Goal: Transaction & Acquisition: Purchase product/service

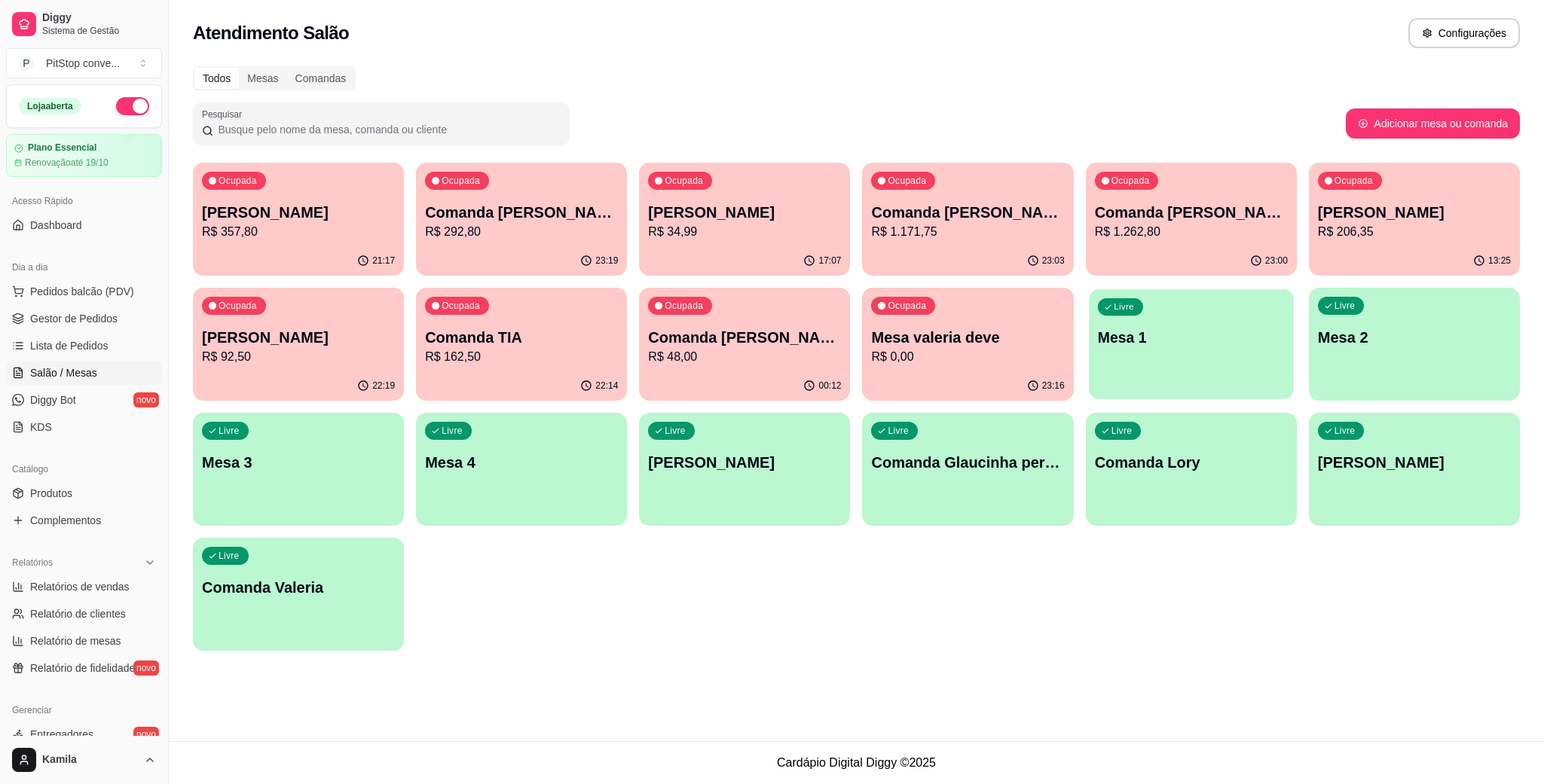
click at [1165, 330] on p "Mesa 1" at bounding box center [1191, 338] width 187 height 21
click at [1404, 134] on button "Adicionar mesa ou comanda" at bounding box center [1433, 124] width 174 height 30
select select "TABLE"
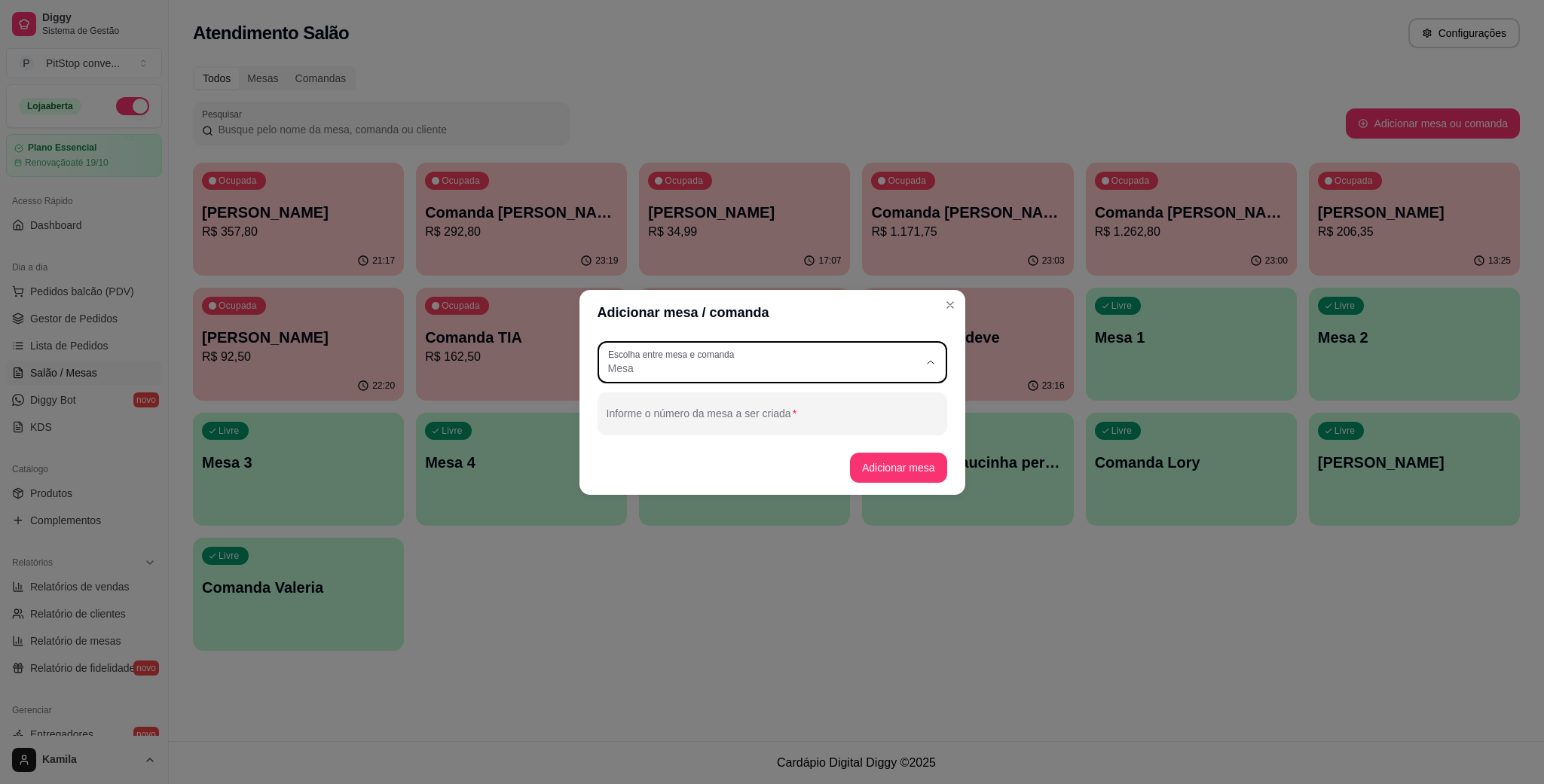
click at [873, 362] on span "Mesa" at bounding box center [763, 368] width 310 height 15
click at [749, 405] on span "Mesa" at bounding box center [764, 403] width 298 height 14
select select
click at [730, 408] on div at bounding box center [772, 413] width 331 height 30
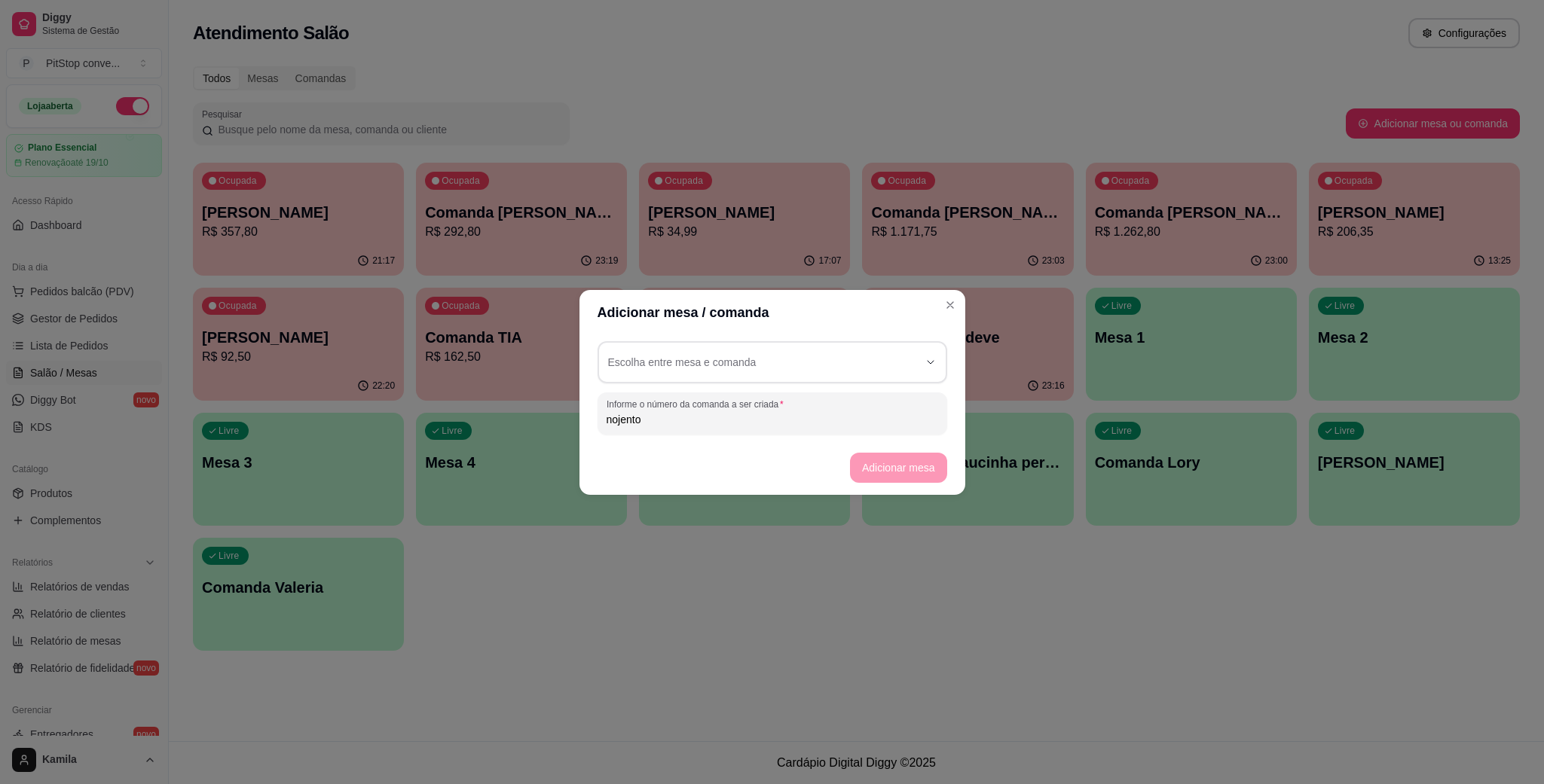
type input "nojento"
click at [930, 468] on footer "Adicionar mesa" at bounding box center [772, 467] width 386 height 54
click at [914, 360] on div "button" at bounding box center [763, 362] width 310 height 27
click at [802, 423] on span "Comanda" at bounding box center [764, 427] width 298 height 14
type input "CARD"
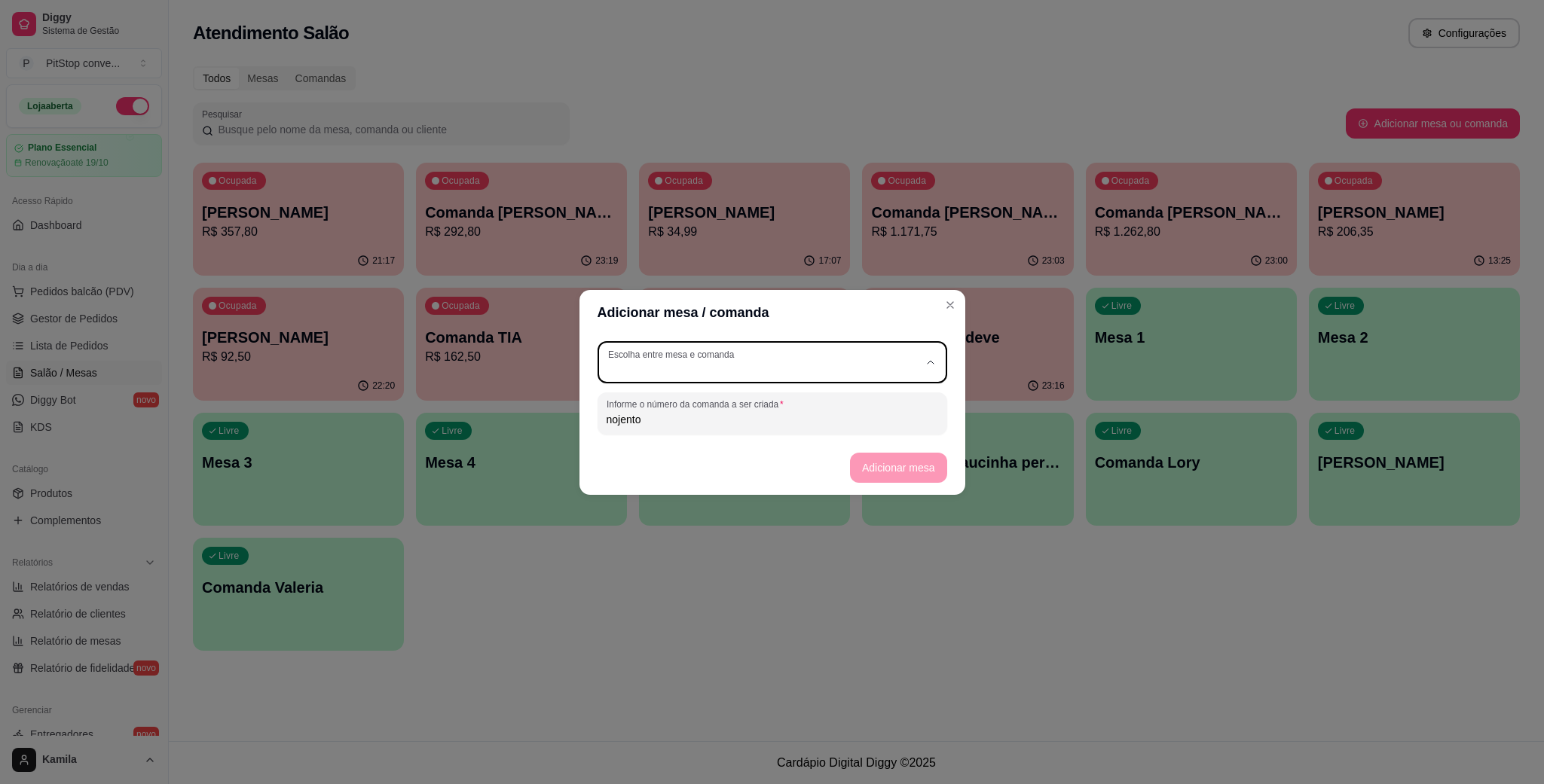
select select "CARD"
click at [877, 466] on button "Adicionar comanda" at bounding box center [889, 468] width 114 height 30
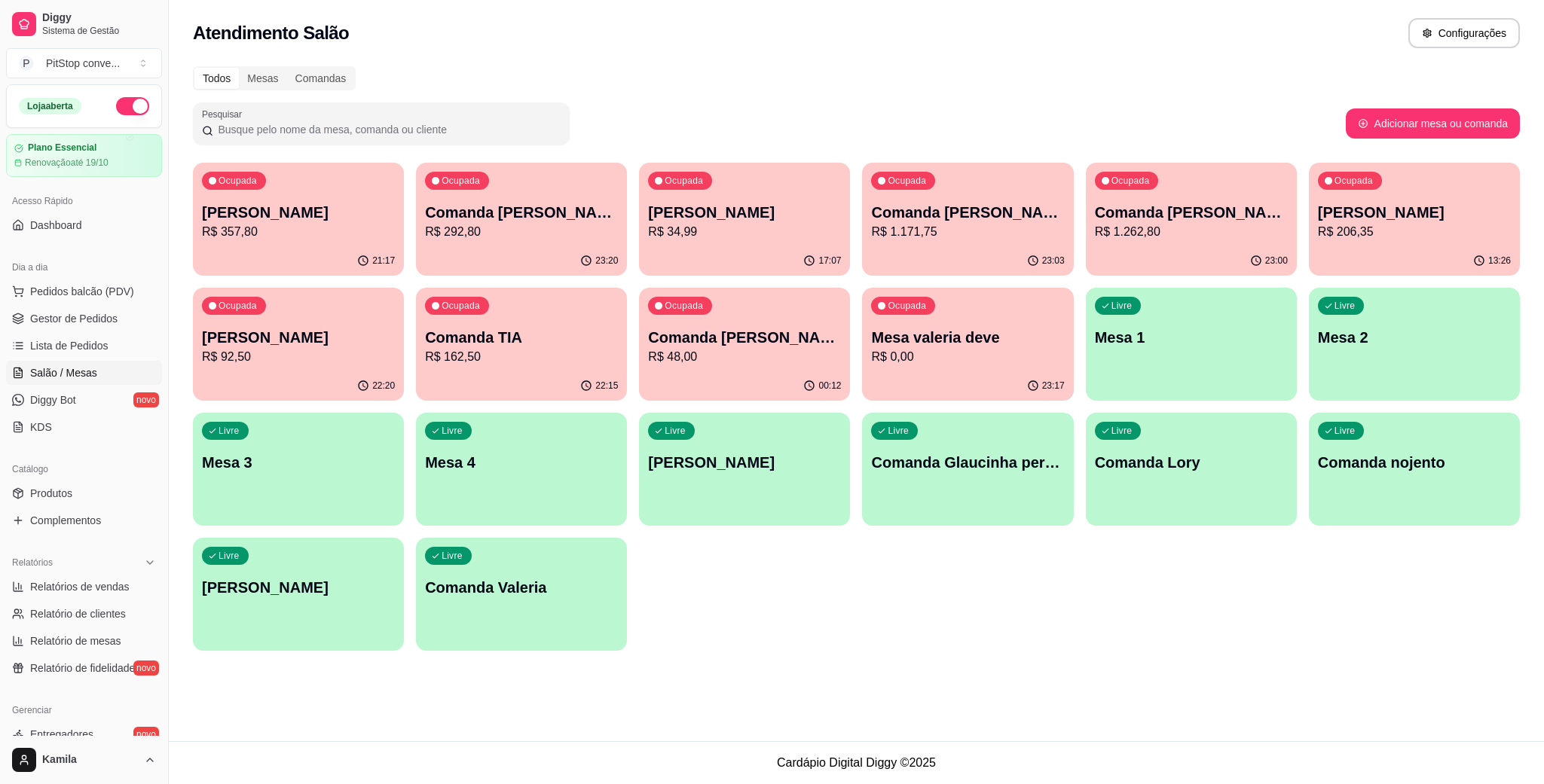
click at [1374, 441] on div "Livre Comanda nojento" at bounding box center [1415, 460] width 211 height 95
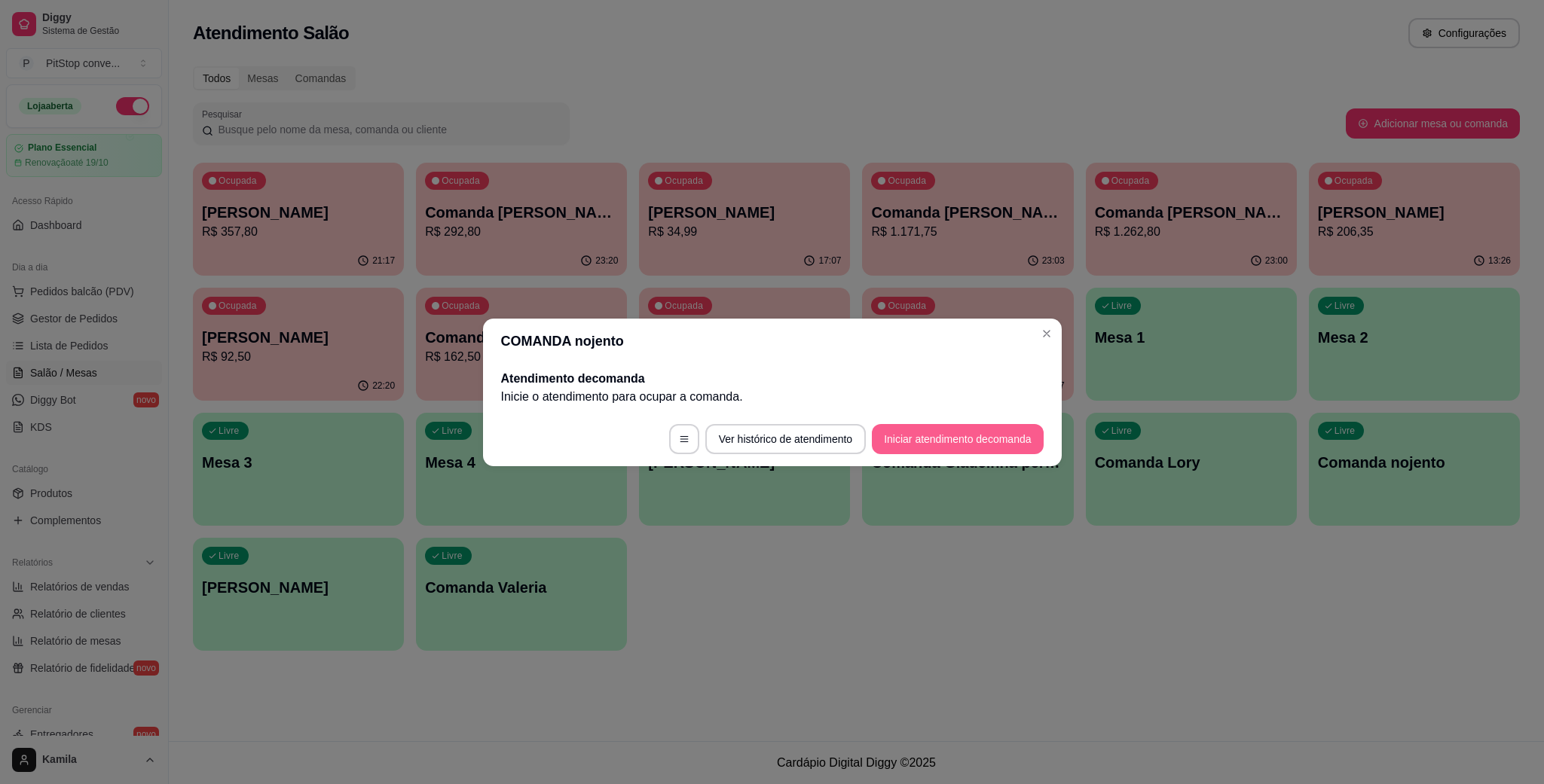
click at [916, 434] on button "Iniciar atendimento de comanda" at bounding box center [957, 440] width 171 height 30
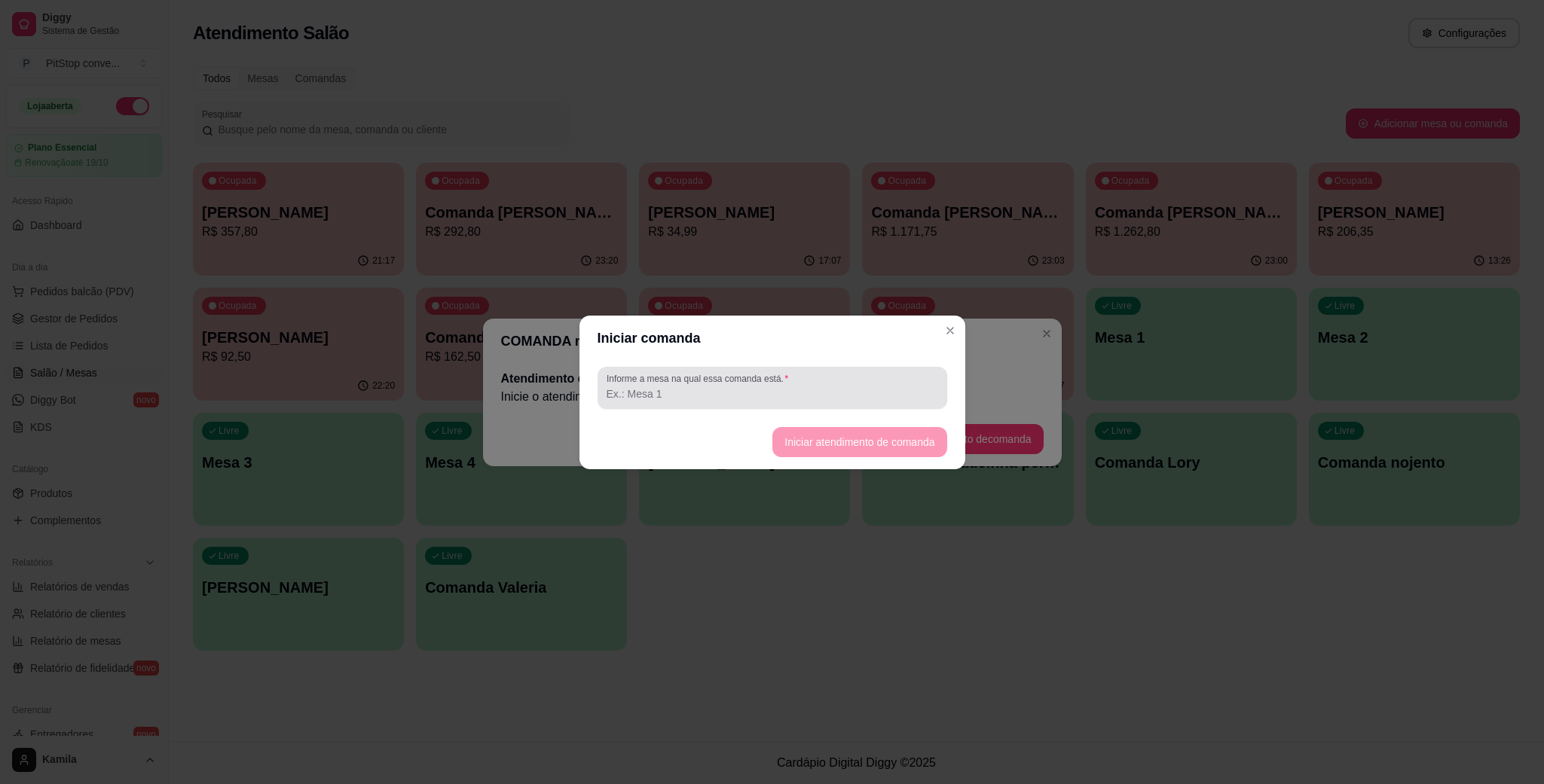
click at [734, 405] on div "Informe a mesa na qual essa comanda está." at bounding box center [772, 388] width 349 height 42
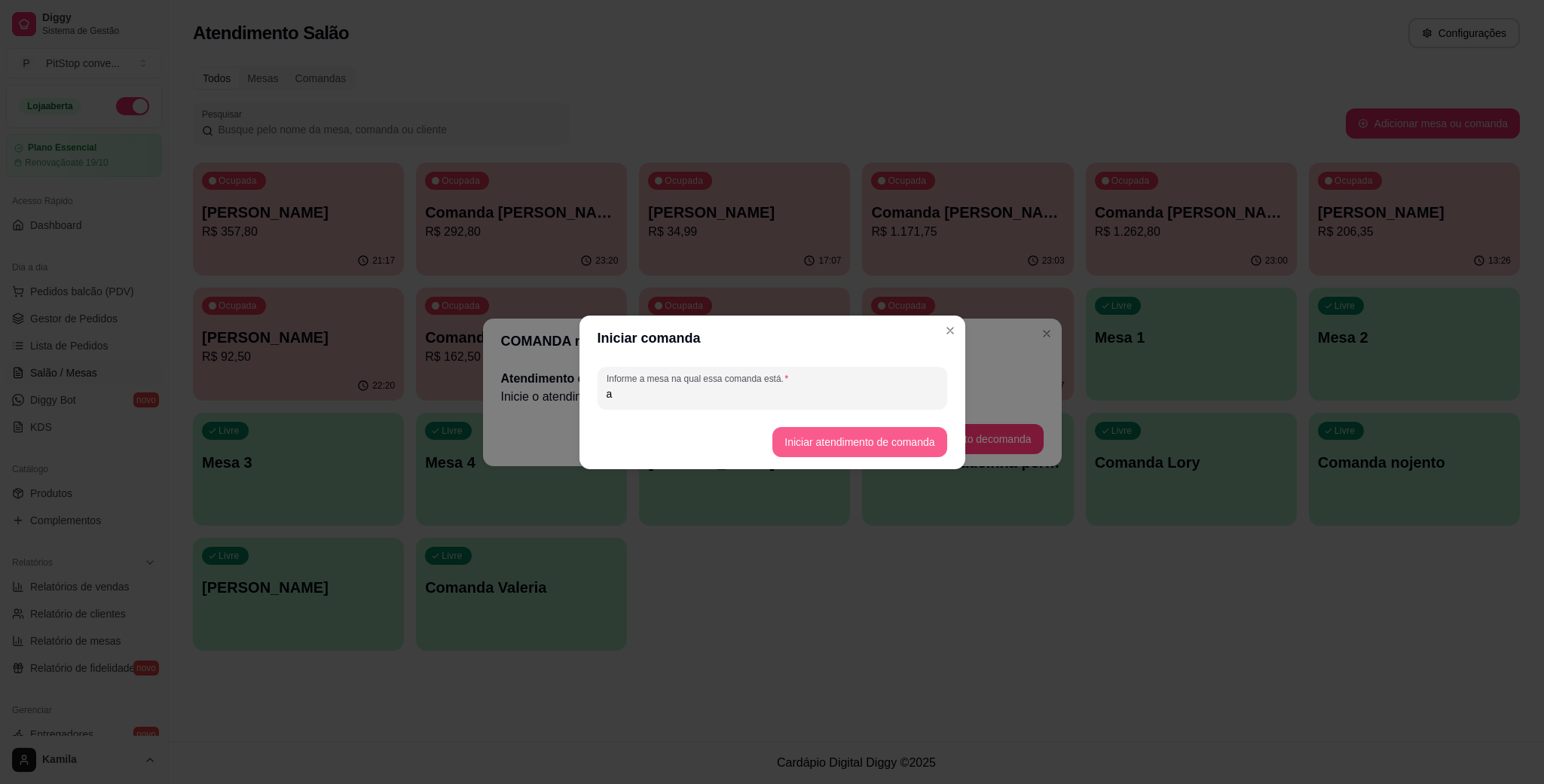
type input "a"
click at [886, 435] on button "Iniciar atendimento de comanda" at bounding box center [859, 442] width 174 height 30
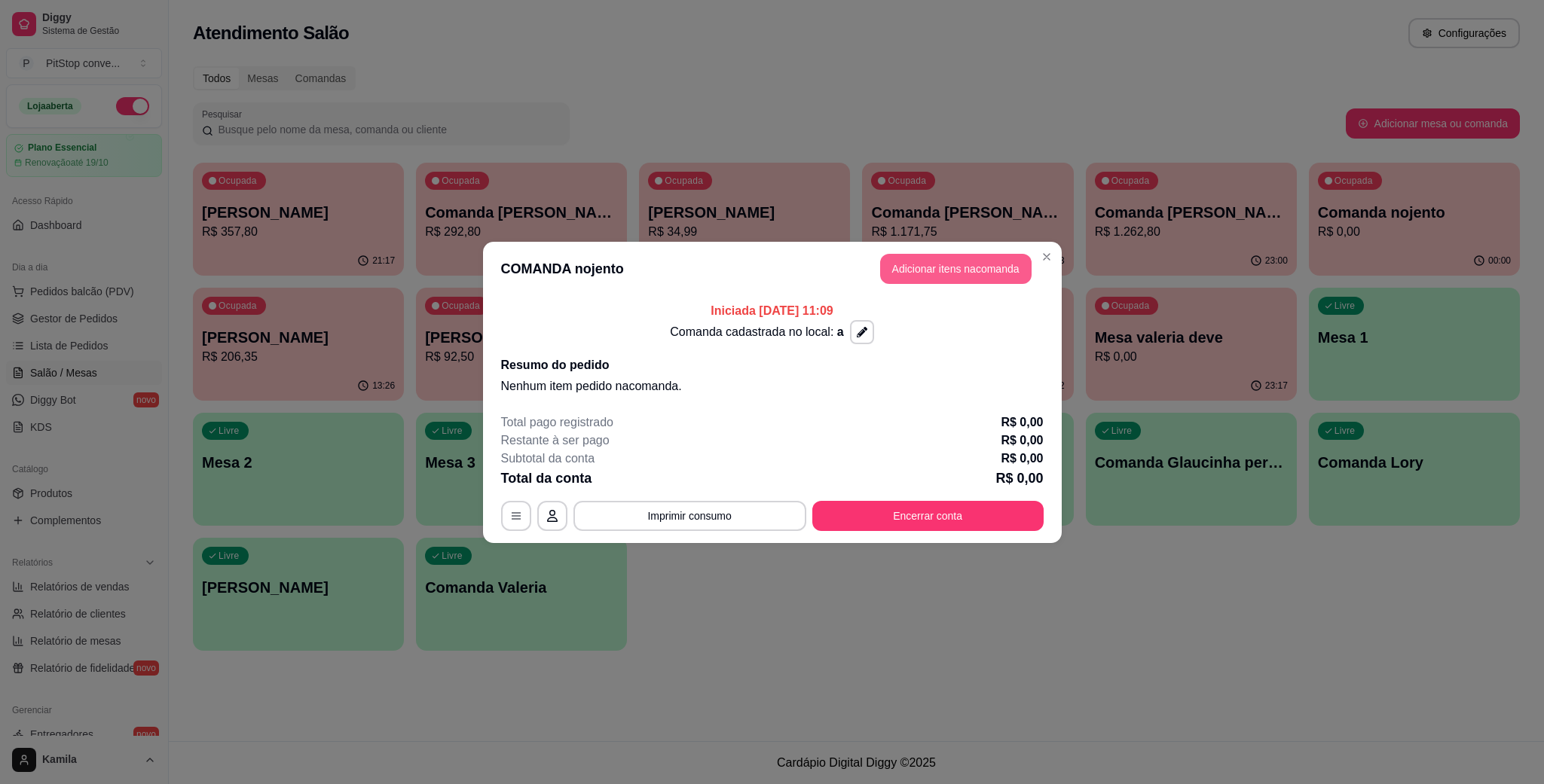
click at [954, 281] on button "Adicionar itens na comanda" at bounding box center [956, 269] width 151 height 30
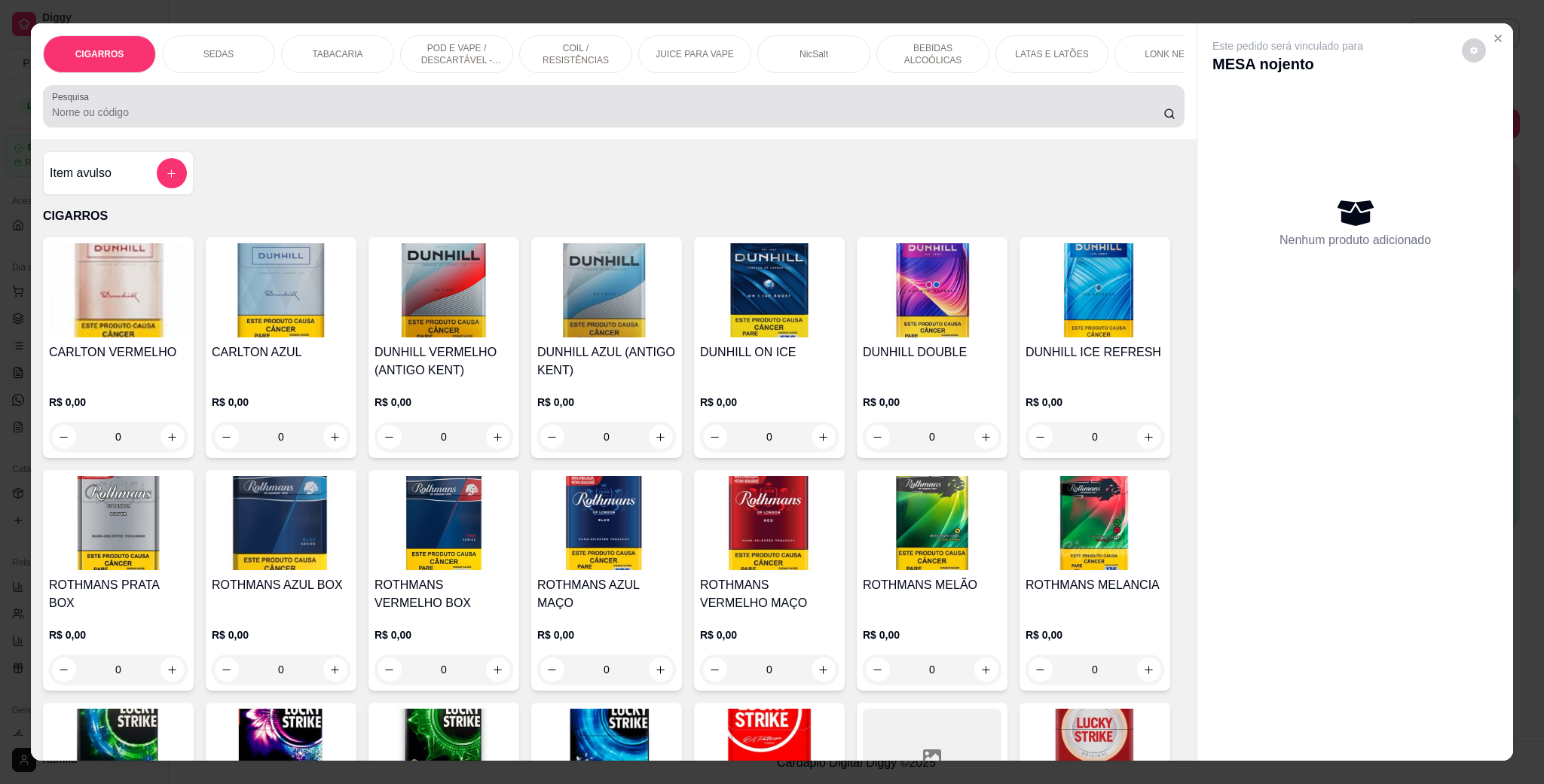
click at [167, 122] on div at bounding box center [613, 107] width 1123 height 30
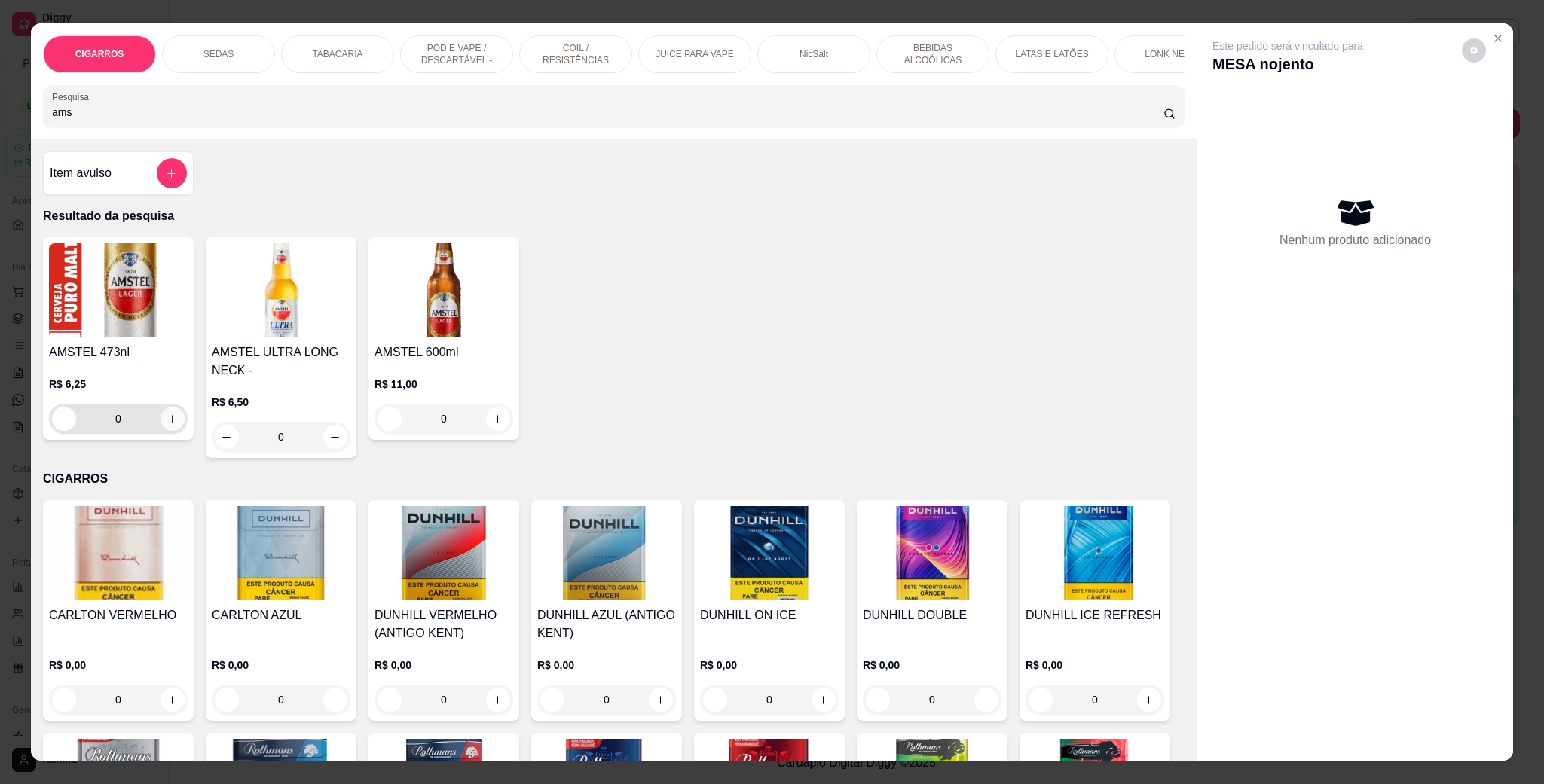
type input "ams"
click at [160, 431] on button "increase-product-quantity" at bounding box center [173, 419] width 25 height 25
type input "1"
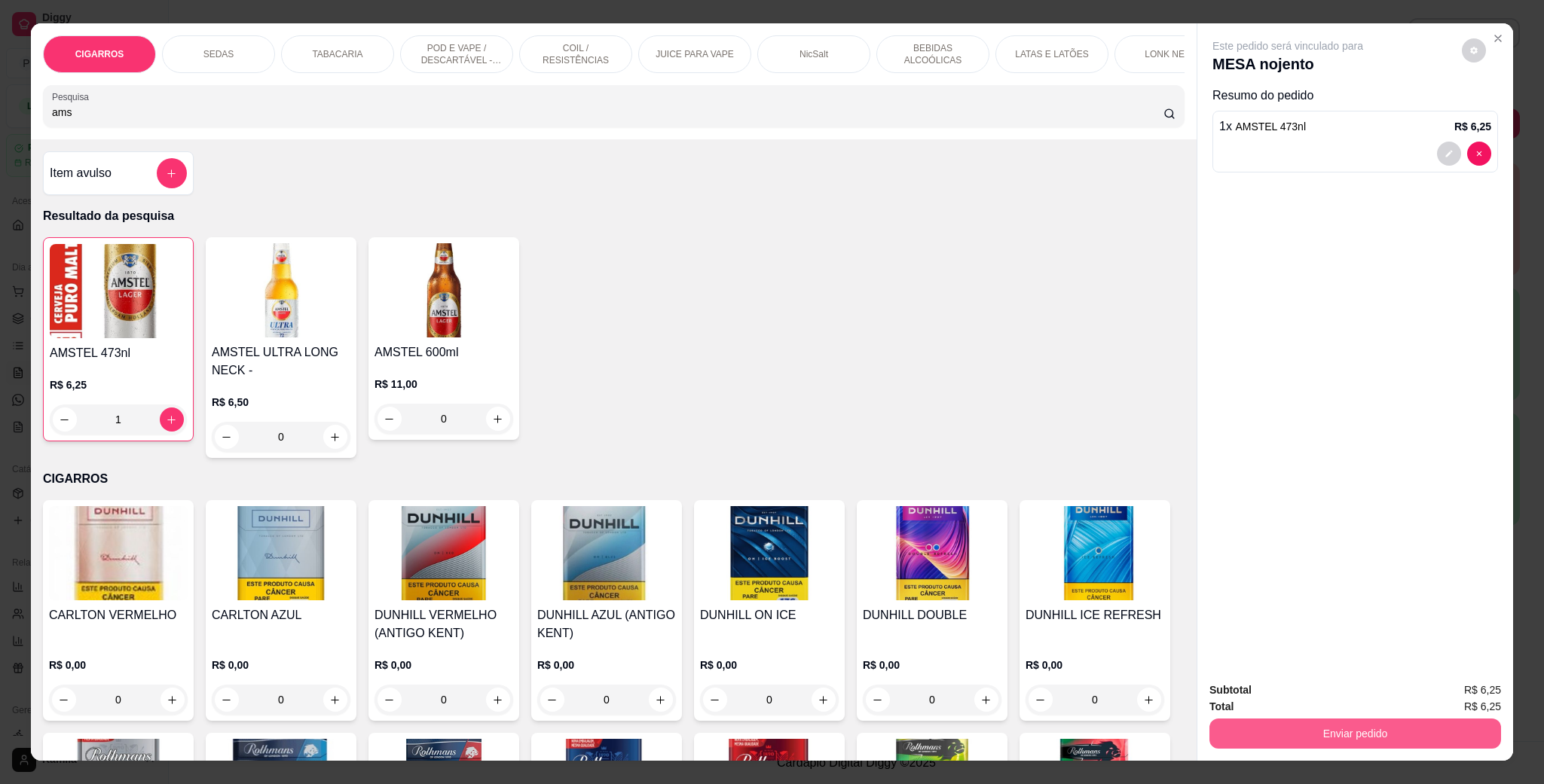
click at [1379, 724] on button "Enviar pedido" at bounding box center [1355, 734] width 292 height 30
click at [1434, 693] on button "Enviar pedido" at bounding box center [1459, 696] width 85 height 28
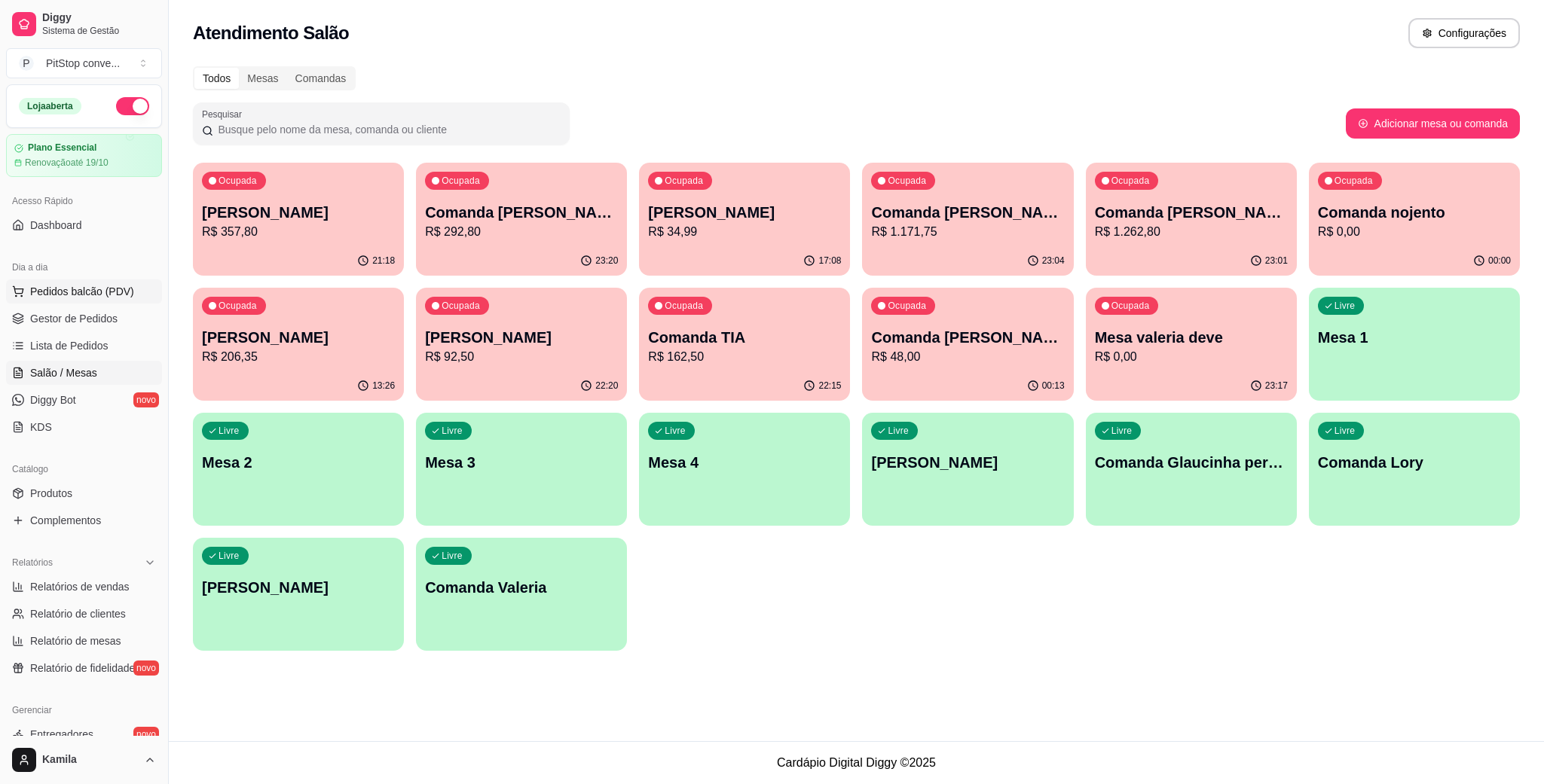
click at [59, 287] on span "Pedidos balcão (PDV)" at bounding box center [82, 292] width 104 height 15
click at [376, 120] on input "Pesquisa" at bounding box center [608, 112] width 1112 height 15
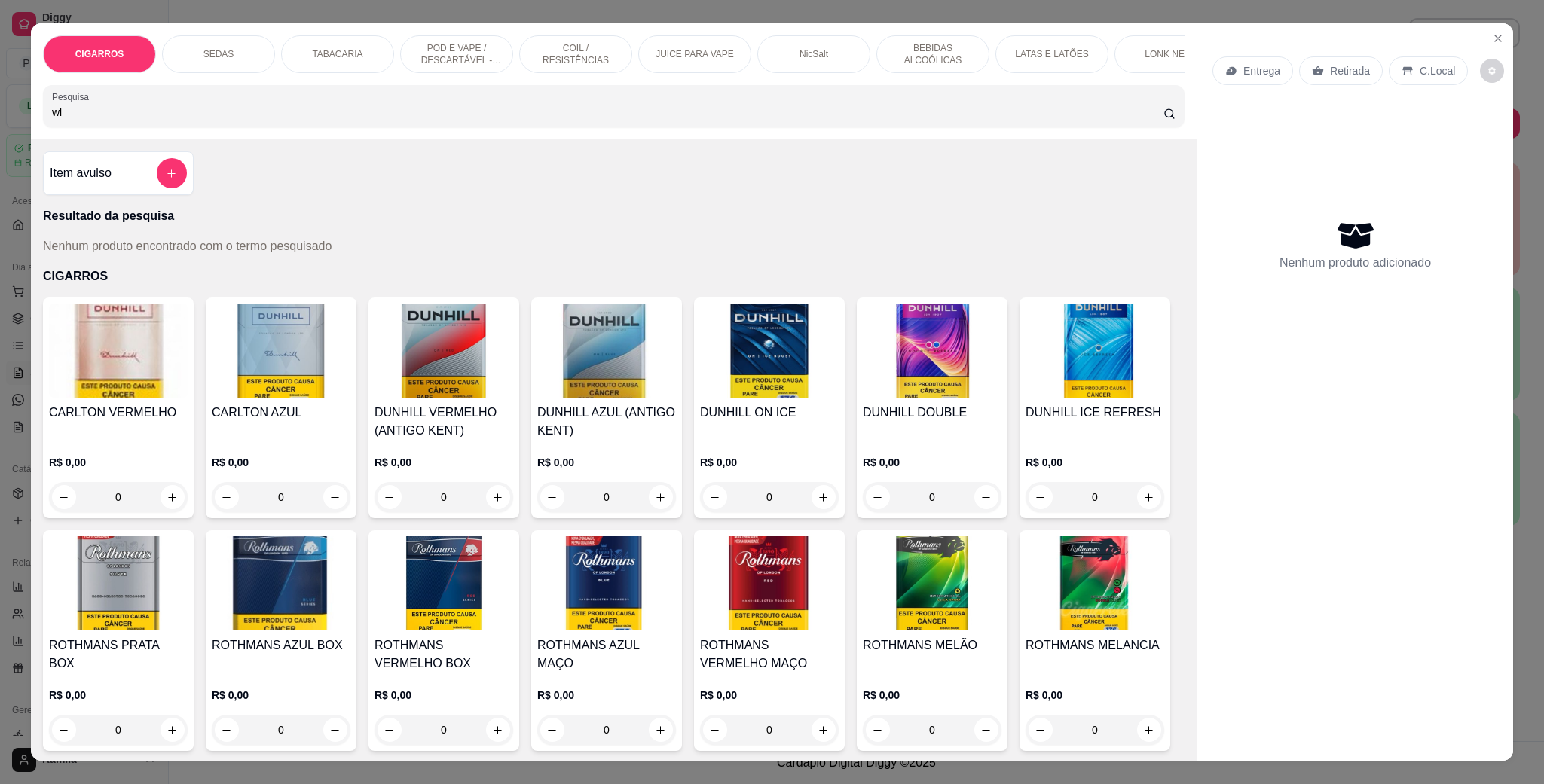
type input "w"
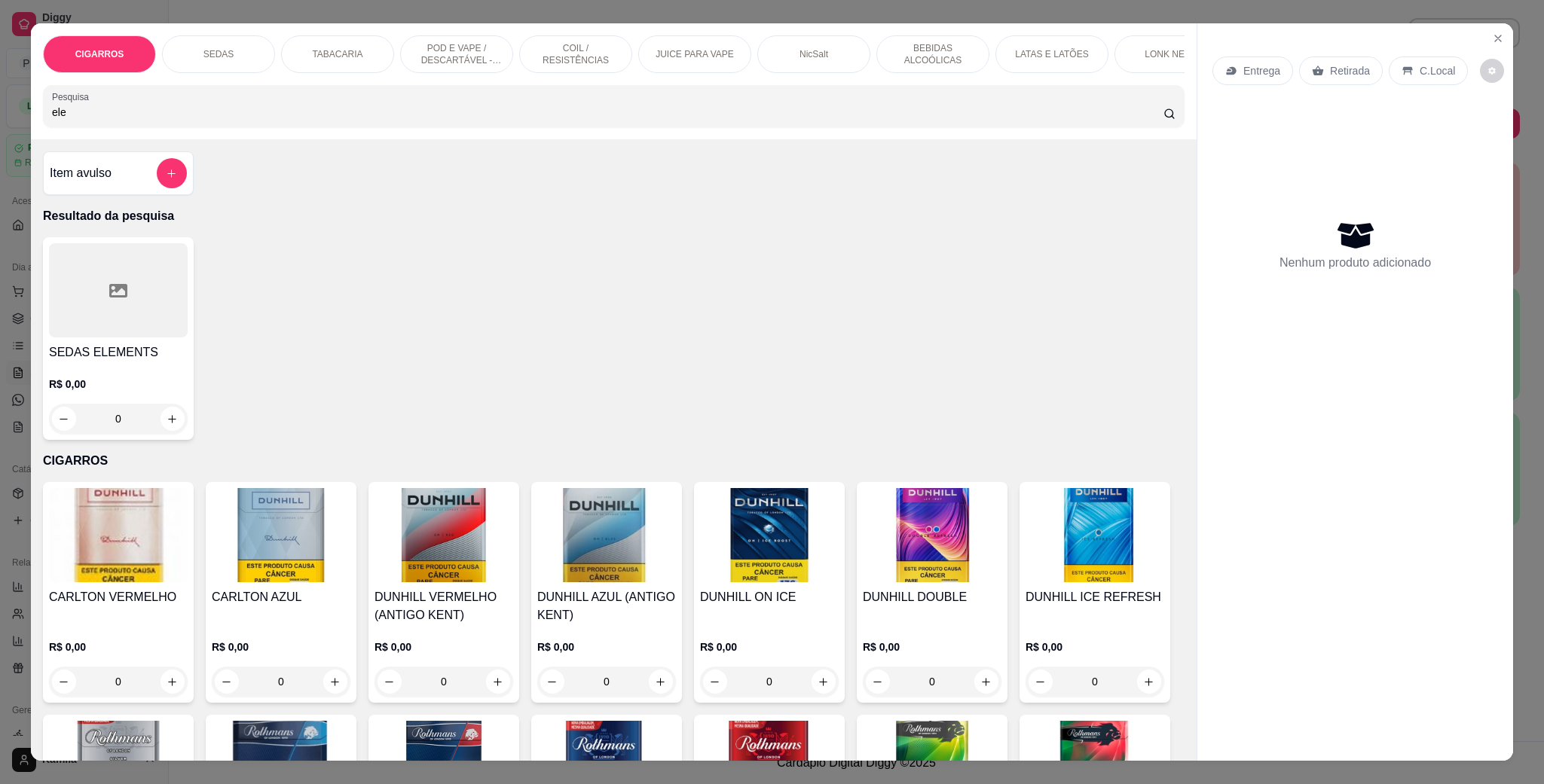
click at [154, 312] on div at bounding box center [118, 291] width 139 height 94
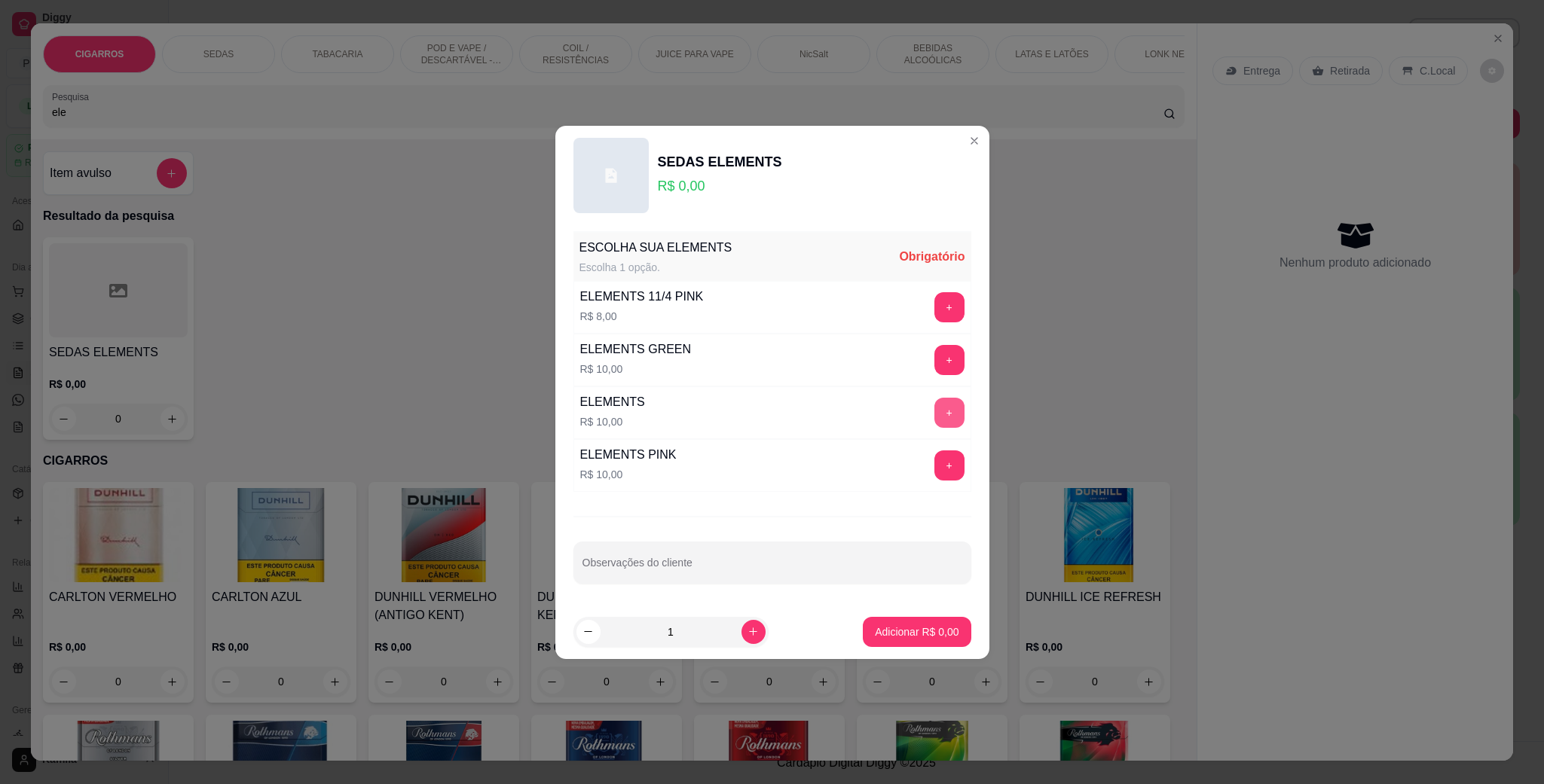
click at [936, 417] on button "+" at bounding box center [949, 413] width 30 height 30
click at [899, 629] on p "Adicionar R$ 10,00" at bounding box center [914, 632] width 90 height 15
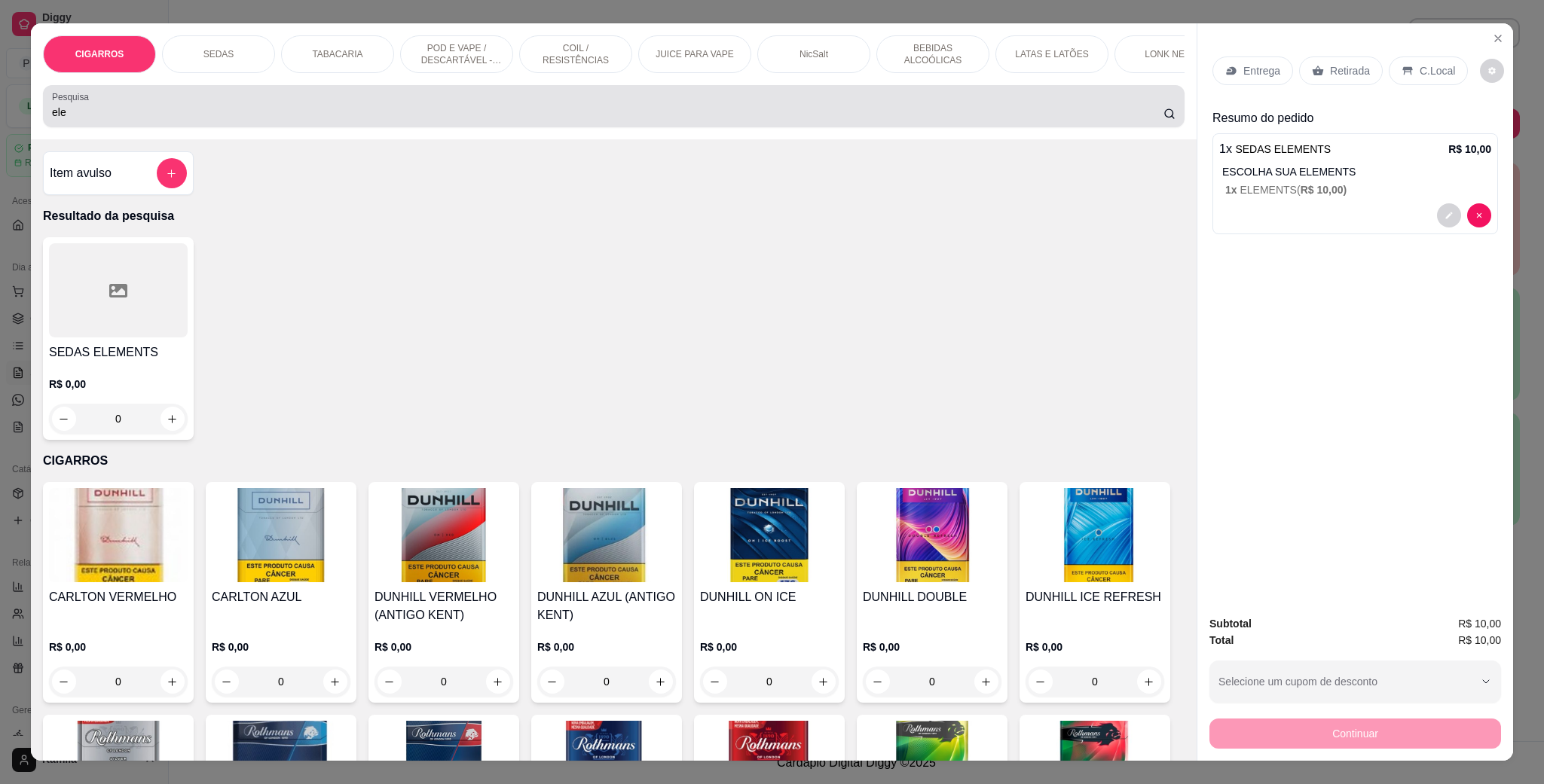
click at [233, 120] on input "ele" at bounding box center [608, 112] width 1112 height 15
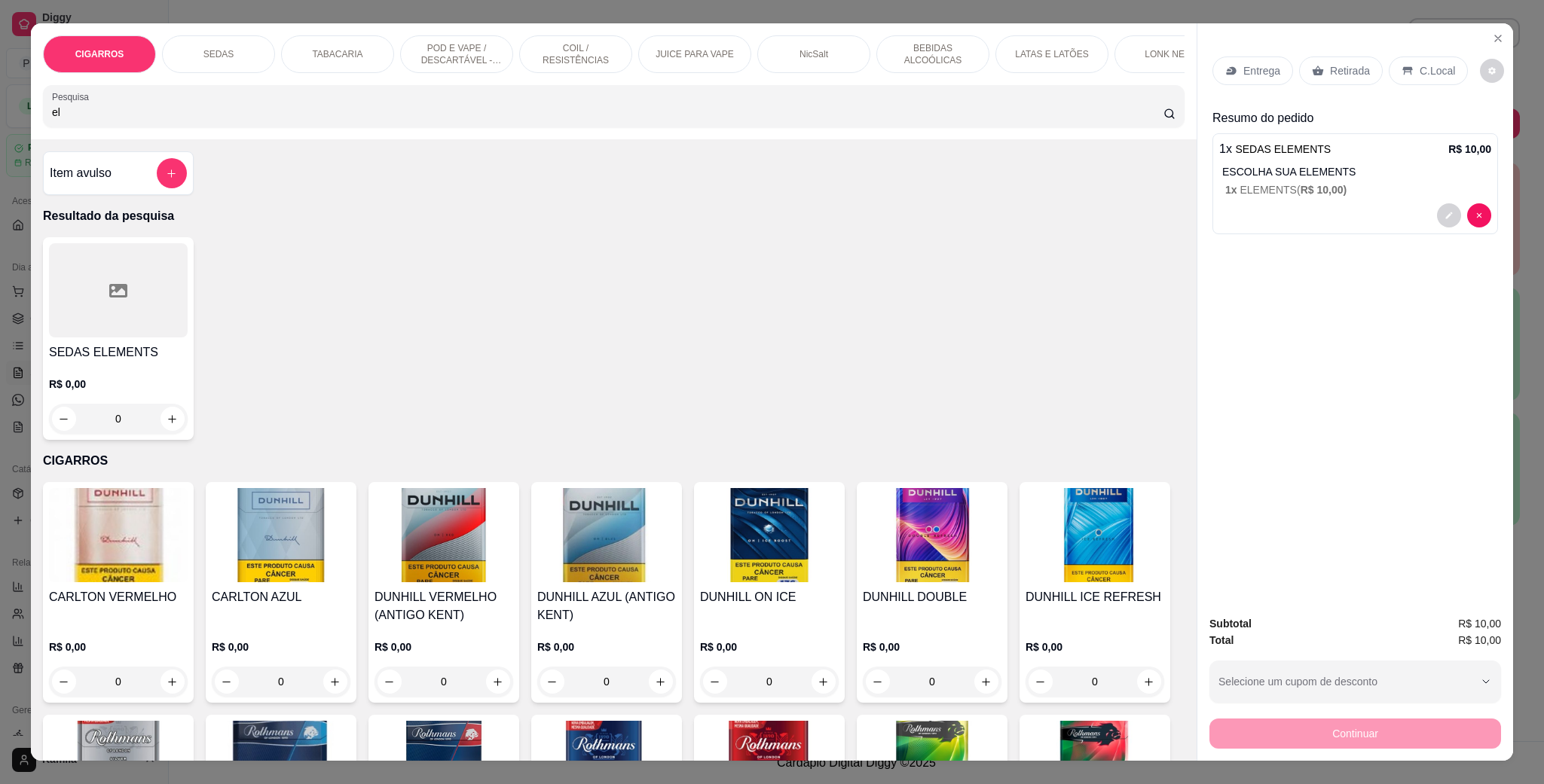
type input "e"
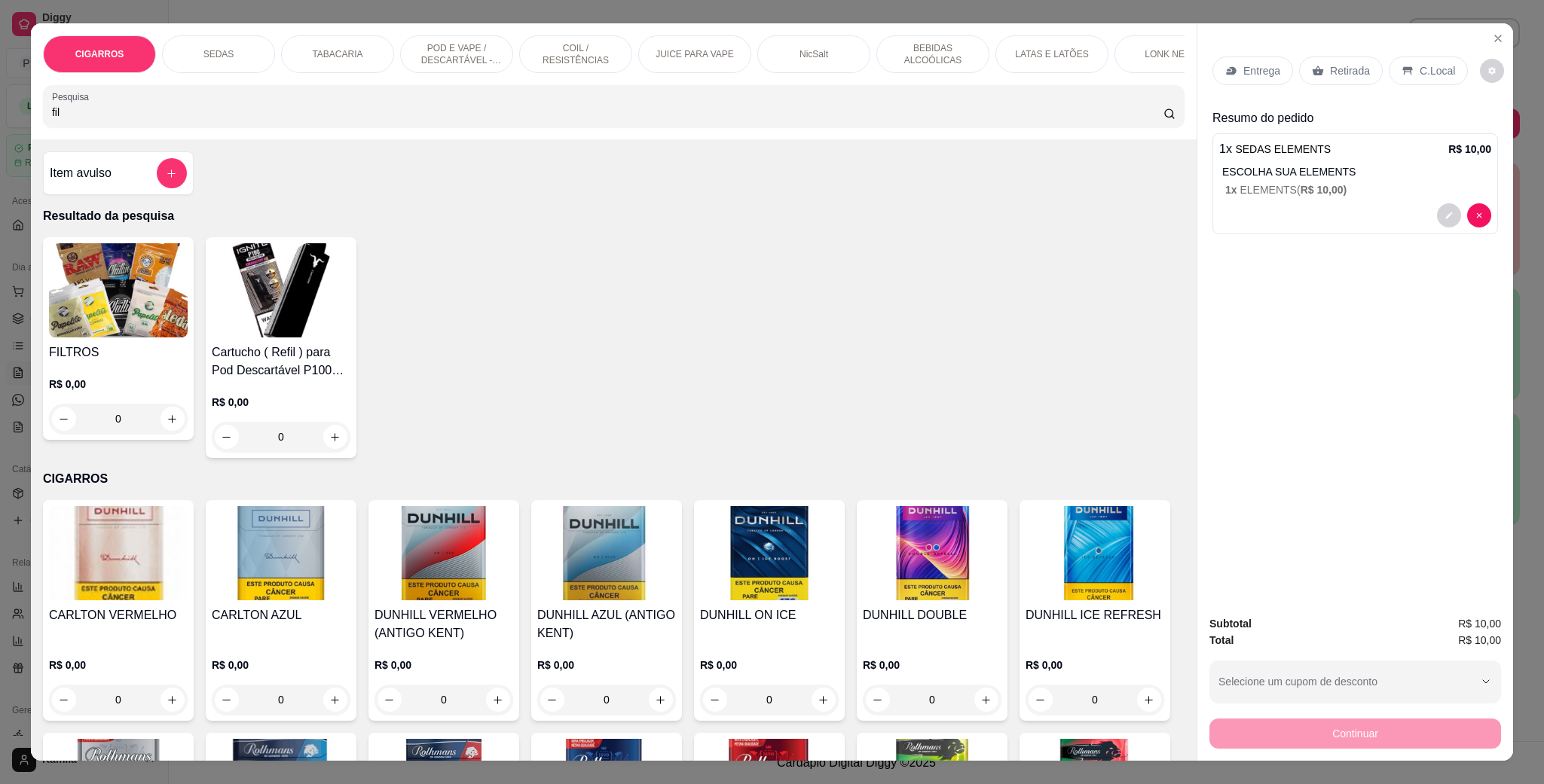
click at [152, 301] on img at bounding box center [118, 291] width 139 height 94
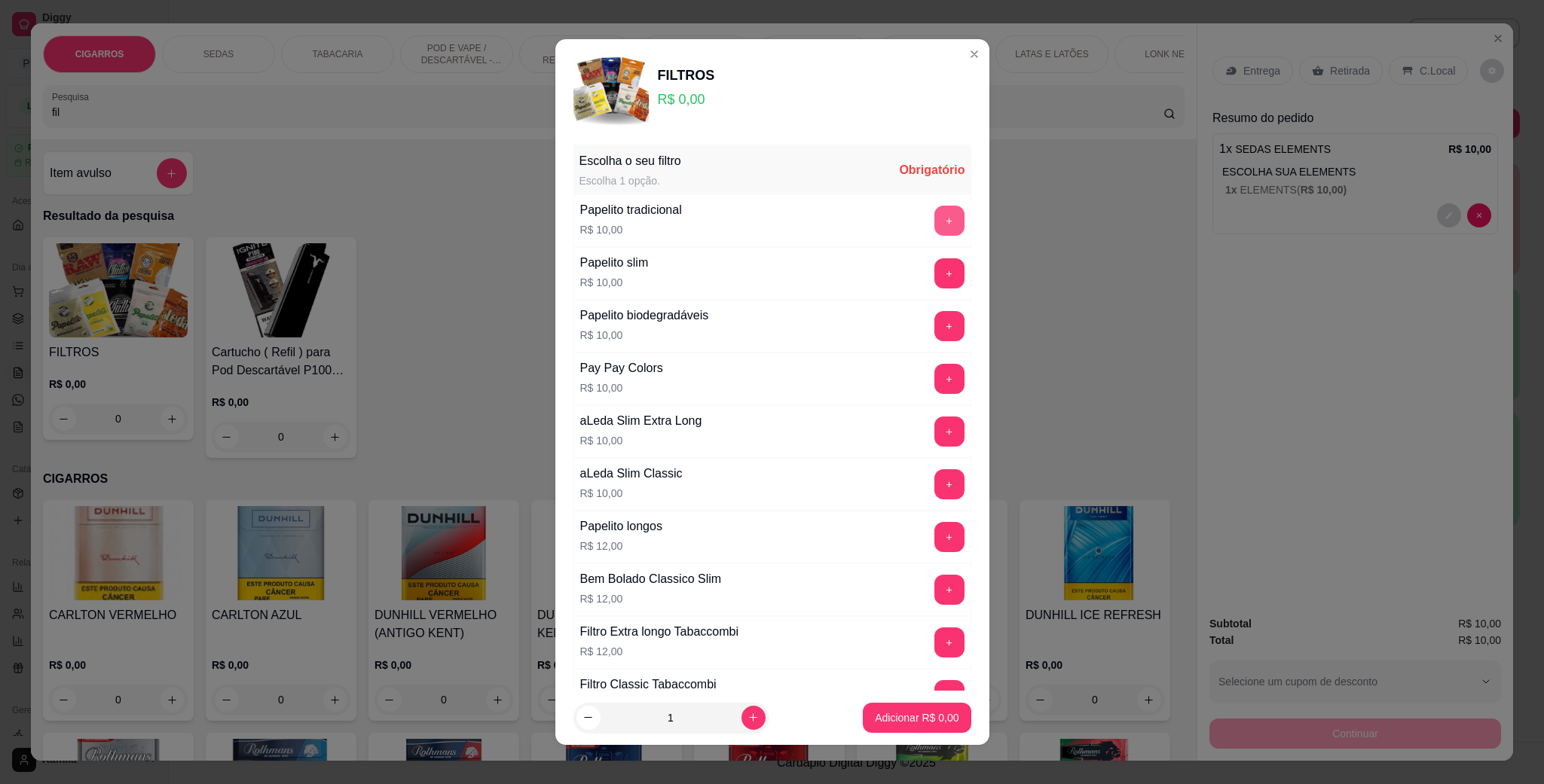
click at [934, 217] on button "+" at bounding box center [949, 221] width 30 height 30
click at [870, 716] on p "Adicionar R$ 10,00" at bounding box center [914, 718] width 90 height 15
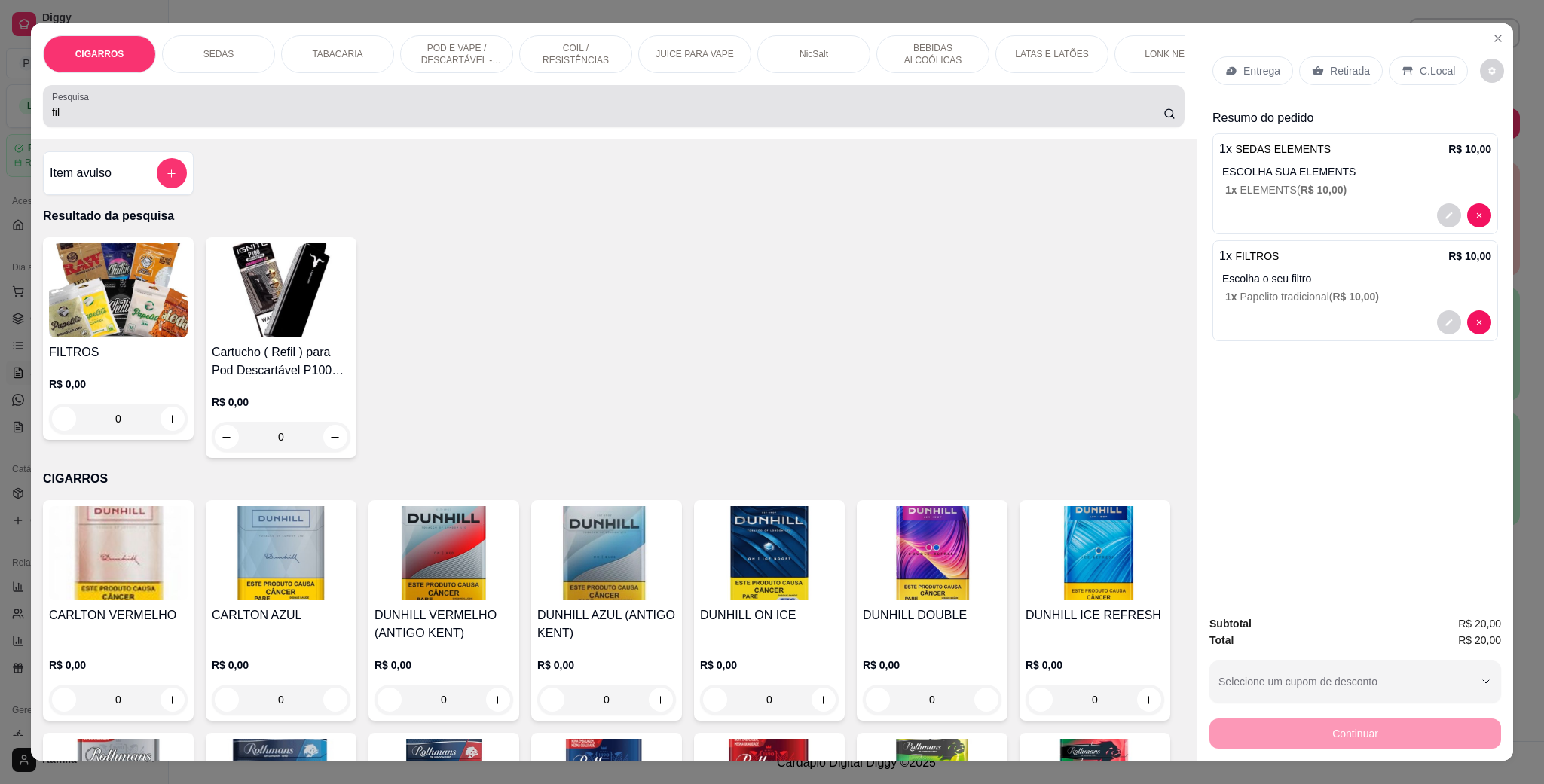
click at [184, 120] on input "fil" at bounding box center [608, 112] width 1112 height 15
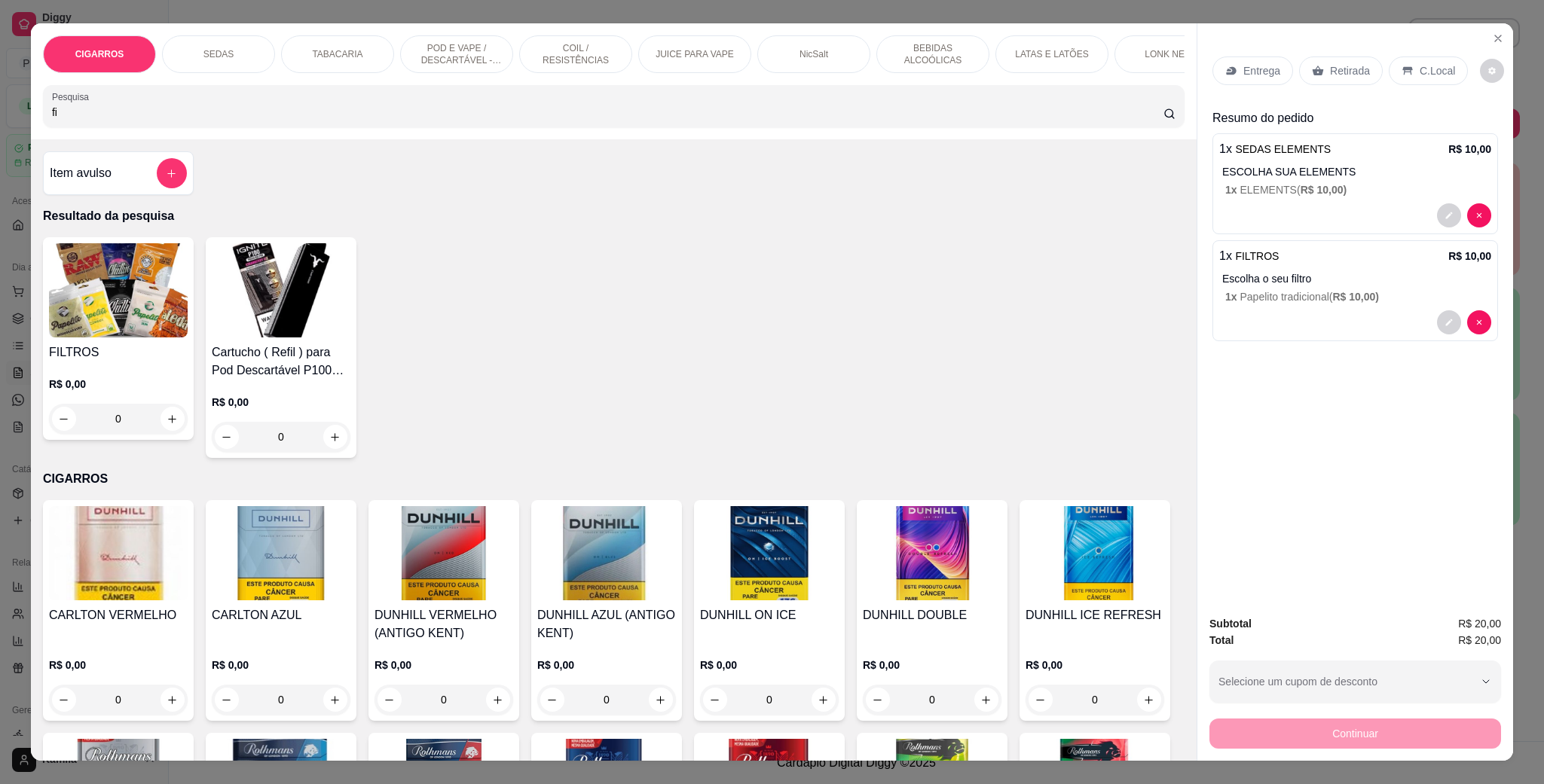
type input "f"
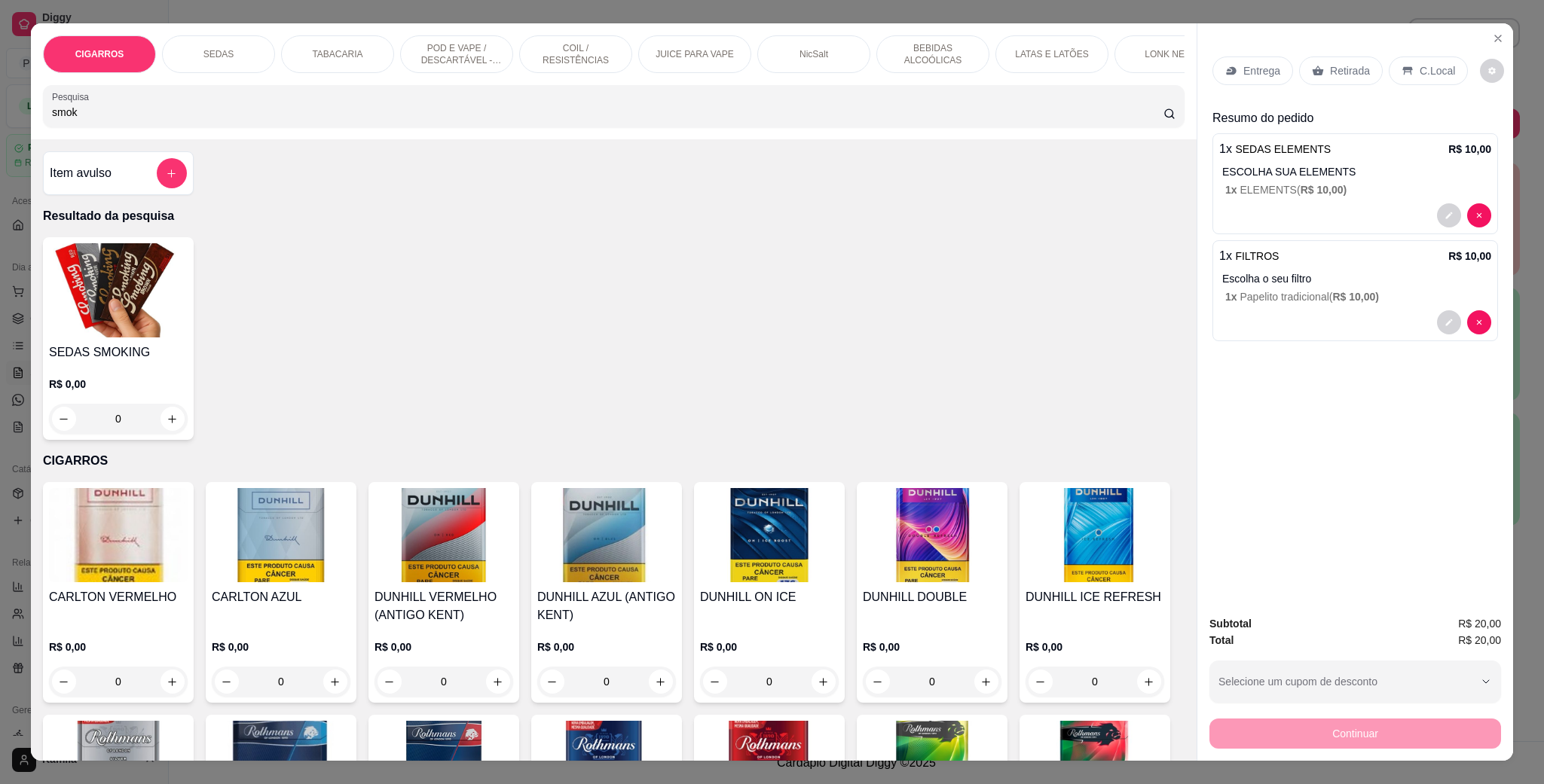
type input "smok"
click at [118, 290] on img at bounding box center [118, 291] width 139 height 94
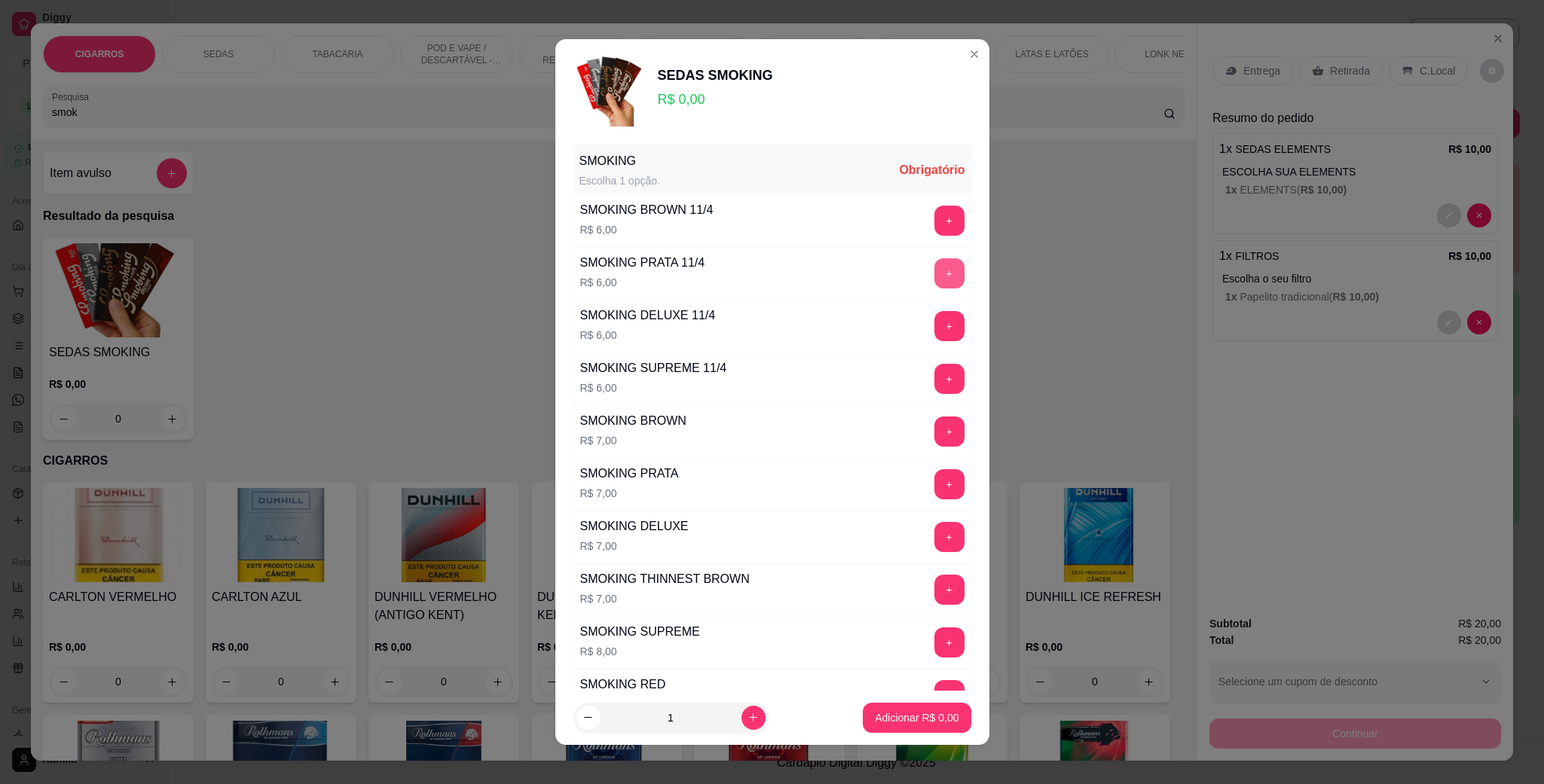
click at [934, 271] on button "+" at bounding box center [949, 274] width 30 height 30
click at [902, 716] on p "Adicionar R$ 6,00" at bounding box center [916, 718] width 84 height 15
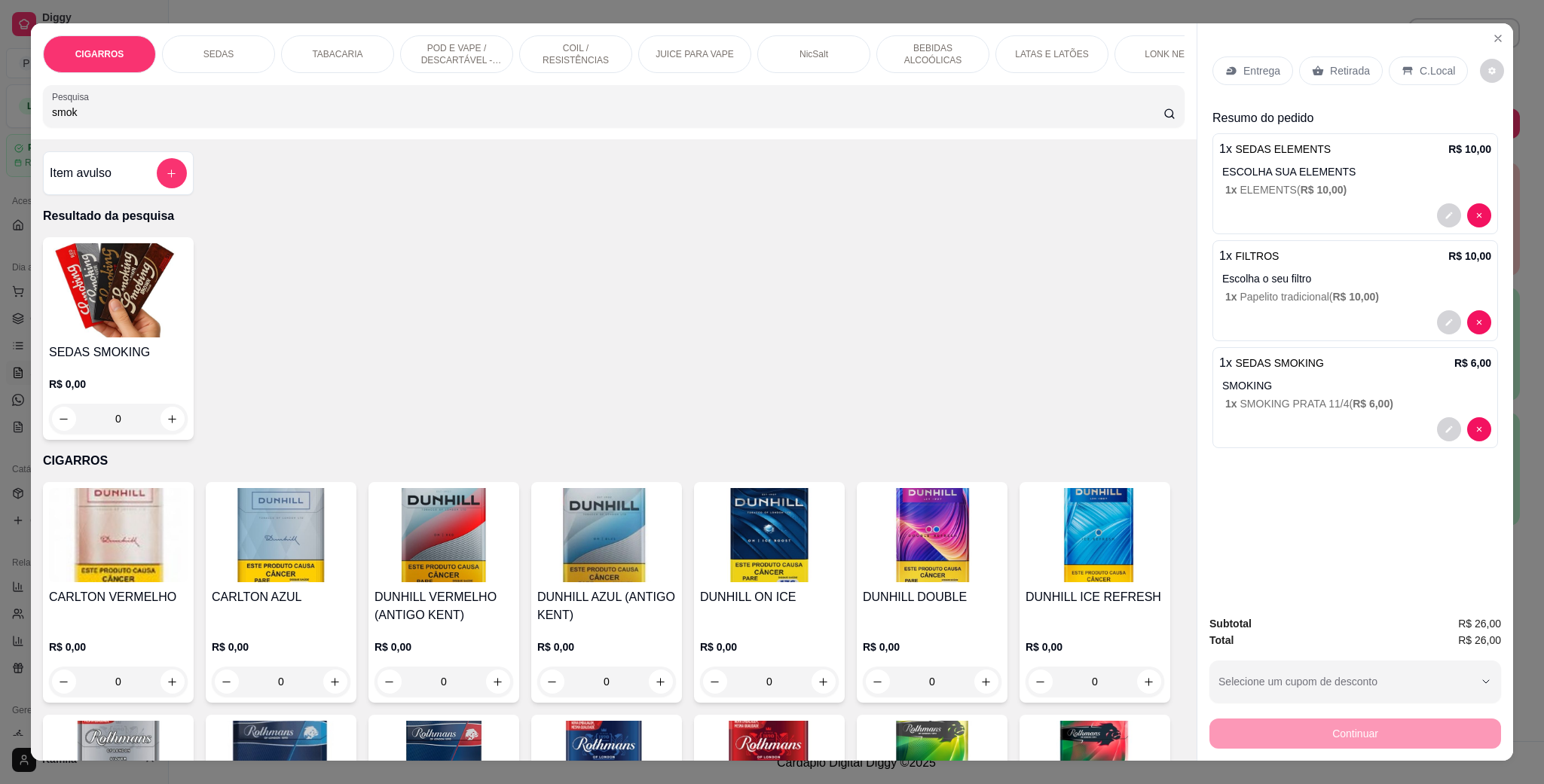
click at [344, 50] on p "TABACARIA" at bounding box center [337, 54] width 50 height 12
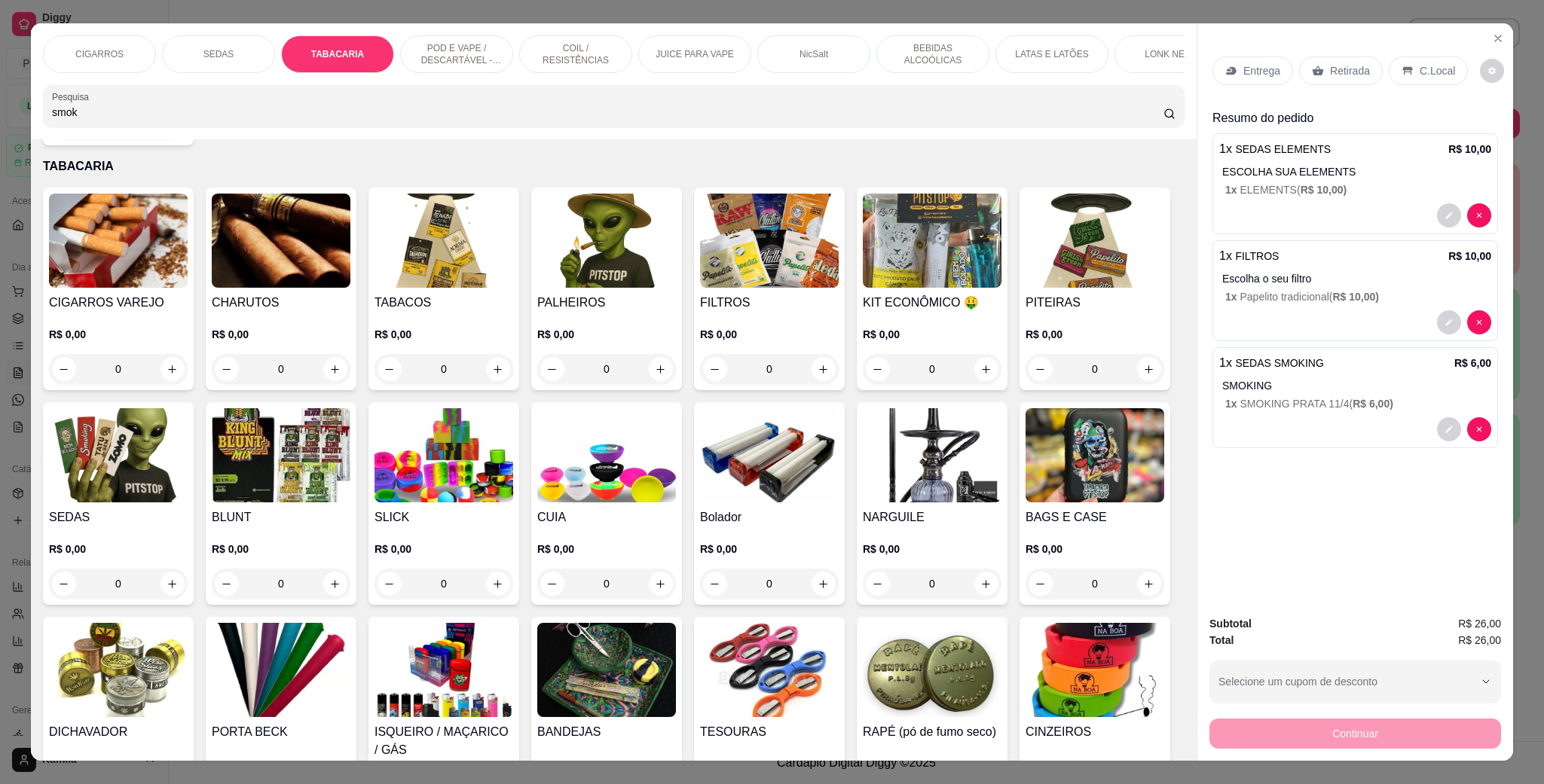
scroll to position [25, 0]
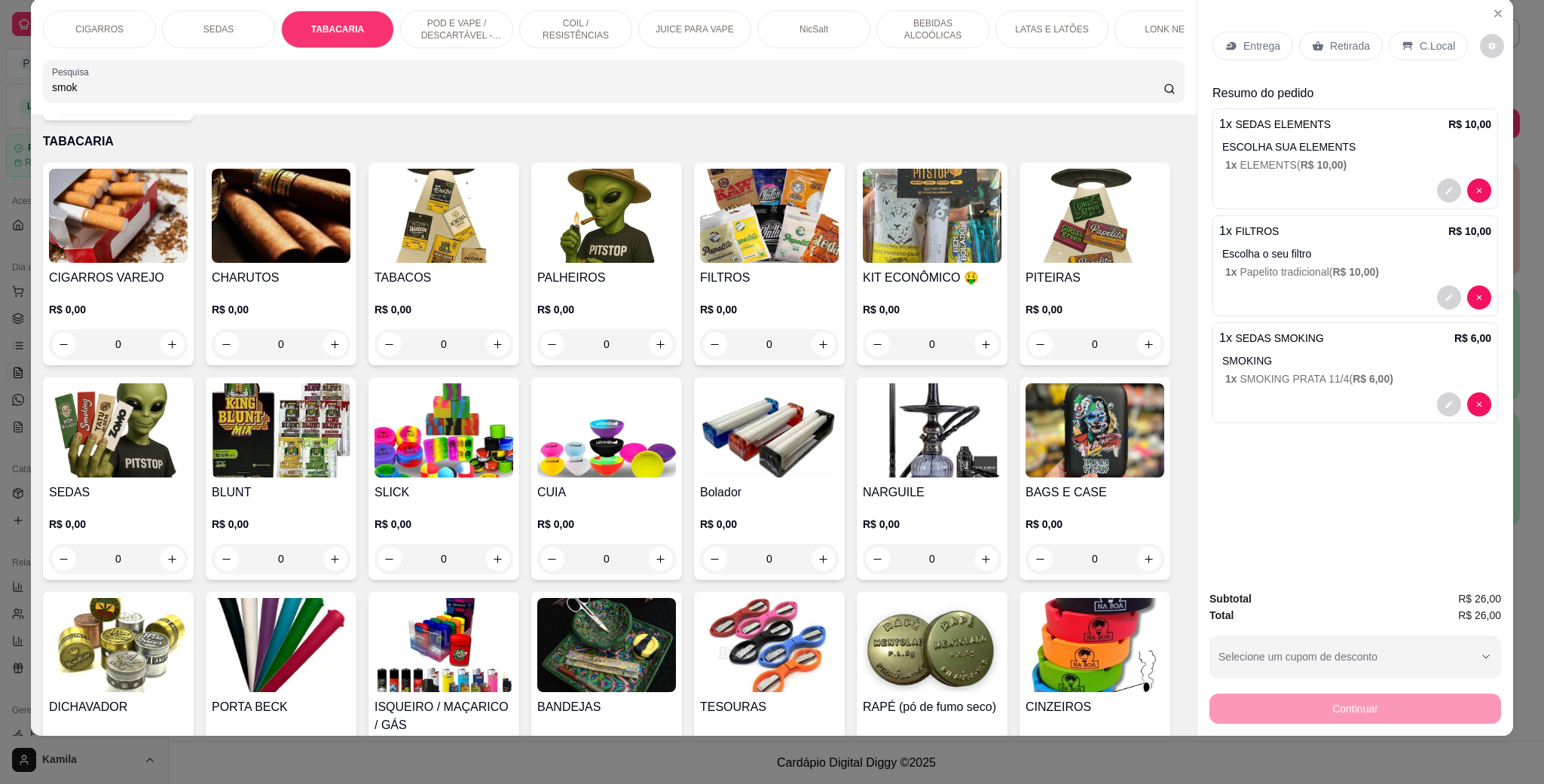
click at [1026, 263] on img at bounding box center [1095, 216] width 139 height 94
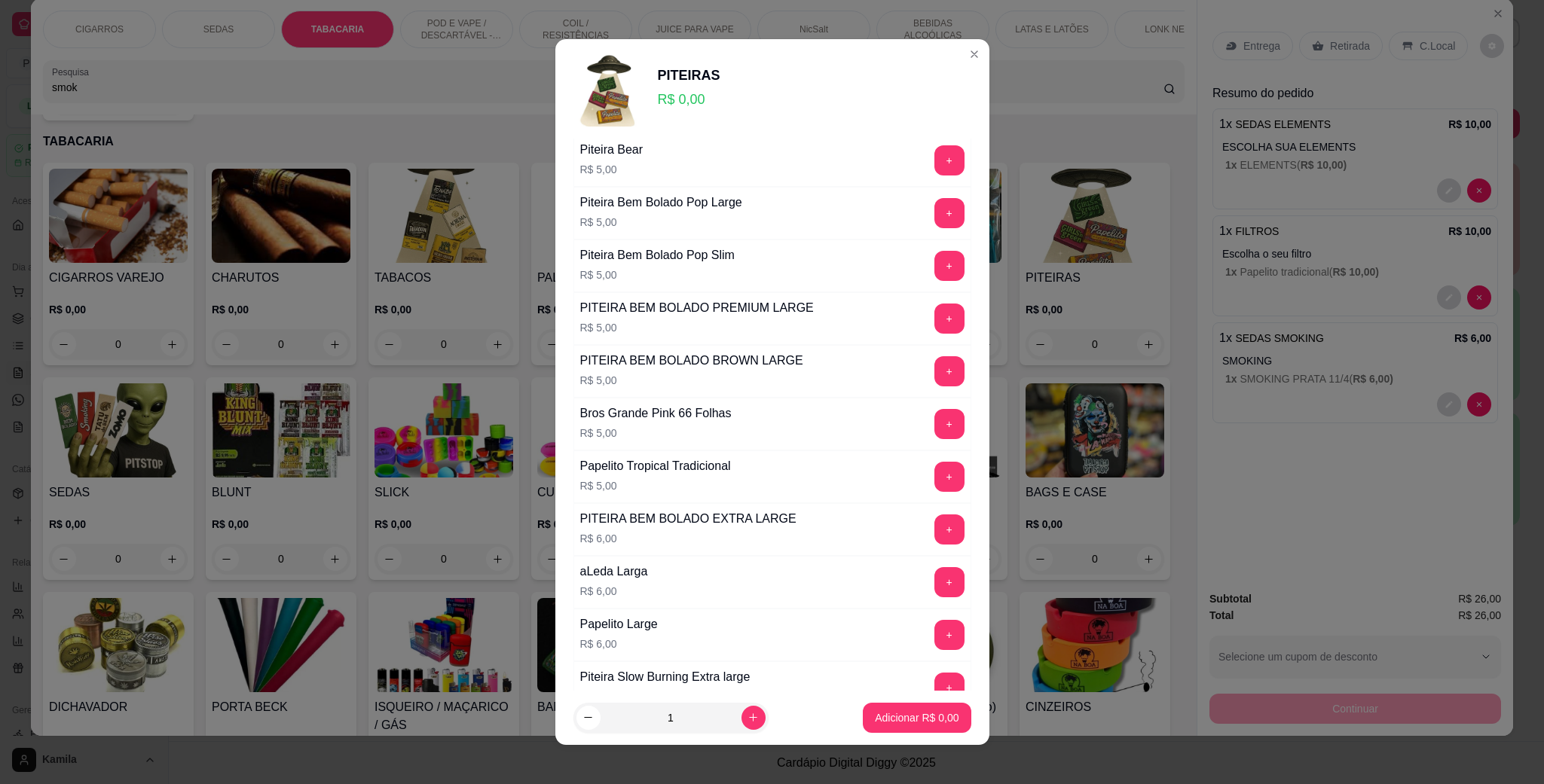
scroll to position [339, 0]
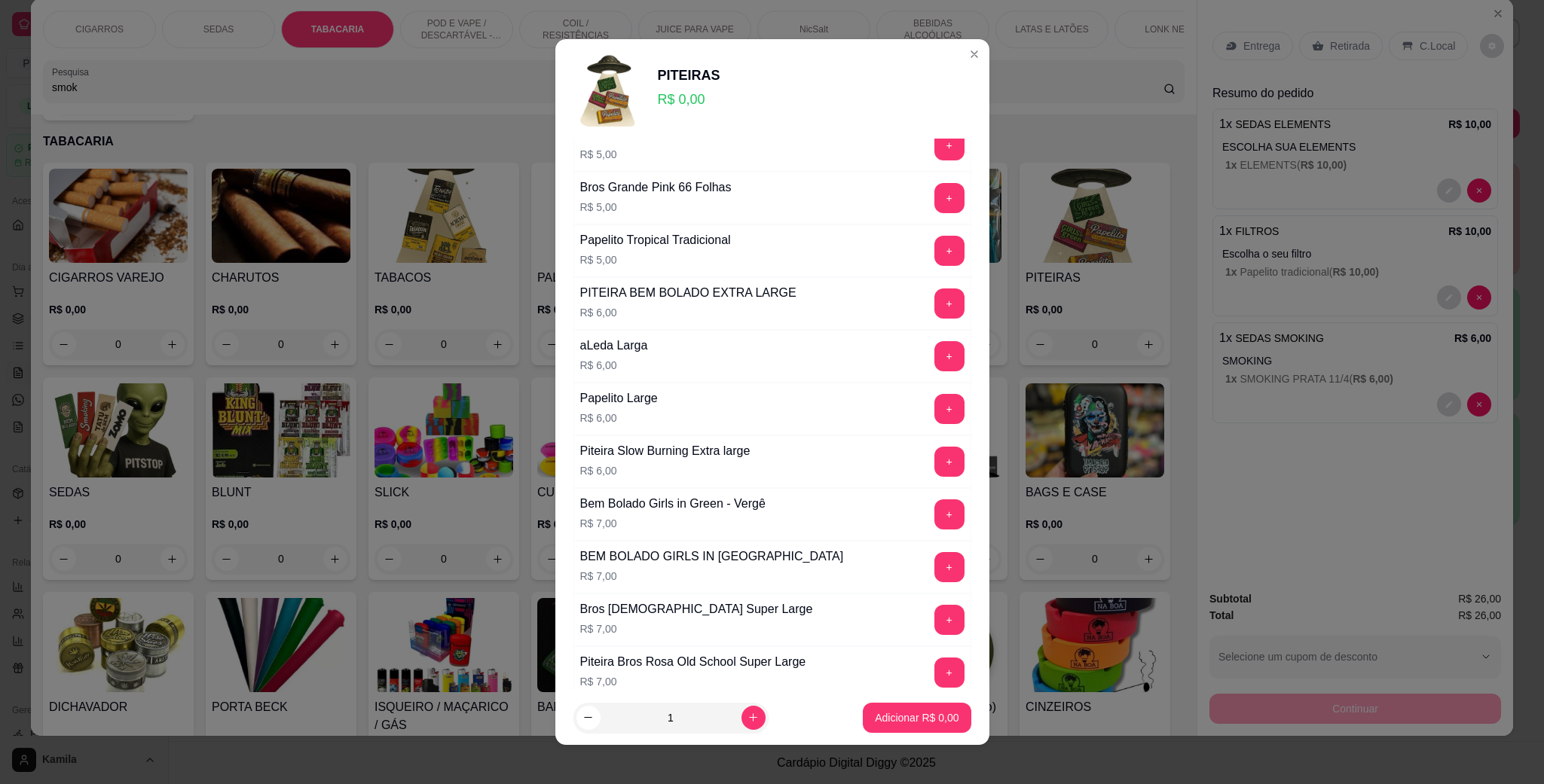
click at [934, 515] on button "+" at bounding box center [949, 514] width 30 height 30
click at [884, 717] on p "Adicionar R$ 7,00" at bounding box center [916, 718] width 84 height 15
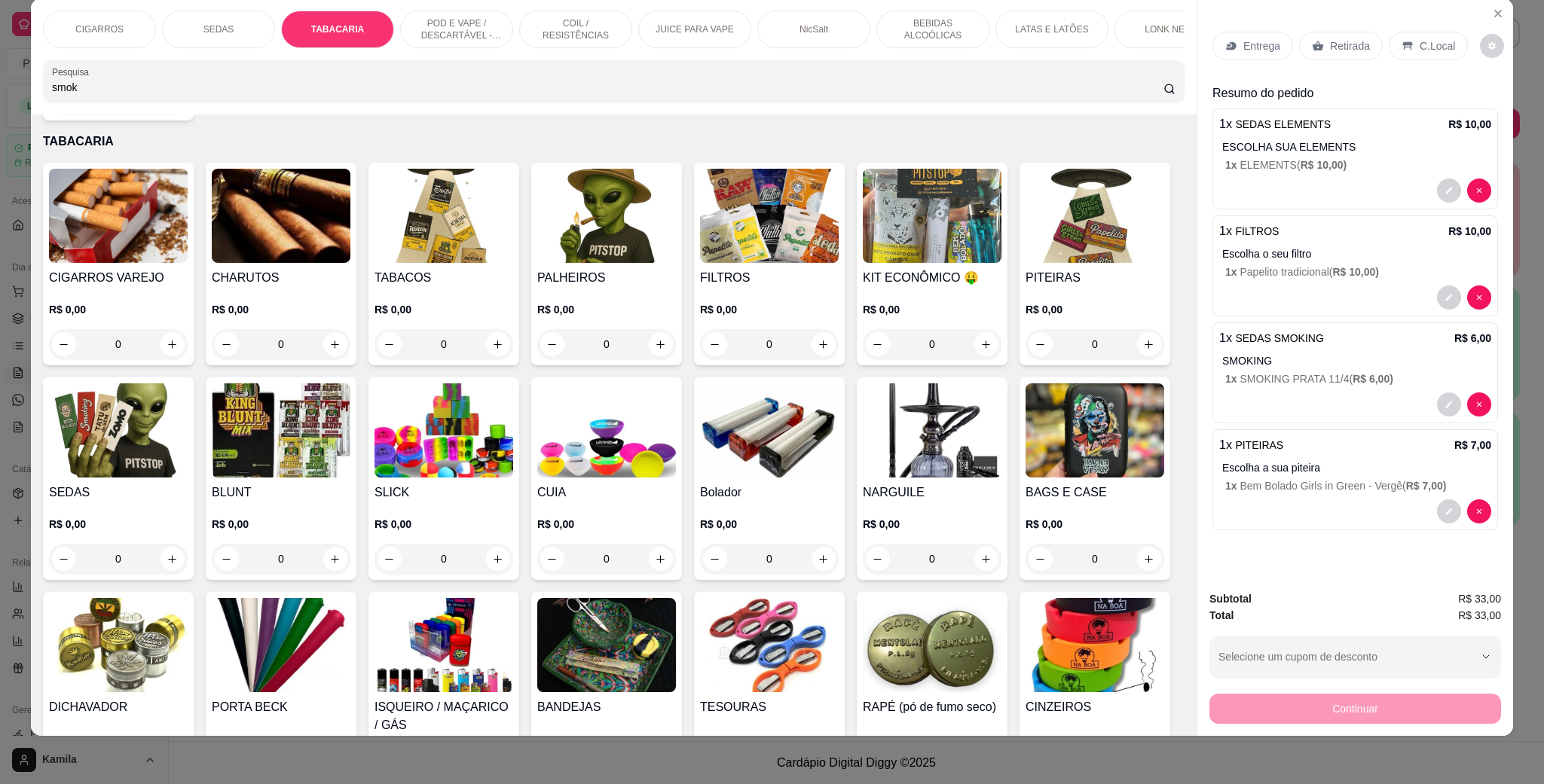
click at [1437, 40] on p "C.Local" at bounding box center [1437, 46] width 36 height 15
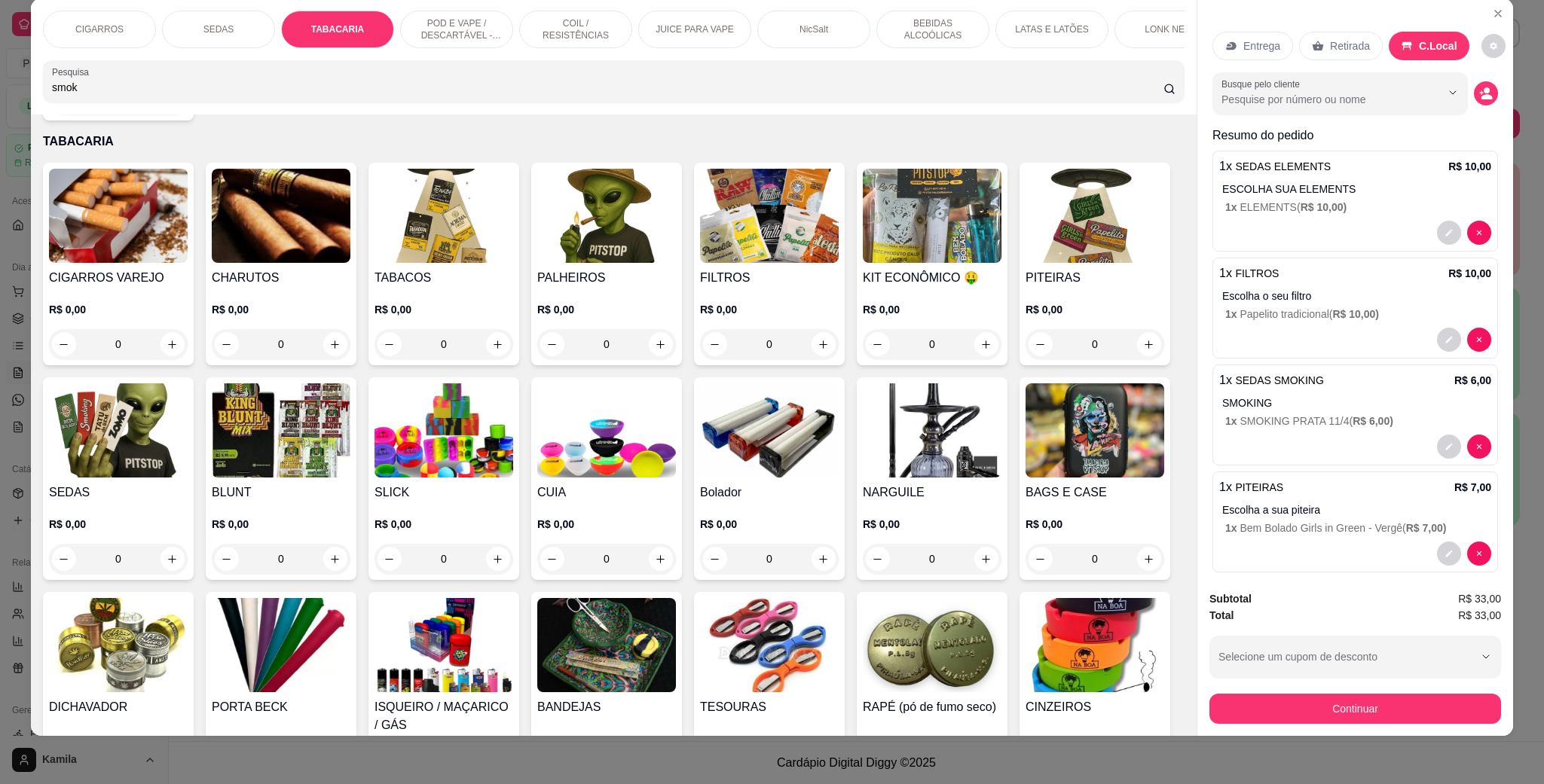
scroll to position [36, 0]
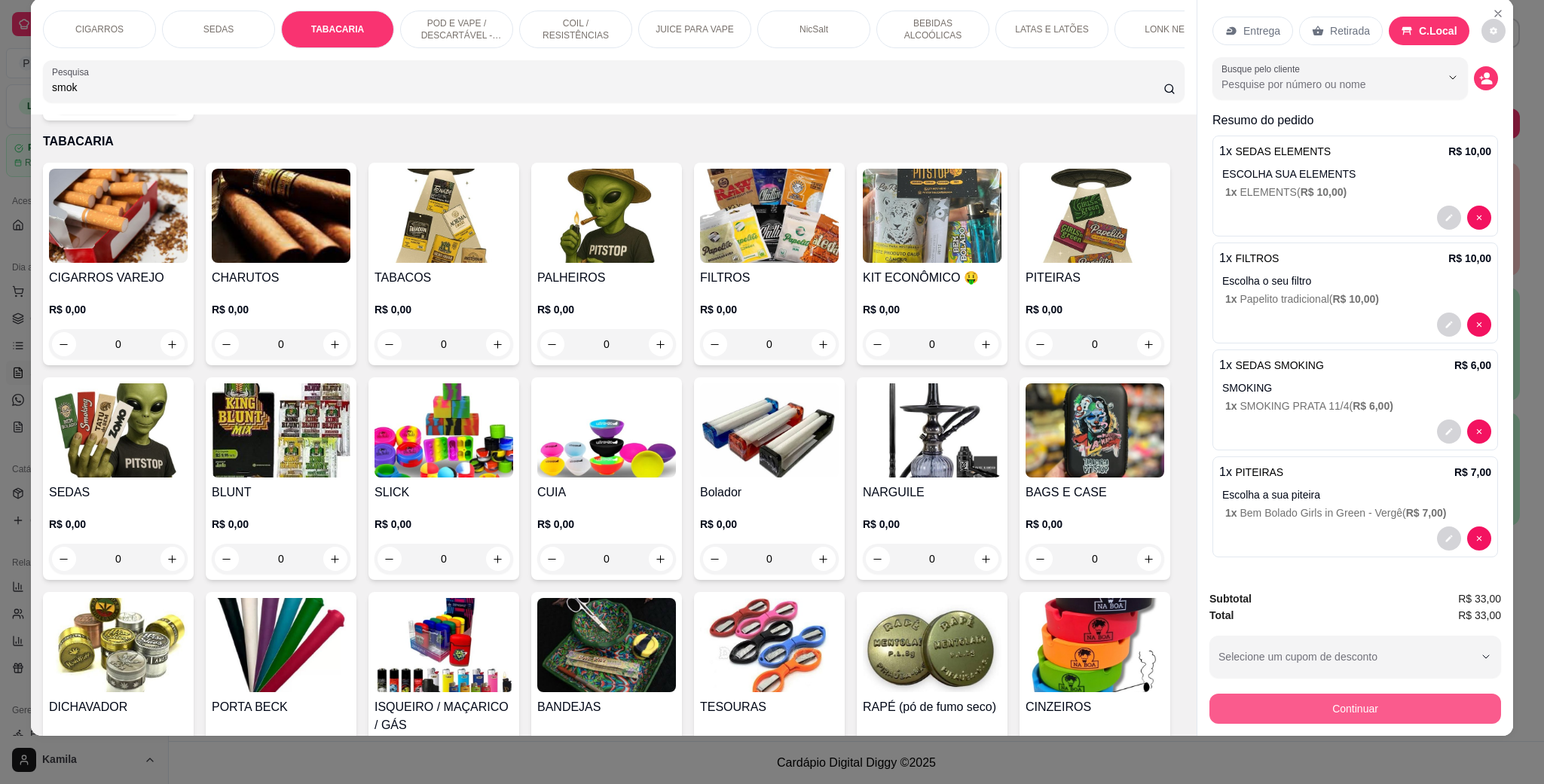
click at [1351, 703] on button "Continuar" at bounding box center [1355, 709] width 292 height 30
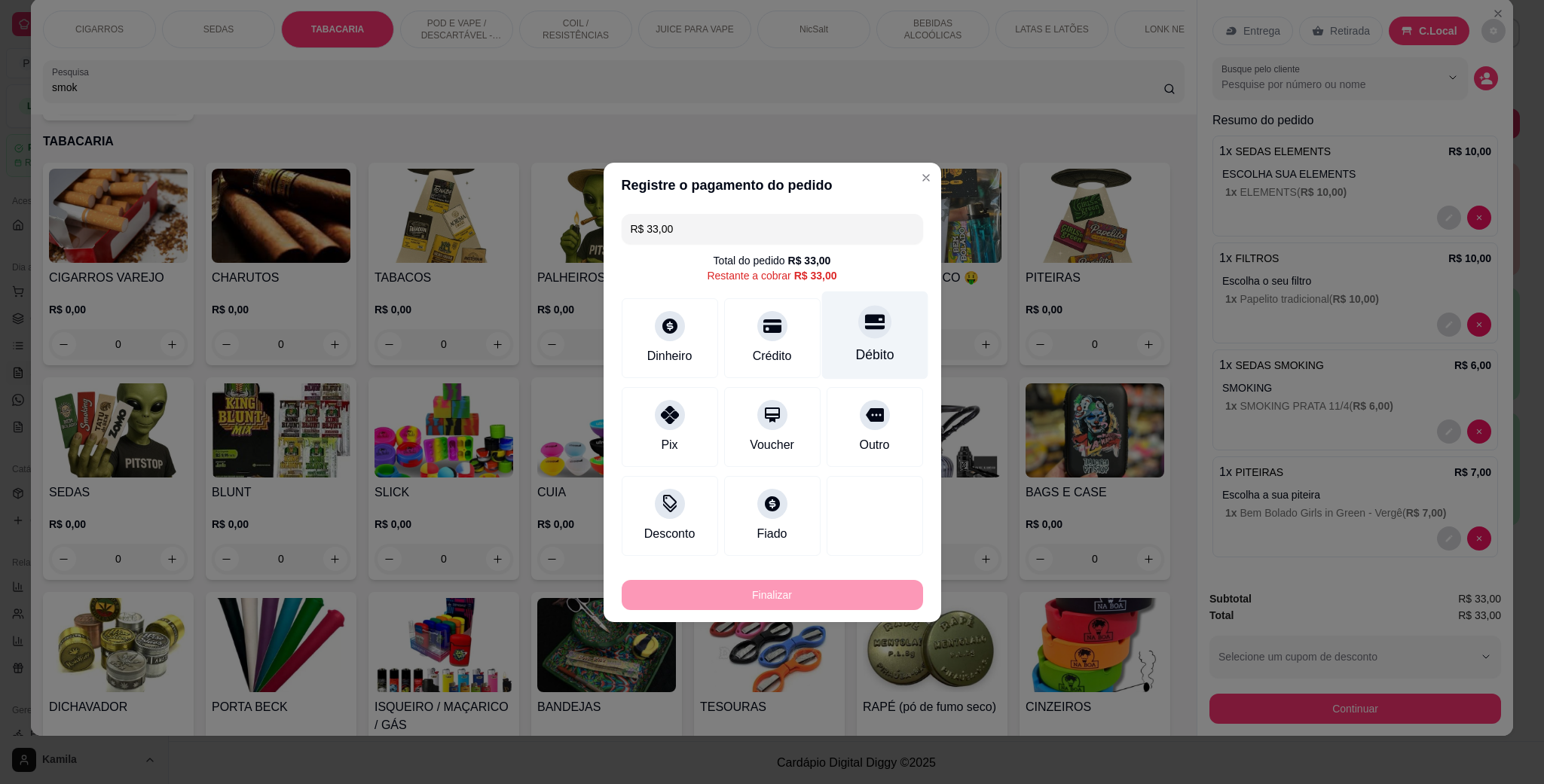
click at [854, 339] on div "Débito" at bounding box center [874, 334] width 107 height 88
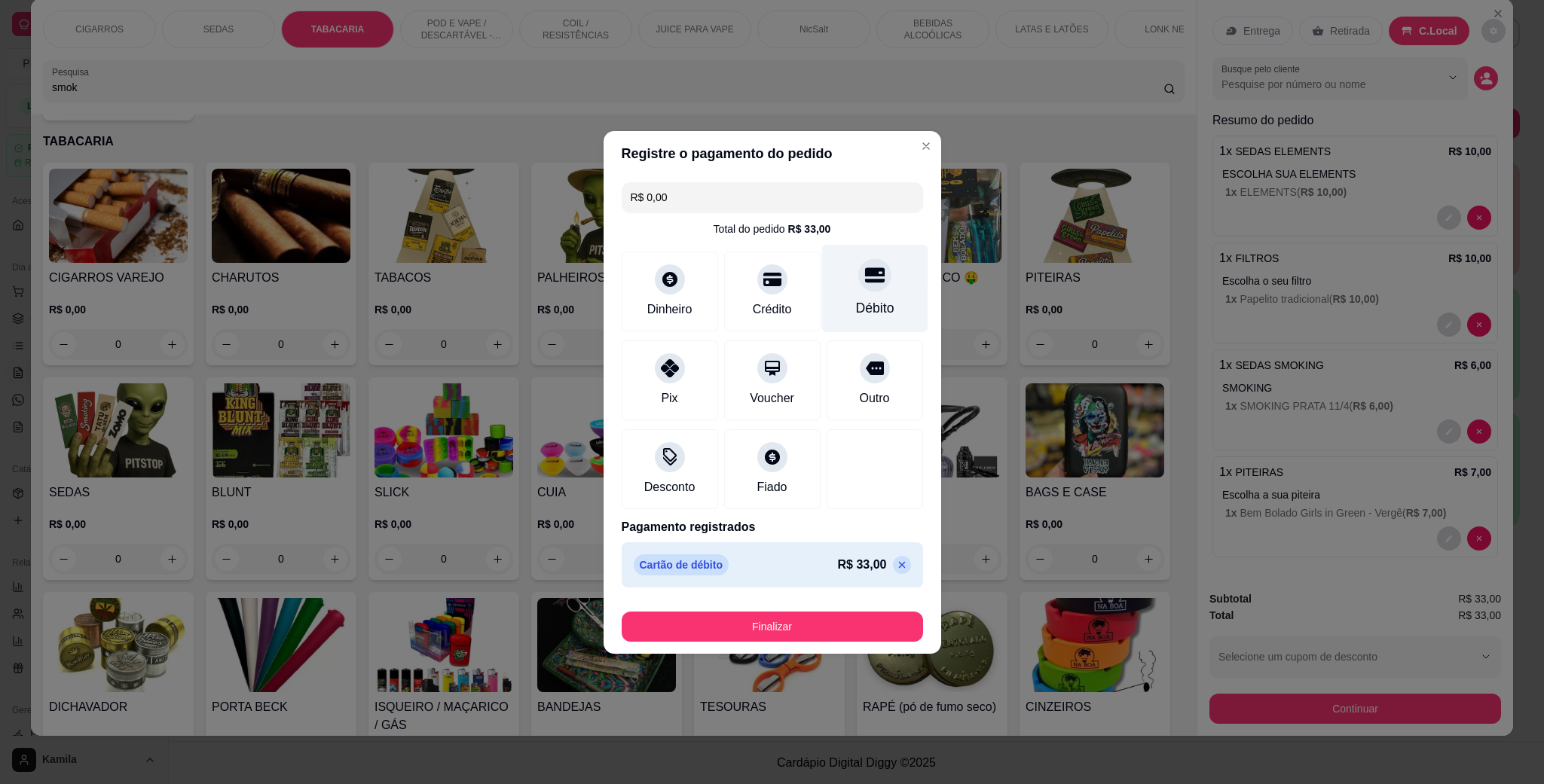
click at [821, 296] on div "Débito" at bounding box center [874, 288] width 107 height 88
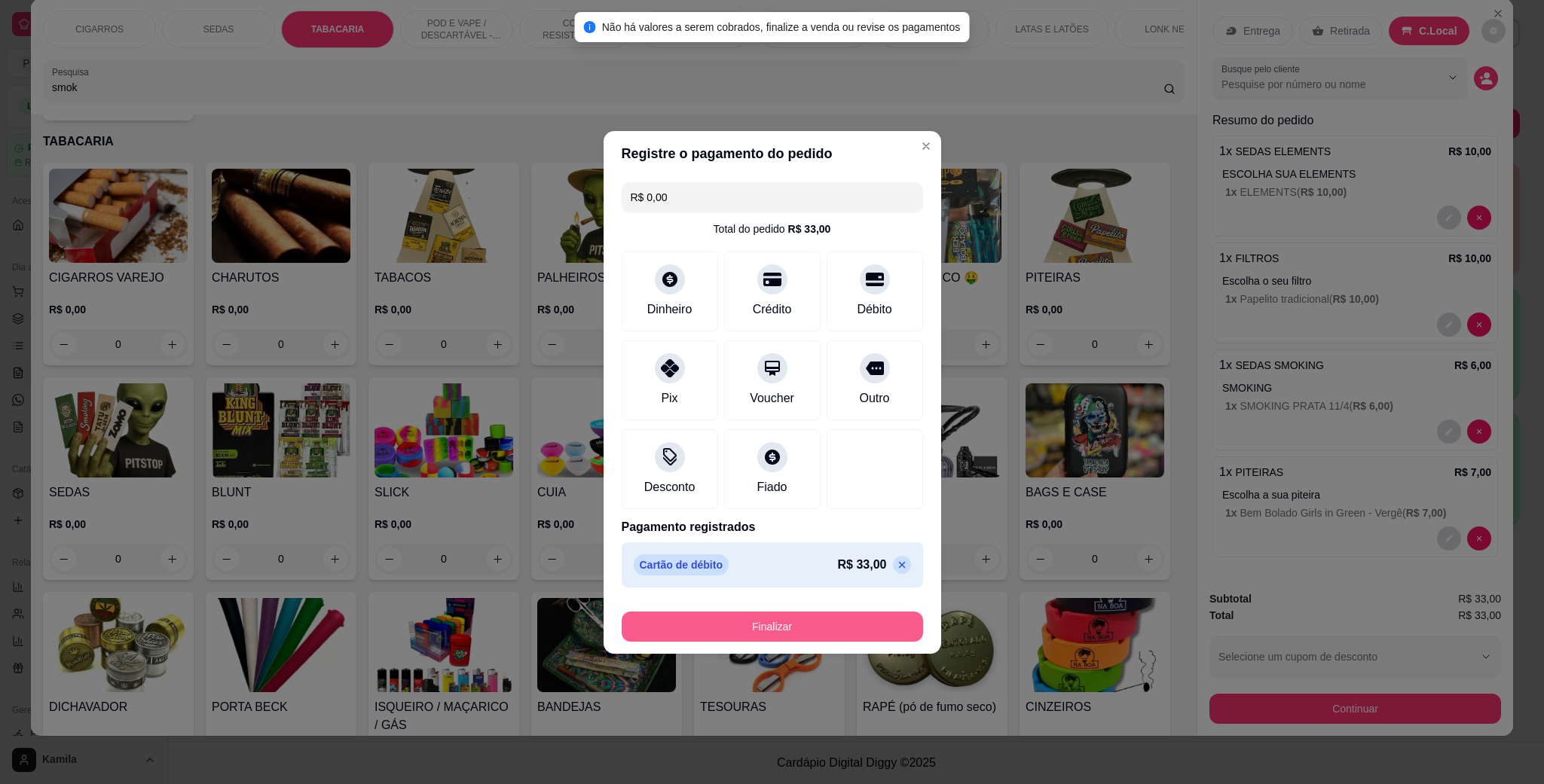
click at [767, 633] on button "Finalizar" at bounding box center [772, 626] width 301 height 30
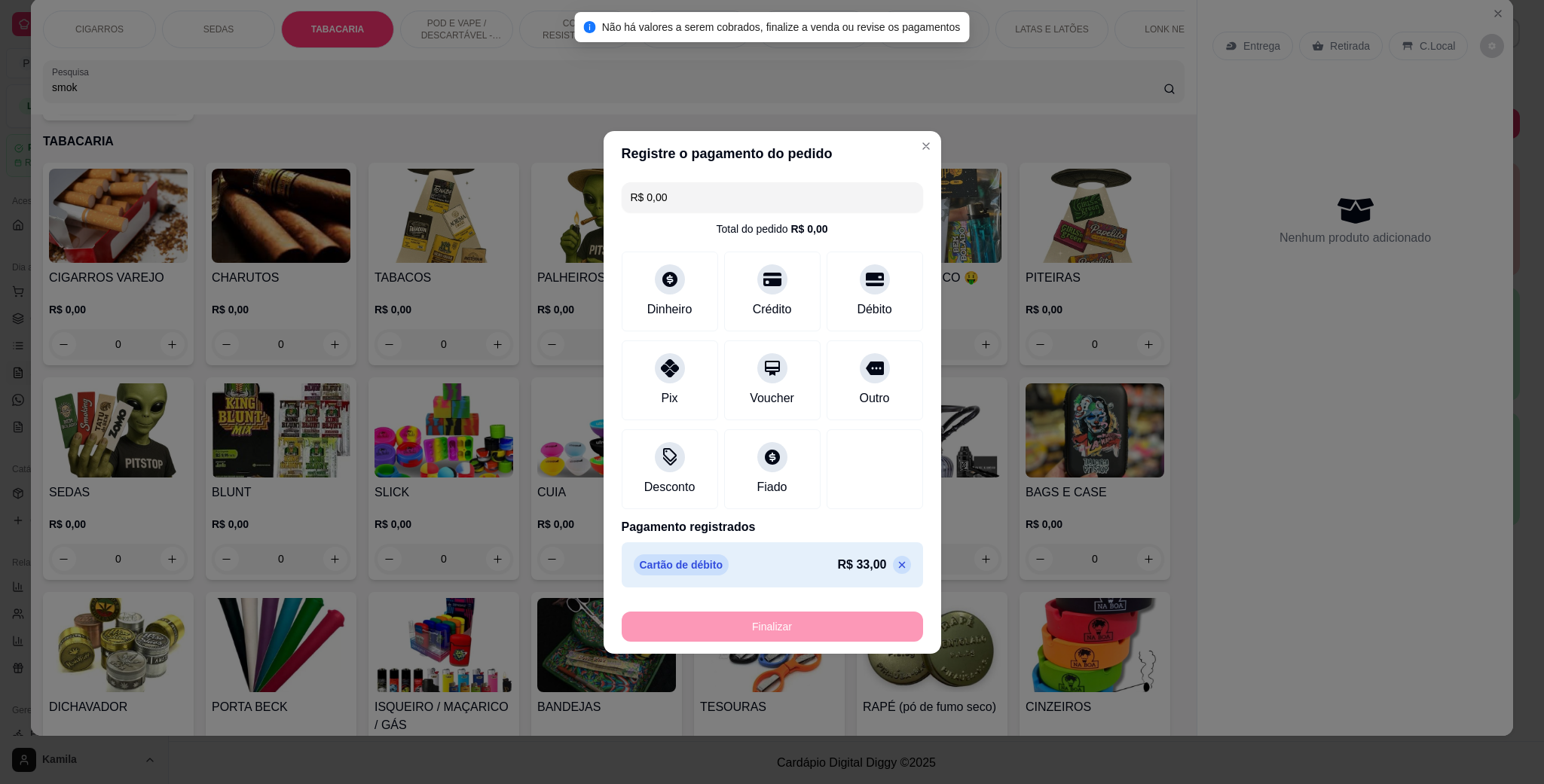
type input "-R$ 33,00"
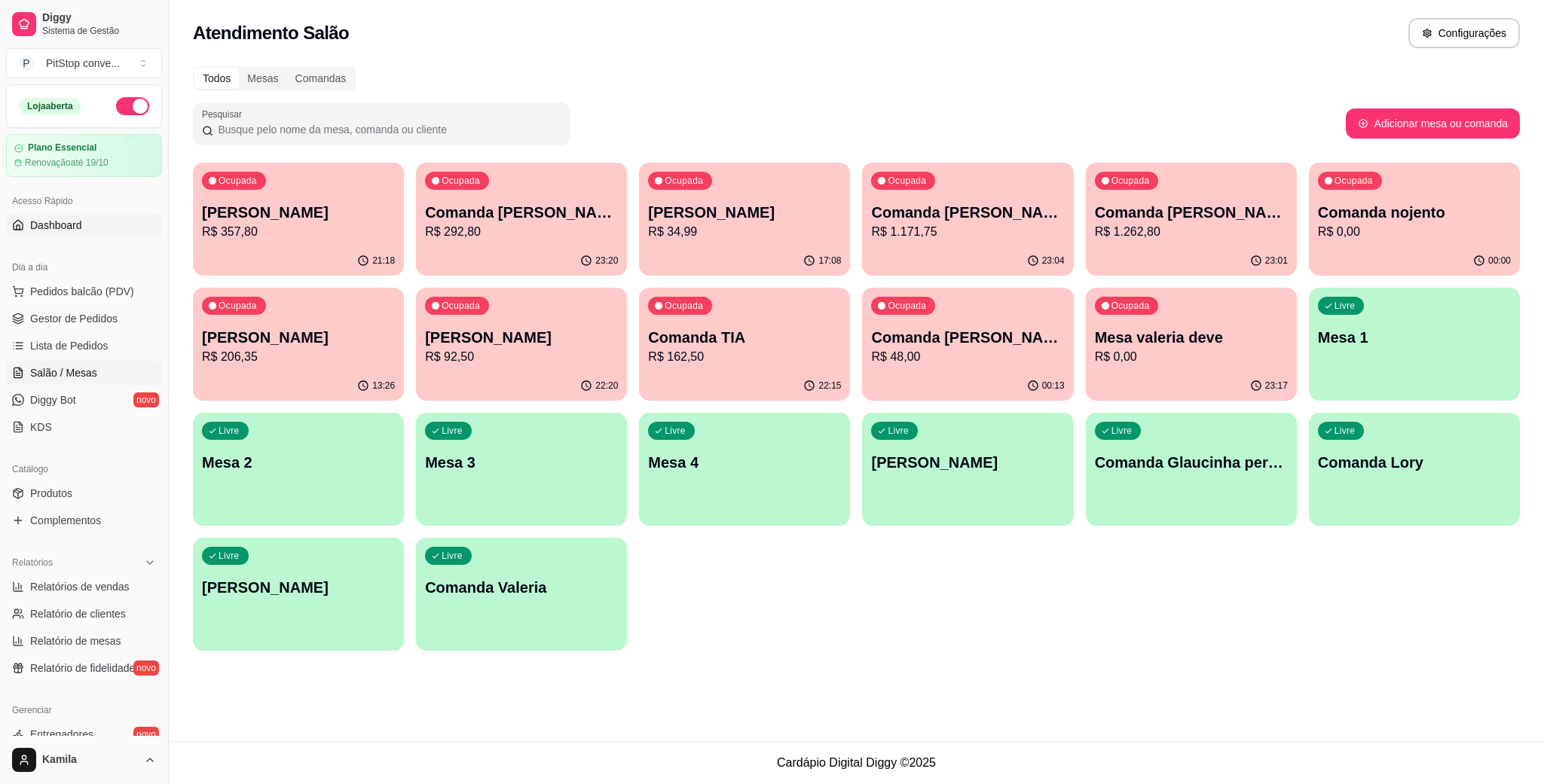
click at [66, 215] on link "Dashboard" at bounding box center [83, 225] width 156 height 25
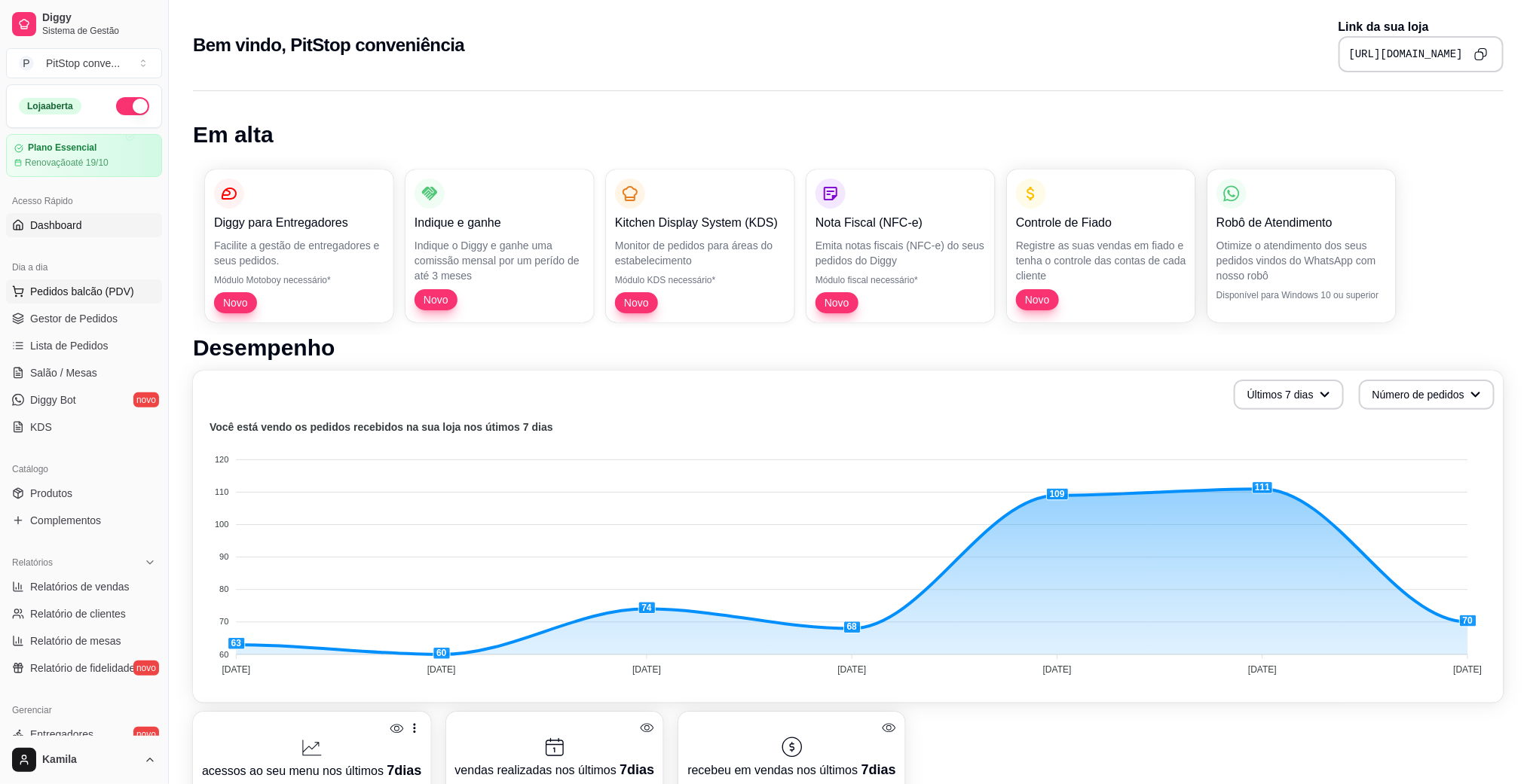
click at [89, 292] on span "Pedidos balcão (PDV)" at bounding box center [82, 292] width 104 height 15
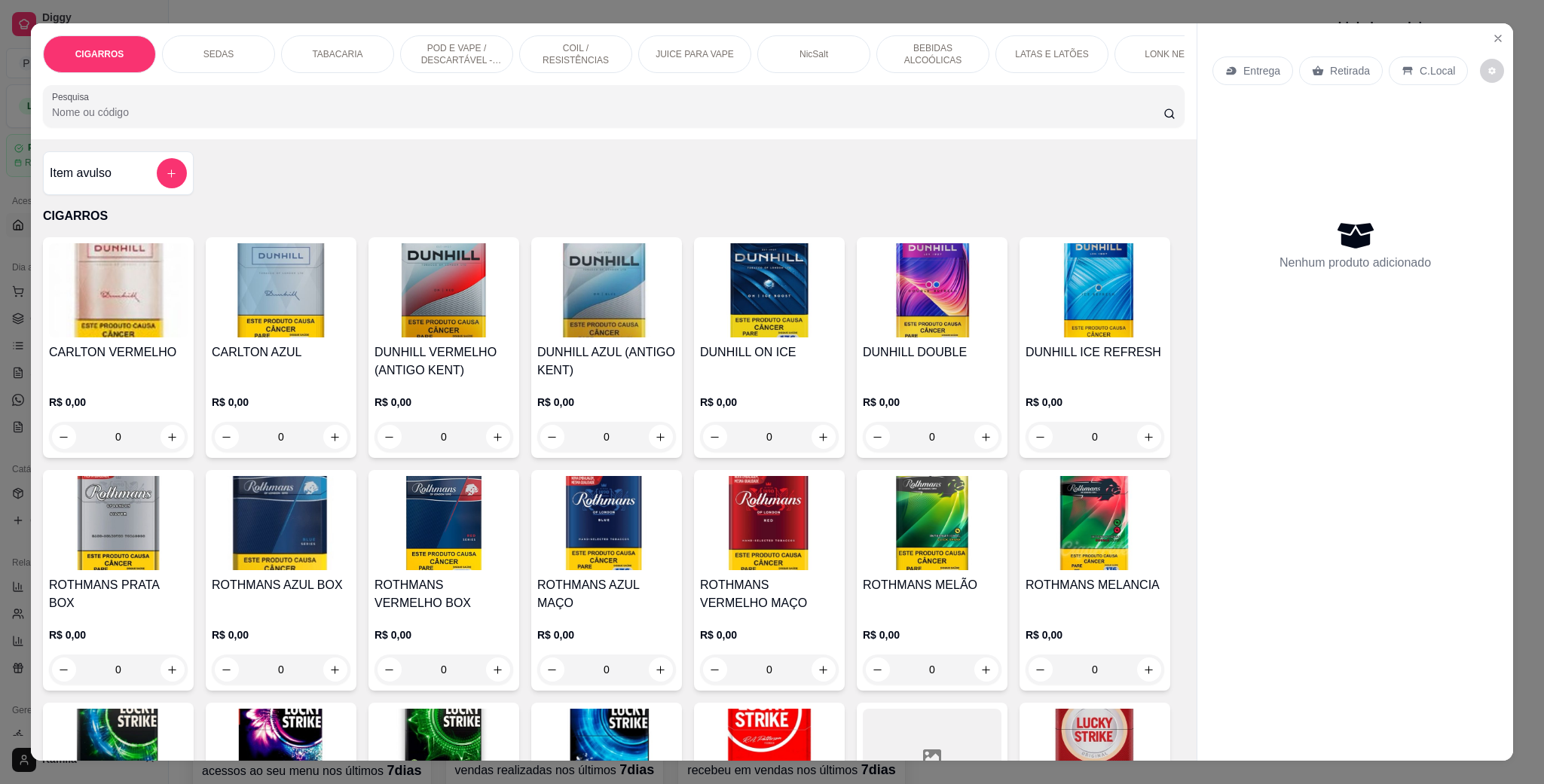
click at [450, 61] on p "POD E VAPE / DESCARTÁVEL - RECARREGAVEL" at bounding box center [457, 55] width 88 height 25
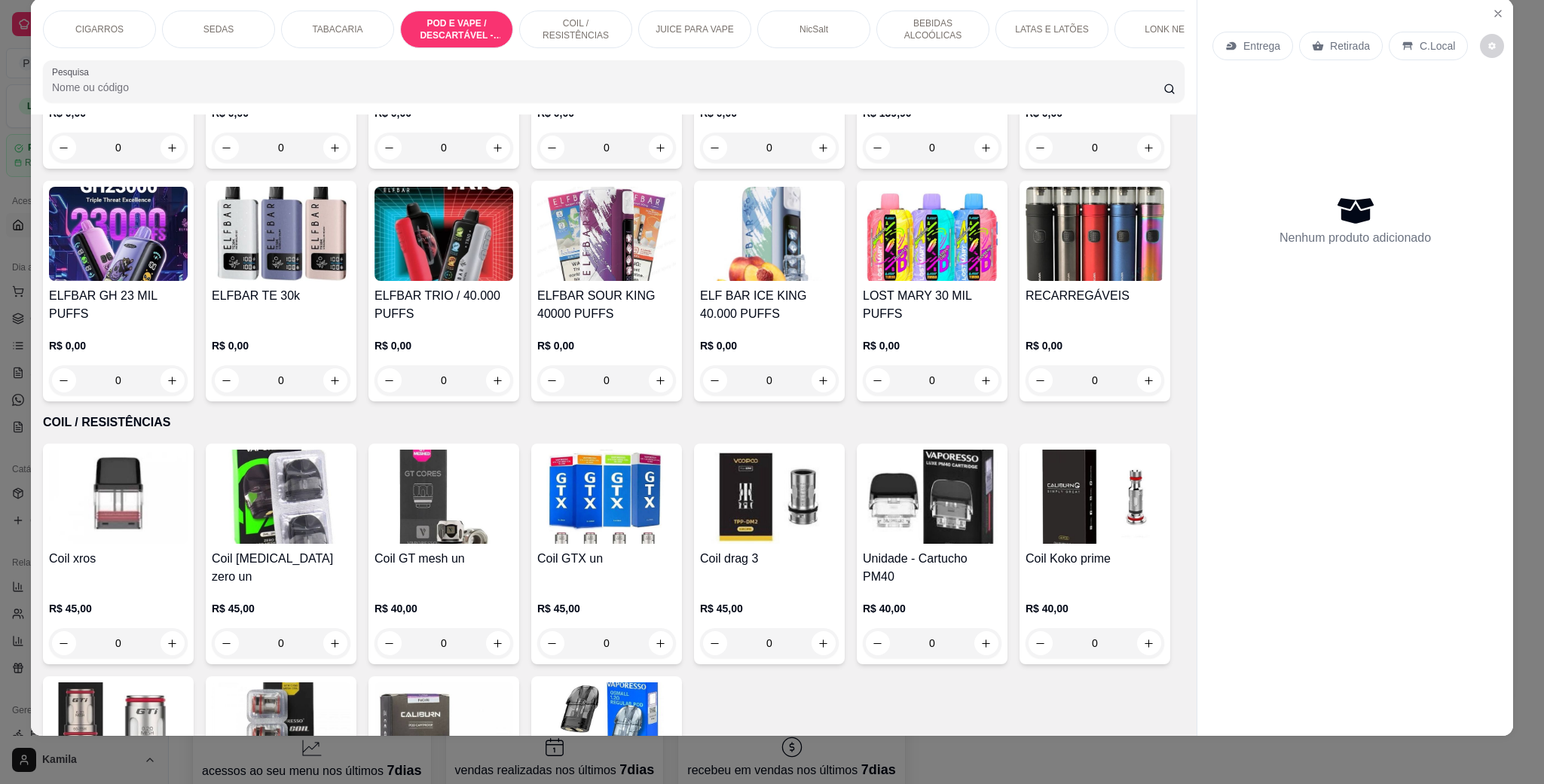
click at [419, 48] on img at bounding box center [444, 1] width 139 height 94
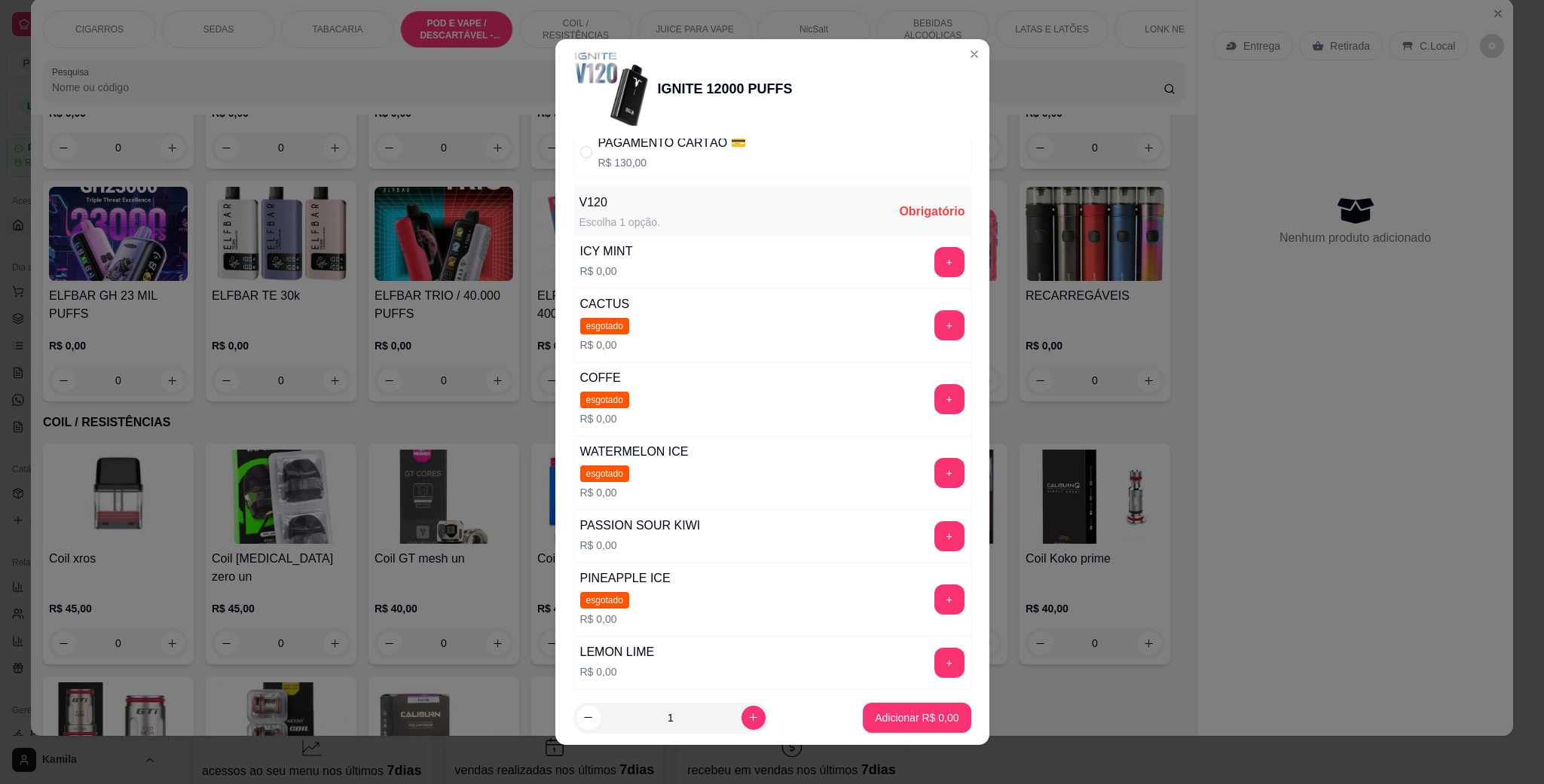
scroll to position [339, 0]
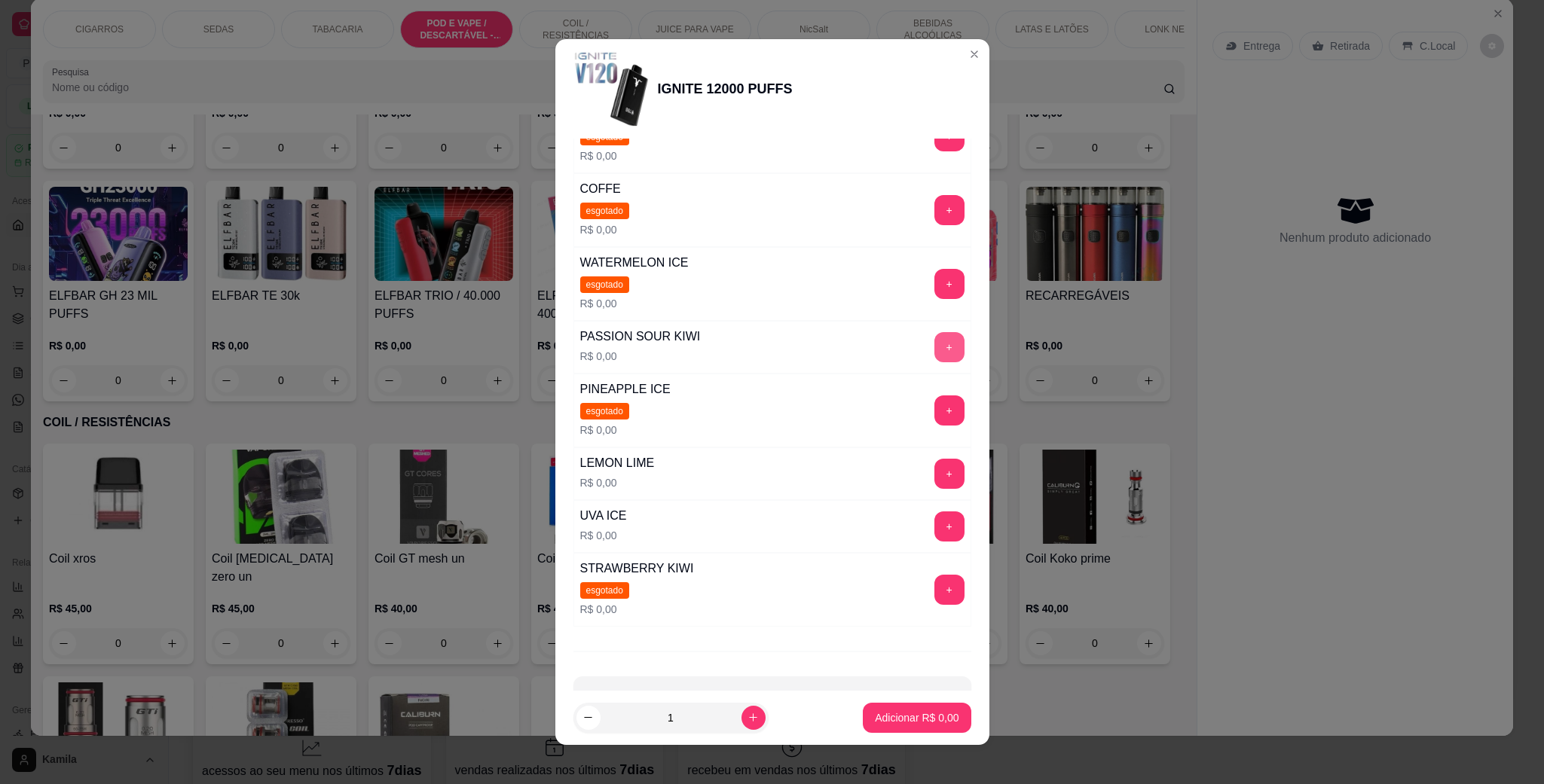
click at [934, 350] on button "+" at bounding box center [949, 347] width 30 height 30
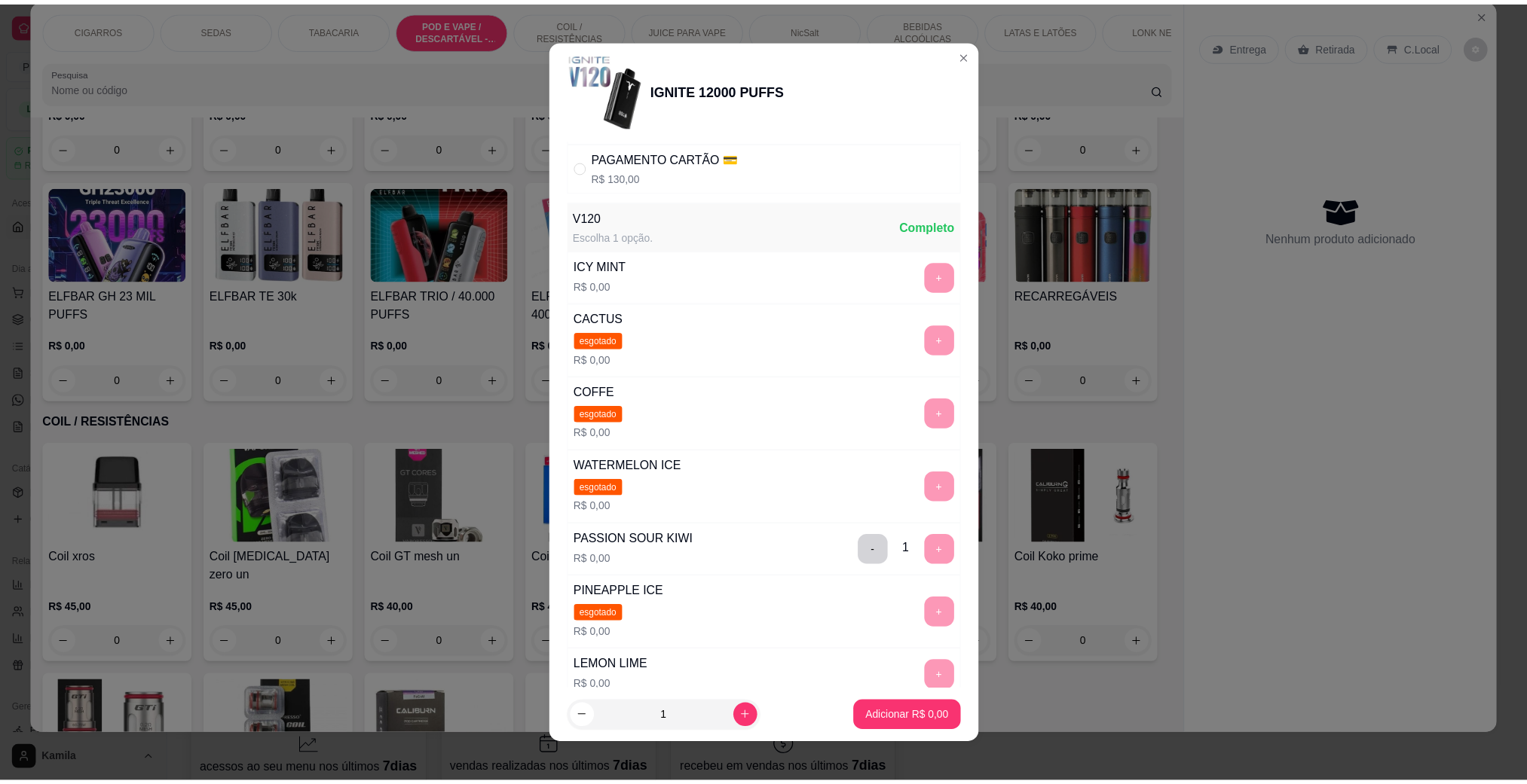
scroll to position [0, 0]
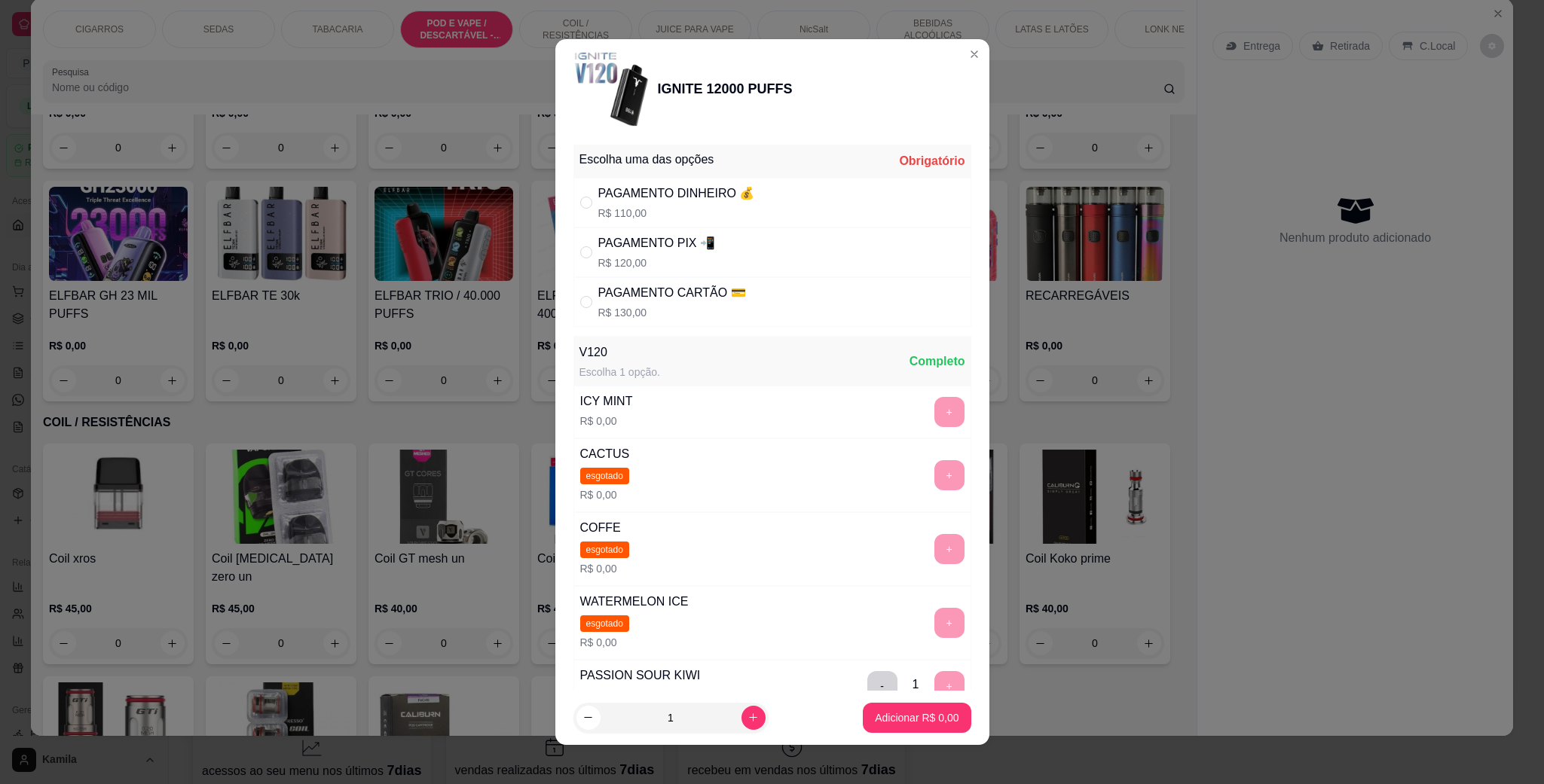
click at [659, 251] on div "PAGAMENTO PIX 📲" at bounding box center [657, 242] width 117 height 18
radio input "true"
click at [881, 724] on p "Adicionar R$ 120,00" at bounding box center [911, 718] width 95 height 15
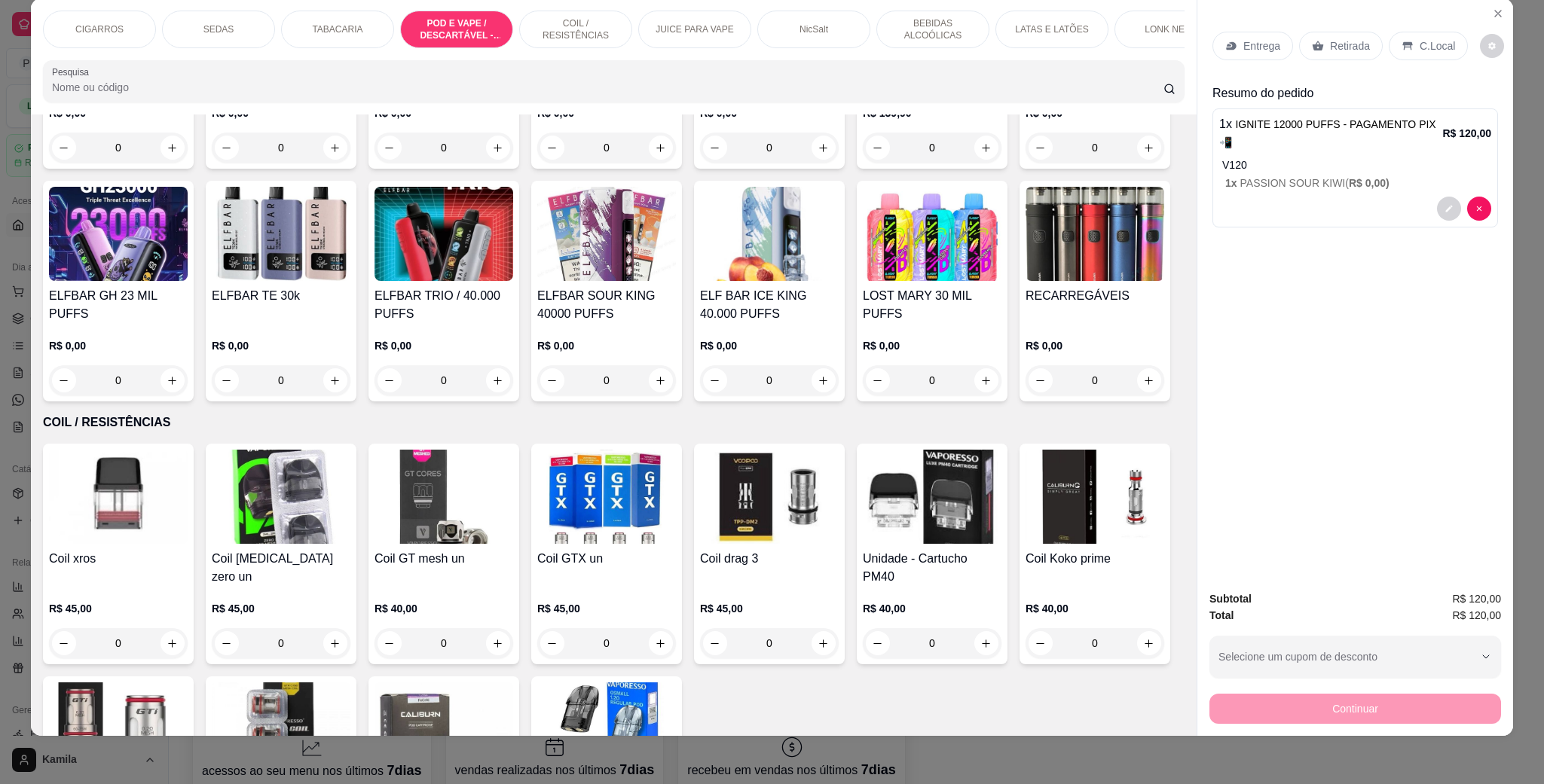
click at [1425, 36] on div "C.Local" at bounding box center [1429, 46] width 79 height 28
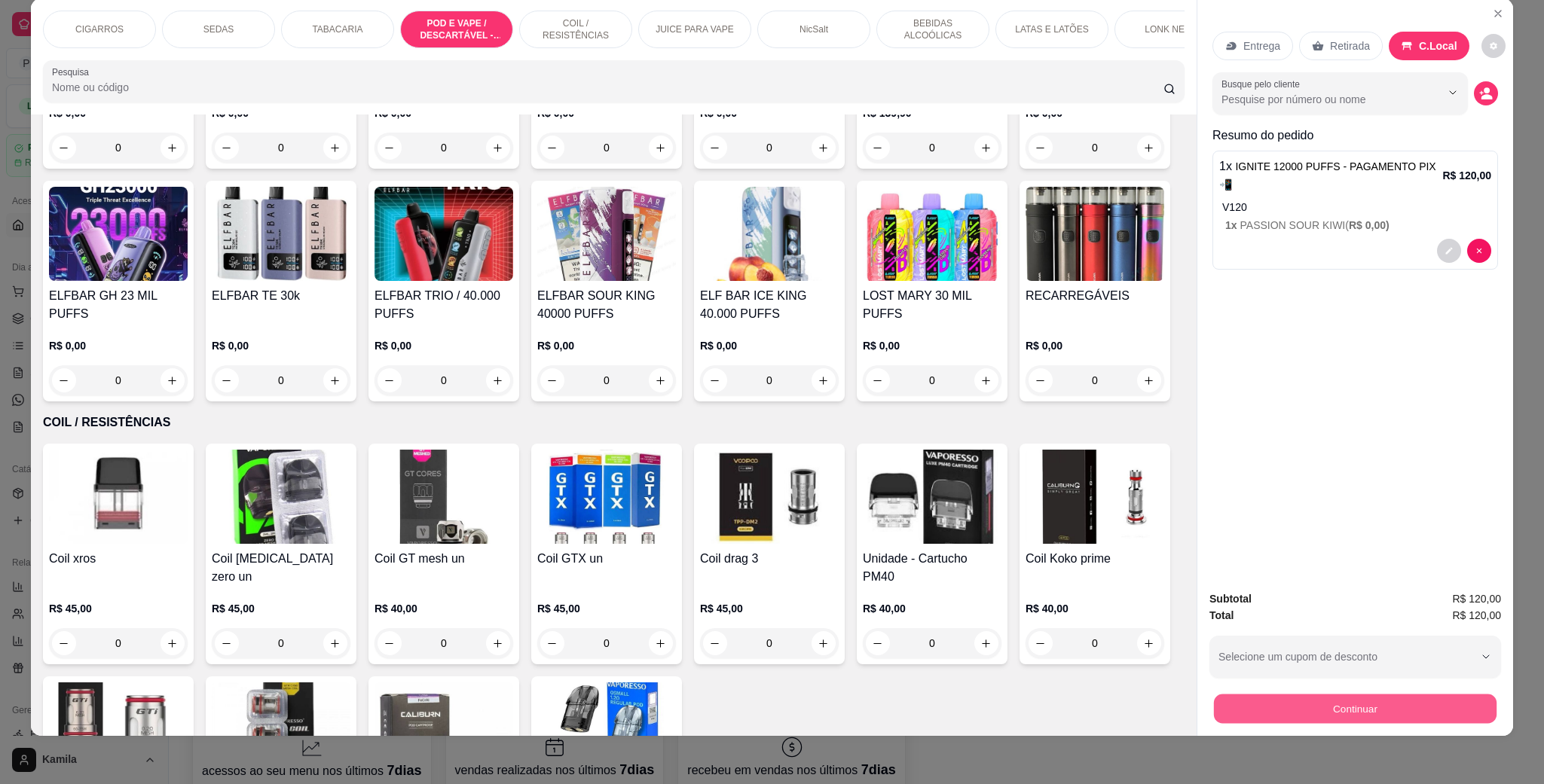
click at [1311, 704] on button "Continuar" at bounding box center [1354, 708] width 282 height 29
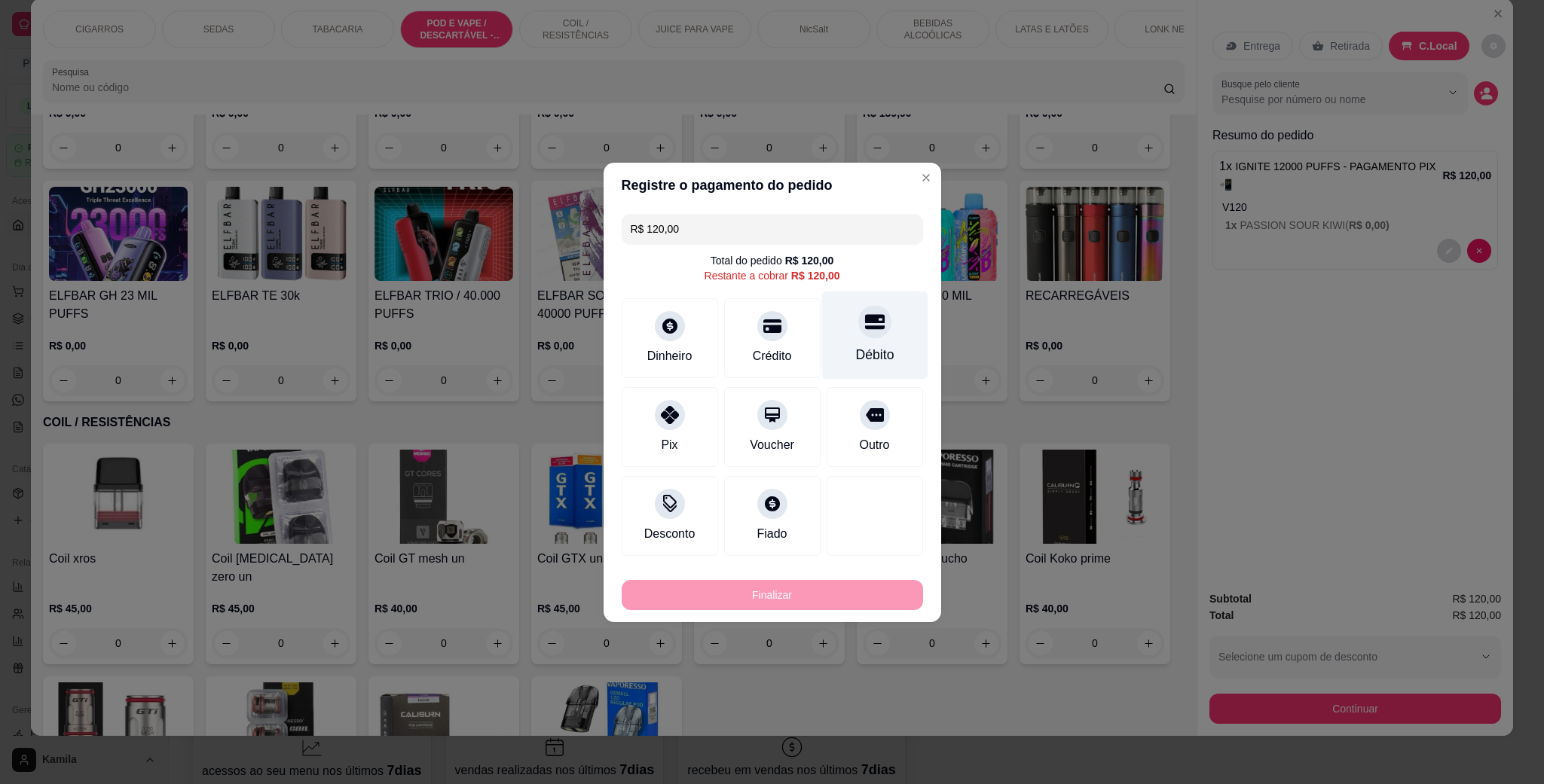
click at [864, 326] on icon at bounding box center [874, 322] width 20 height 20
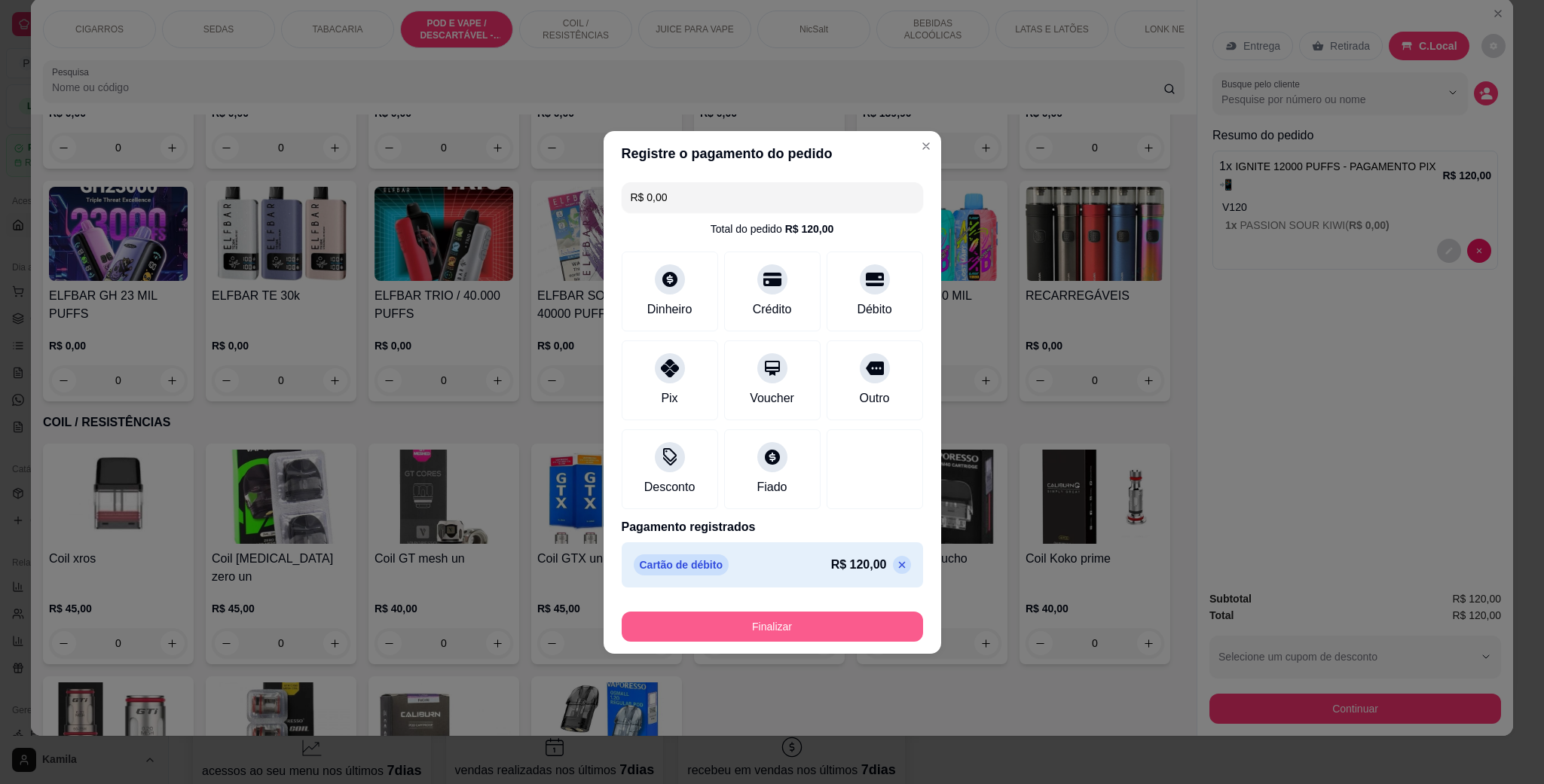
click at [763, 620] on button "Finalizar" at bounding box center [772, 626] width 301 height 30
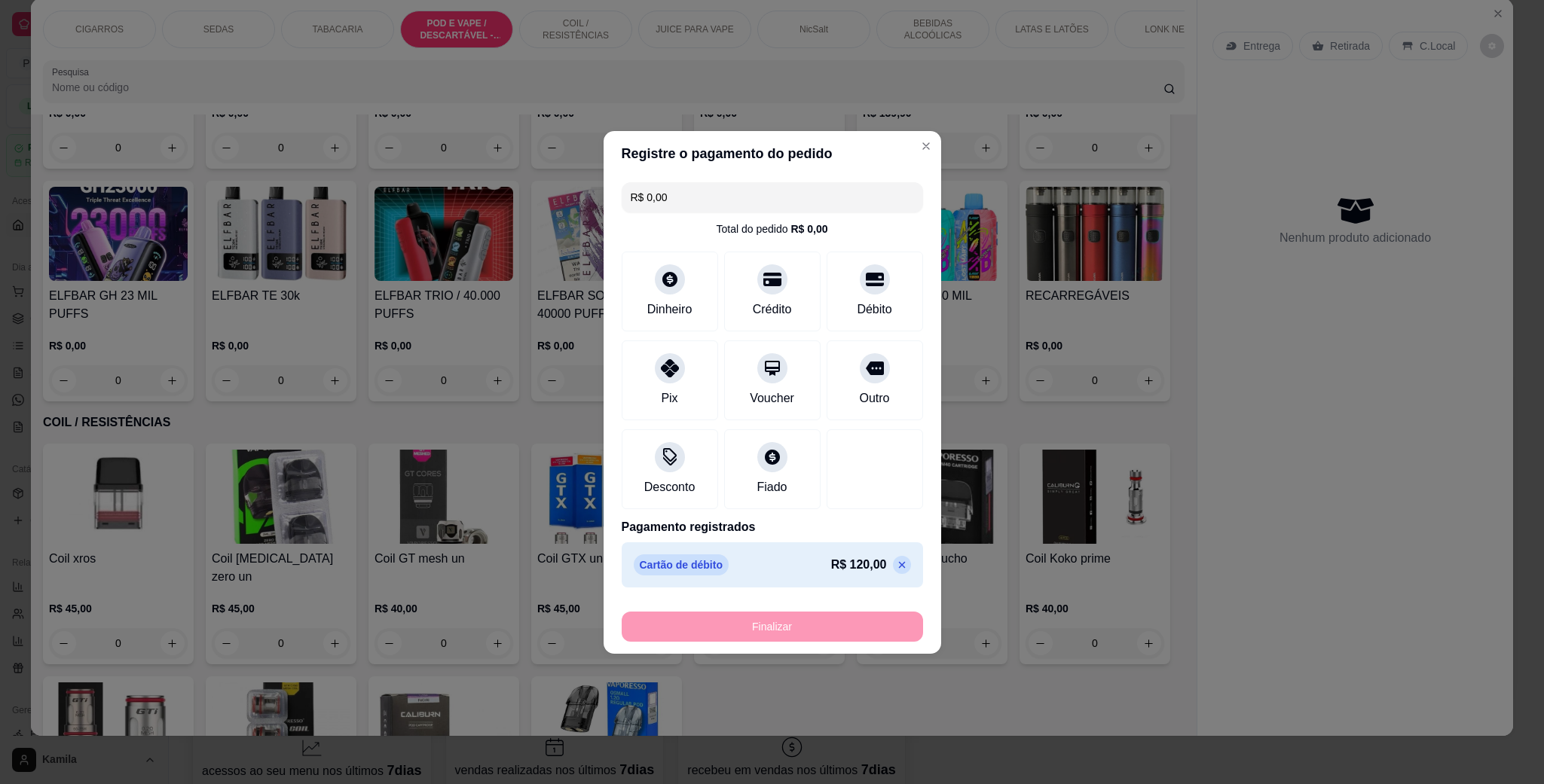
type input "-R$ 120,00"
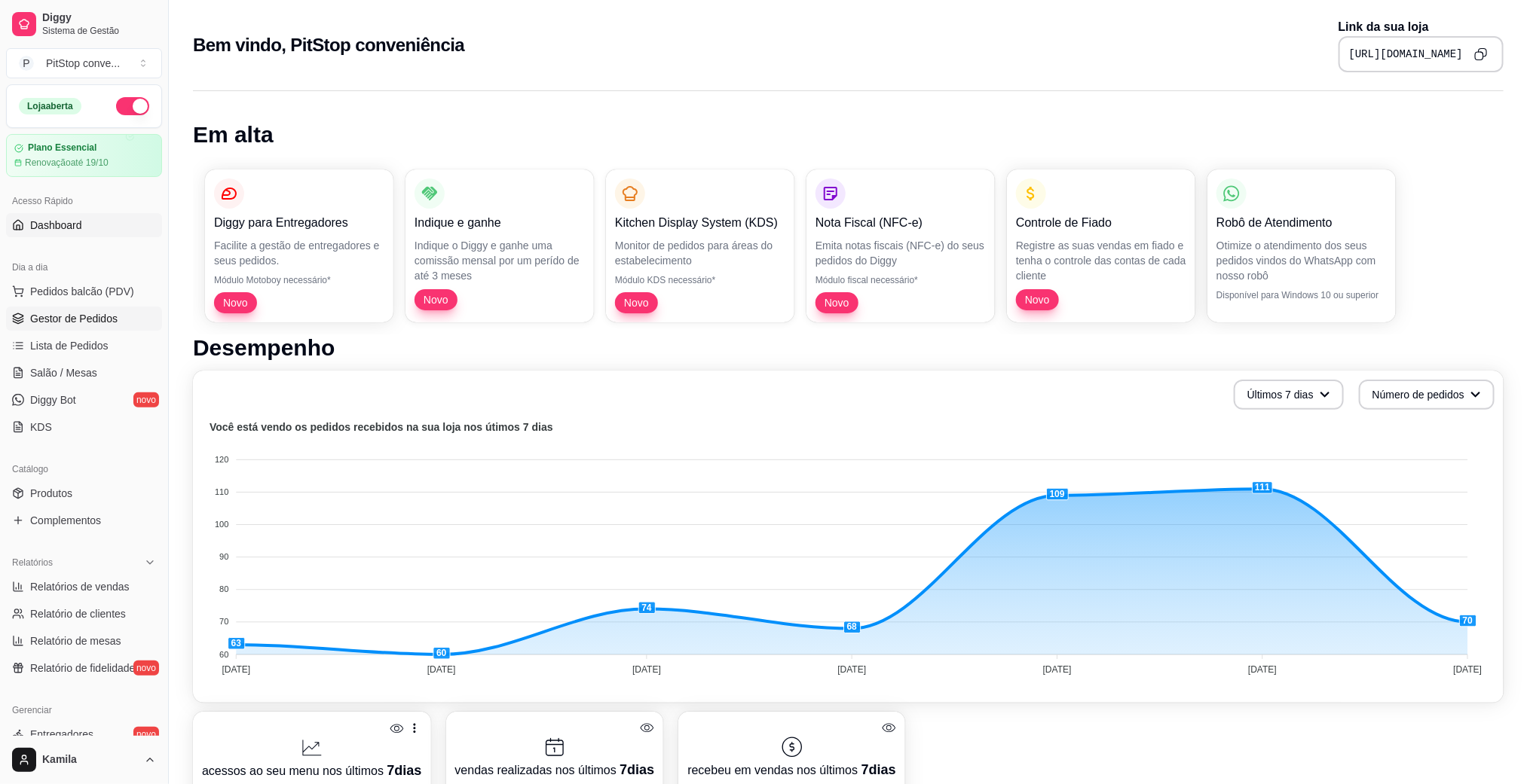
click at [80, 314] on span "Gestor de Pedidos" at bounding box center [74, 319] width 88 height 15
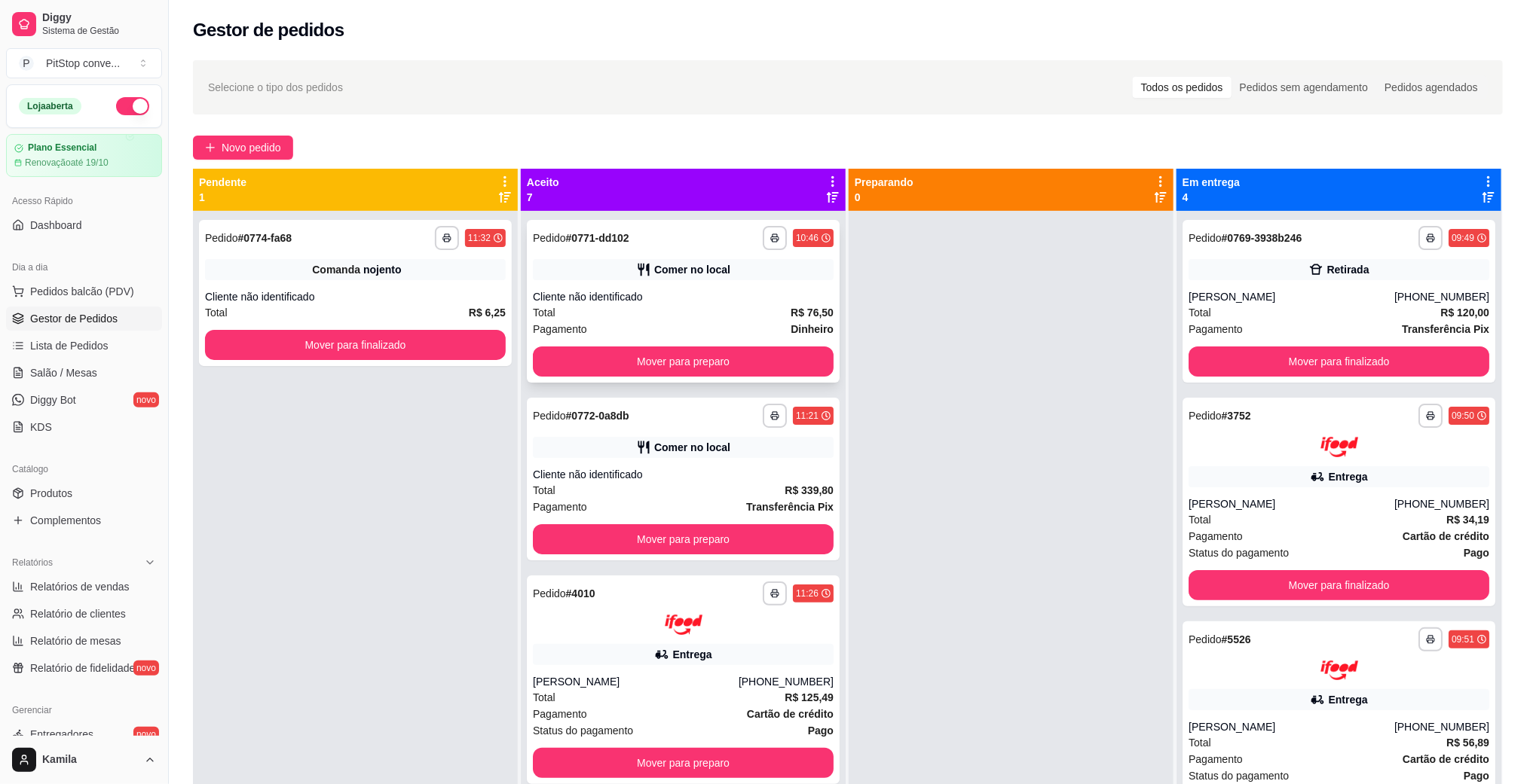
click at [693, 278] on div "Comer no local" at bounding box center [683, 270] width 301 height 21
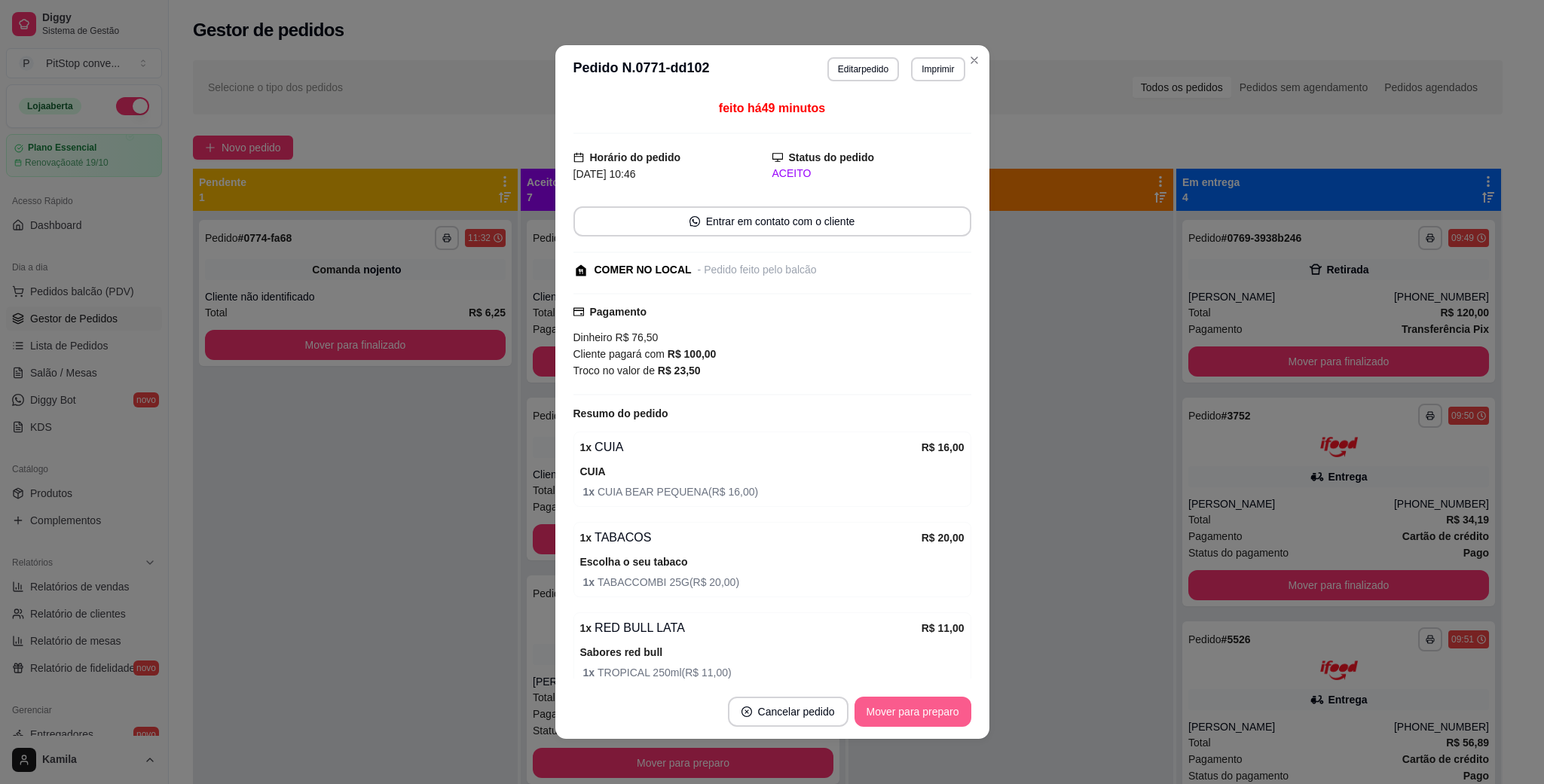
click at [886, 709] on button "Mover para preparo" at bounding box center [913, 712] width 117 height 30
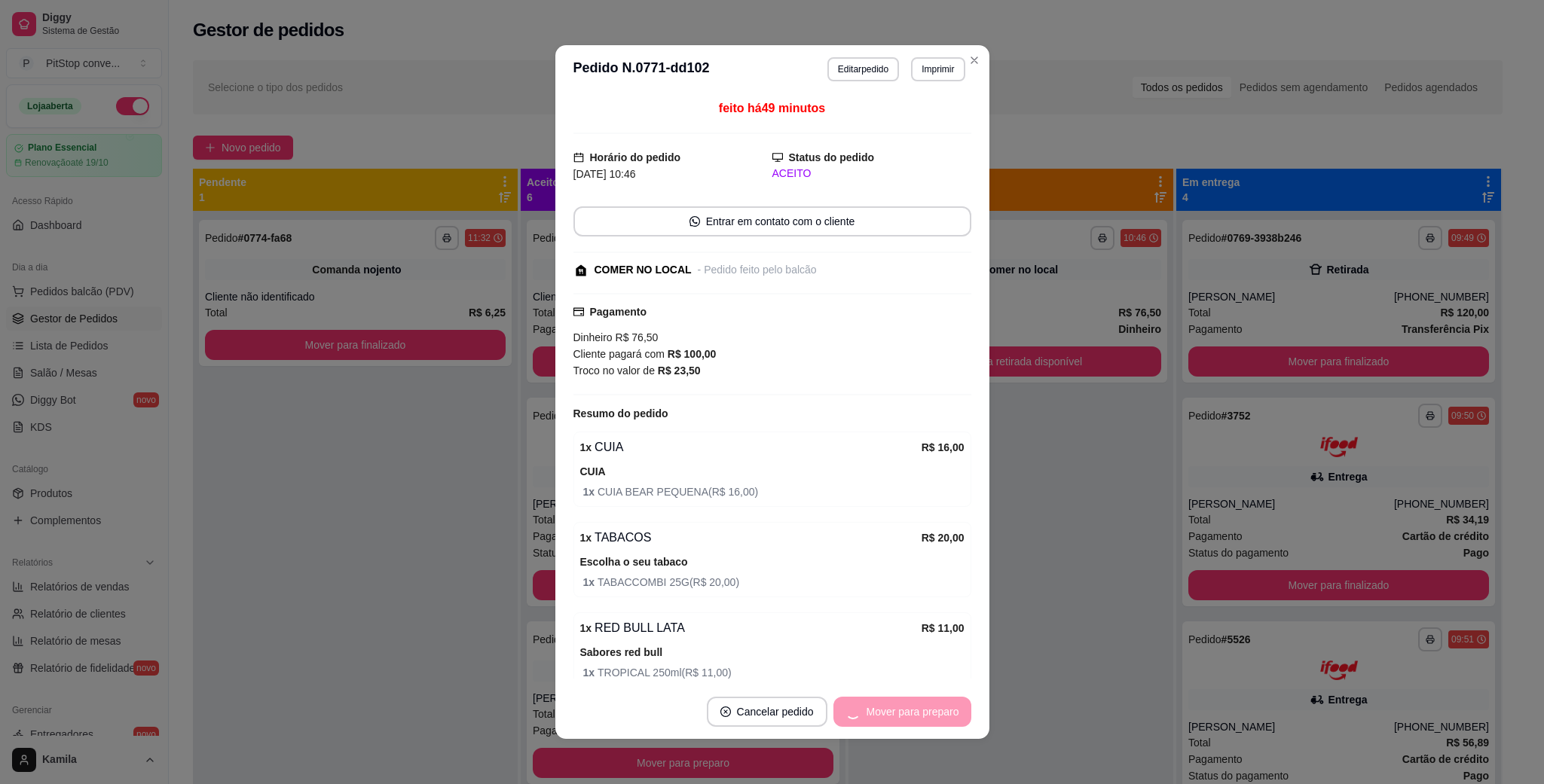
click at [886, 709] on div "Mover para preparo" at bounding box center [902, 712] width 138 height 30
click at [886, 709] on button "Mover para retirada disponível" at bounding box center [887, 712] width 166 height 30
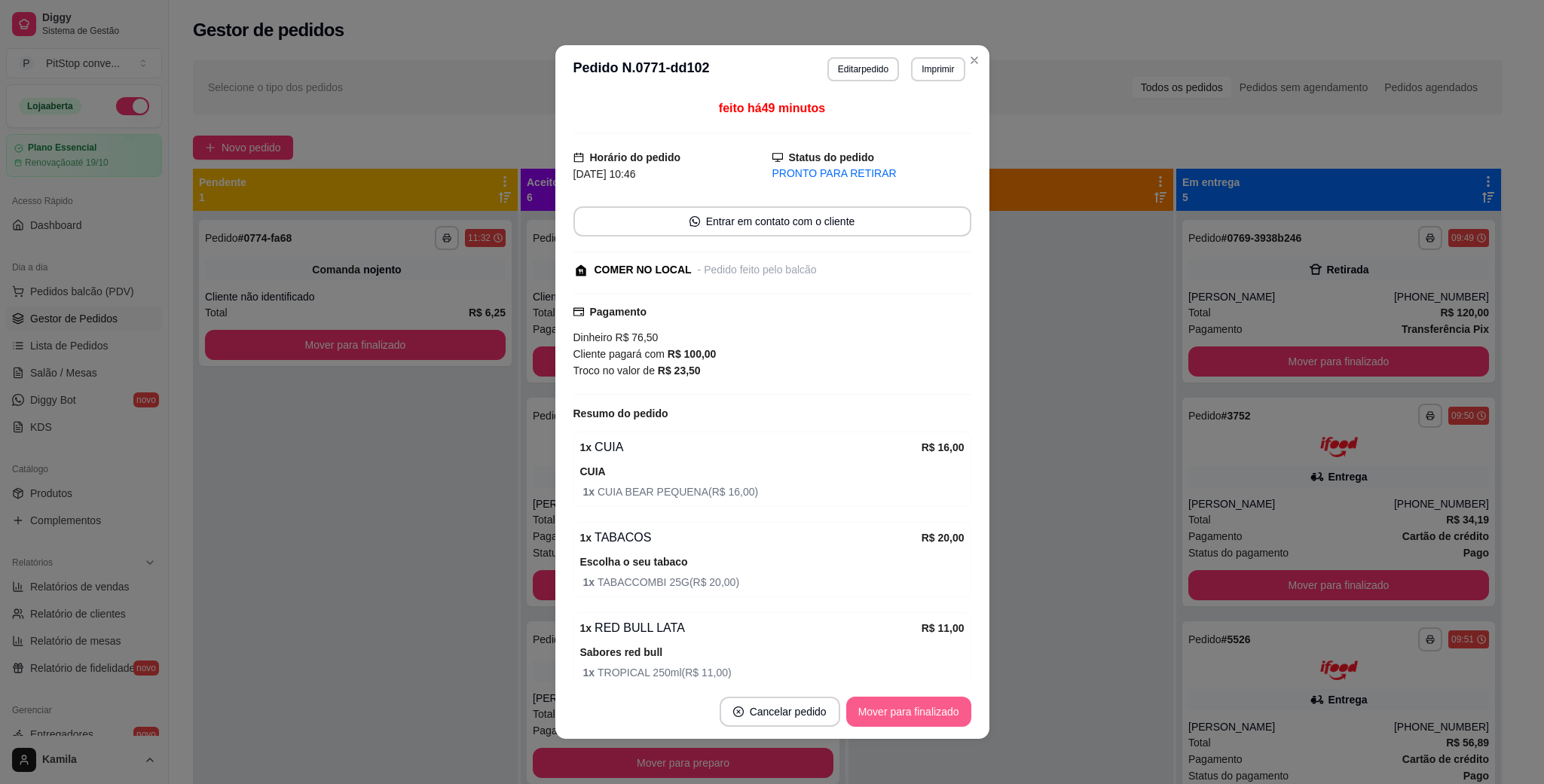
click at [887, 709] on button "Mover para finalizado" at bounding box center [909, 712] width 126 height 30
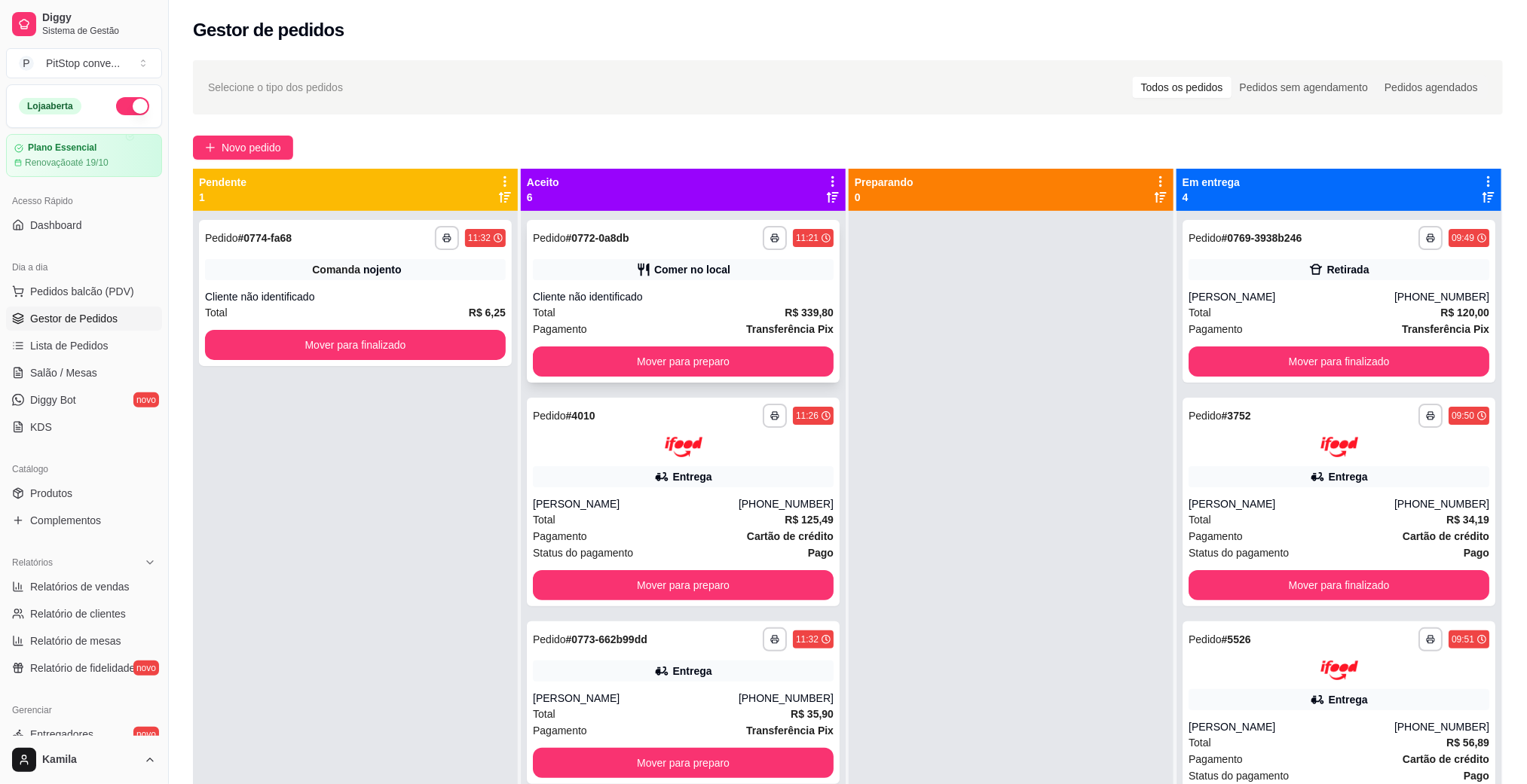
click at [739, 267] on div "Comer no local" at bounding box center [683, 270] width 301 height 21
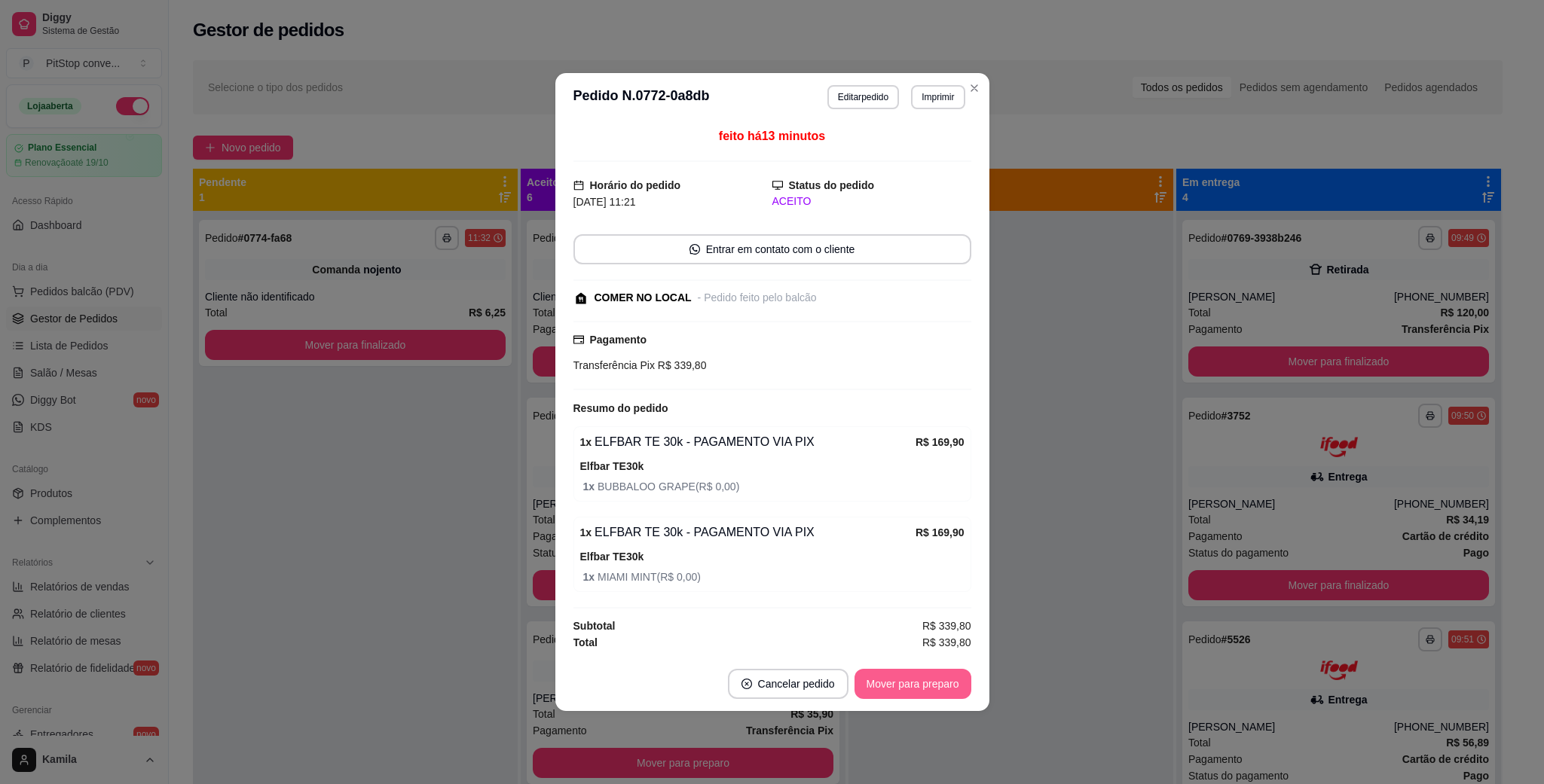
click at [907, 683] on button "Mover para preparo" at bounding box center [913, 684] width 117 height 30
click at [907, 685] on button "Mover para finalizado" at bounding box center [909, 684] width 126 height 30
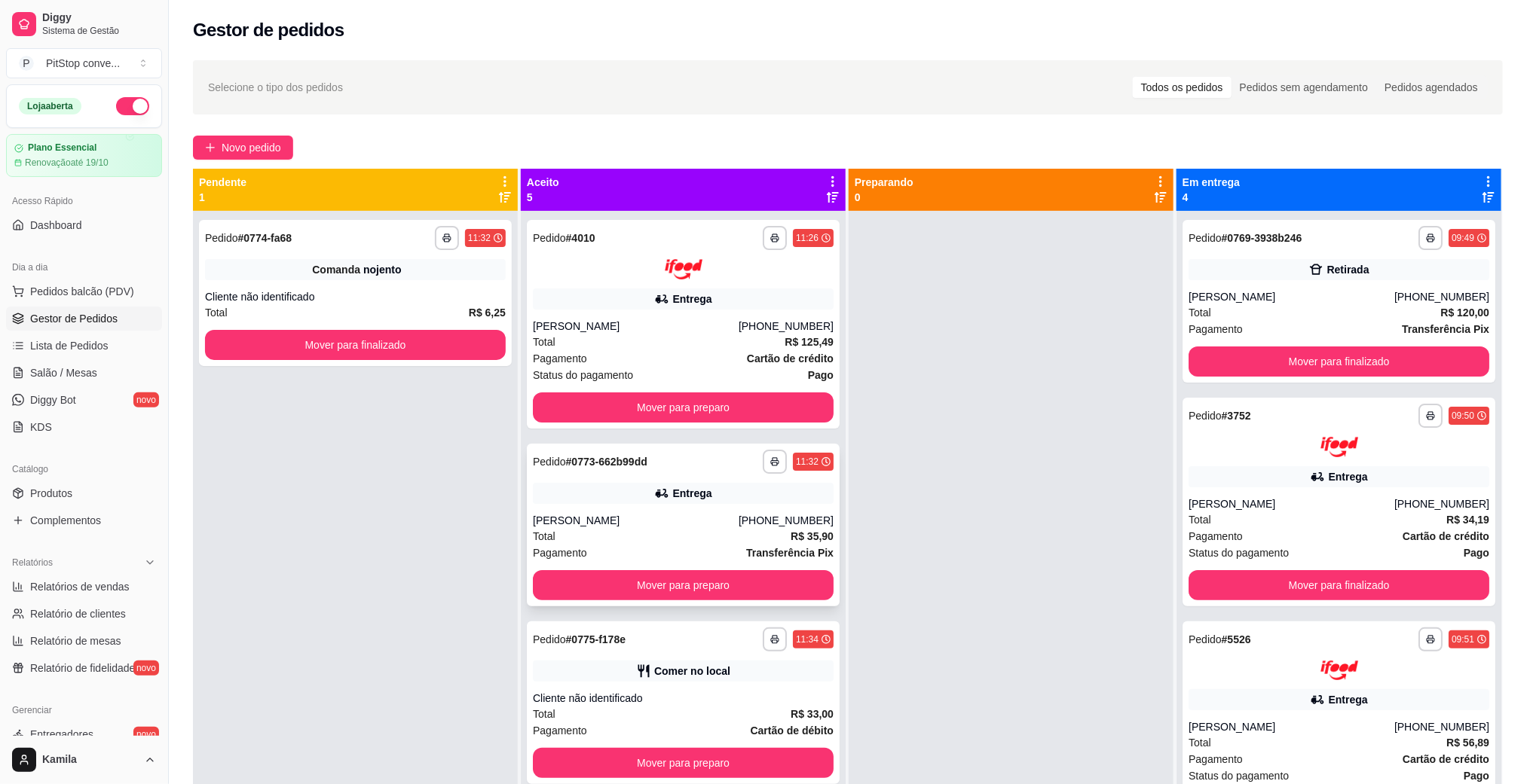
click at [720, 515] on div "[PERSON_NAME]" at bounding box center [636, 521] width 206 height 15
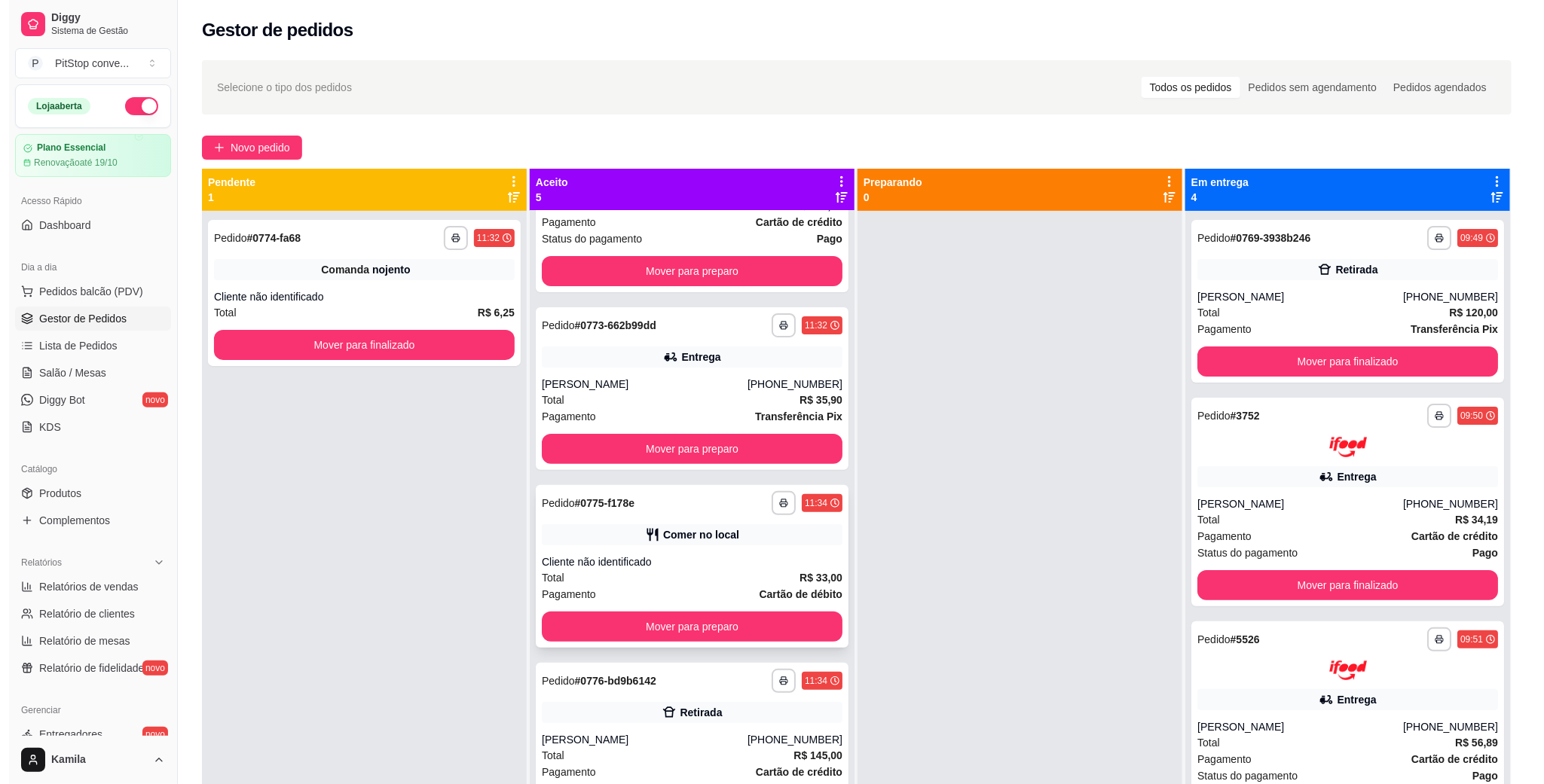
scroll to position [165, 0]
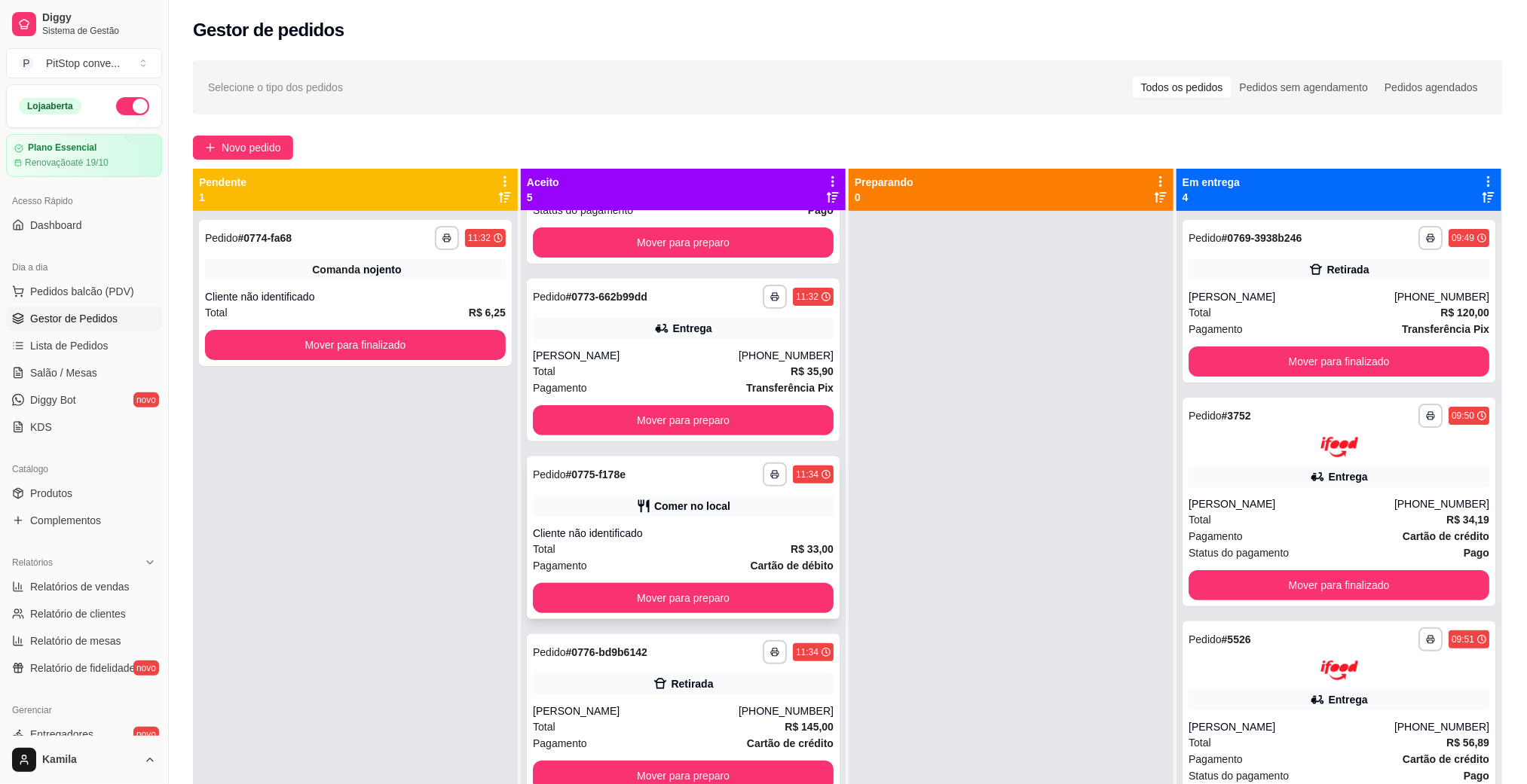
click at [740, 499] on div "Comer no local" at bounding box center [683, 506] width 301 height 21
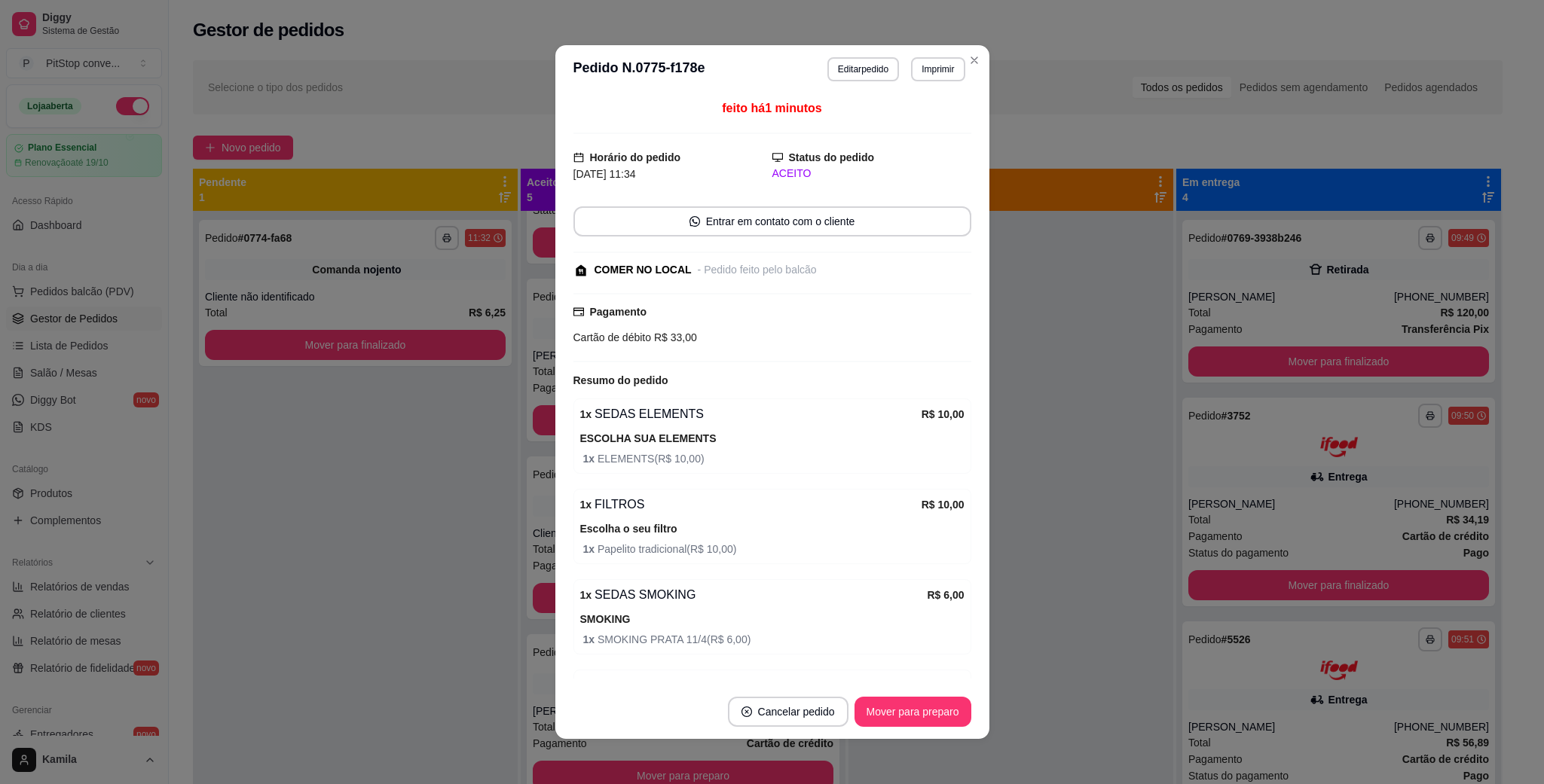
click at [893, 699] on button "Mover para preparo" at bounding box center [913, 712] width 117 height 30
click at [893, 701] on button "Mover para preparo" at bounding box center [913, 712] width 117 height 30
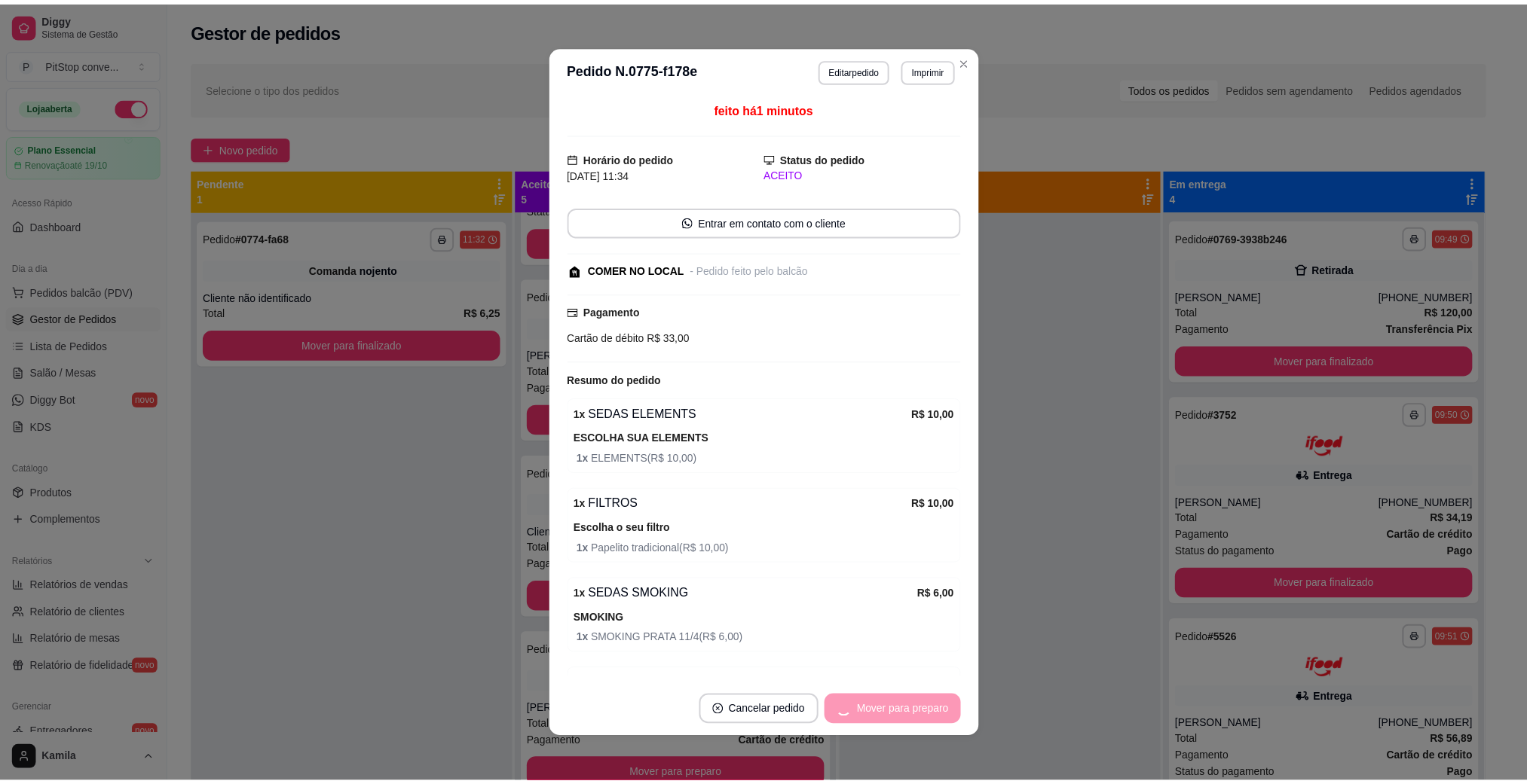
scroll to position [0, 0]
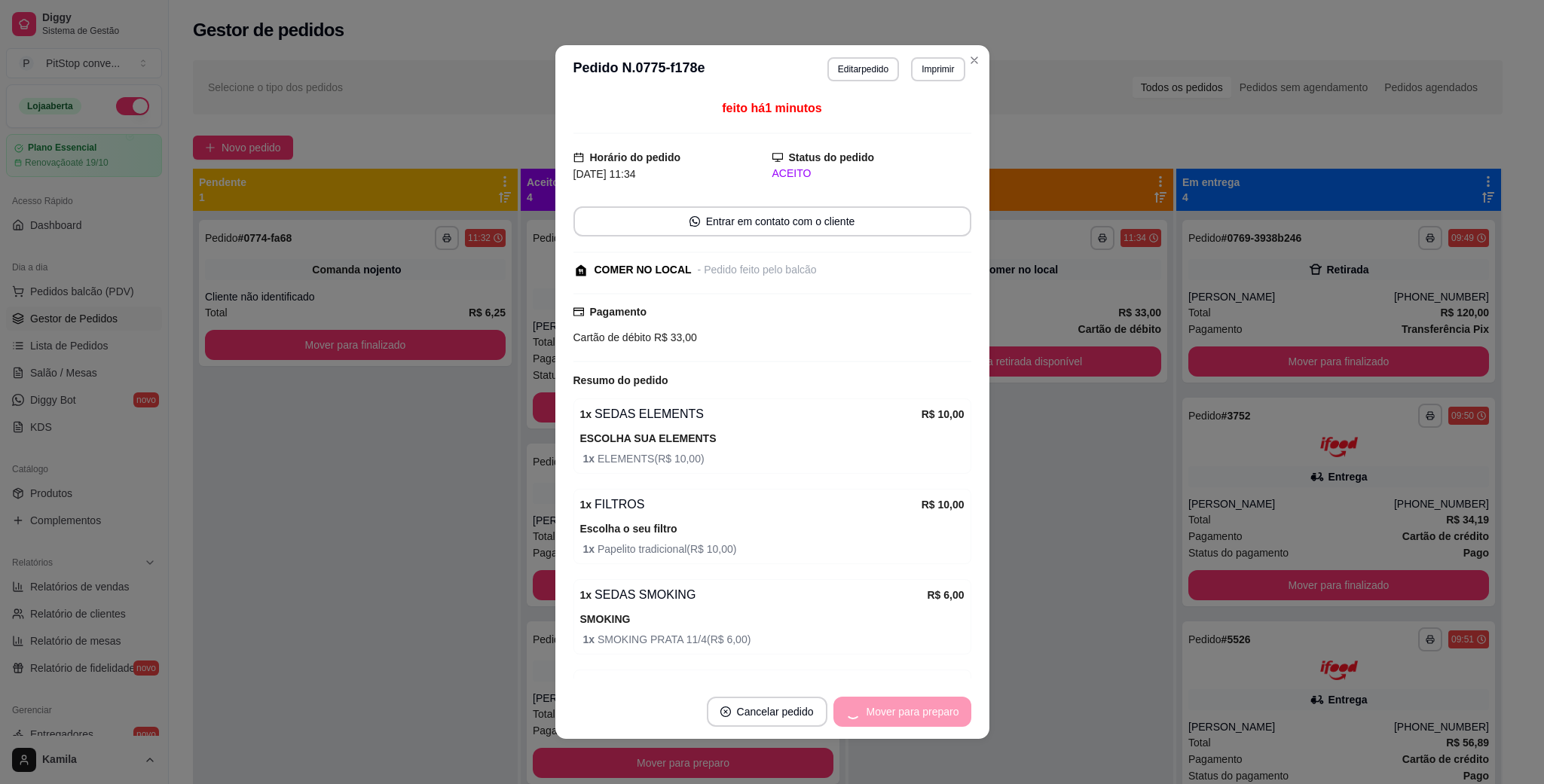
click at [893, 701] on div "Mover para preparo" at bounding box center [902, 712] width 138 height 30
click at [893, 701] on button "Mover para retirada disponível" at bounding box center [887, 712] width 166 height 30
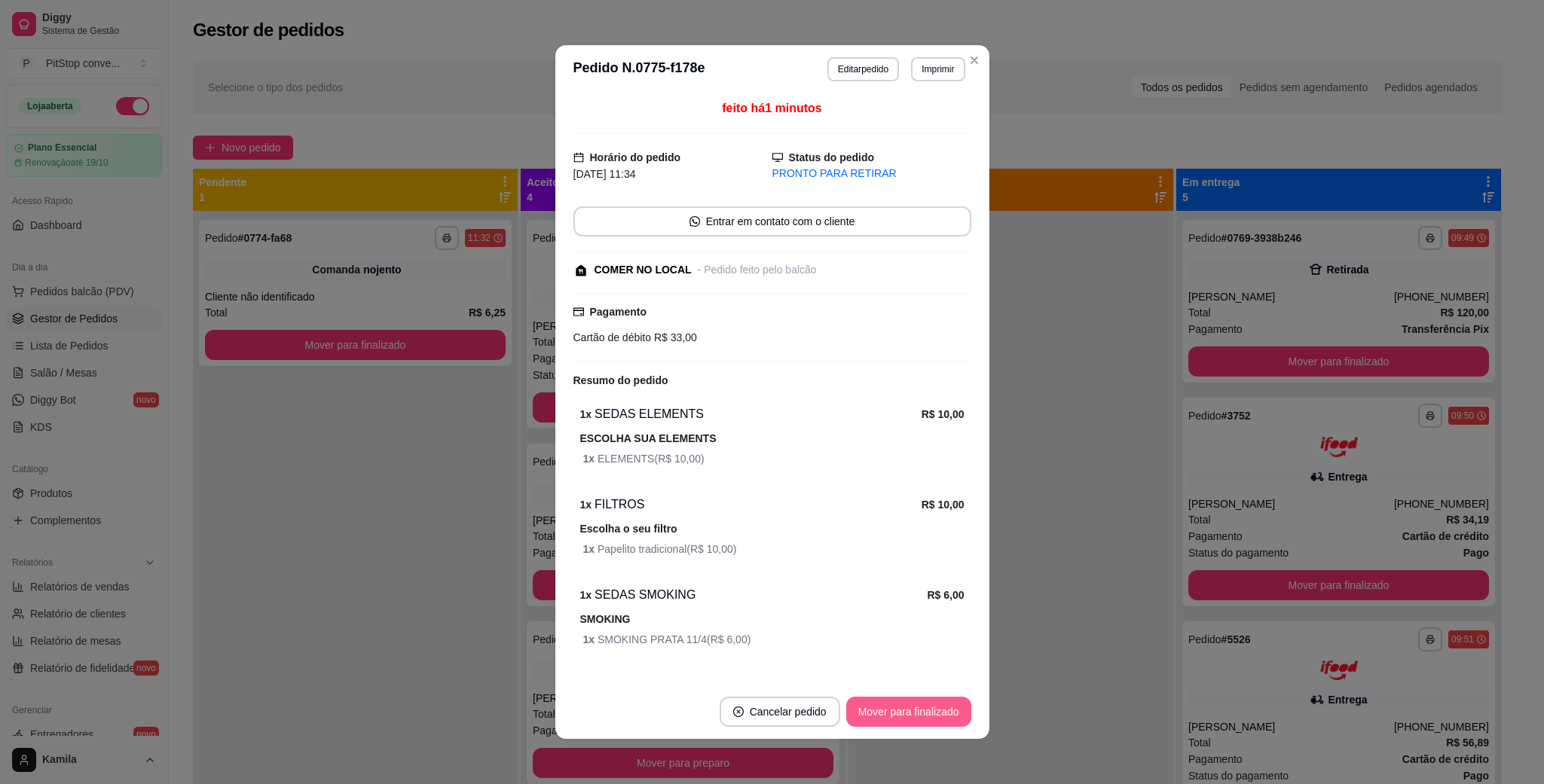
click at [894, 699] on button "Mover para finalizado" at bounding box center [909, 712] width 126 height 30
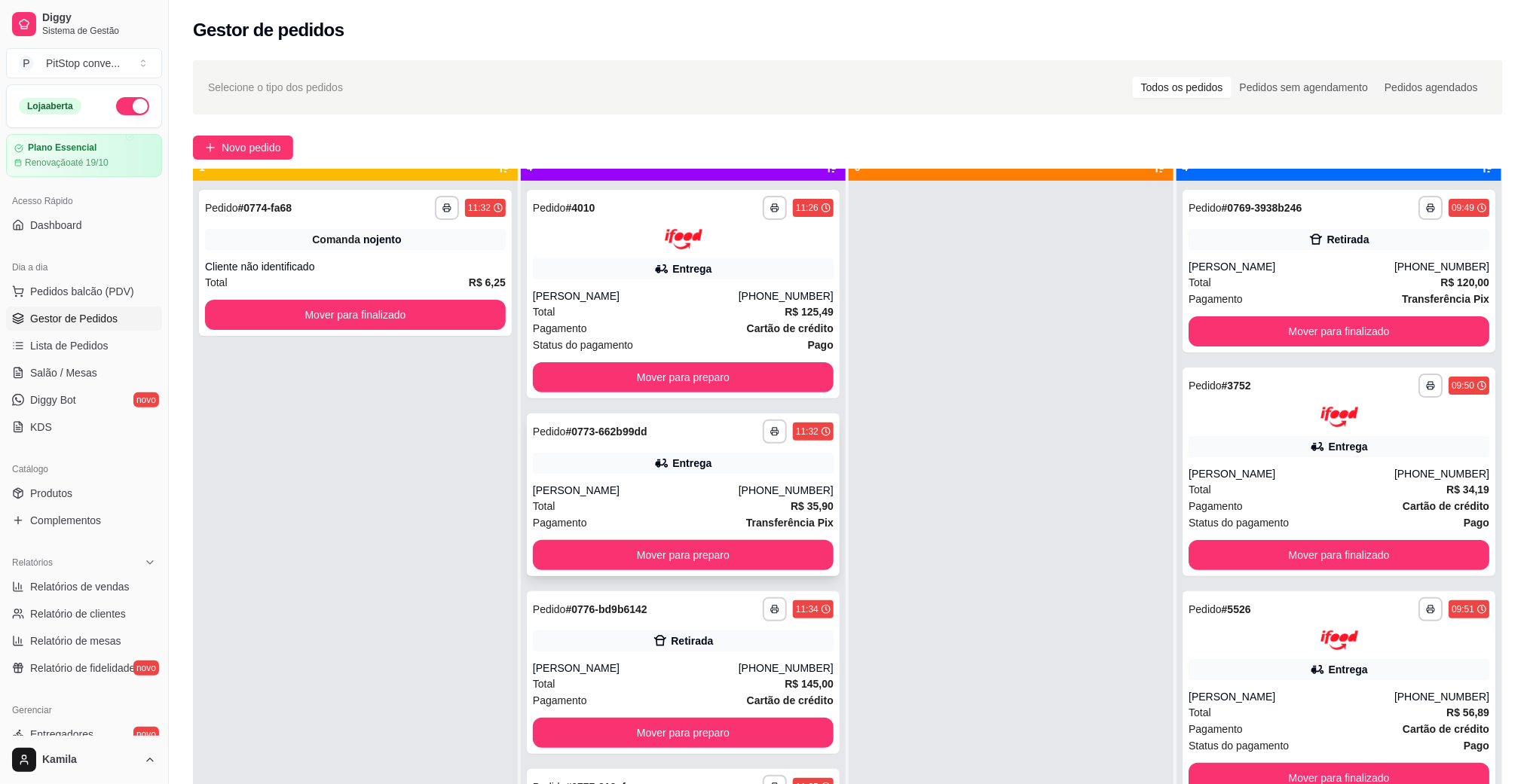
scroll to position [42, 0]
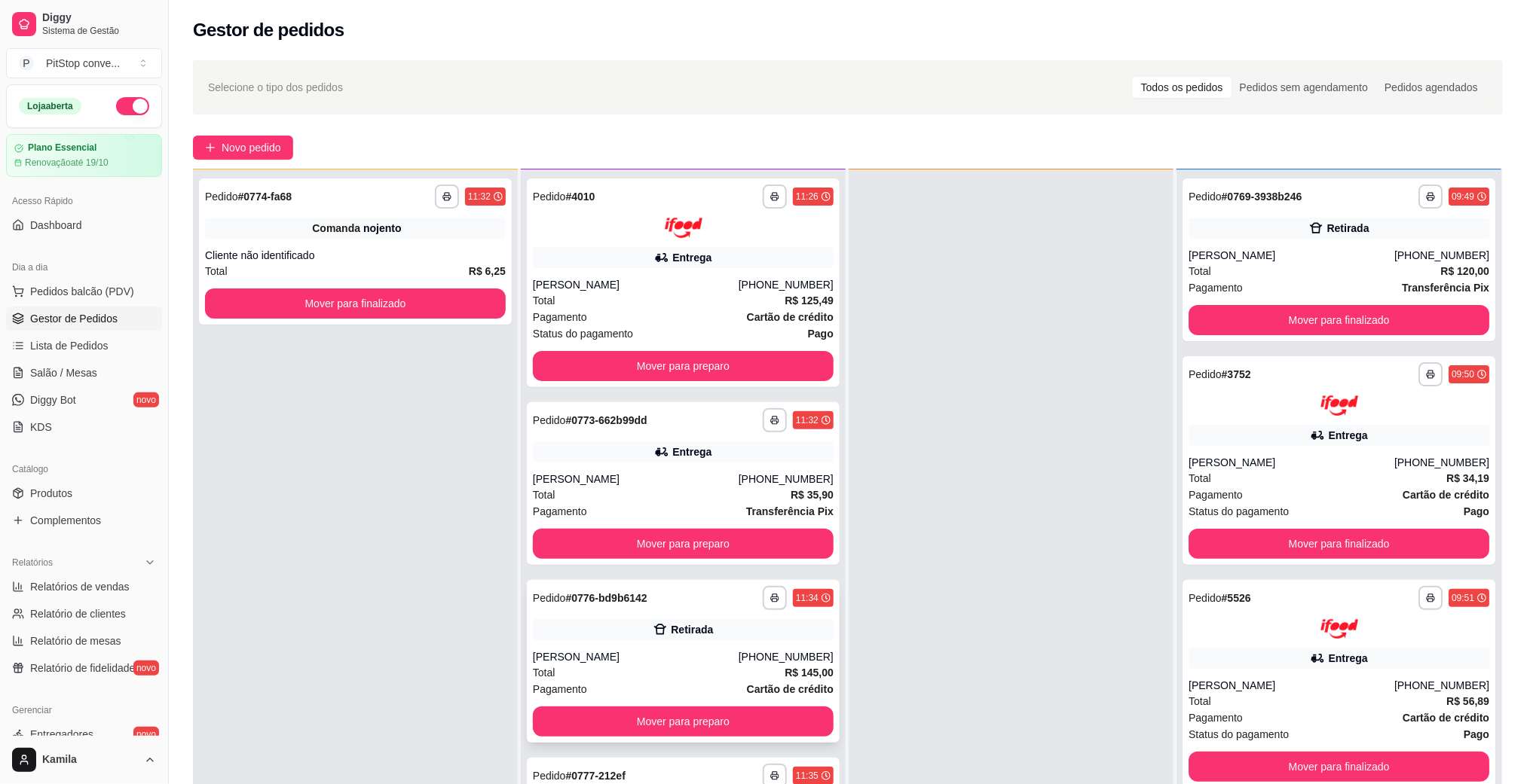
click at [695, 631] on div "Retirada" at bounding box center [692, 630] width 42 height 15
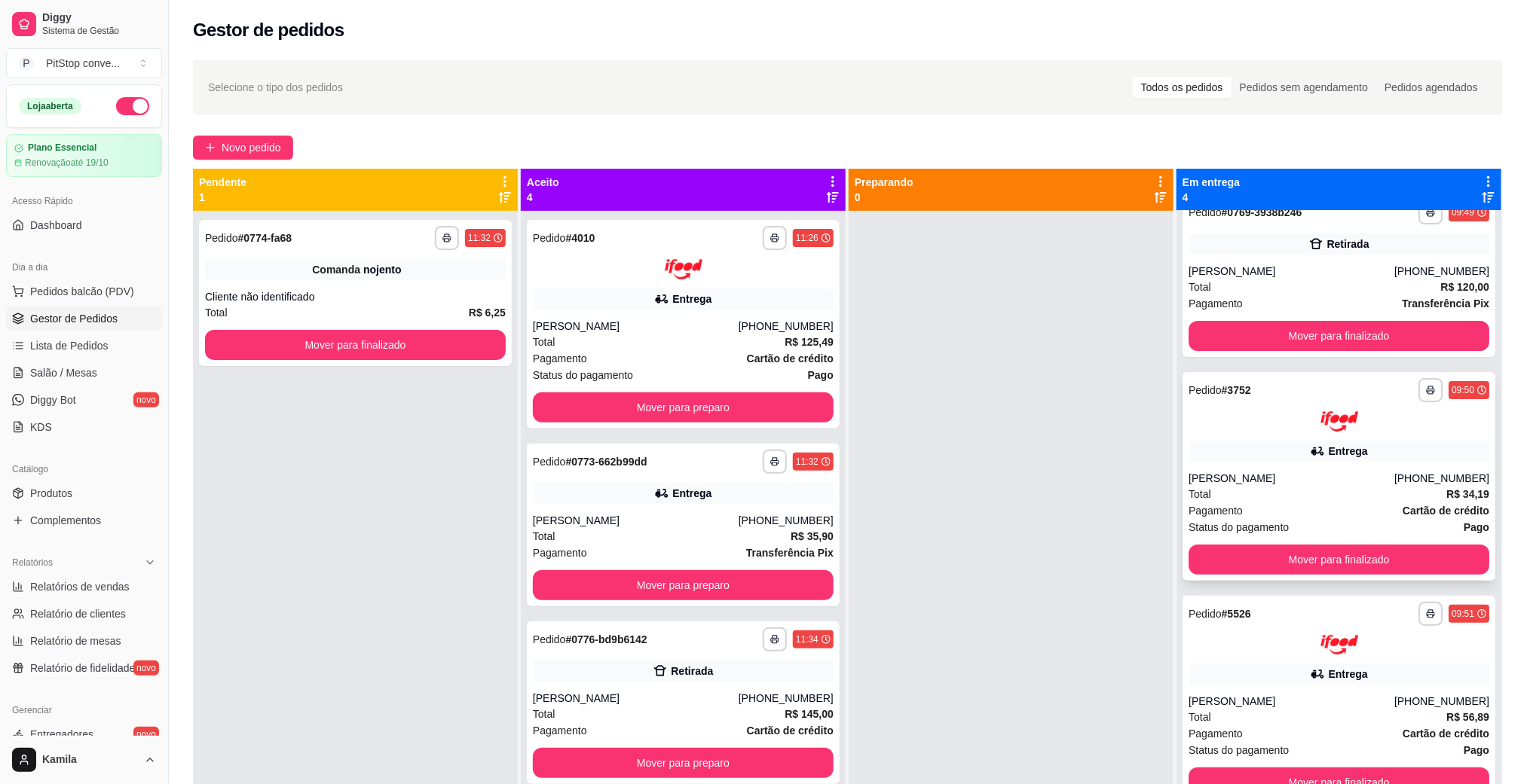
scroll to position [32, 0]
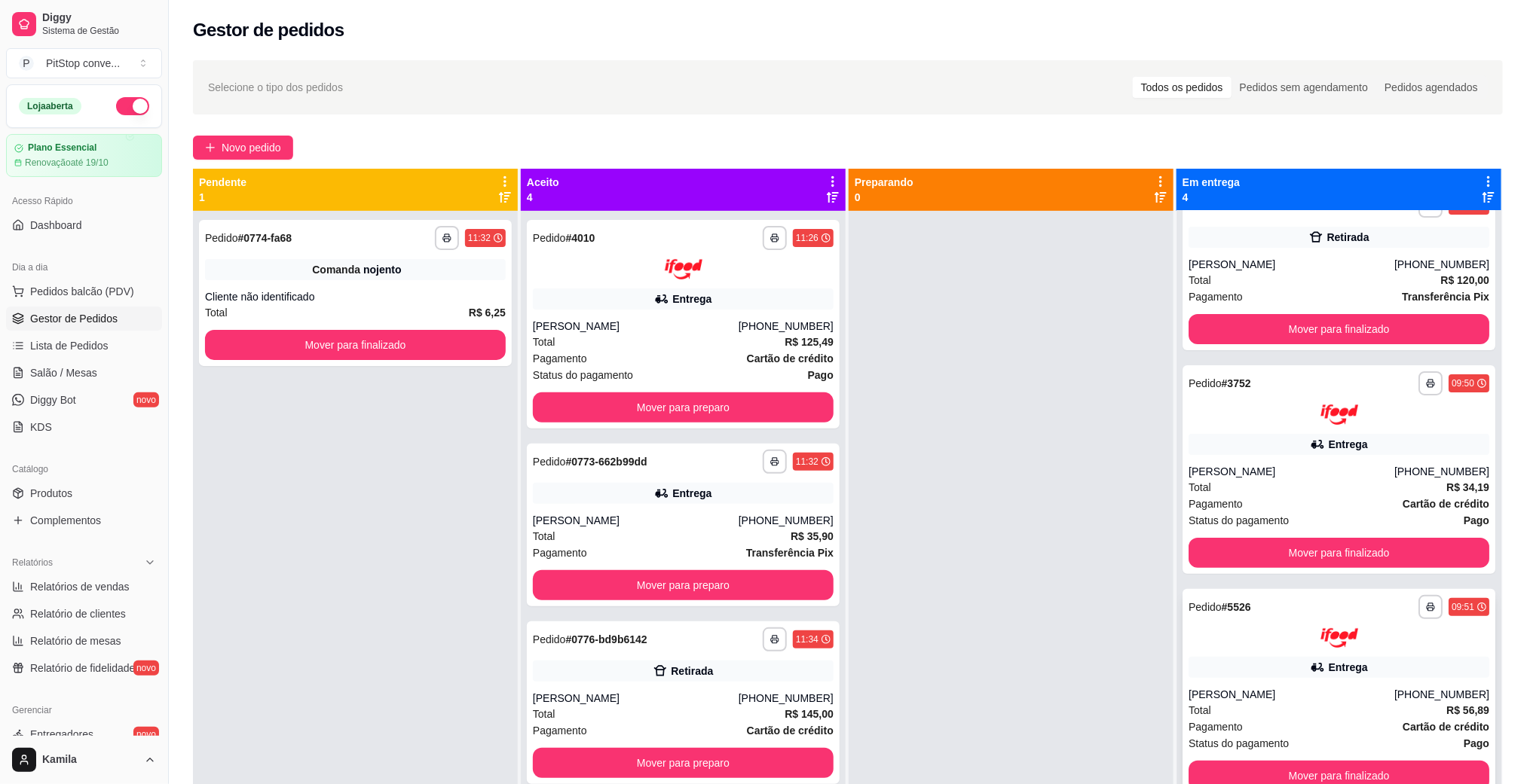
click at [1394, 692] on div "[PHONE_NUMBER]" at bounding box center [1441, 694] width 95 height 15
click at [1271, 476] on div "[PERSON_NAME]" at bounding box center [1291, 472] width 206 height 15
click at [1325, 282] on div "Total R$ 120,00" at bounding box center [1338, 280] width 301 height 17
click at [1323, 335] on button "Mover para finalizado" at bounding box center [1338, 329] width 301 height 30
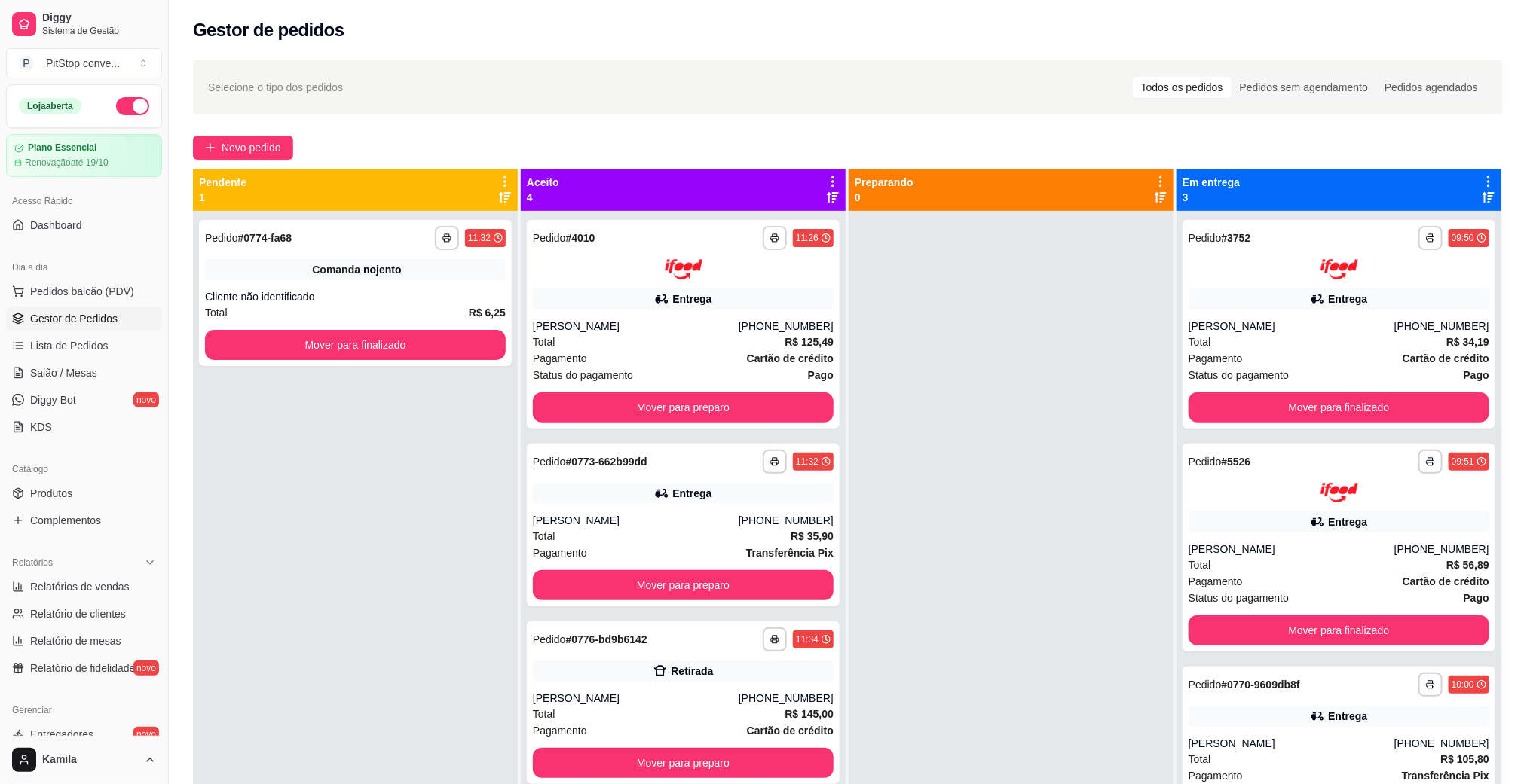
scroll to position [0, 0]
click at [1327, 409] on button "Mover para finalizado" at bounding box center [1338, 408] width 301 height 30
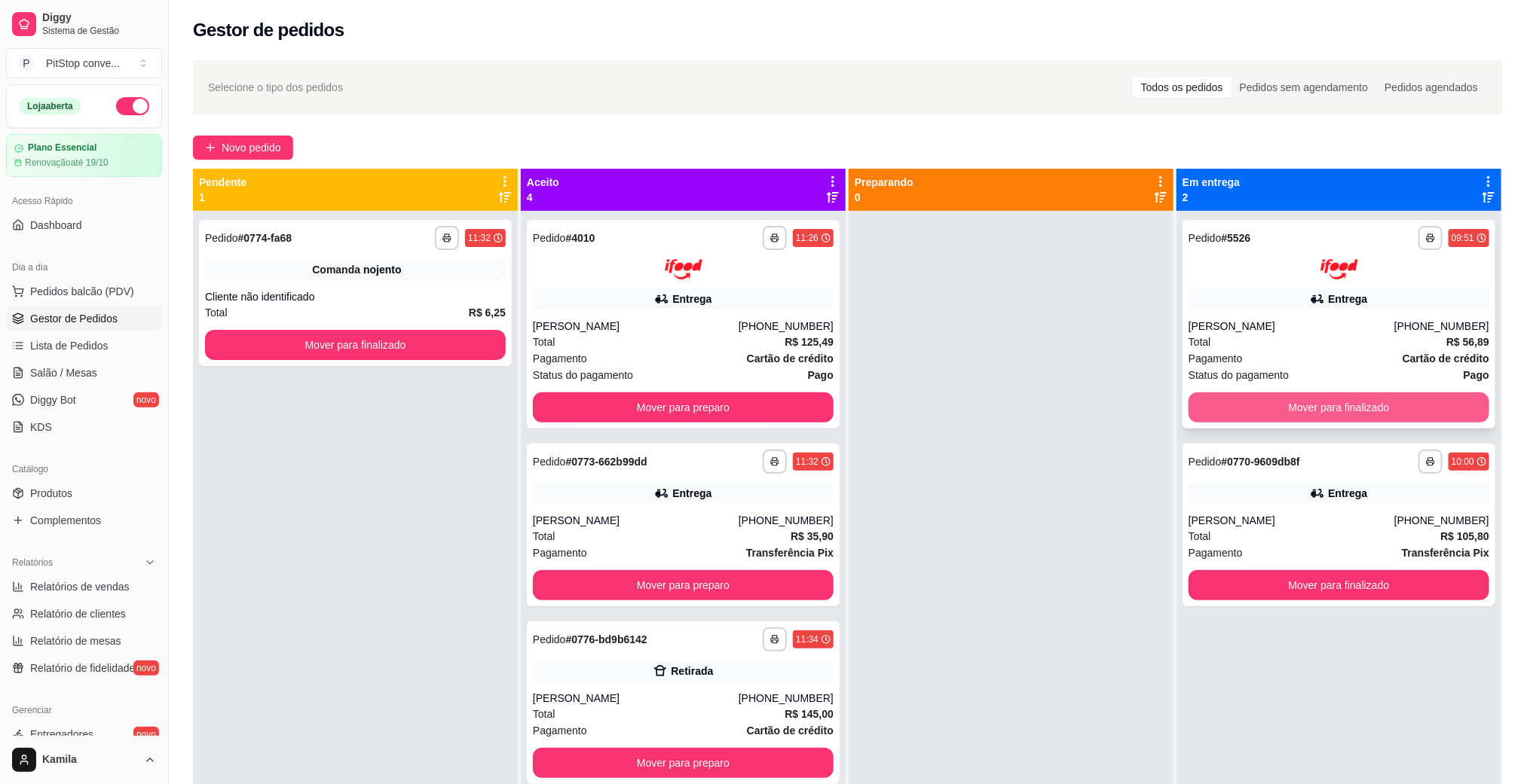
click at [1325, 398] on button "Mover para finalizado" at bounding box center [1338, 408] width 301 height 30
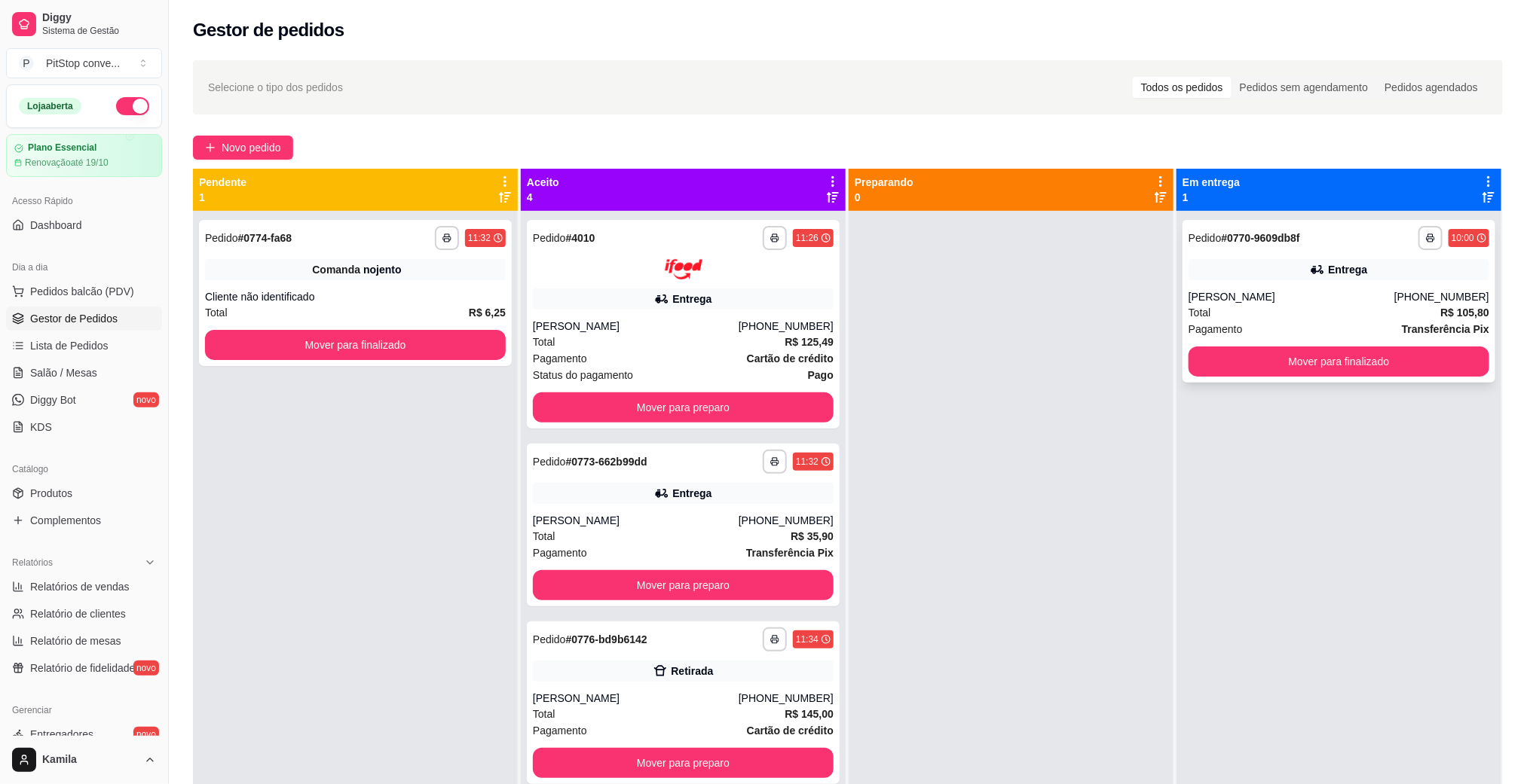
click at [1318, 292] on div "[PERSON_NAME]" at bounding box center [1291, 297] width 206 height 15
click at [1317, 364] on button "Mover para finalizado" at bounding box center [1338, 361] width 292 height 29
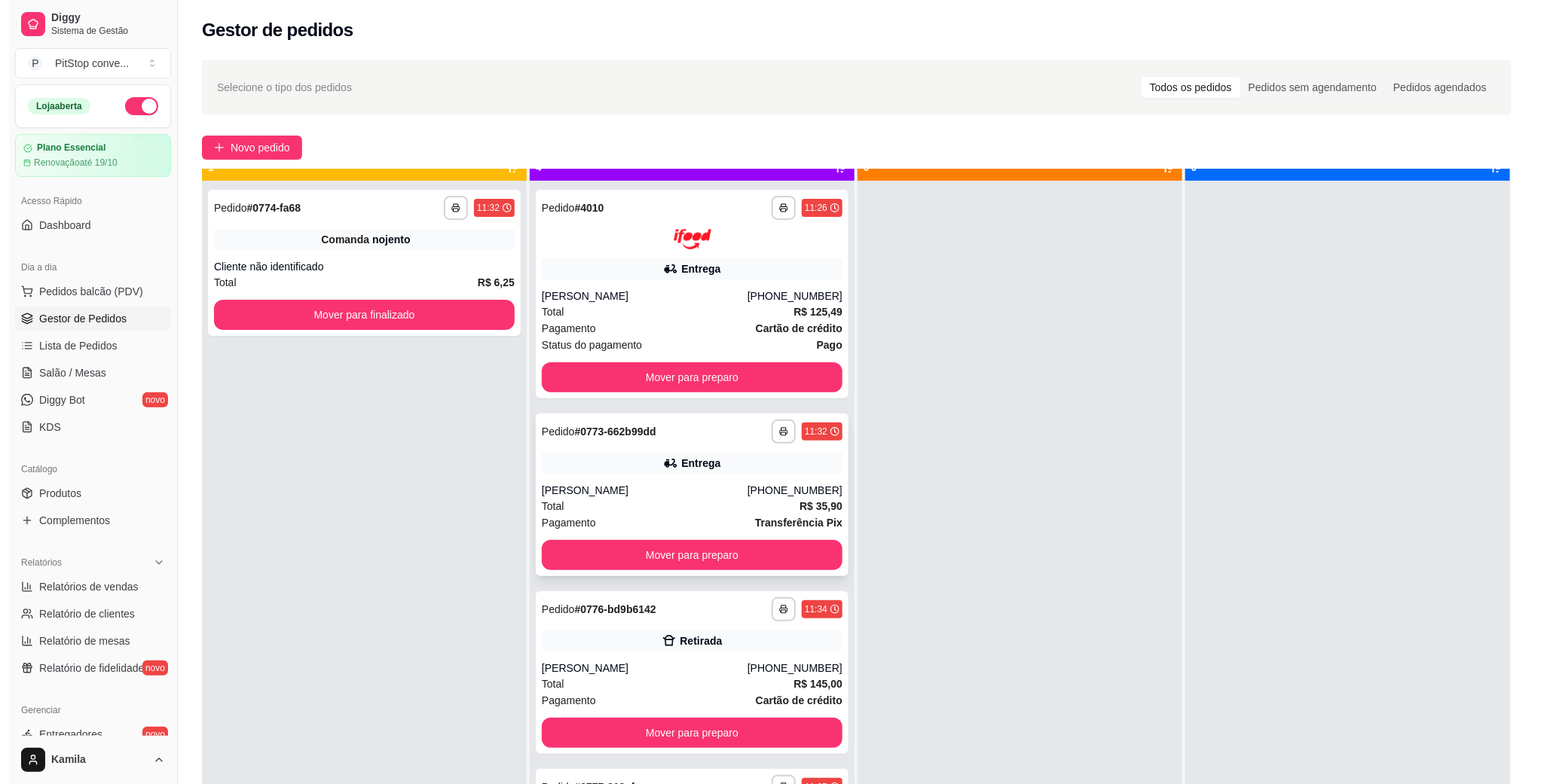
scroll to position [42, 0]
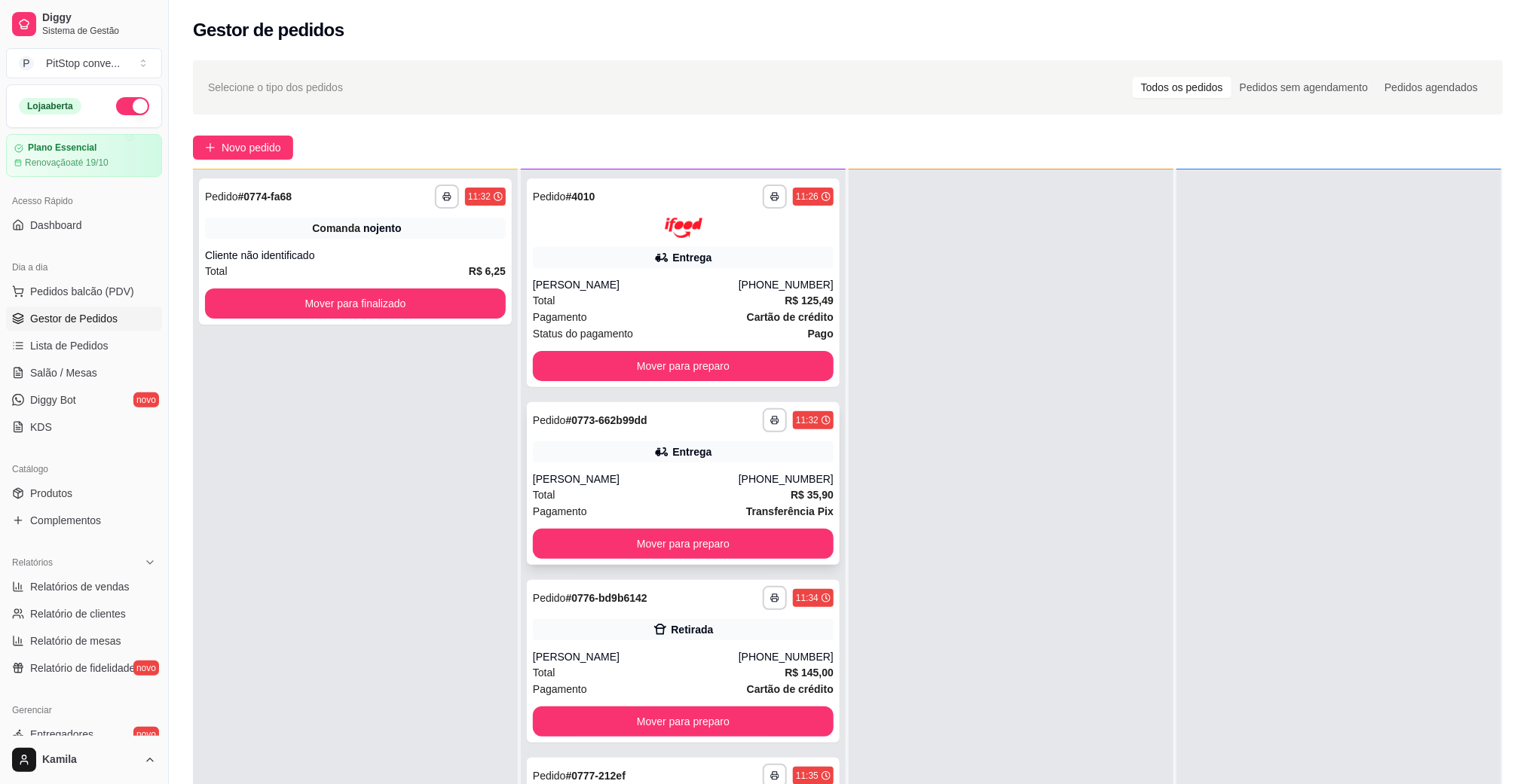
click at [719, 497] on div "Total R$ 35,90" at bounding box center [683, 495] width 301 height 17
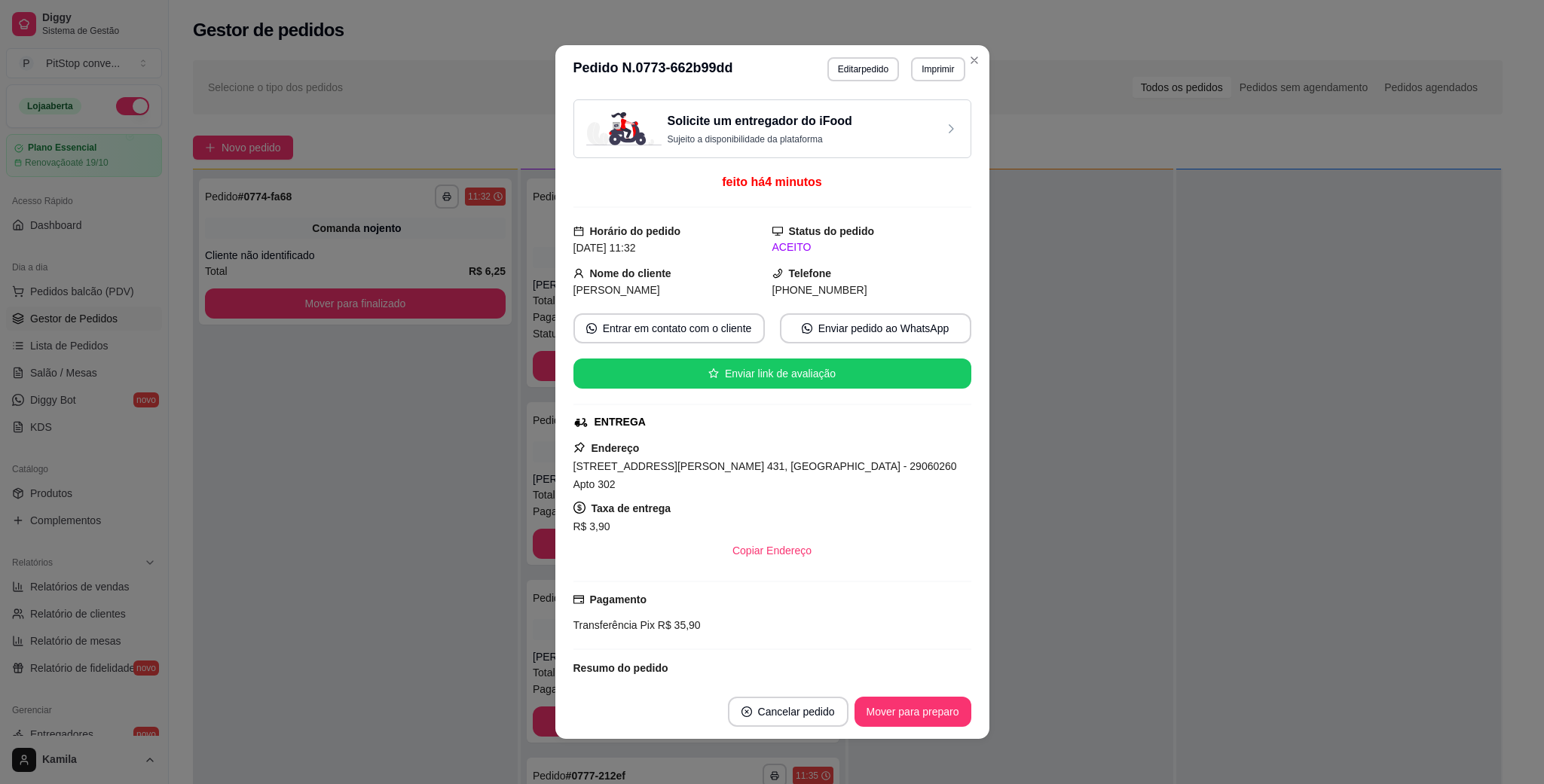
scroll to position [226, 0]
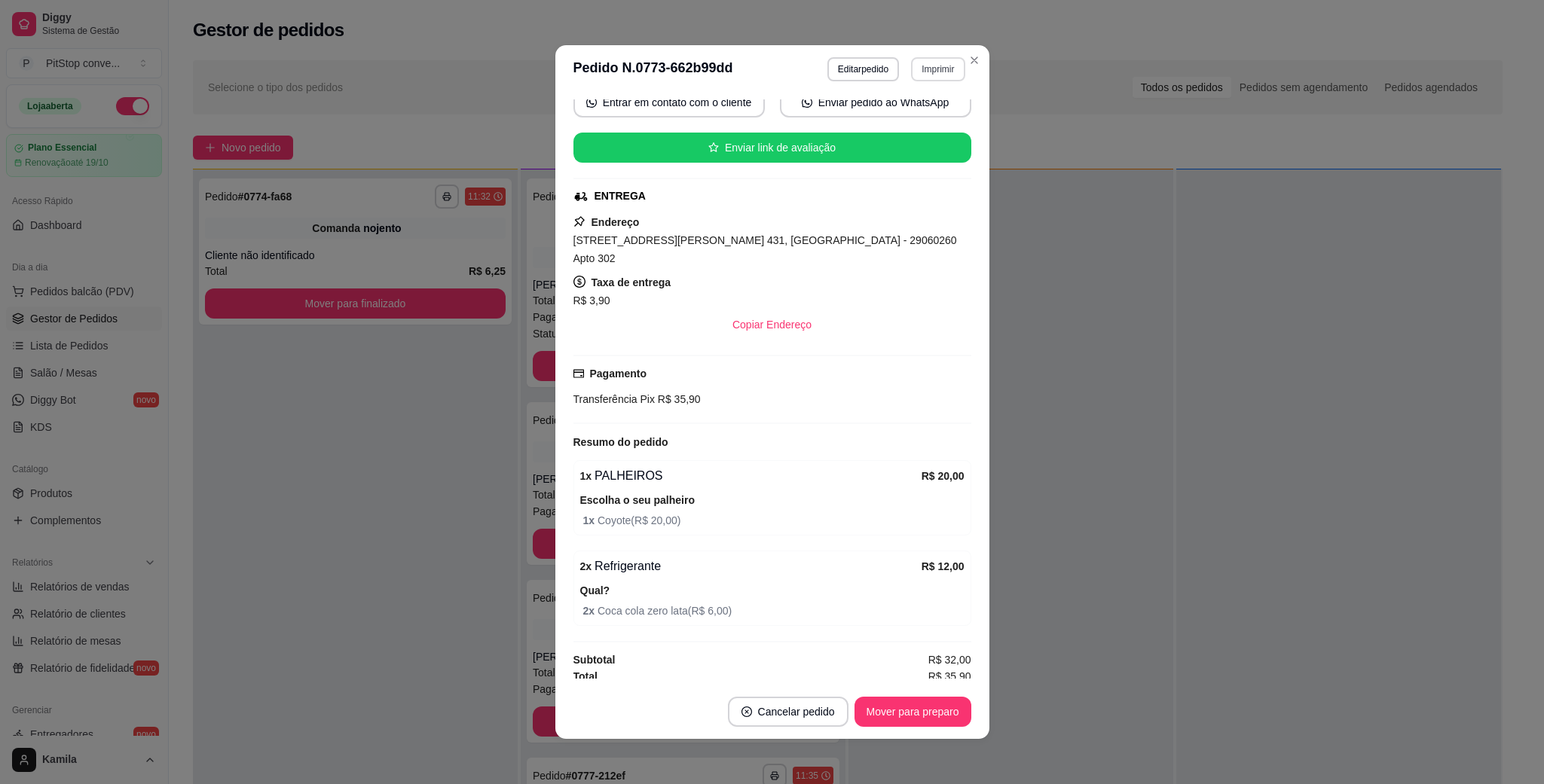
click at [939, 70] on button "Imprimir" at bounding box center [937, 70] width 54 height 25
click at [911, 116] on button "IMPRESSORA" at bounding box center [903, 122] width 106 height 24
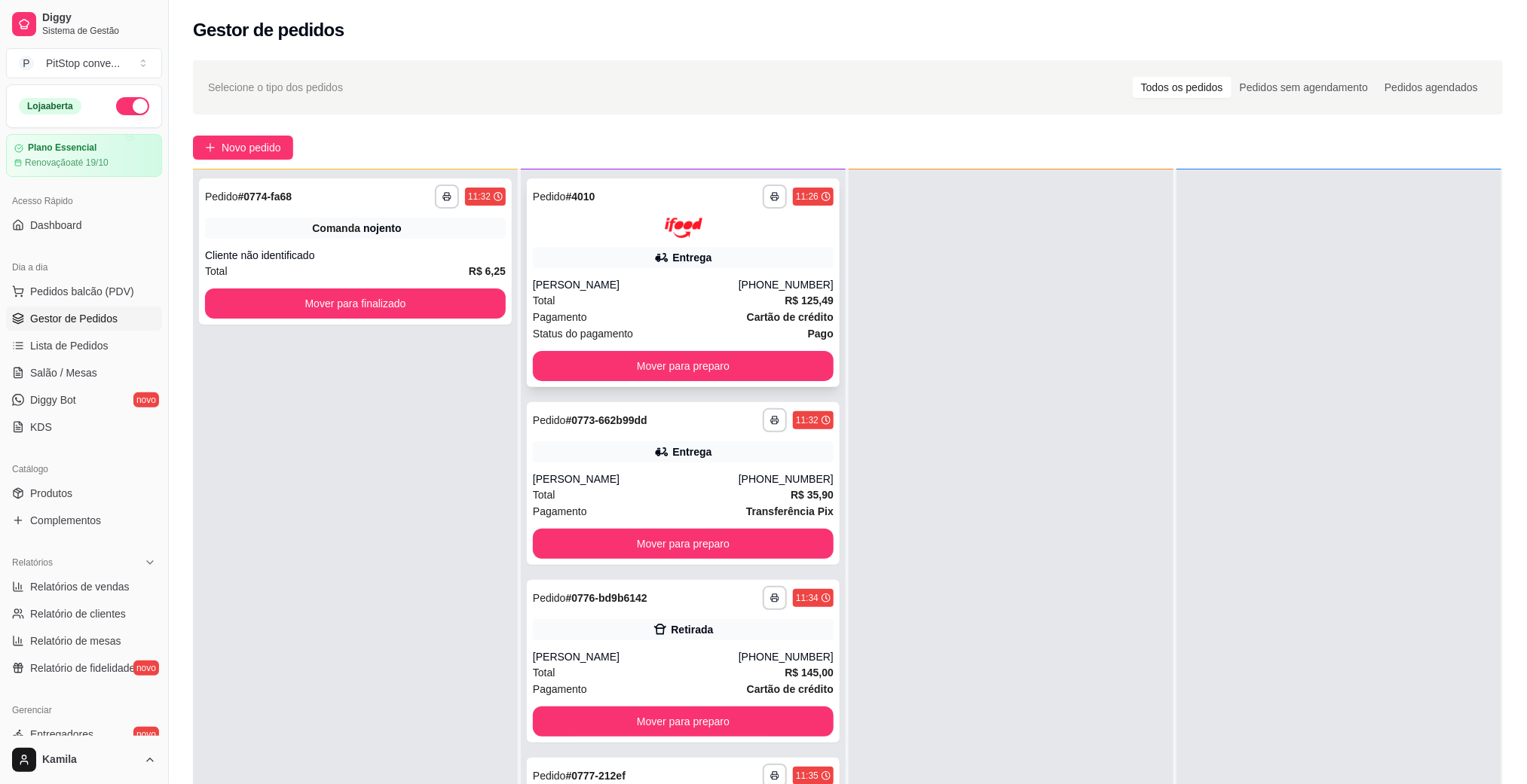
click at [645, 297] on div "Total R$ 125,49" at bounding box center [683, 301] width 301 height 17
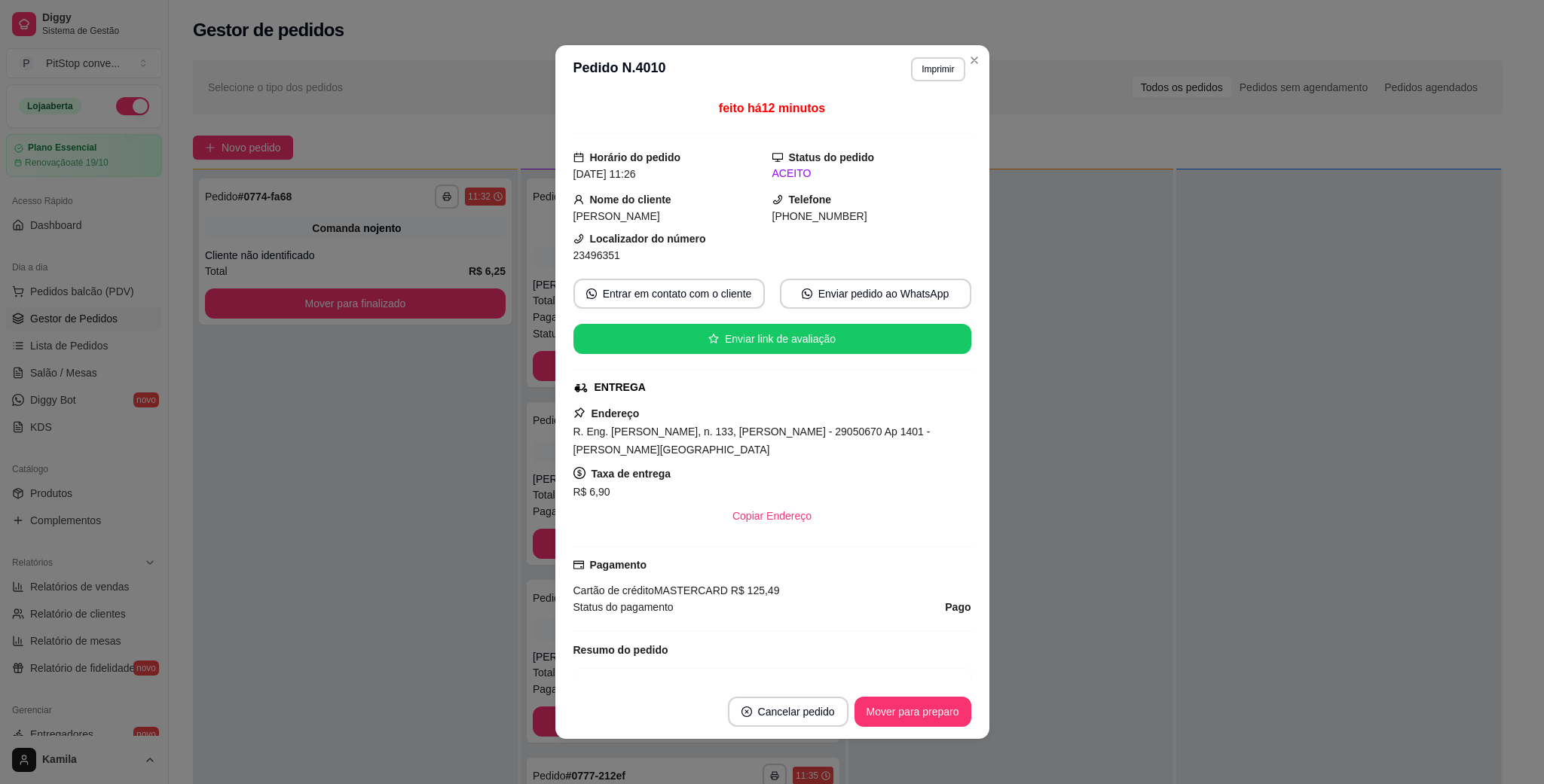
scroll to position [113, 0]
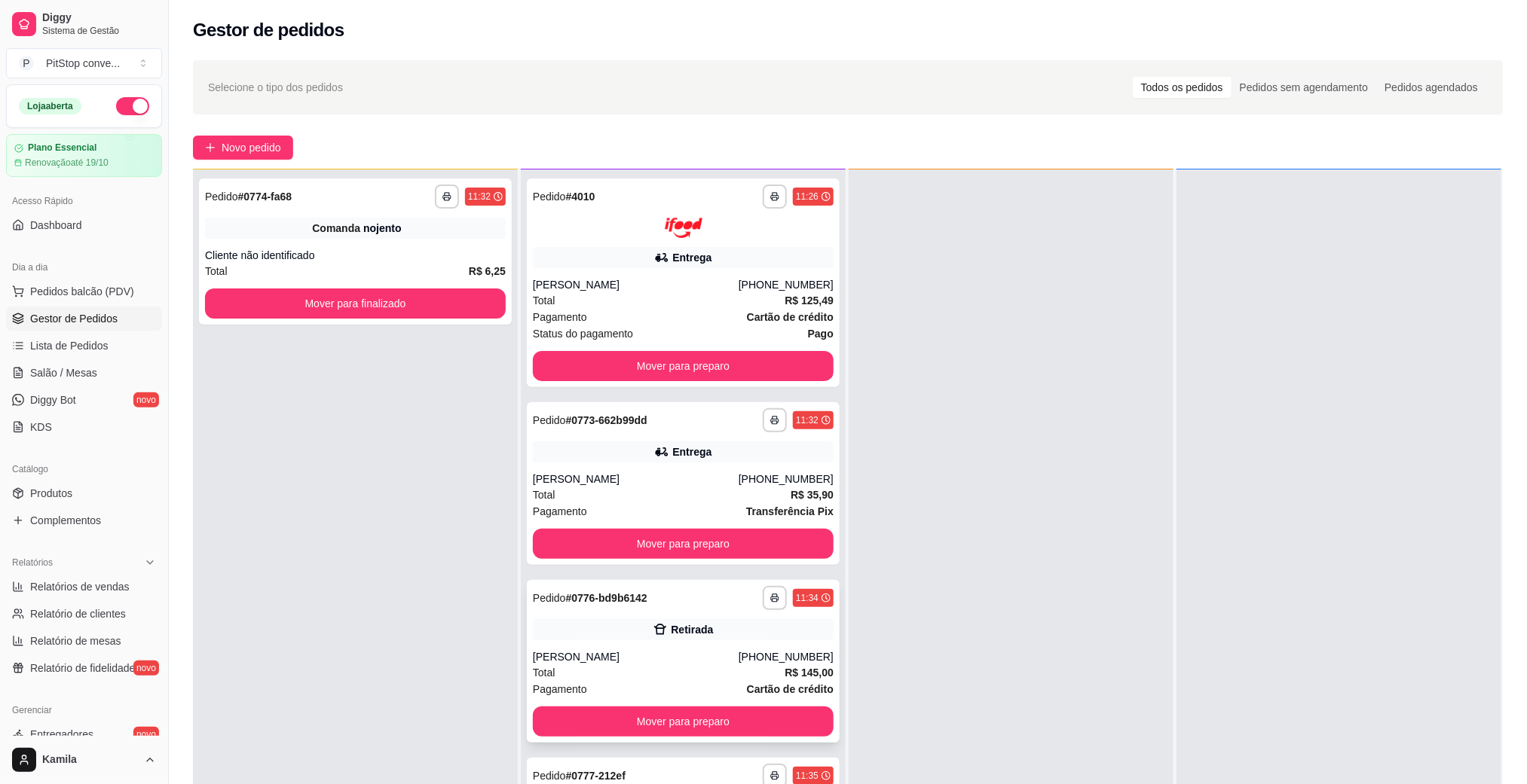
click at [724, 629] on div "Retirada" at bounding box center [683, 629] width 301 height 21
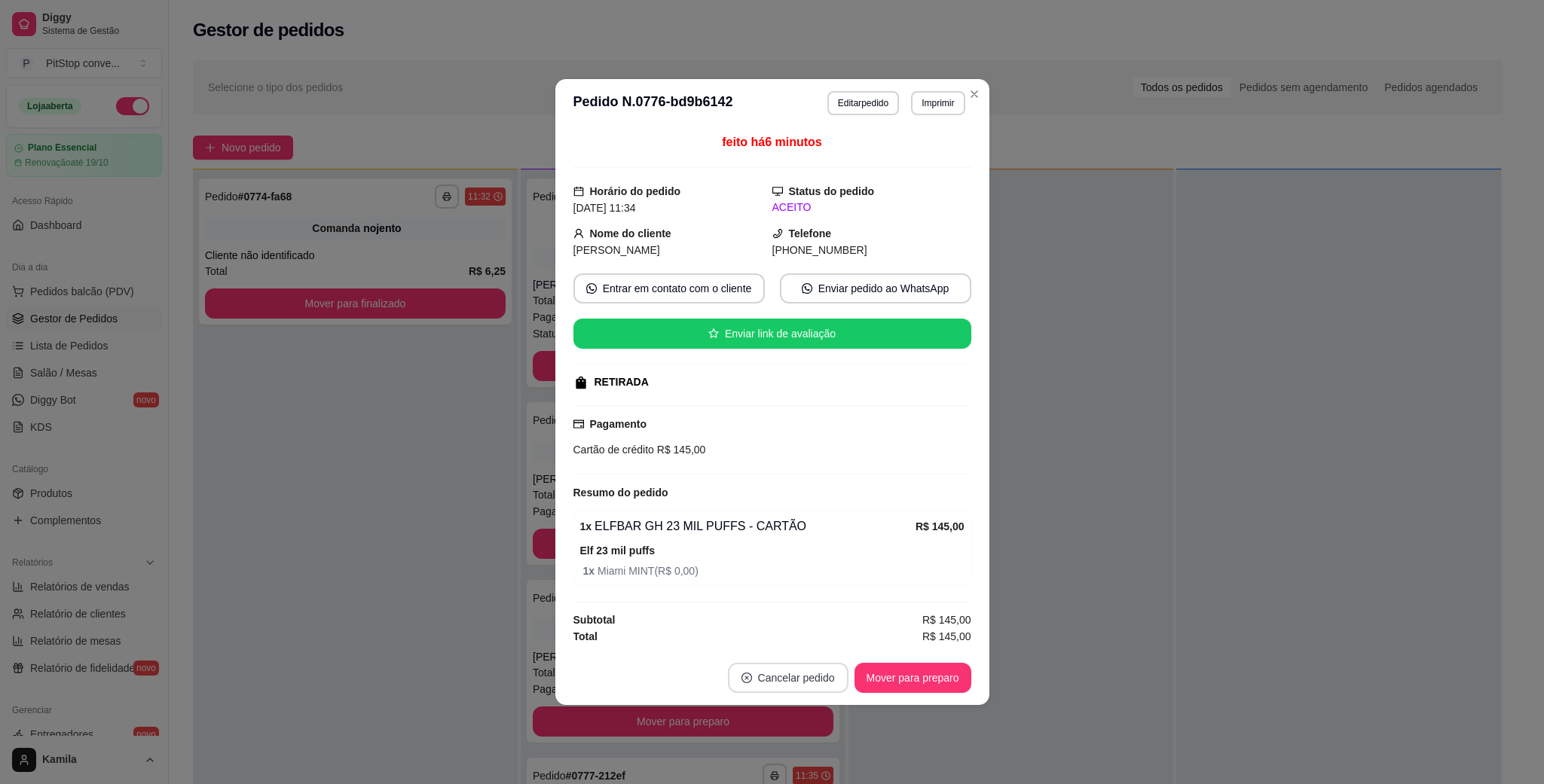
click at [766, 675] on button "Cancelar pedido" at bounding box center [788, 678] width 121 height 30
click at [831, 642] on button "Sim" at bounding box center [830, 644] width 60 height 30
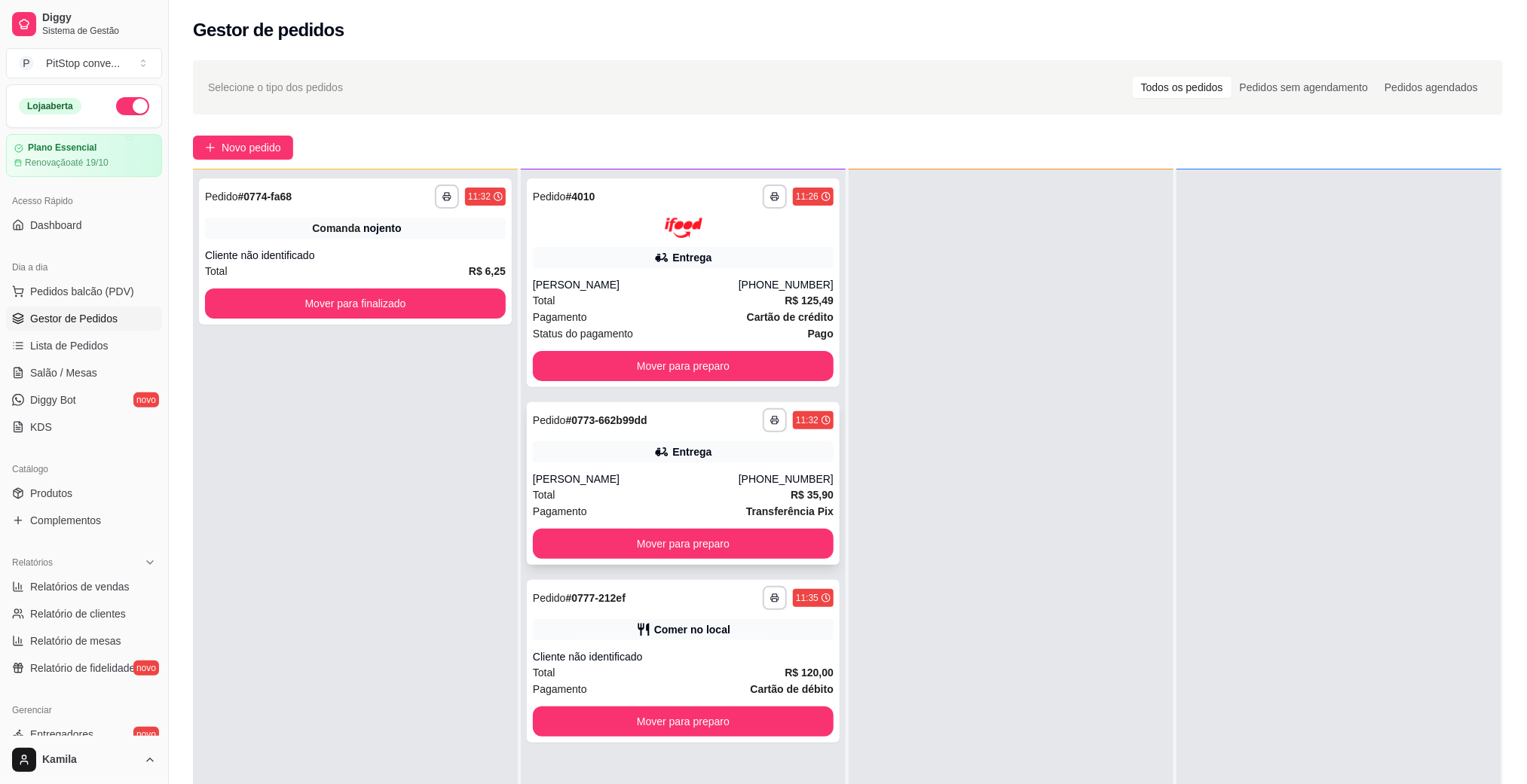
click at [671, 509] on div "Pagamento Transferência Pix" at bounding box center [683, 511] width 301 height 17
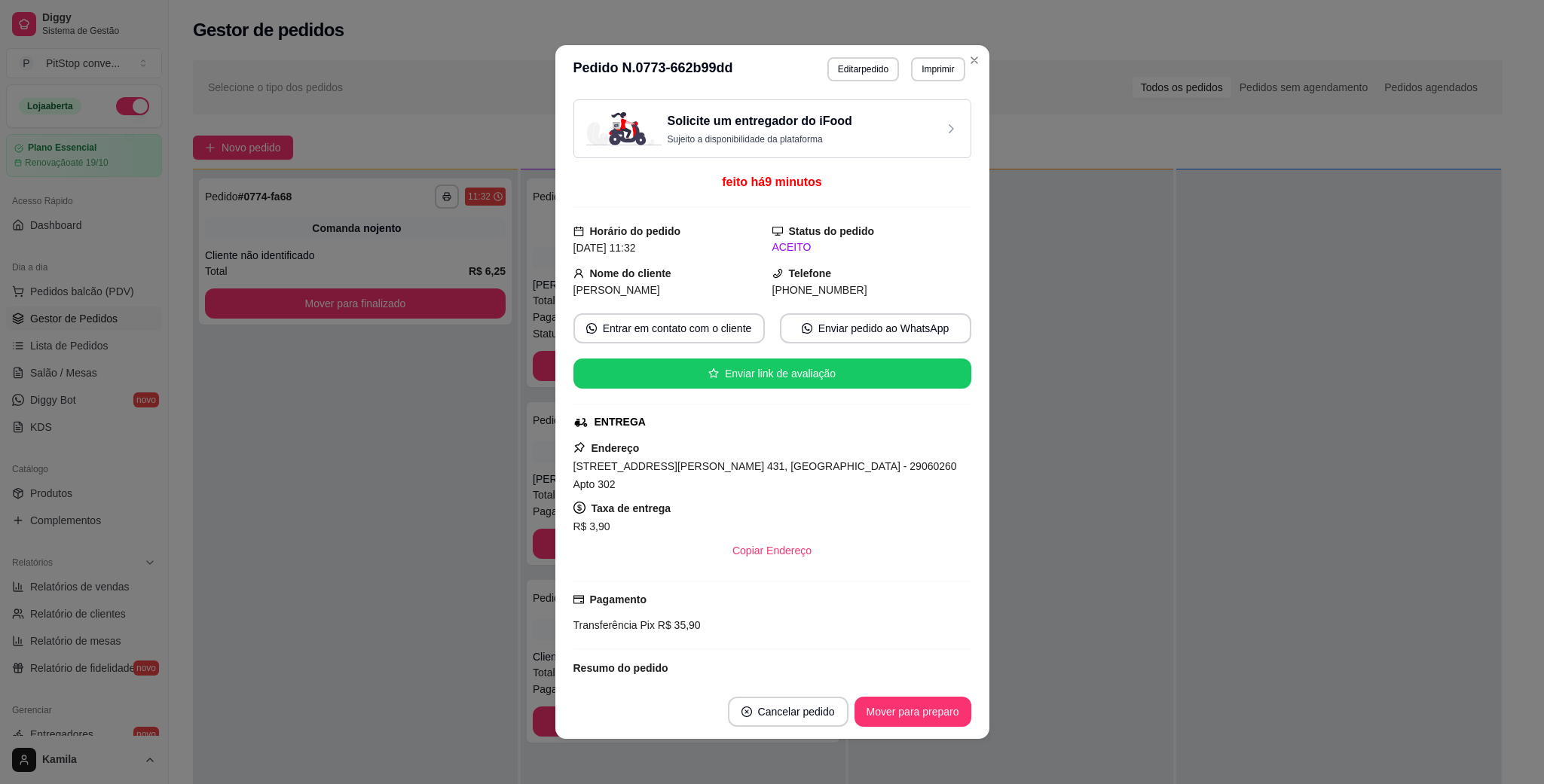
click at [760, 471] on span "[STREET_ADDRESS][PERSON_NAME] 431, [GEOGRAPHIC_DATA] - 29060260 Apto 302" at bounding box center [765, 475] width 383 height 30
copy span "[STREET_ADDRESS][PERSON_NAME] 431, [GEOGRAPHIC_DATA] - 29060260 Apto 302"
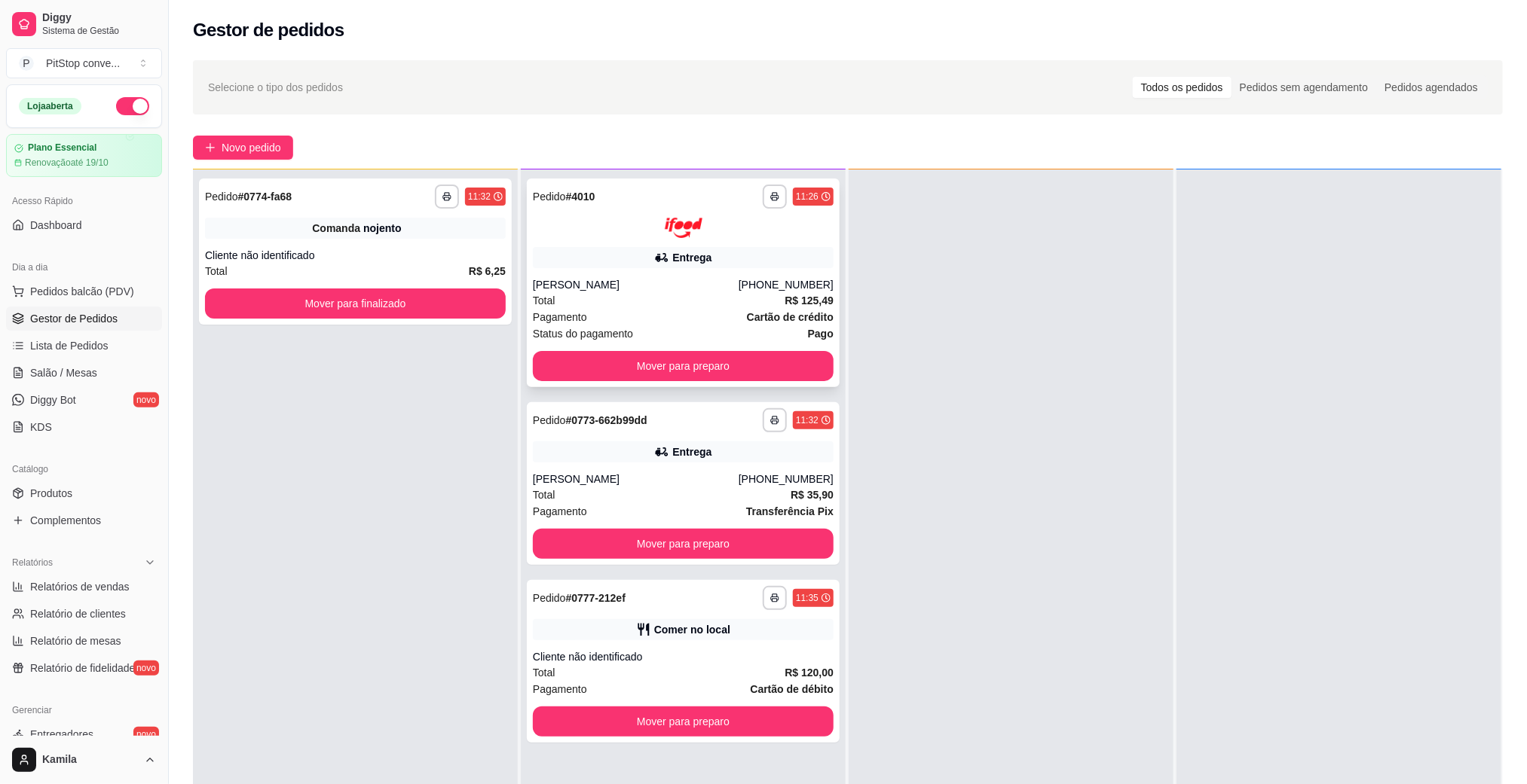
click at [679, 315] on div "Pagamento Cartão de crédito" at bounding box center [683, 317] width 301 height 17
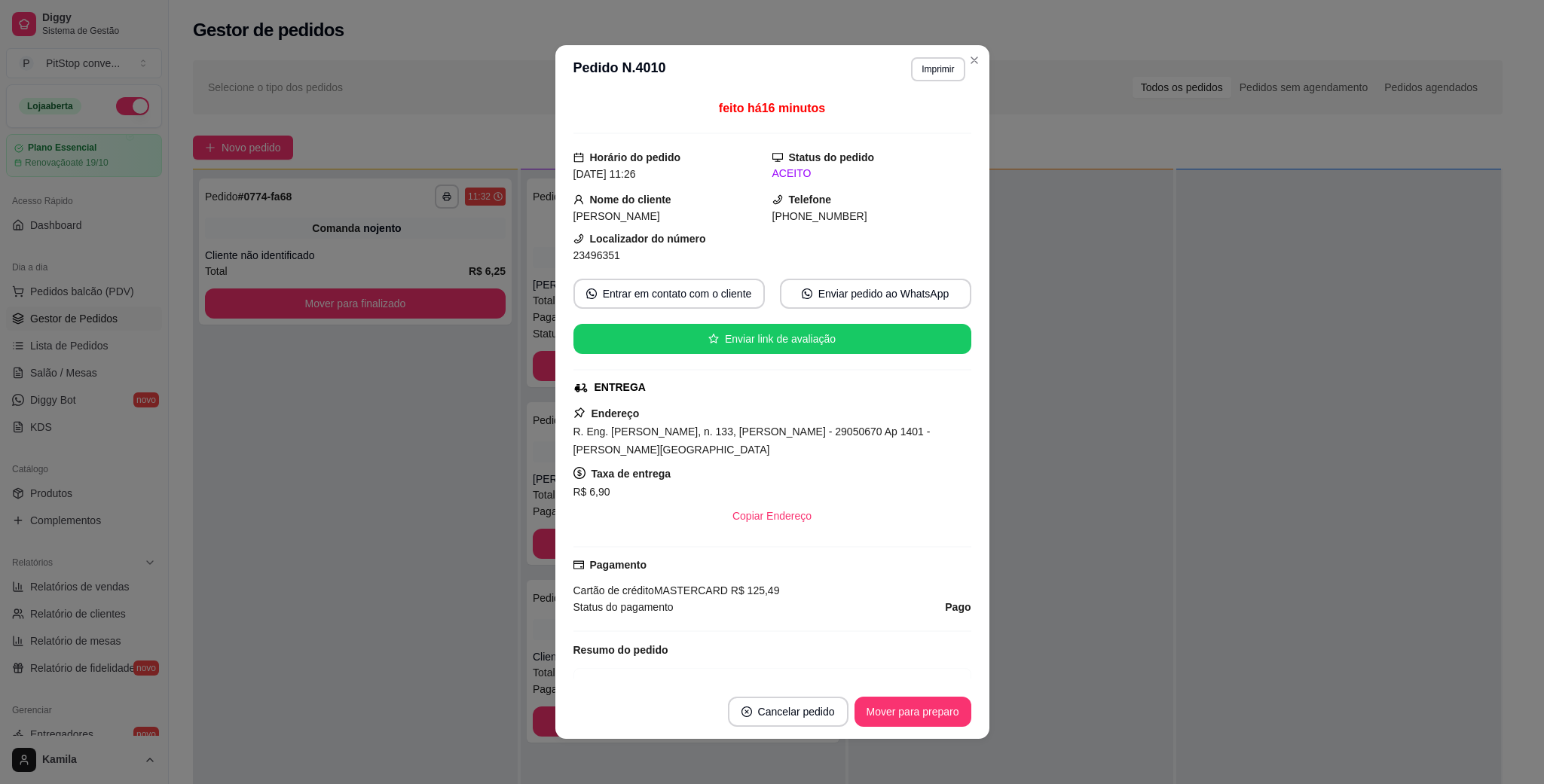
click at [726, 439] on span "R. Eng. [PERSON_NAME], n. 133, [PERSON_NAME] - 29050670 Ap 1401 - [PERSON_NAME]…" at bounding box center [752, 441] width 357 height 30
copy span "R. Eng. [PERSON_NAME], n. 133, [PERSON_NAME] - 29050670 Ap 1401 - [PERSON_NAME]…"
click at [583, 256] on span "23496351" at bounding box center [597, 255] width 47 height 12
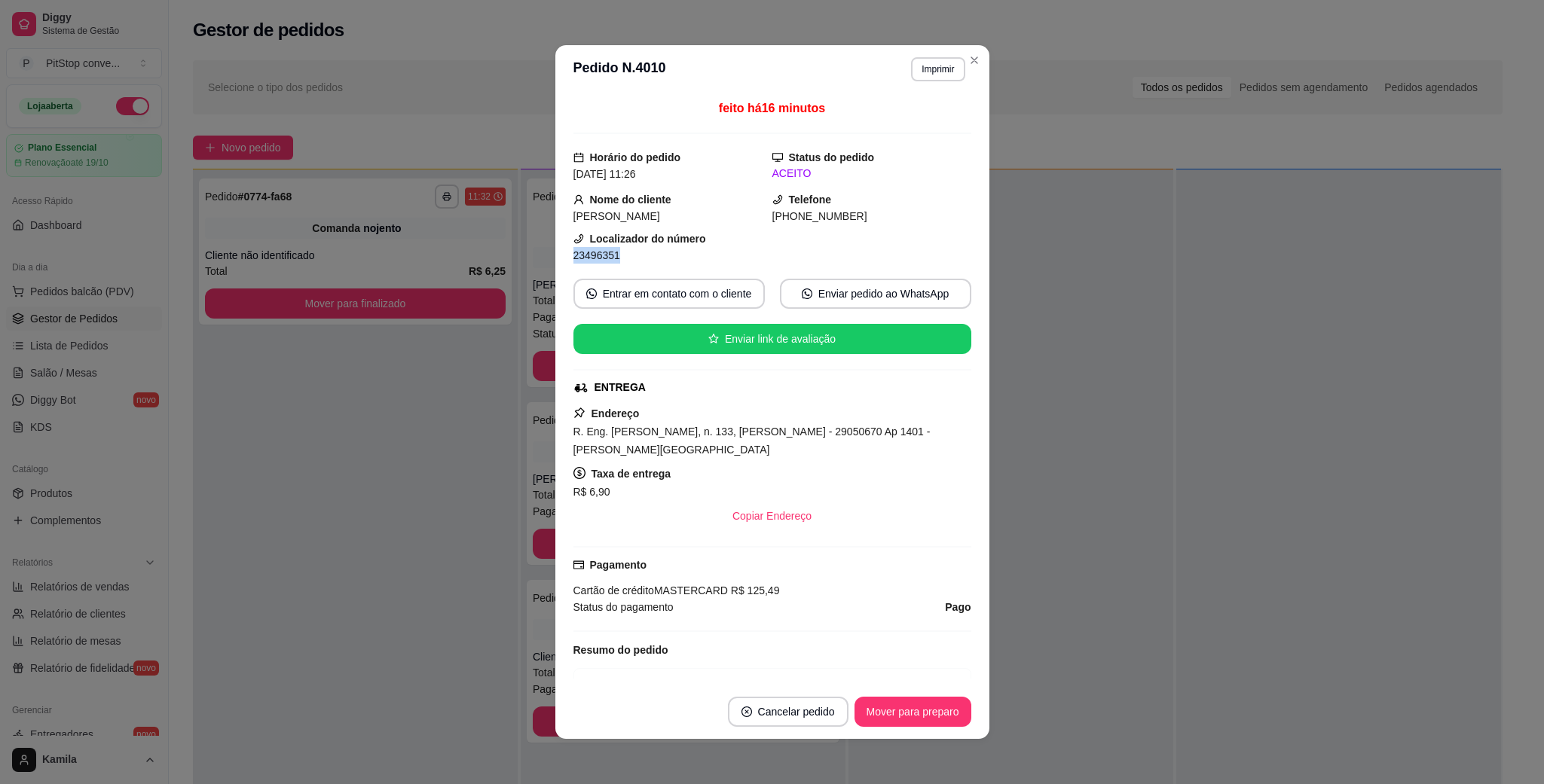
click at [583, 256] on span "23496351" at bounding box center [597, 255] width 47 height 12
copy div "23496351 Entrar em contato com o cliente Enviar pedido ao WhatsApp Enviar link …"
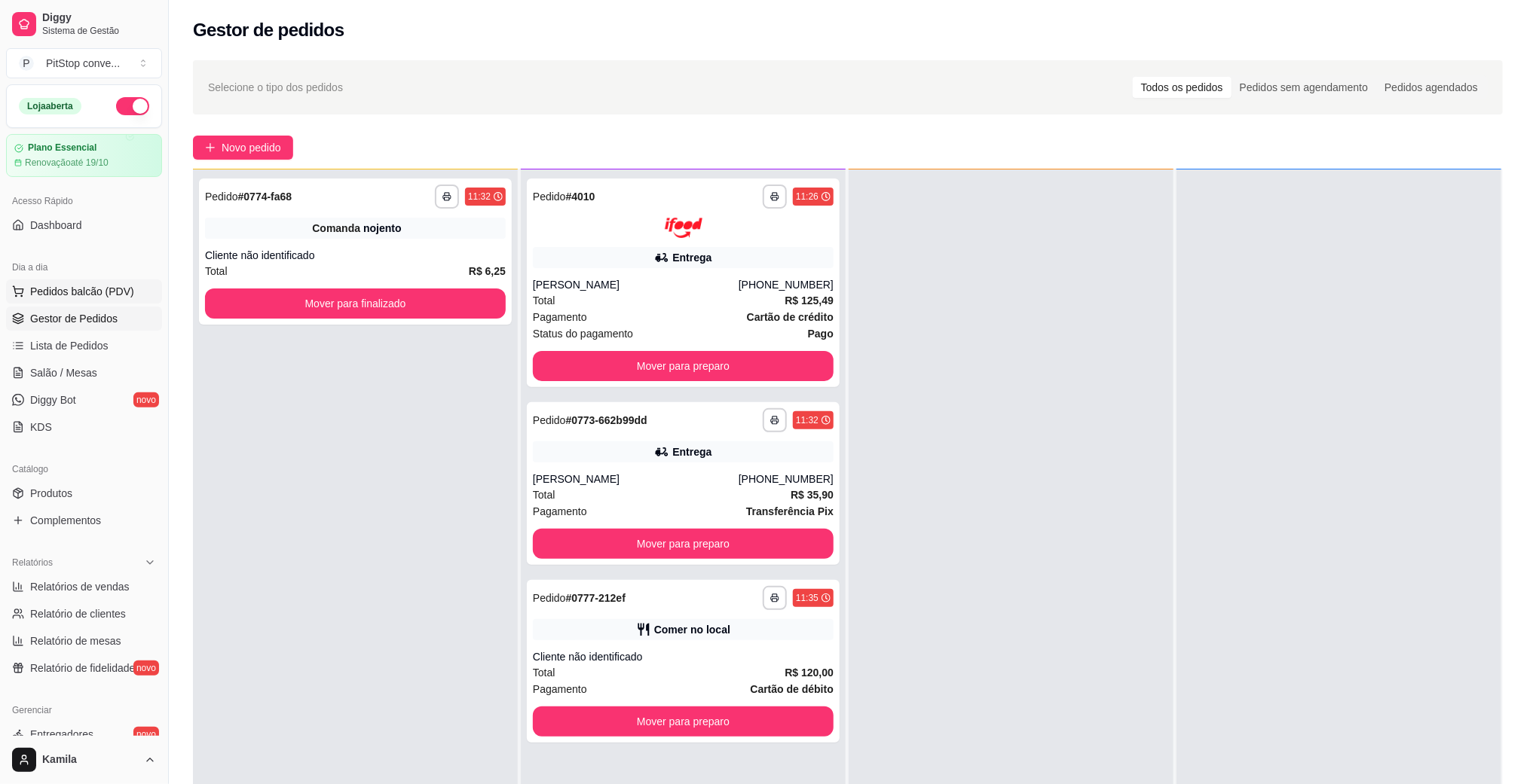
click at [75, 292] on span "Pedidos balcão (PDV)" at bounding box center [82, 292] width 104 height 15
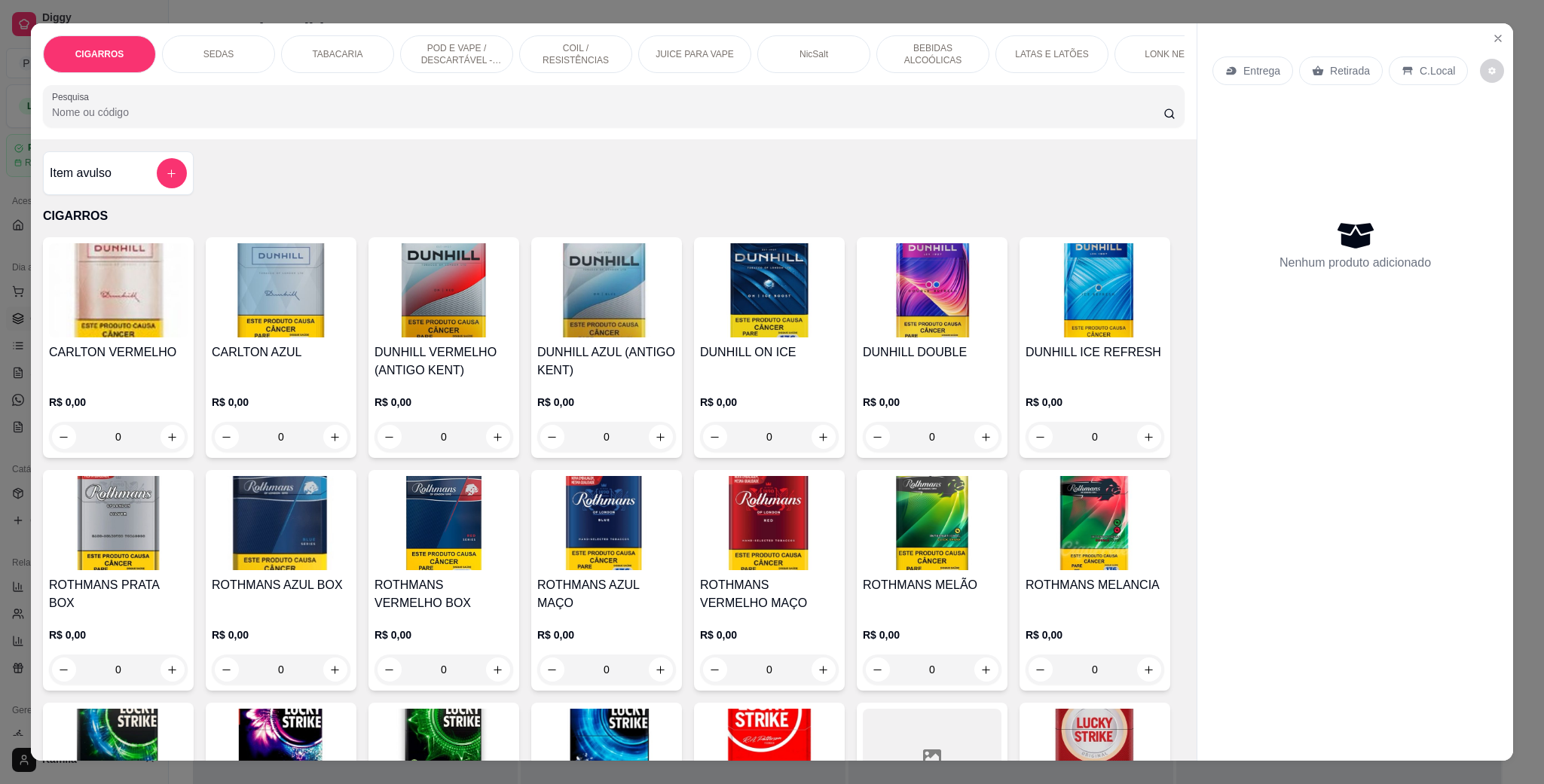
click at [195, 40] on div "SEDAS" at bounding box center [219, 55] width 113 height 38
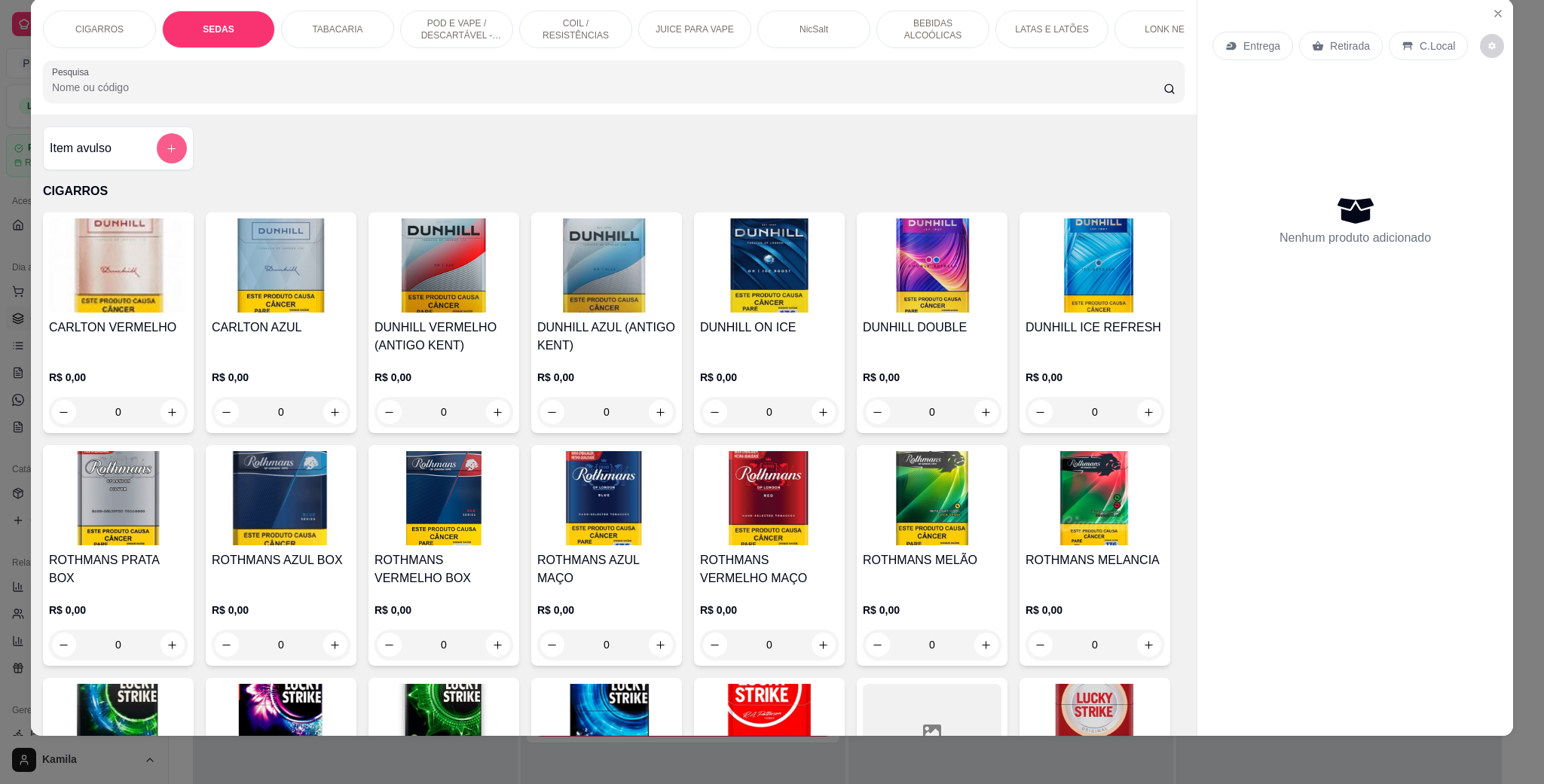
click at [157, 161] on div at bounding box center [172, 148] width 30 height 30
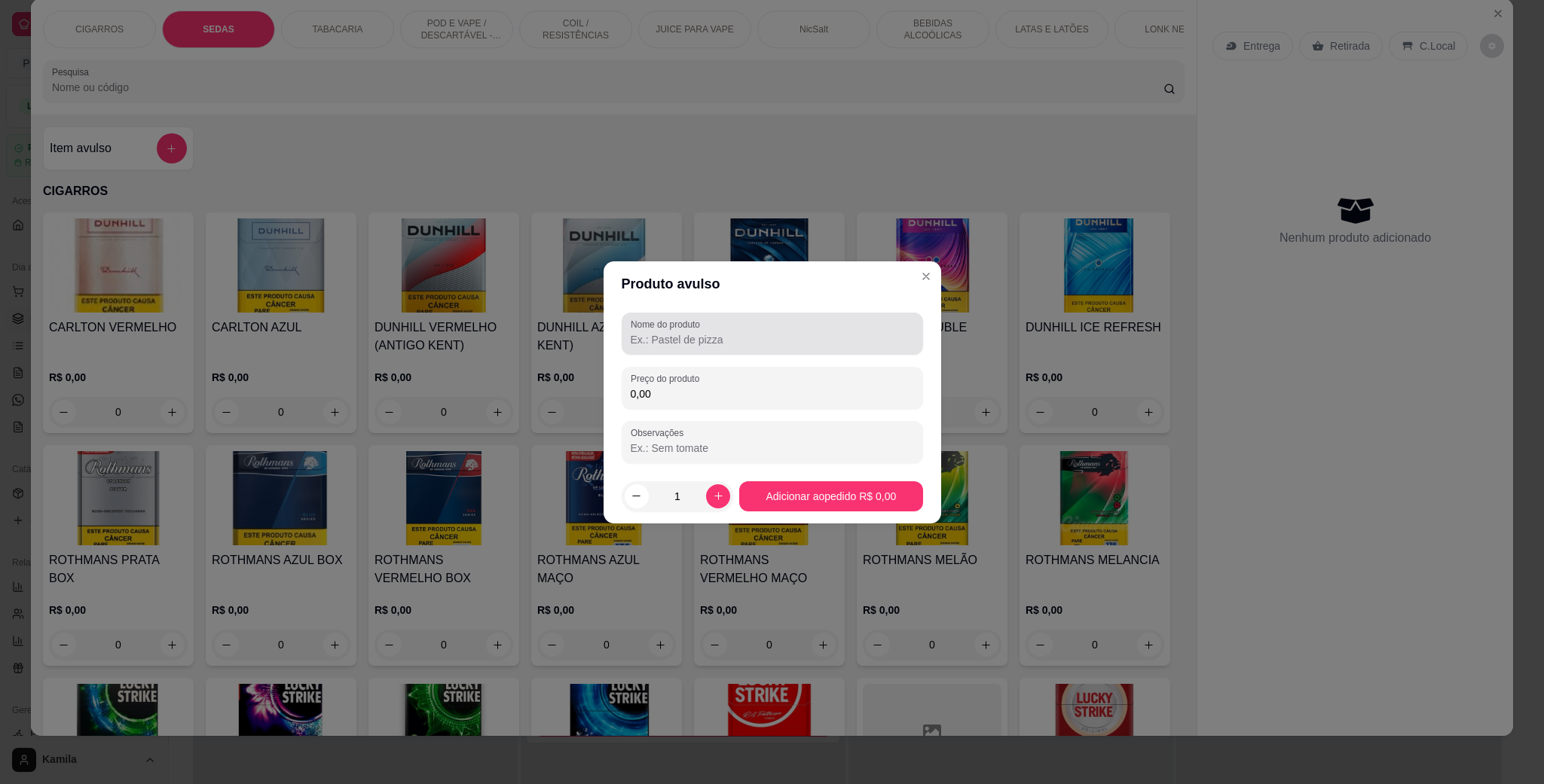
click at [677, 342] on input "Nome do produto" at bounding box center [772, 340] width 283 height 15
type input "seda"
click at [675, 405] on div "Preço do produto 0,00" at bounding box center [772, 388] width 301 height 42
type input "6,00"
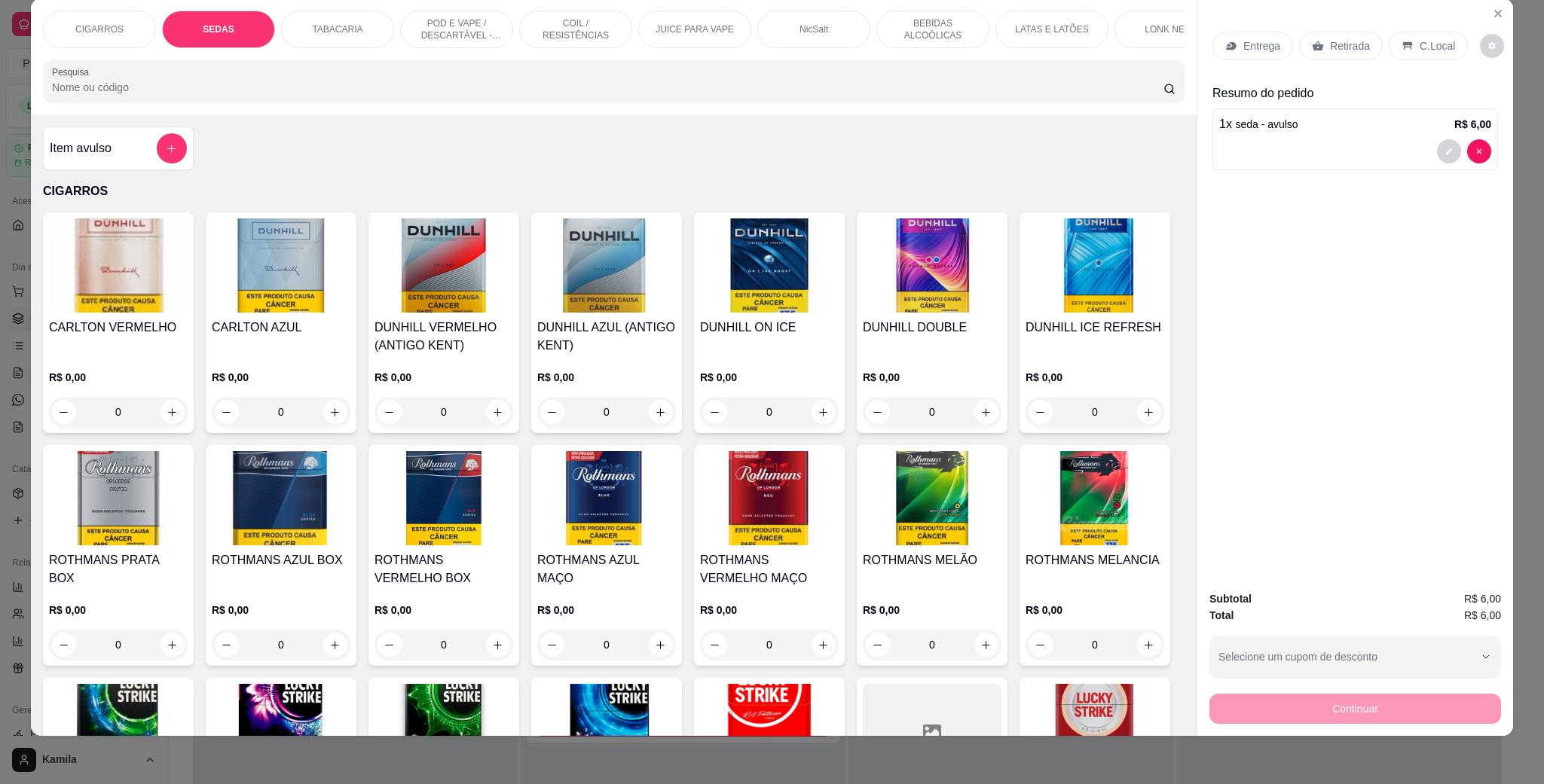
click at [1419, 50] on p "C.Local" at bounding box center [1437, 46] width 36 height 15
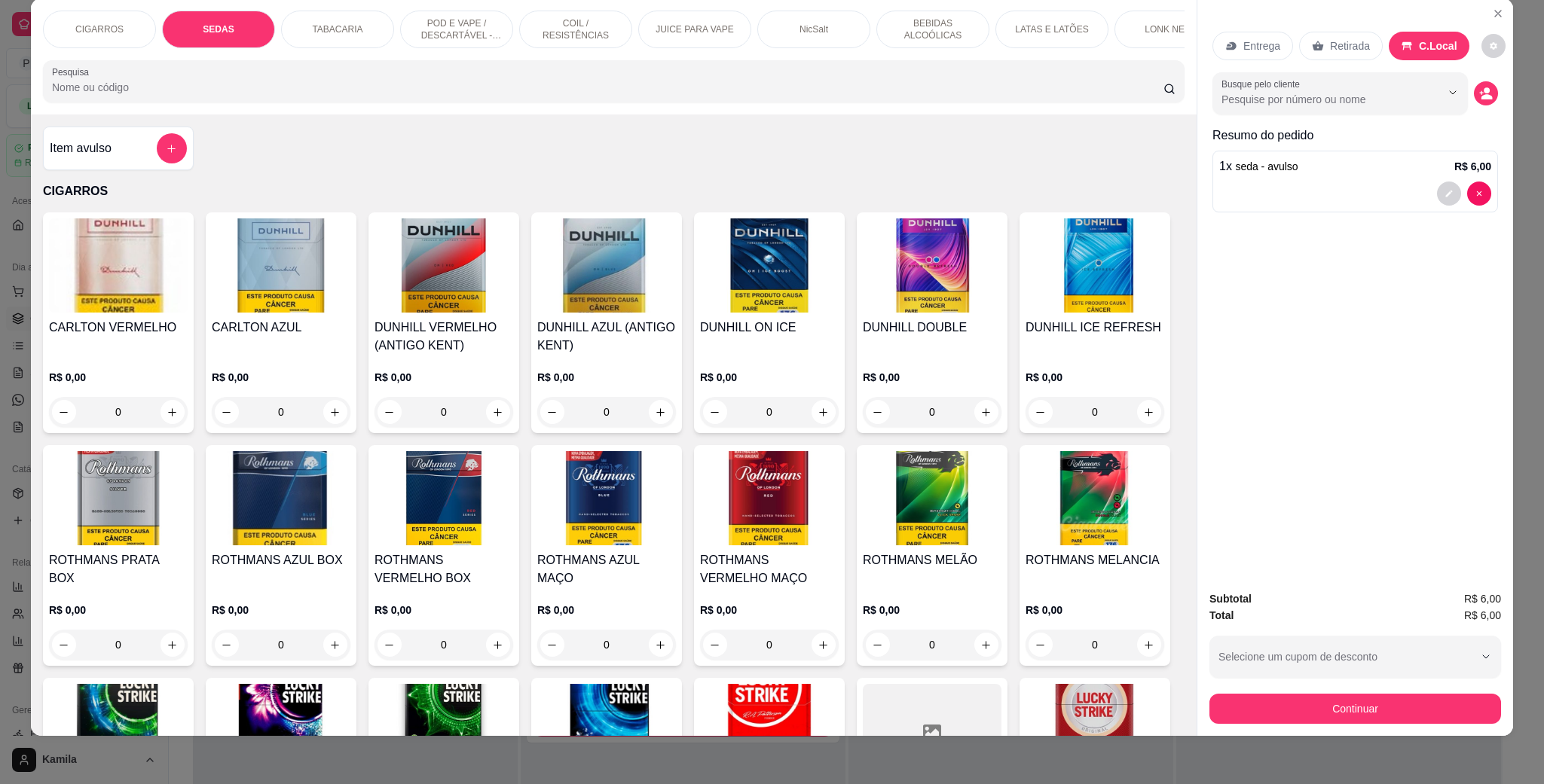
click at [1276, 726] on div "Subtotal R$ 6,00 Total R$ 6,00 Selecione um cupom de desconto Selecione um cupo…" at bounding box center [1355, 657] width 316 height 158
click at [1280, 709] on button "Continuar" at bounding box center [1355, 709] width 292 height 30
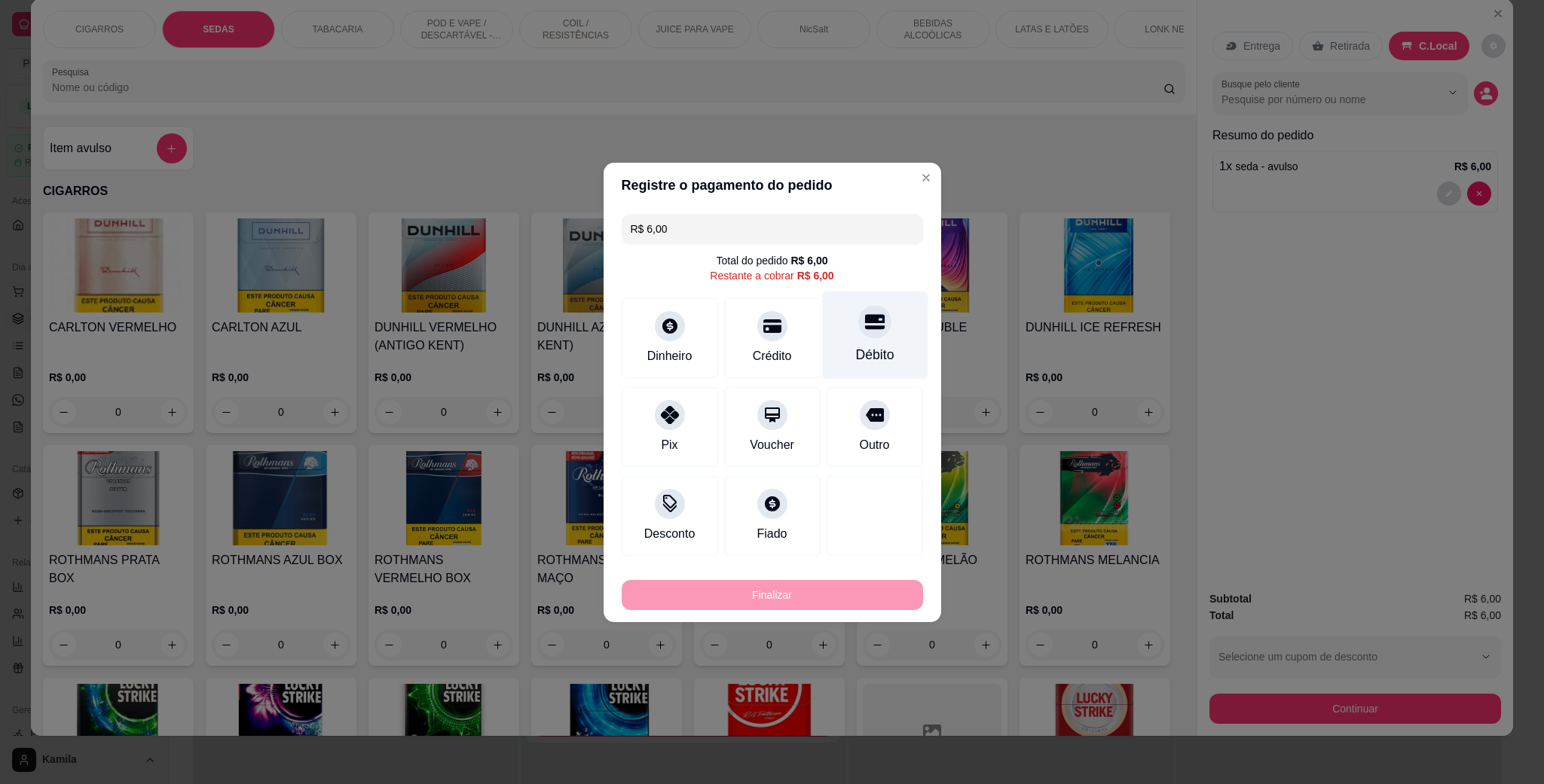
click at [842, 342] on div "Débito" at bounding box center [874, 334] width 107 height 88
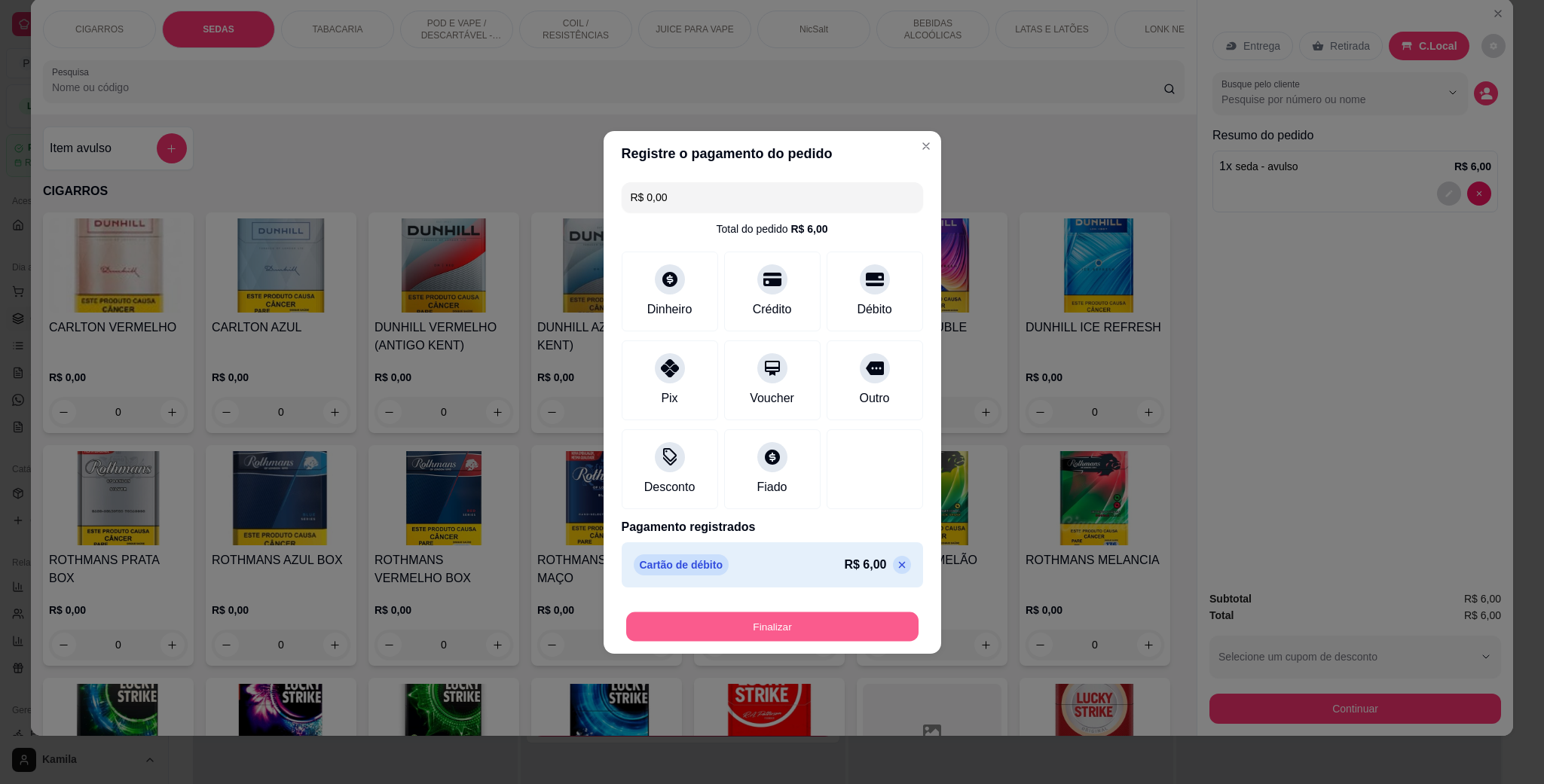
click at [801, 623] on button "Finalizar" at bounding box center [773, 626] width 293 height 29
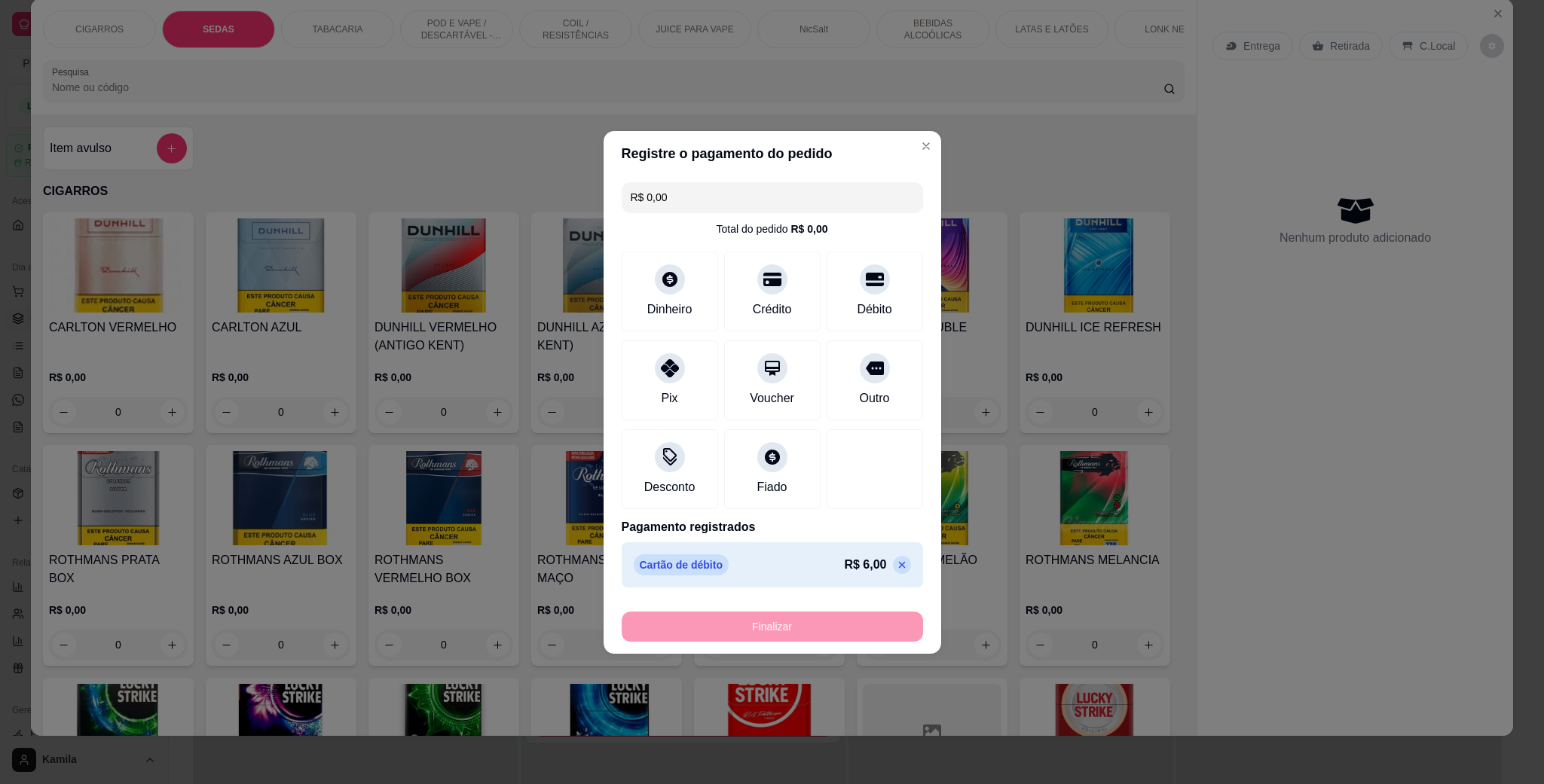
type input "-R$ 6,00"
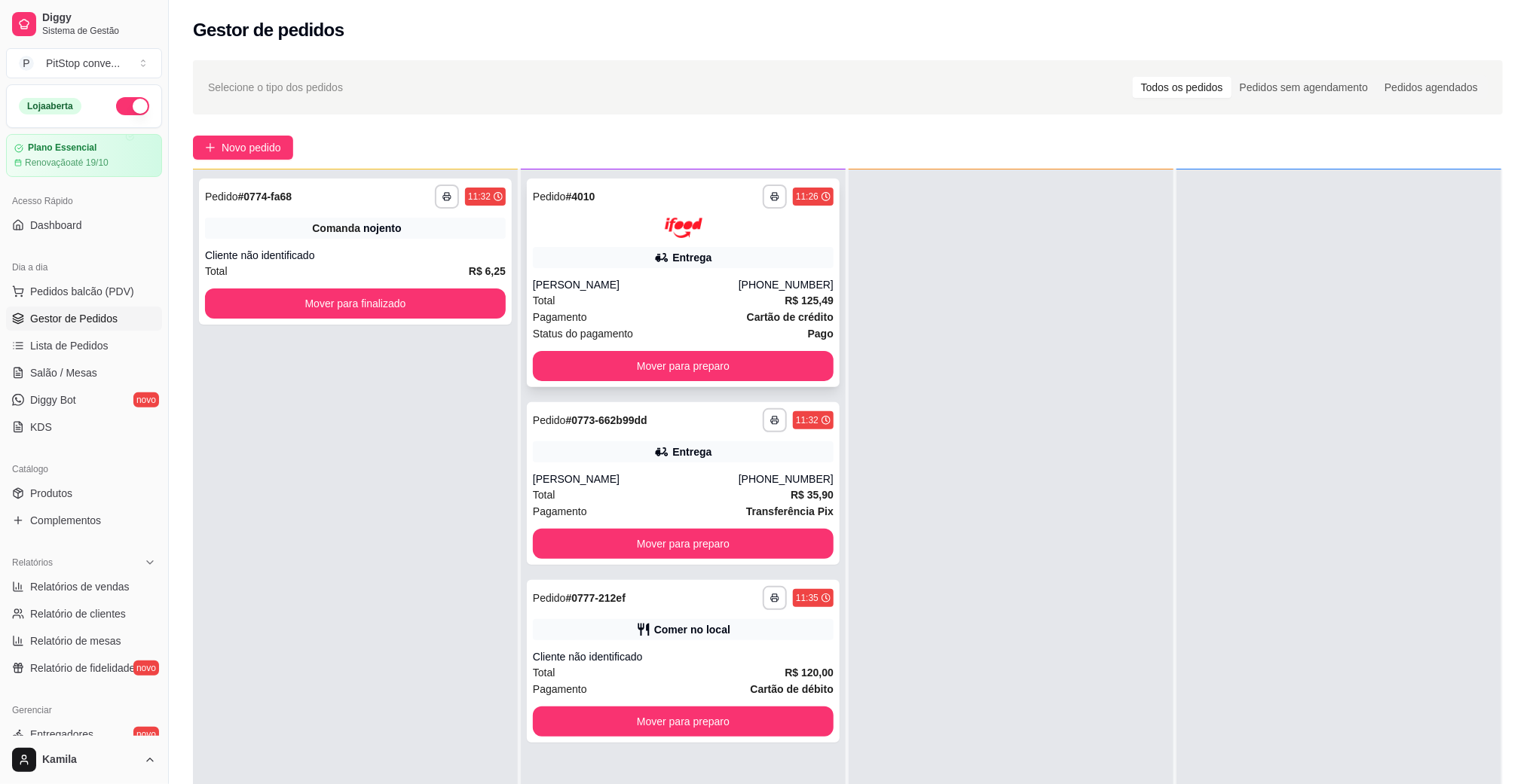
click at [641, 290] on div "[PERSON_NAME]" at bounding box center [636, 285] width 206 height 15
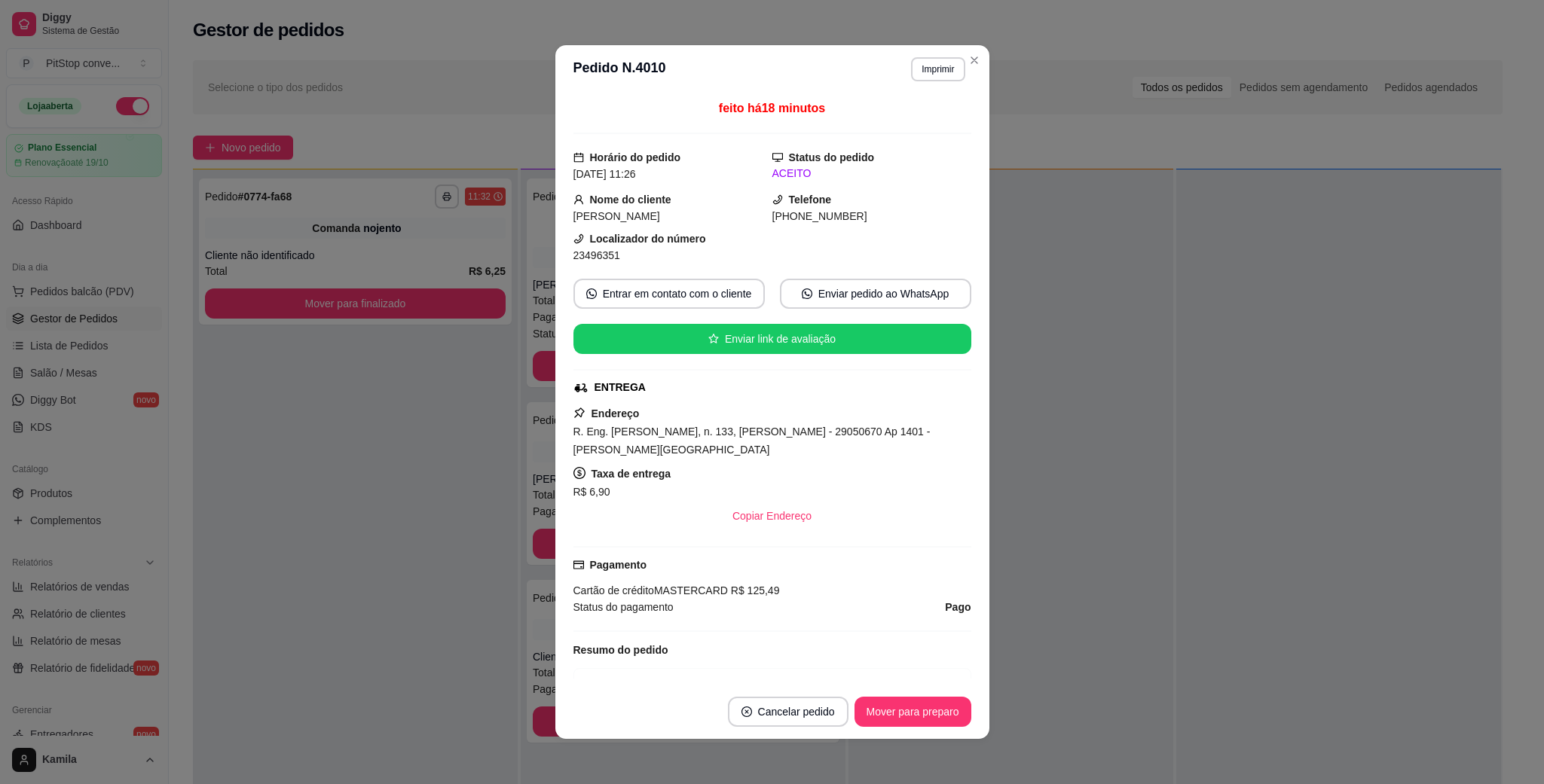
click at [918, 76] on button "Imprimir" at bounding box center [937, 70] width 54 height 25
click at [916, 120] on button "IMPRESSORA" at bounding box center [903, 122] width 106 height 24
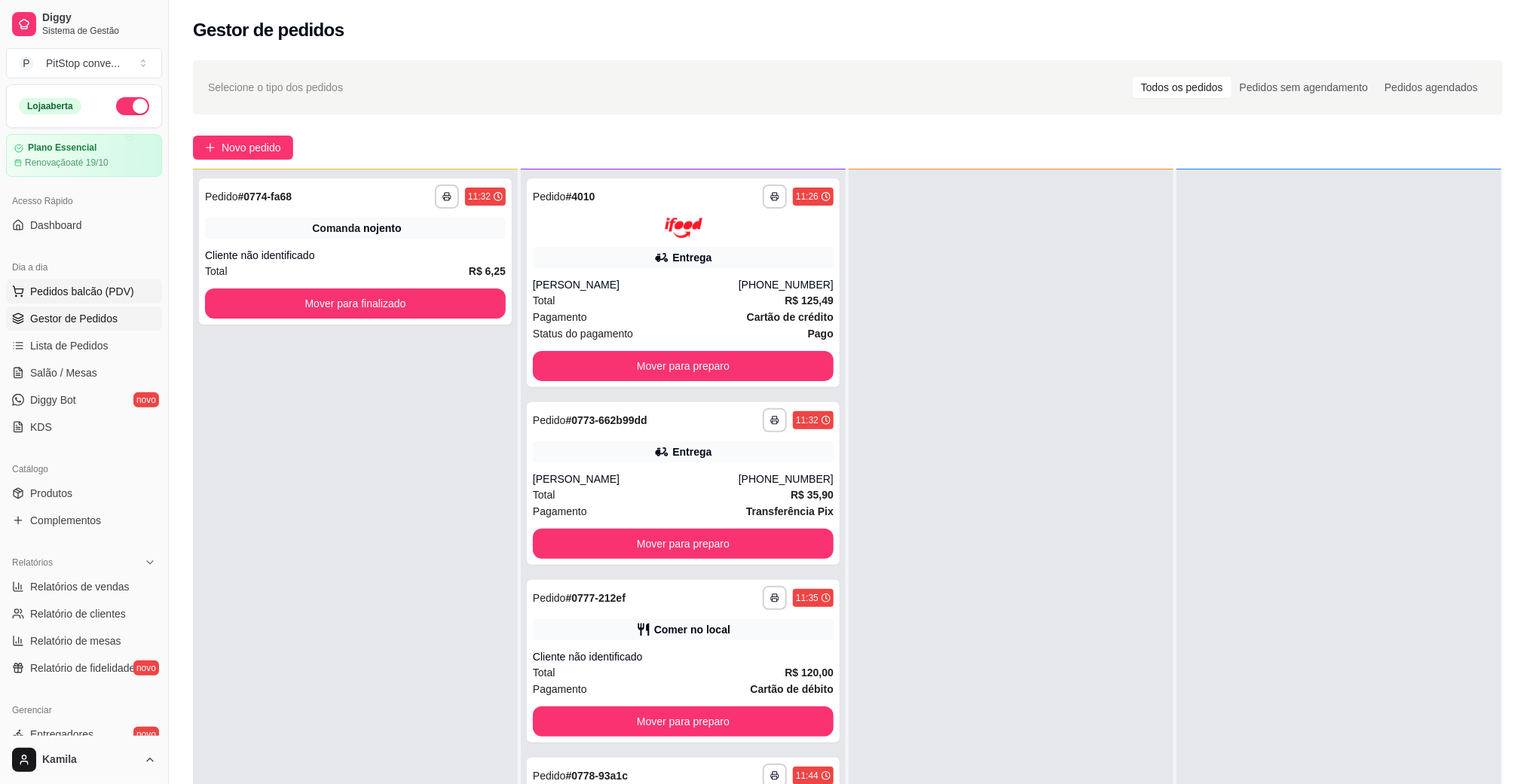
click at [116, 292] on span "Pedidos balcão (PDV)" at bounding box center [82, 292] width 104 height 15
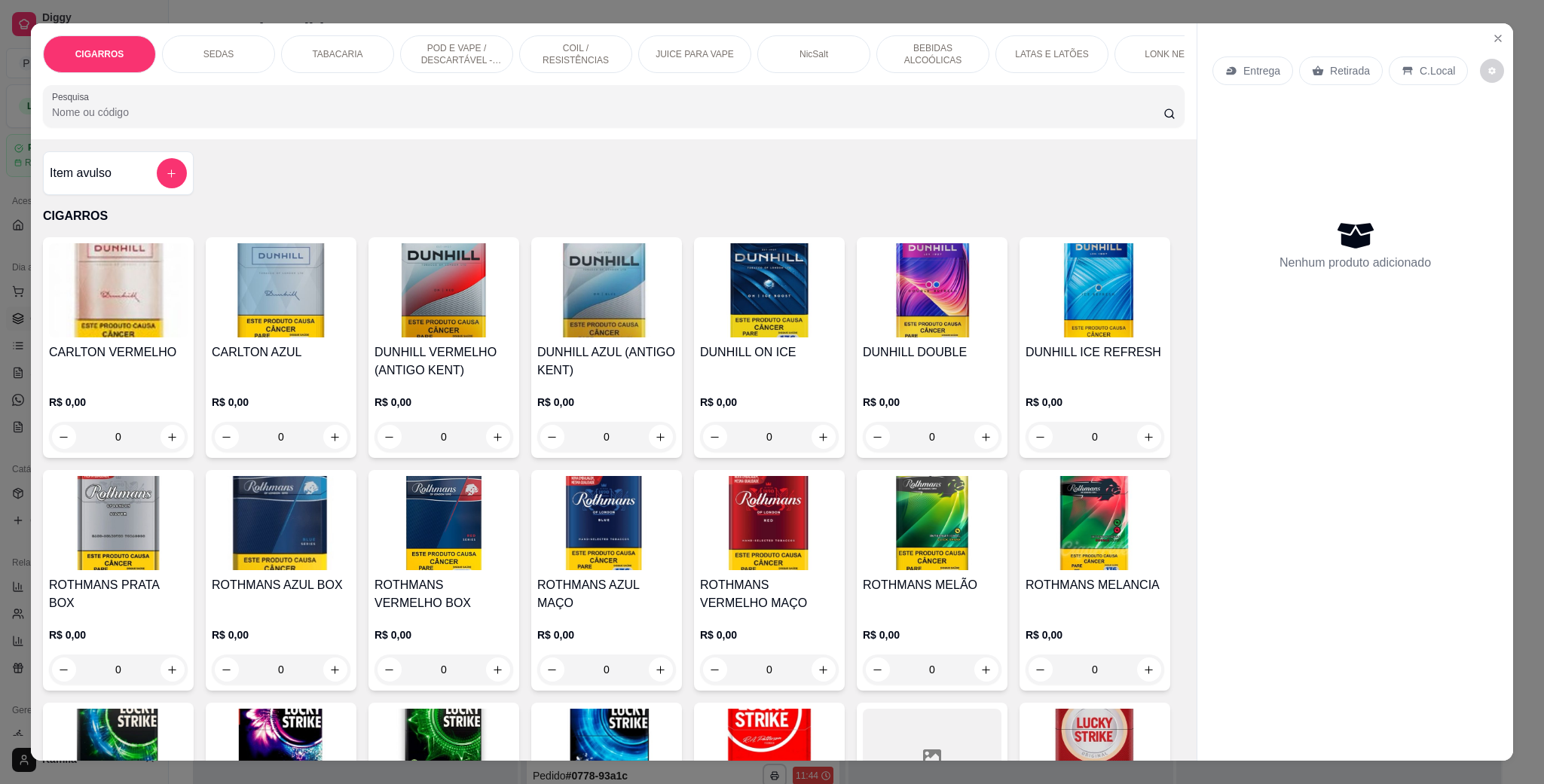
click at [231, 45] on div "SEDAS" at bounding box center [219, 55] width 113 height 38
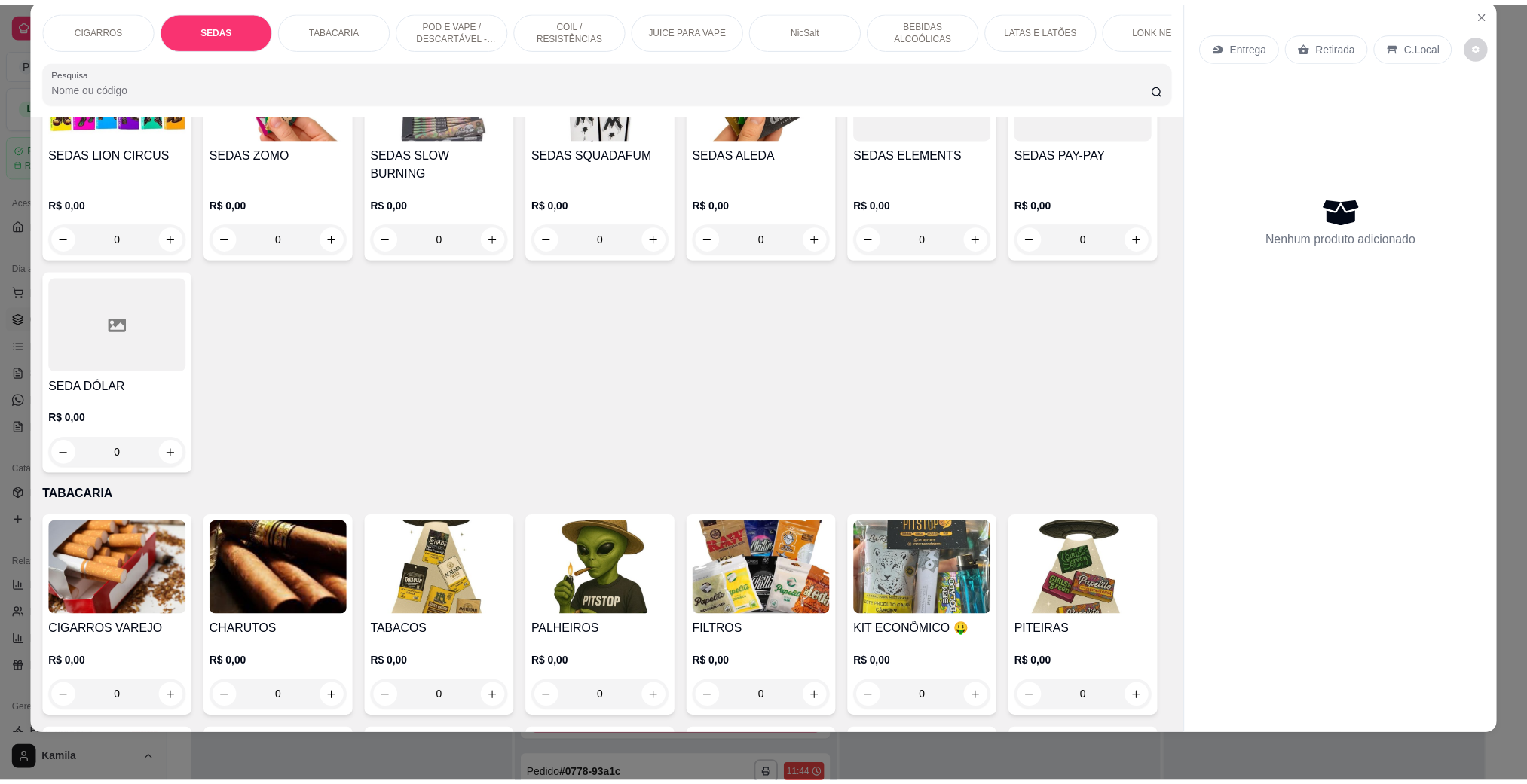
scroll to position [1721, 0]
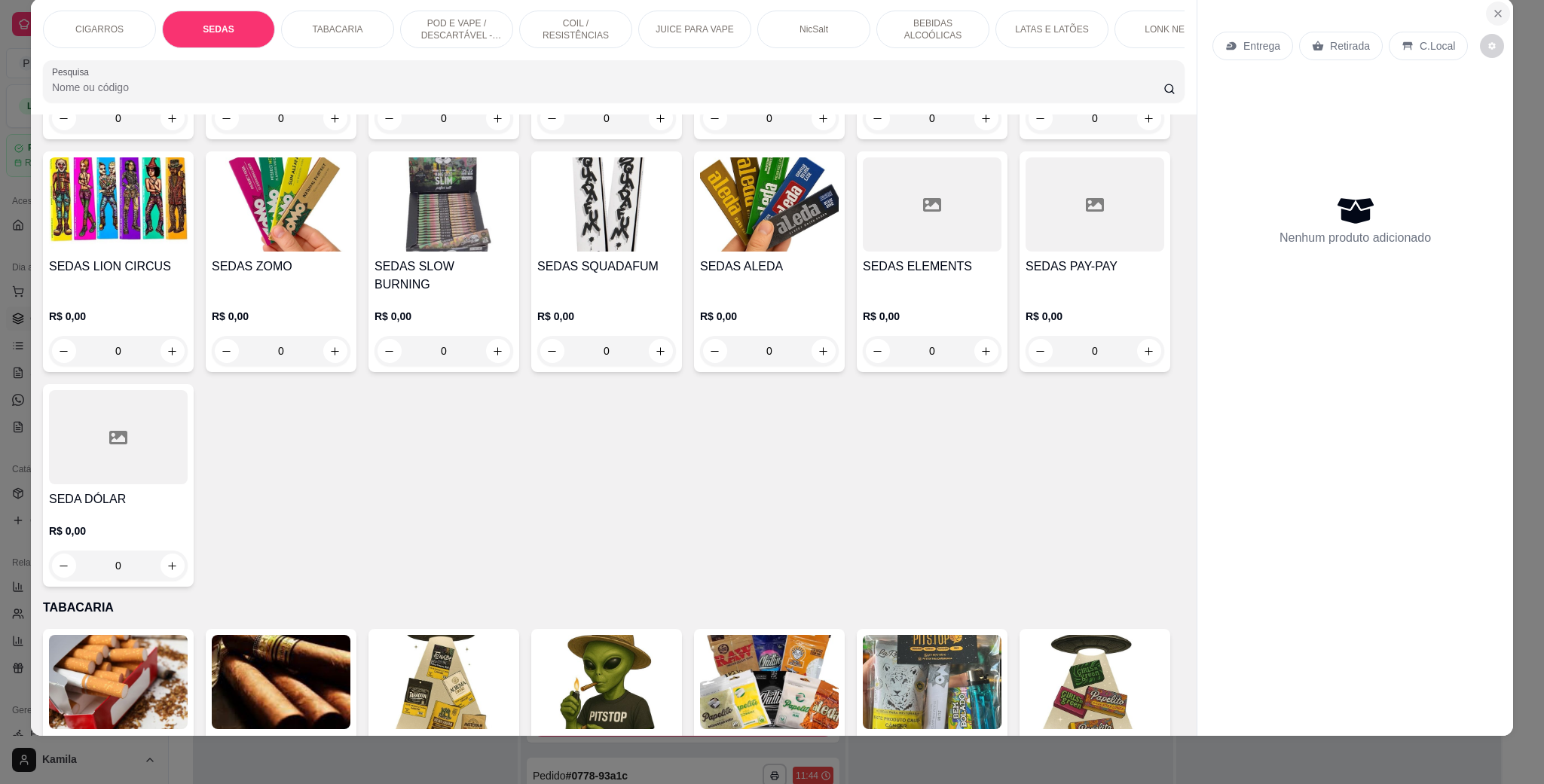
click at [1494, 14] on icon "Close" at bounding box center [1498, 13] width 12 height 12
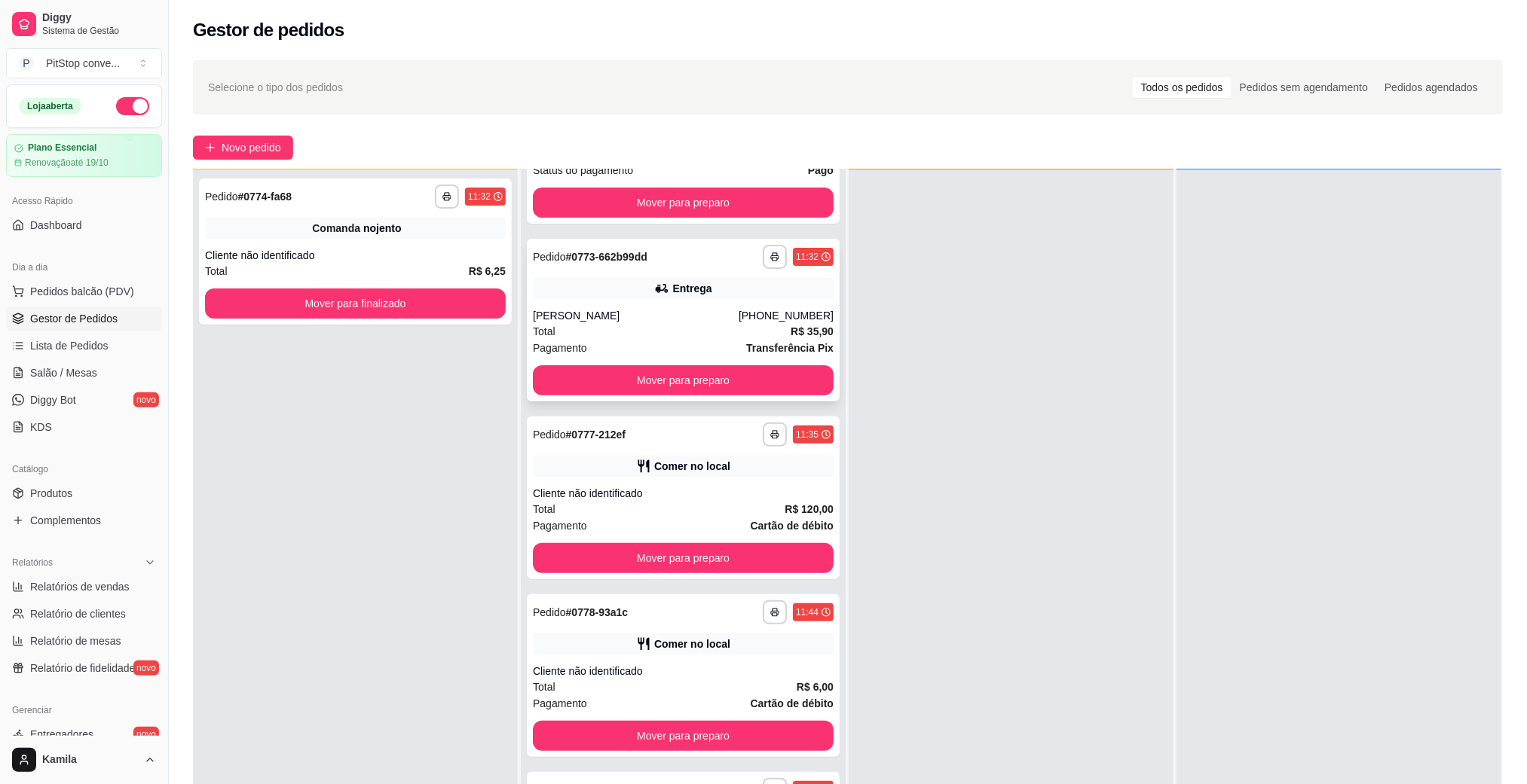
scroll to position [165, 0]
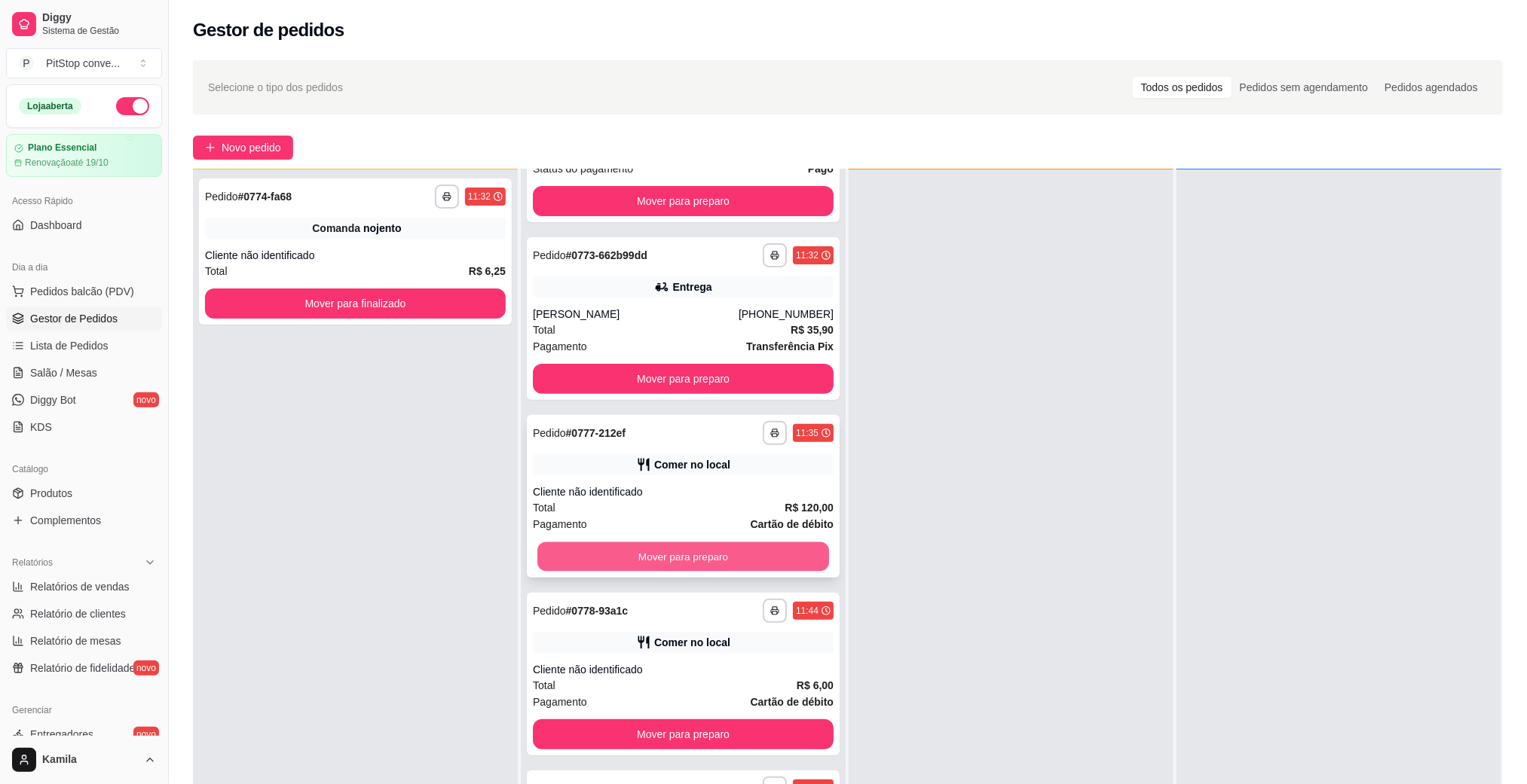
click at [720, 566] on button "Mover para preparo" at bounding box center [682, 556] width 292 height 29
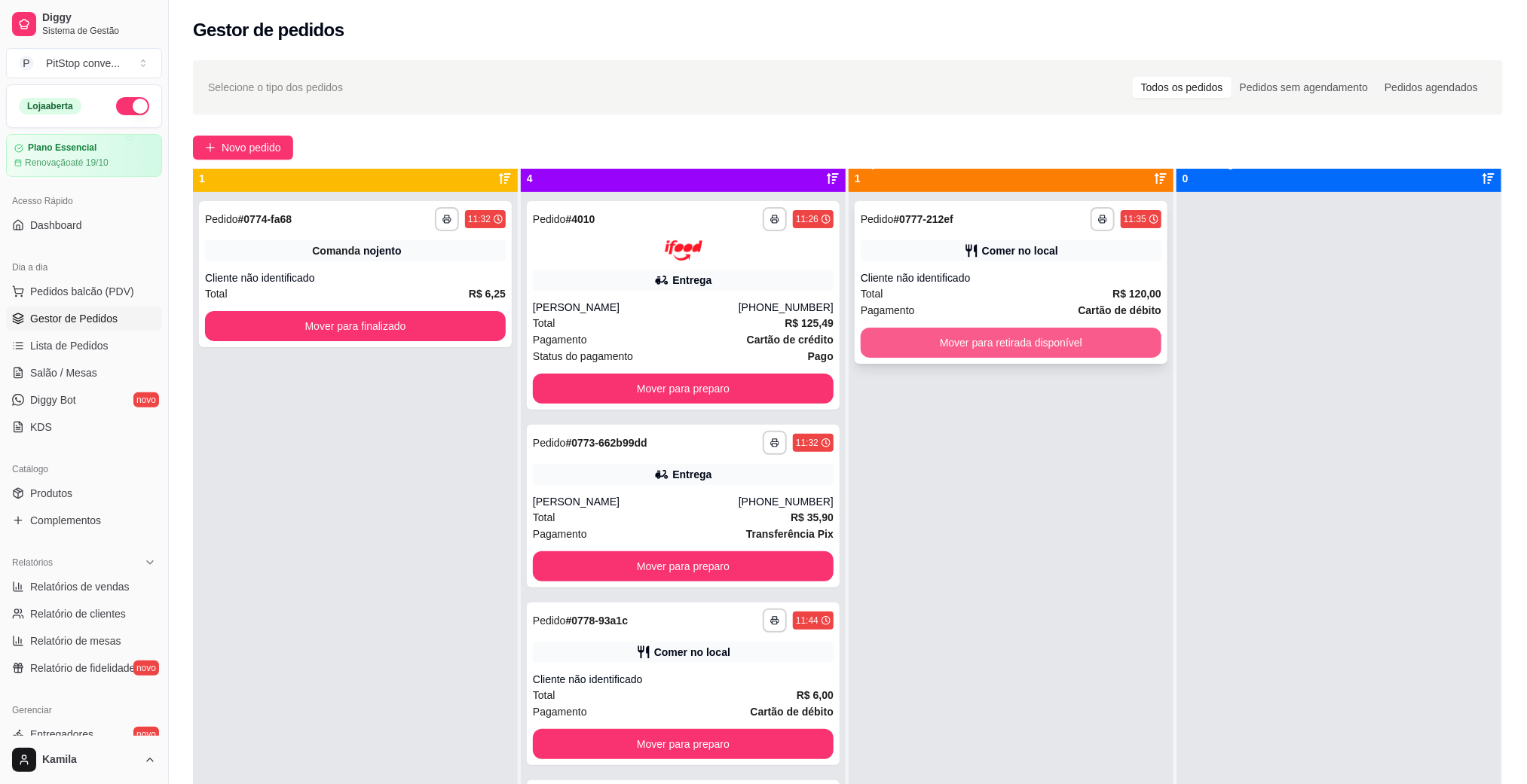
scroll to position [0, 0]
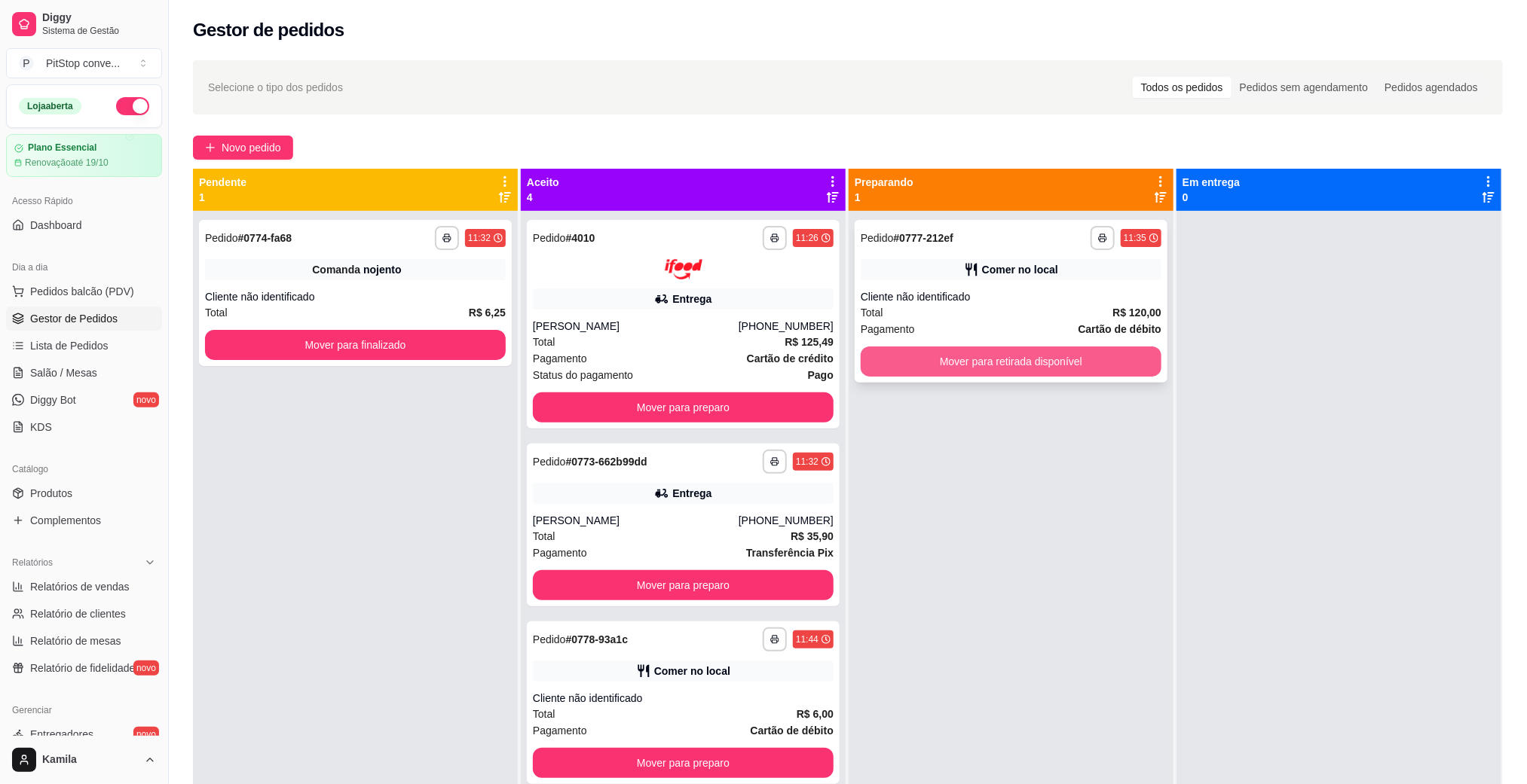
click at [1011, 356] on button "Mover para retirada disponível" at bounding box center [1011, 361] width 301 height 30
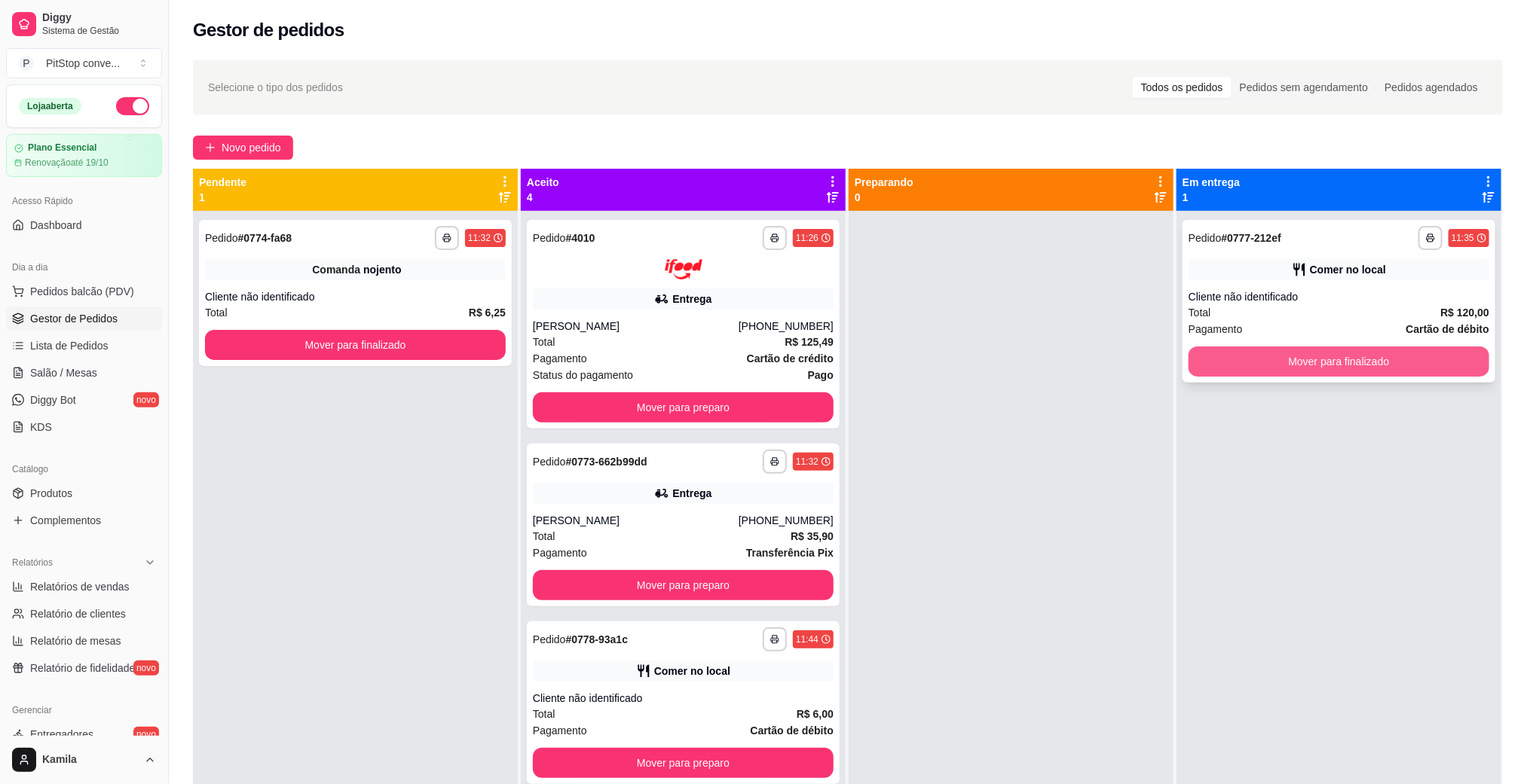
click at [1305, 360] on button "Mover para finalizado" at bounding box center [1338, 361] width 301 height 30
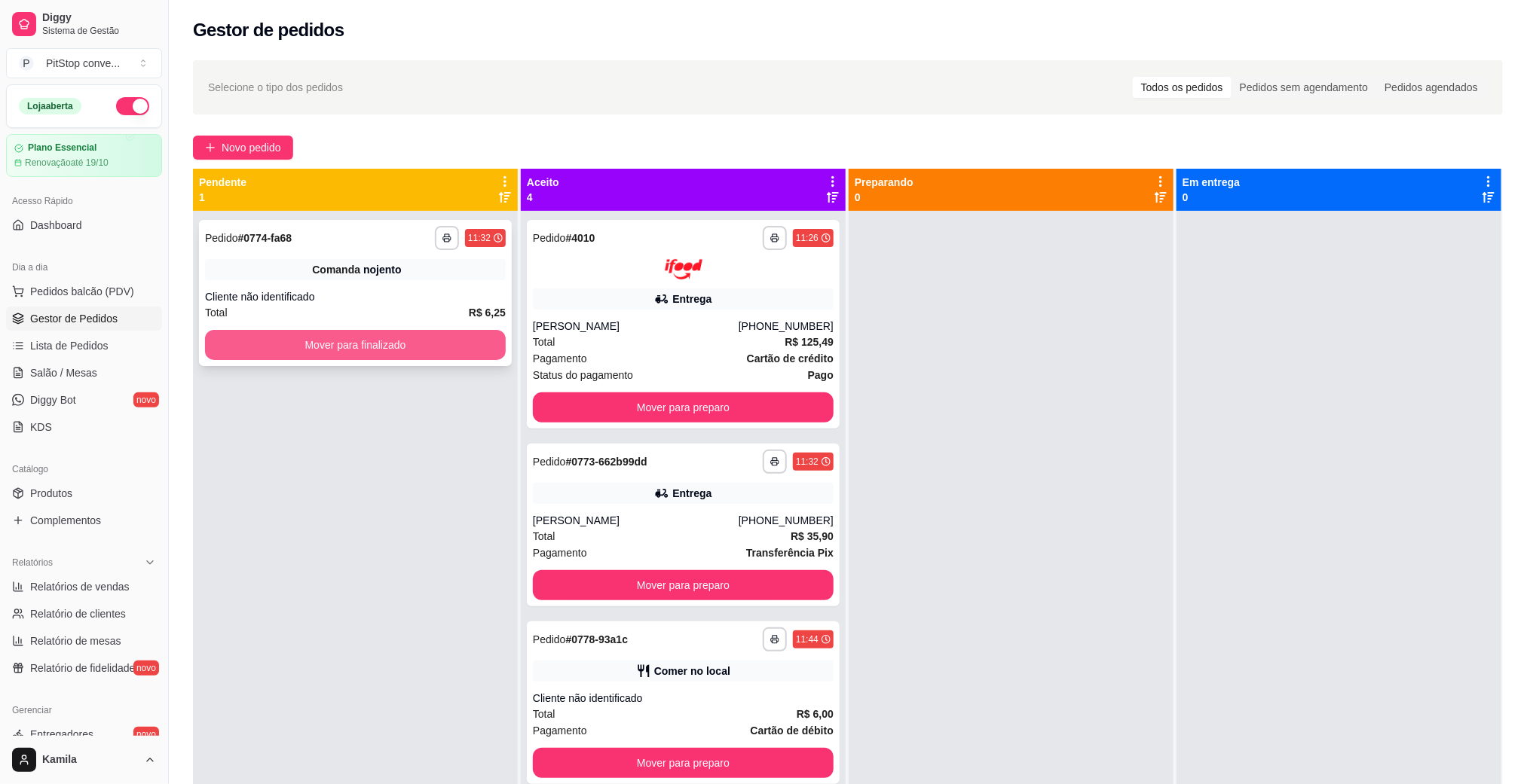
click at [309, 339] on button "Mover para finalizado" at bounding box center [355, 345] width 301 height 30
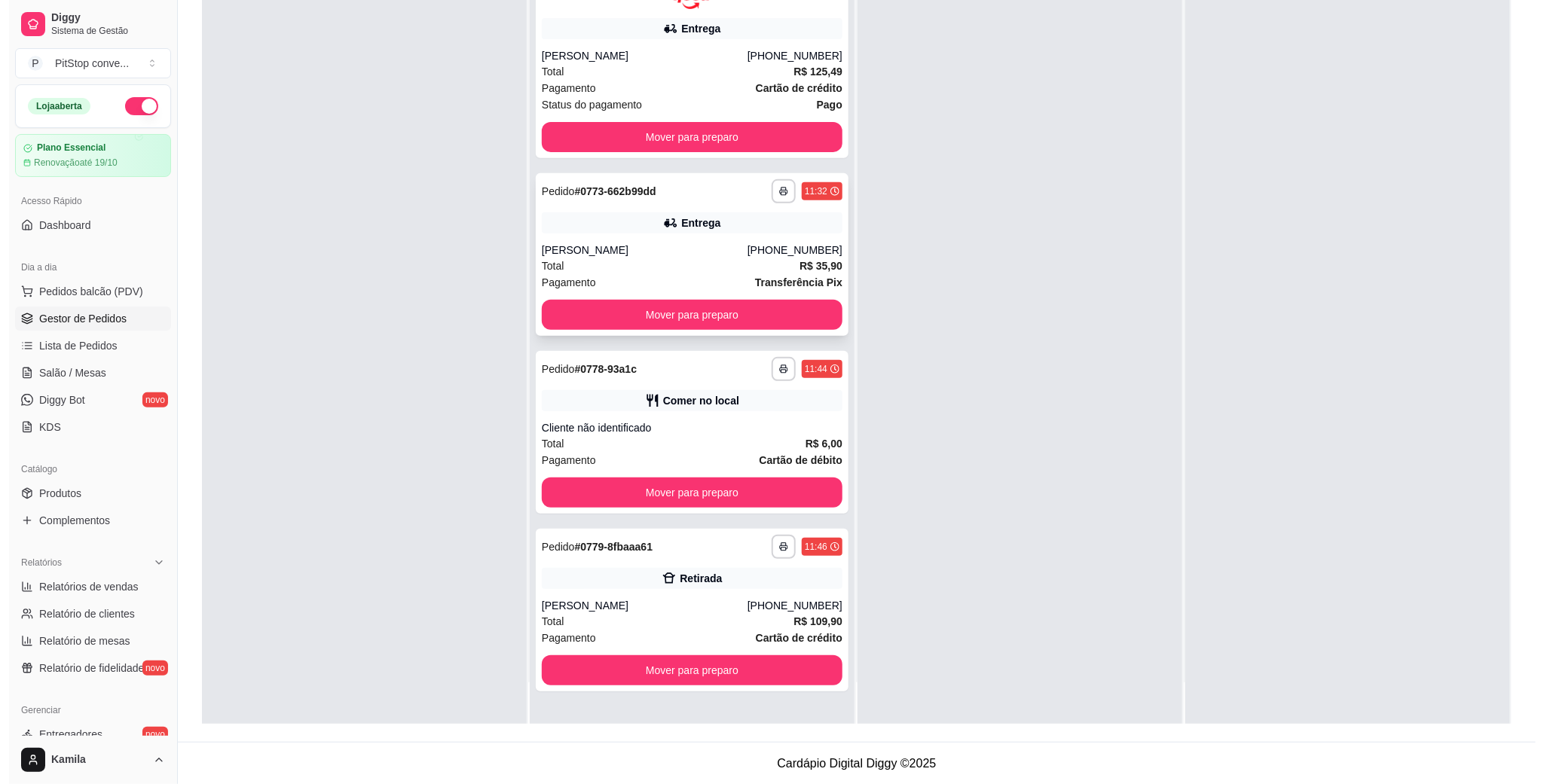
scroll to position [230, 0]
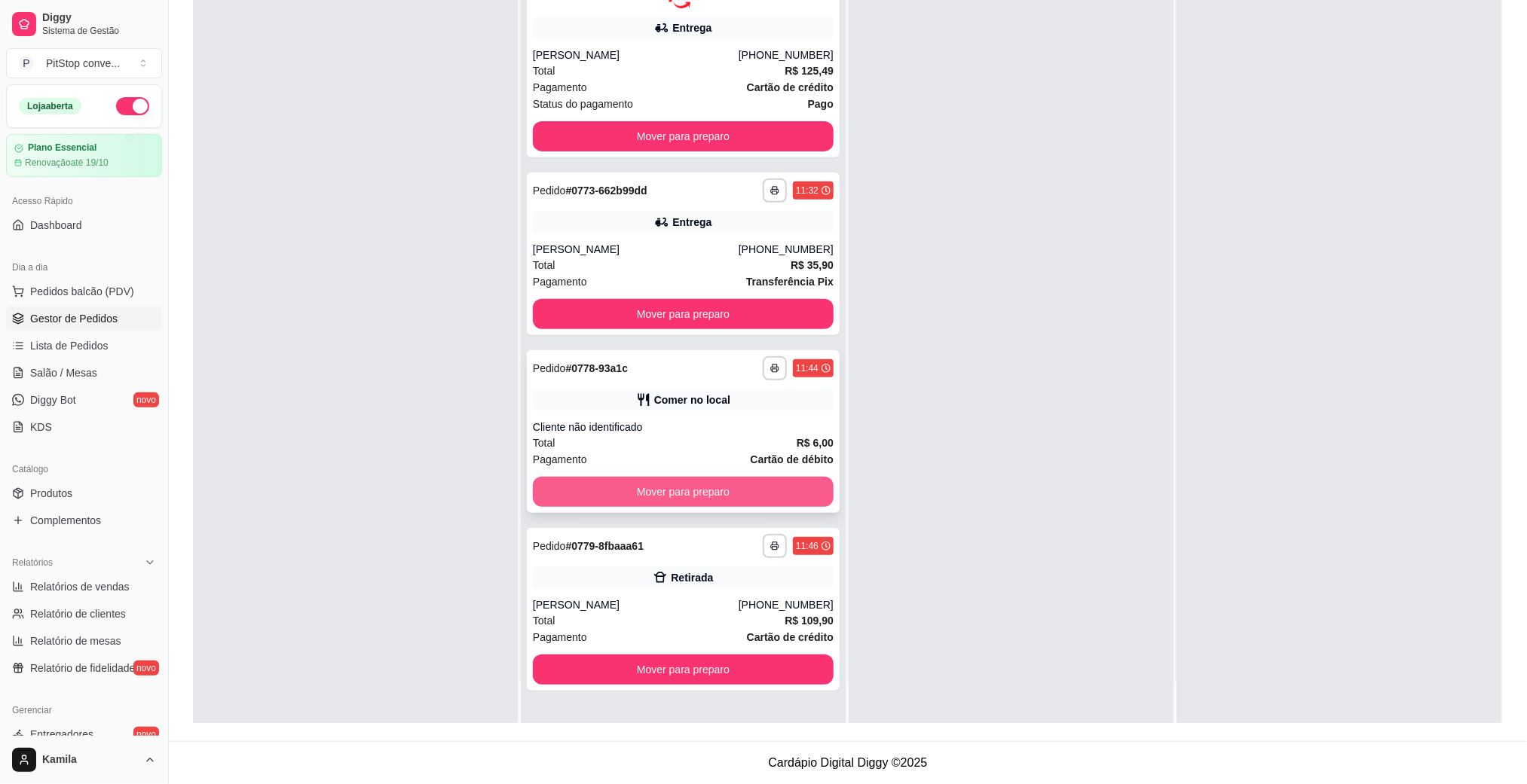
click at [745, 492] on button "Mover para preparo" at bounding box center [683, 492] width 301 height 30
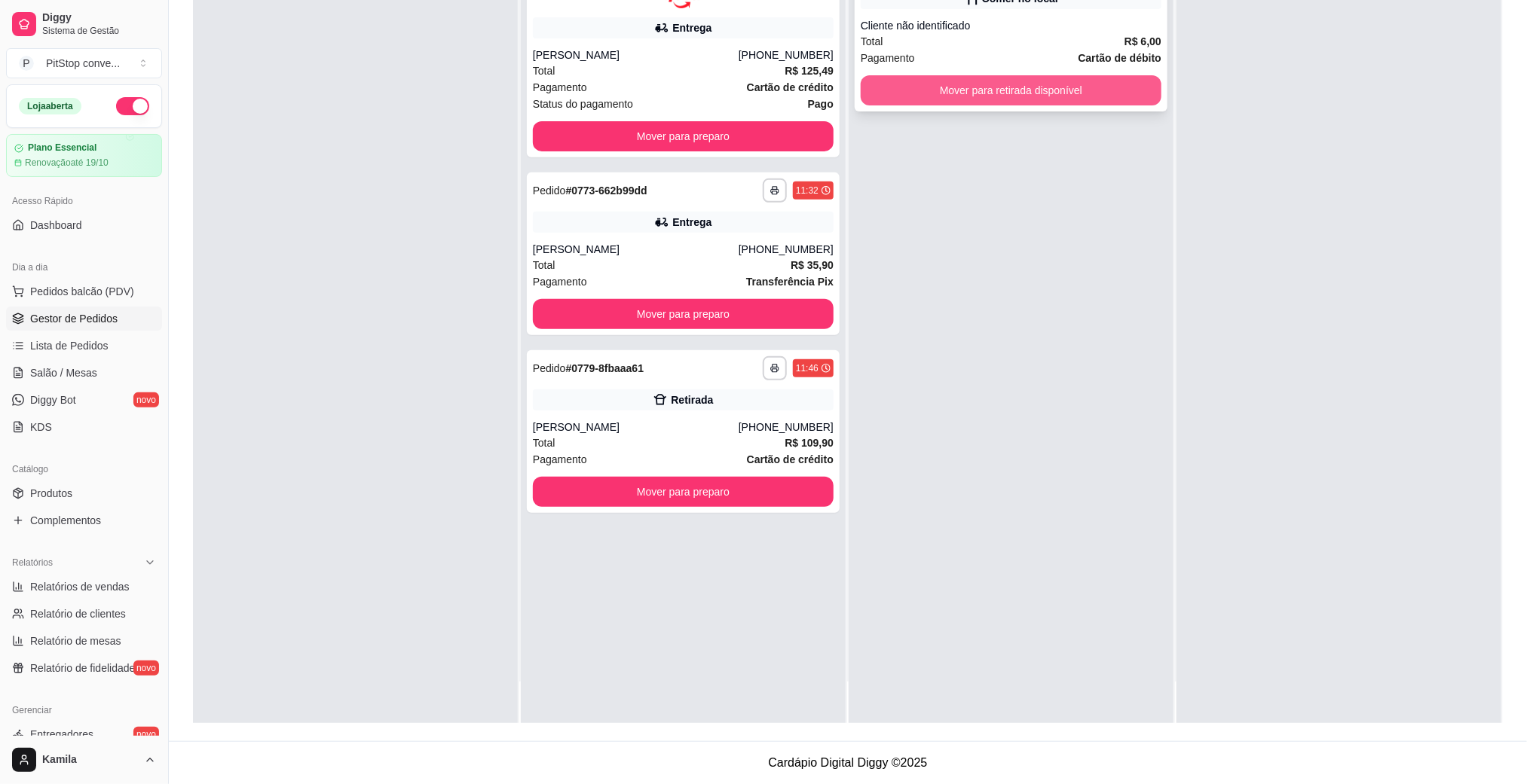
click at [1051, 88] on button "Mover para retirada disponível" at bounding box center [1011, 91] width 301 height 30
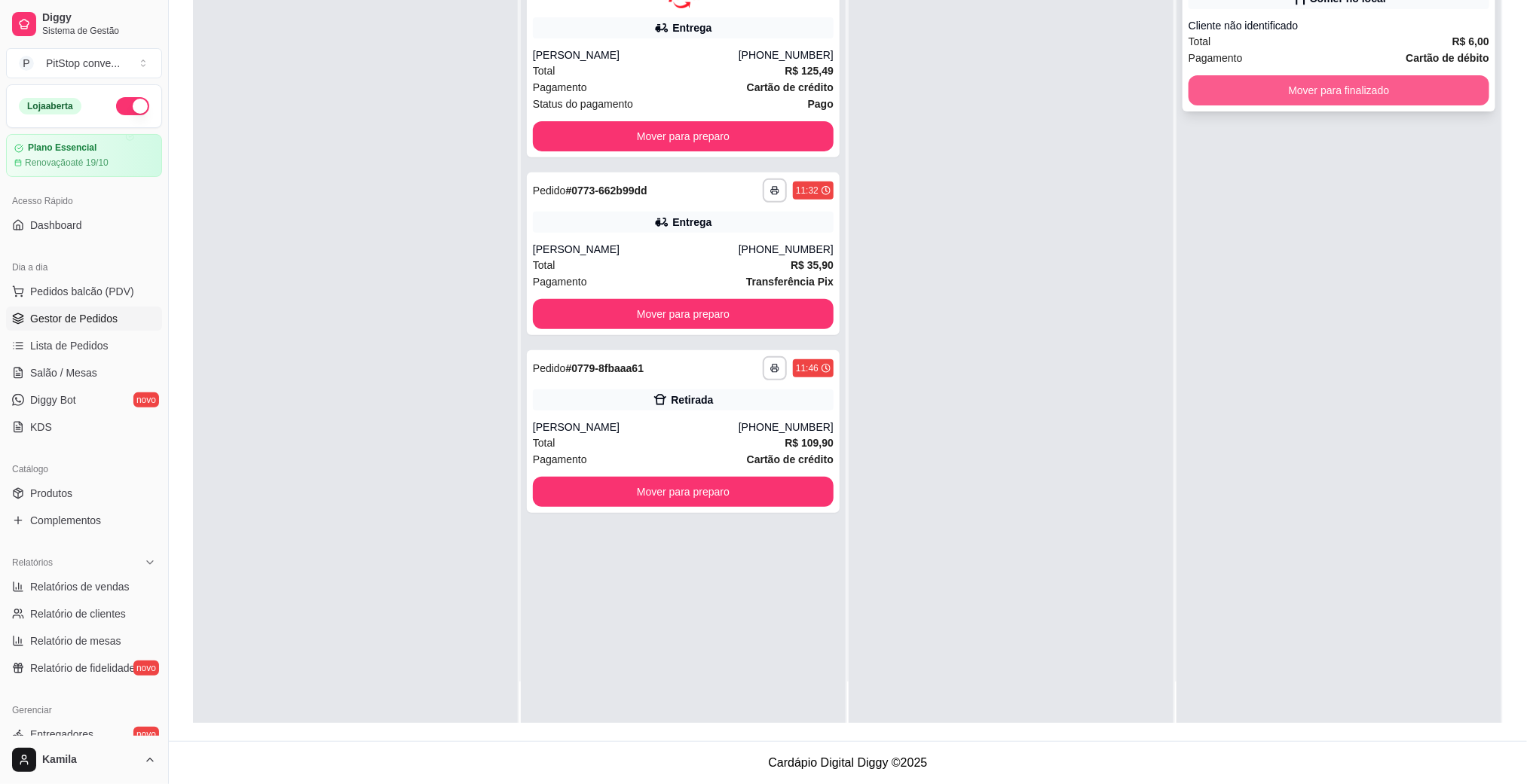
click at [1336, 95] on button "Mover para finalizado" at bounding box center [1338, 91] width 301 height 30
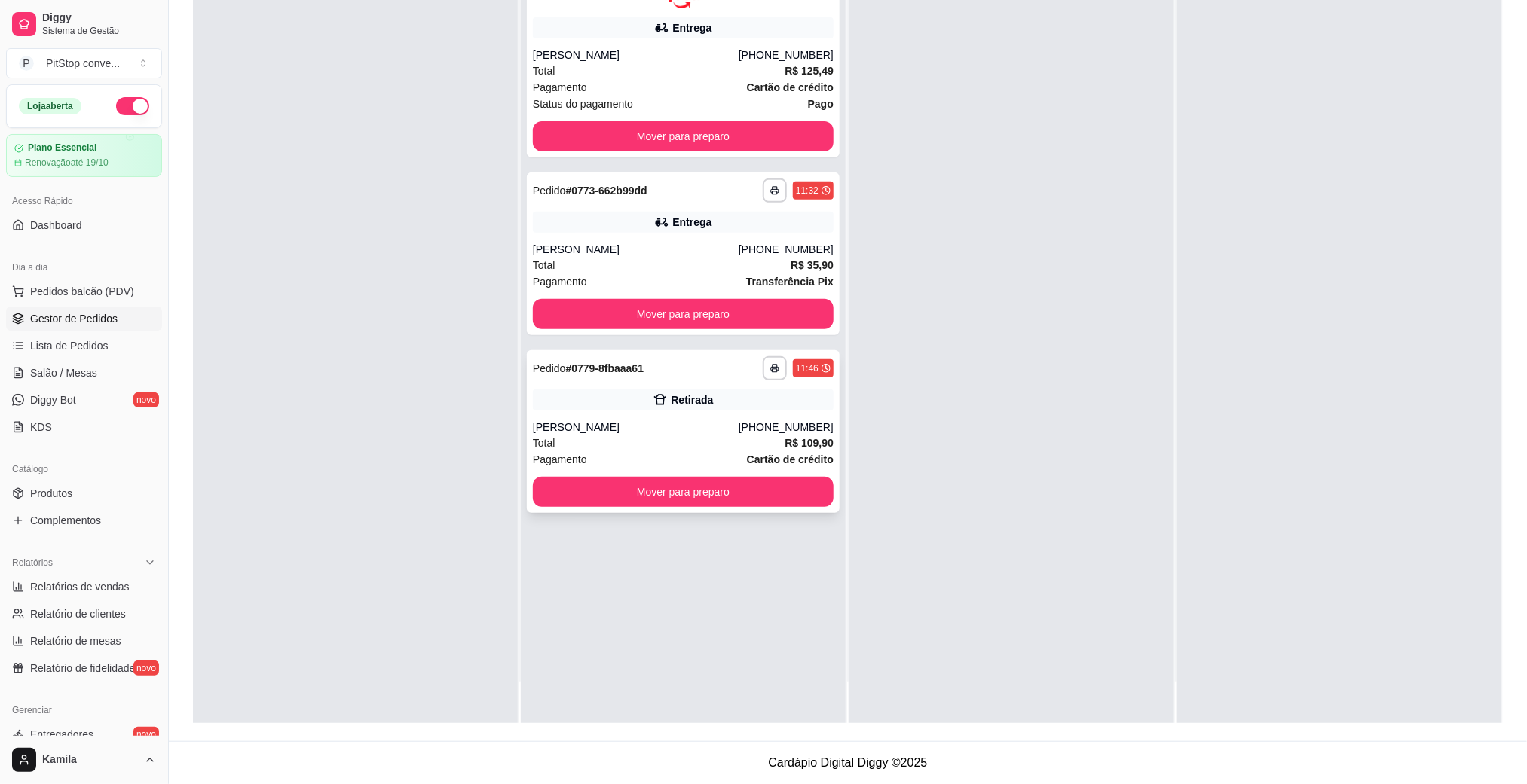
click at [643, 428] on div "[PERSON_NAME]" at bounding box center [636, 427] width 206 height 15
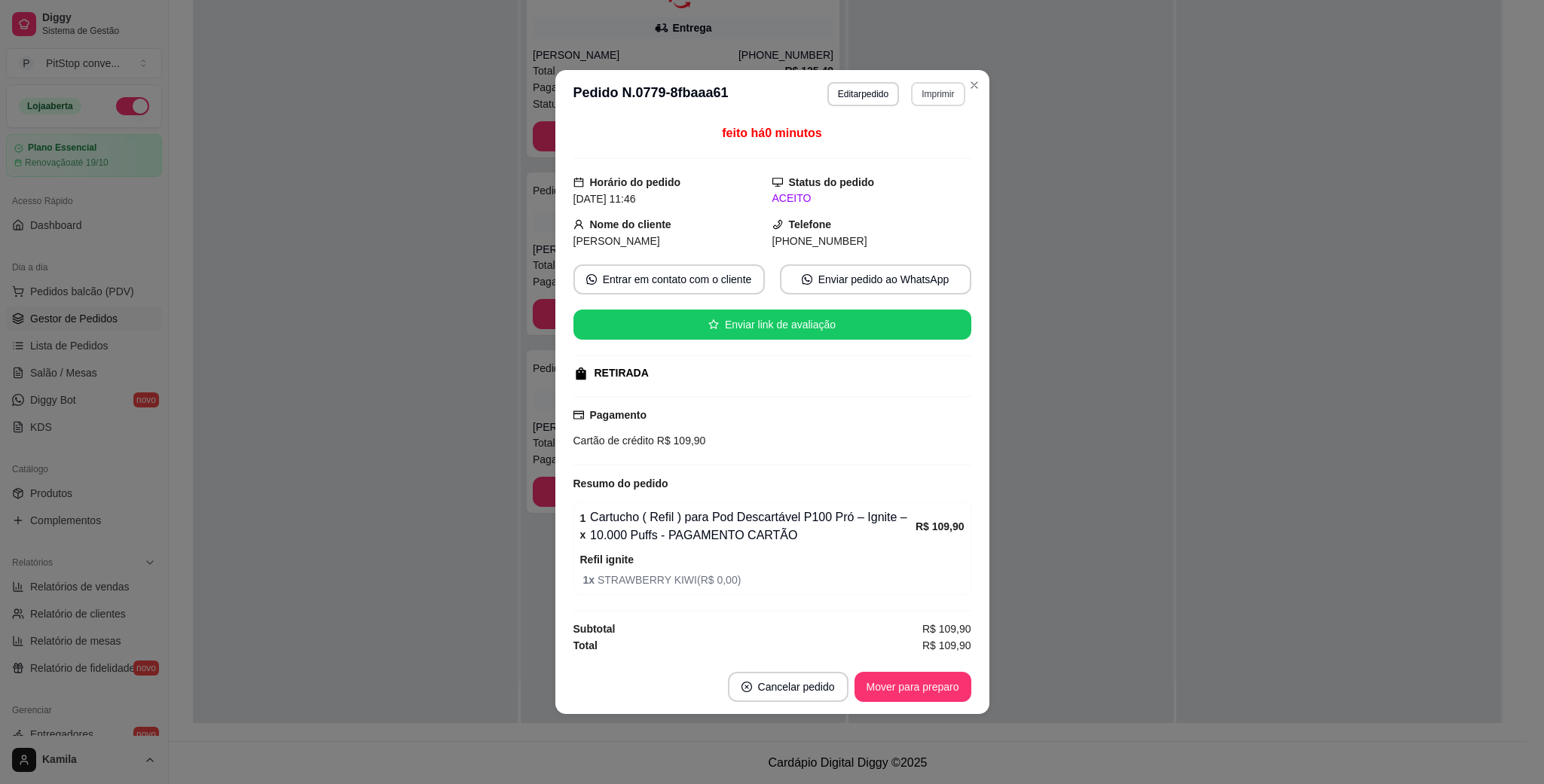
click at [928, 95] on button "Imprimir" at bounding box center [937, 94] width 54 height 25
click at [915, 147] on button "IMPRESSORA" at bounding box center [913, 145] width 109 height 25
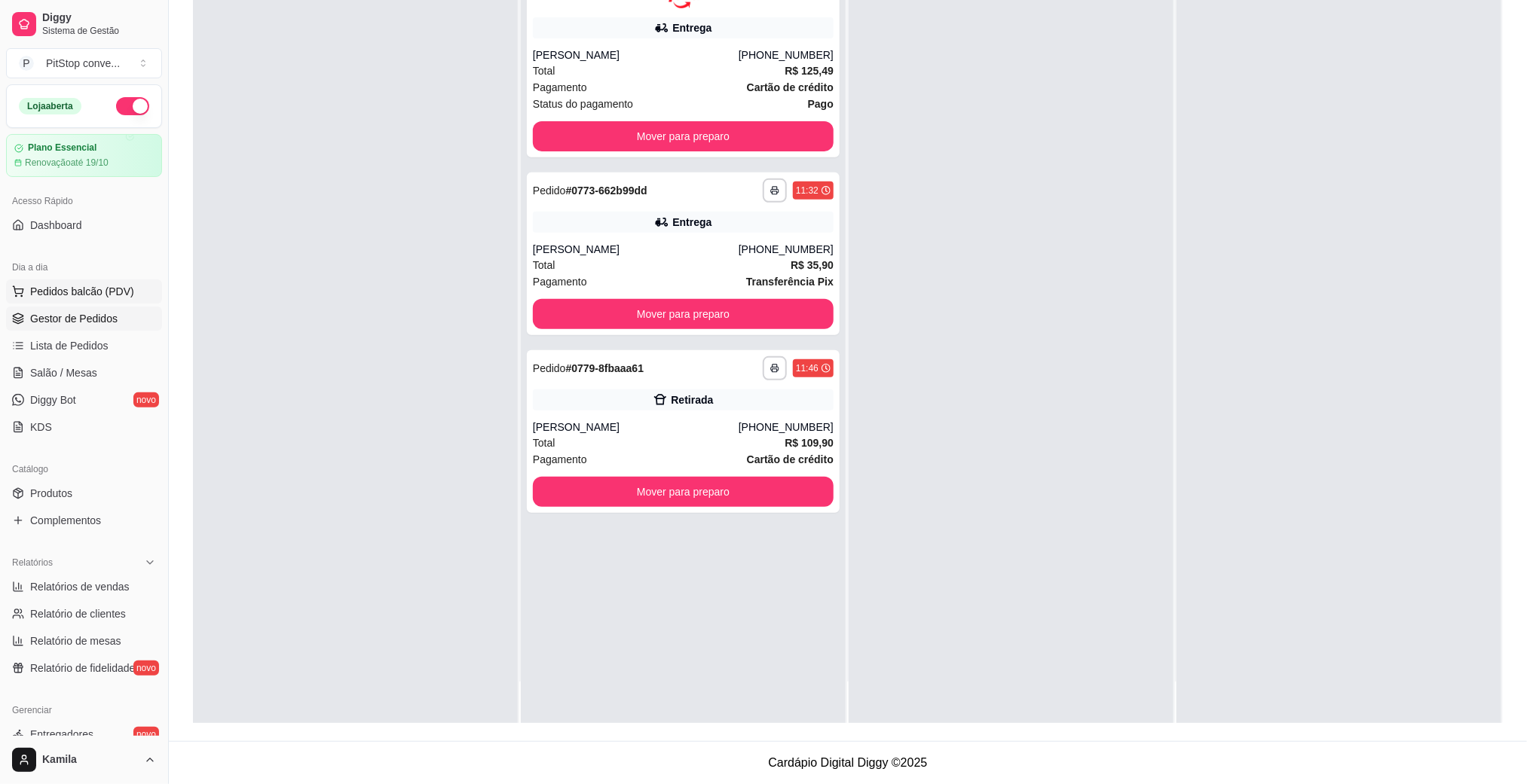
click at [113, 301] on button "Pedidos balcão (PDV)" at bounding box center [83, 292] width 156 height 25
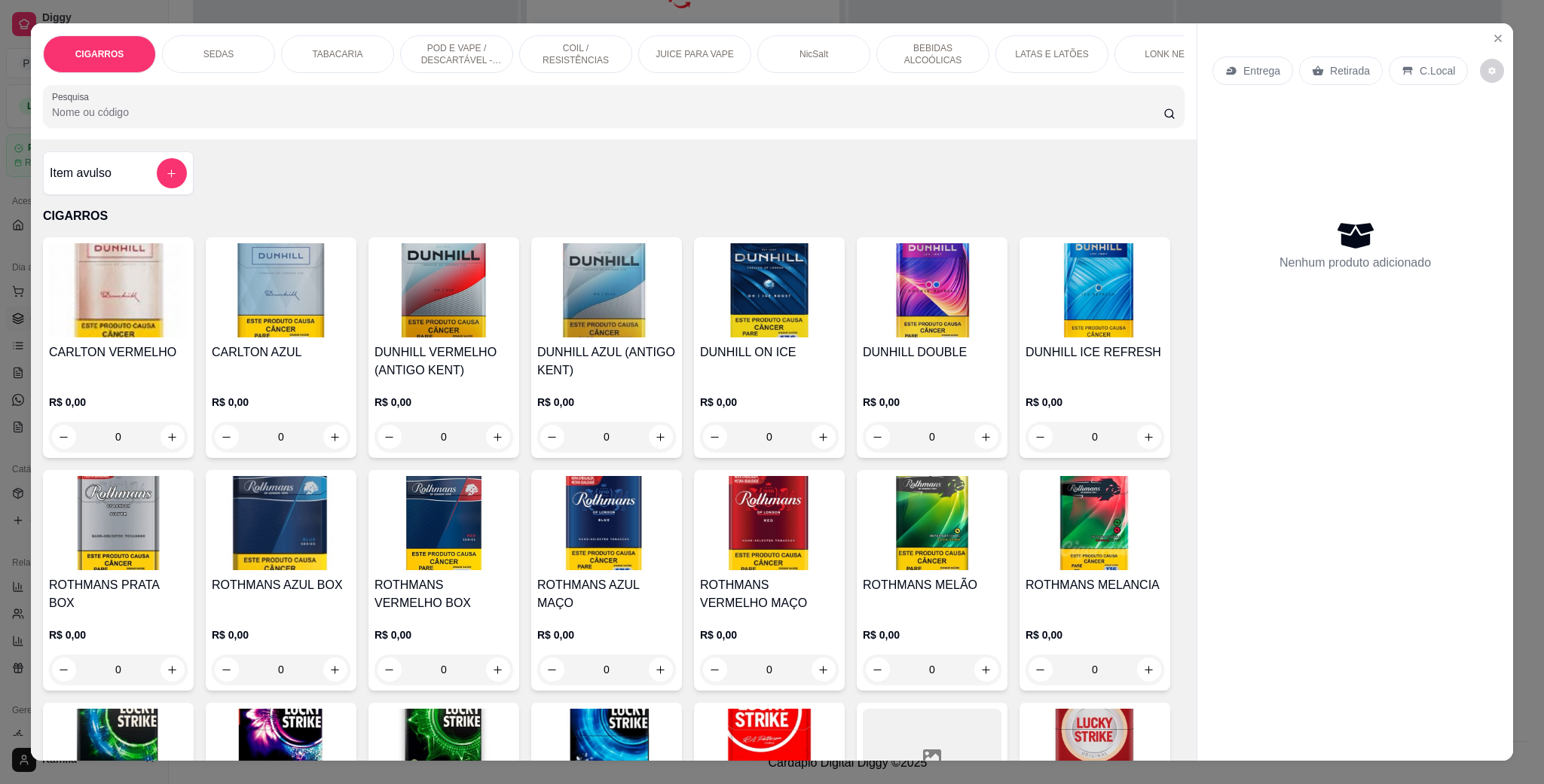
click at [417, 43] on p "POD E VAPE / DESCARTÁVEL - RECARREGAVEL" at bounding box center [457, 55] width 88 height 25
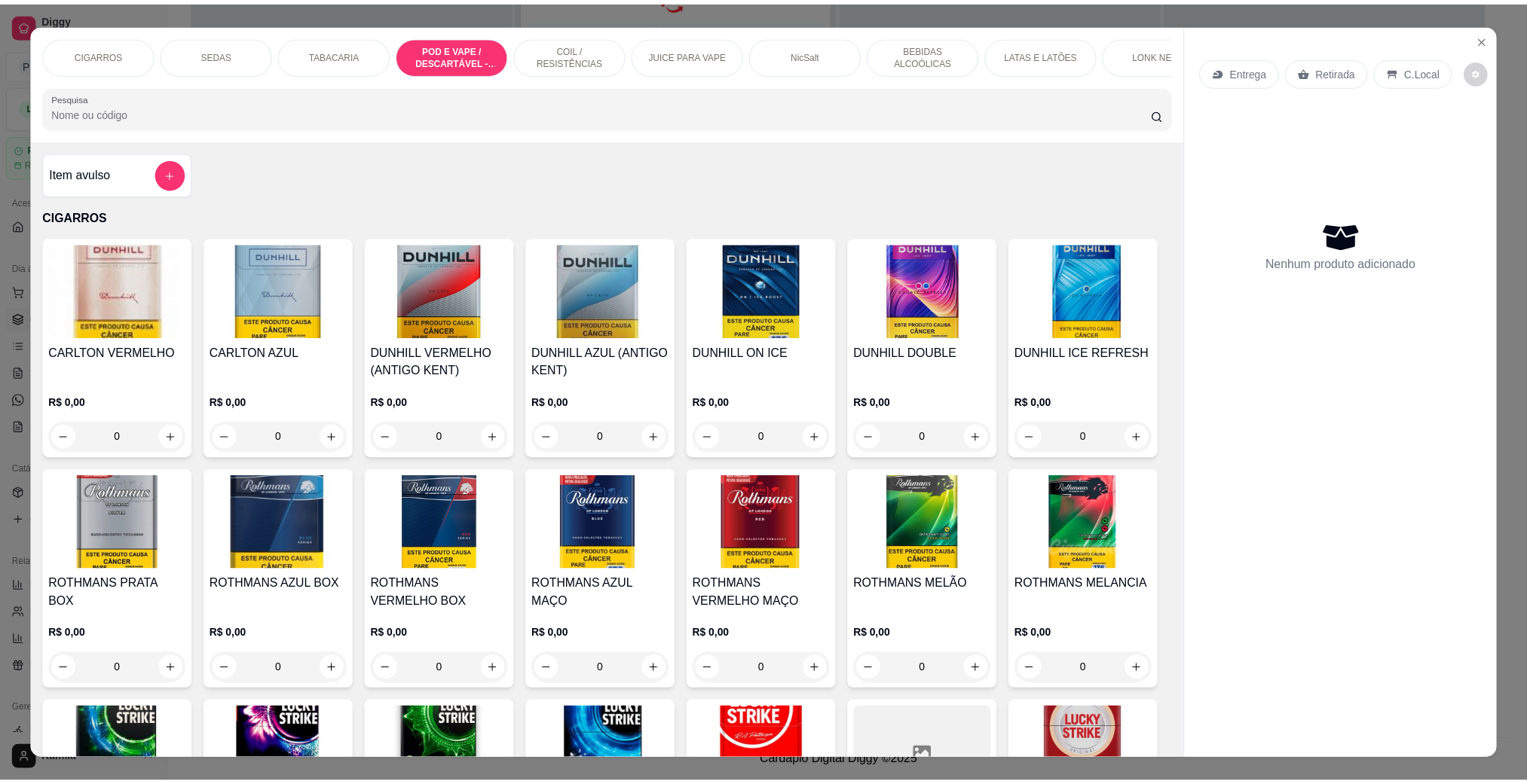
scroll to position [25, 0]
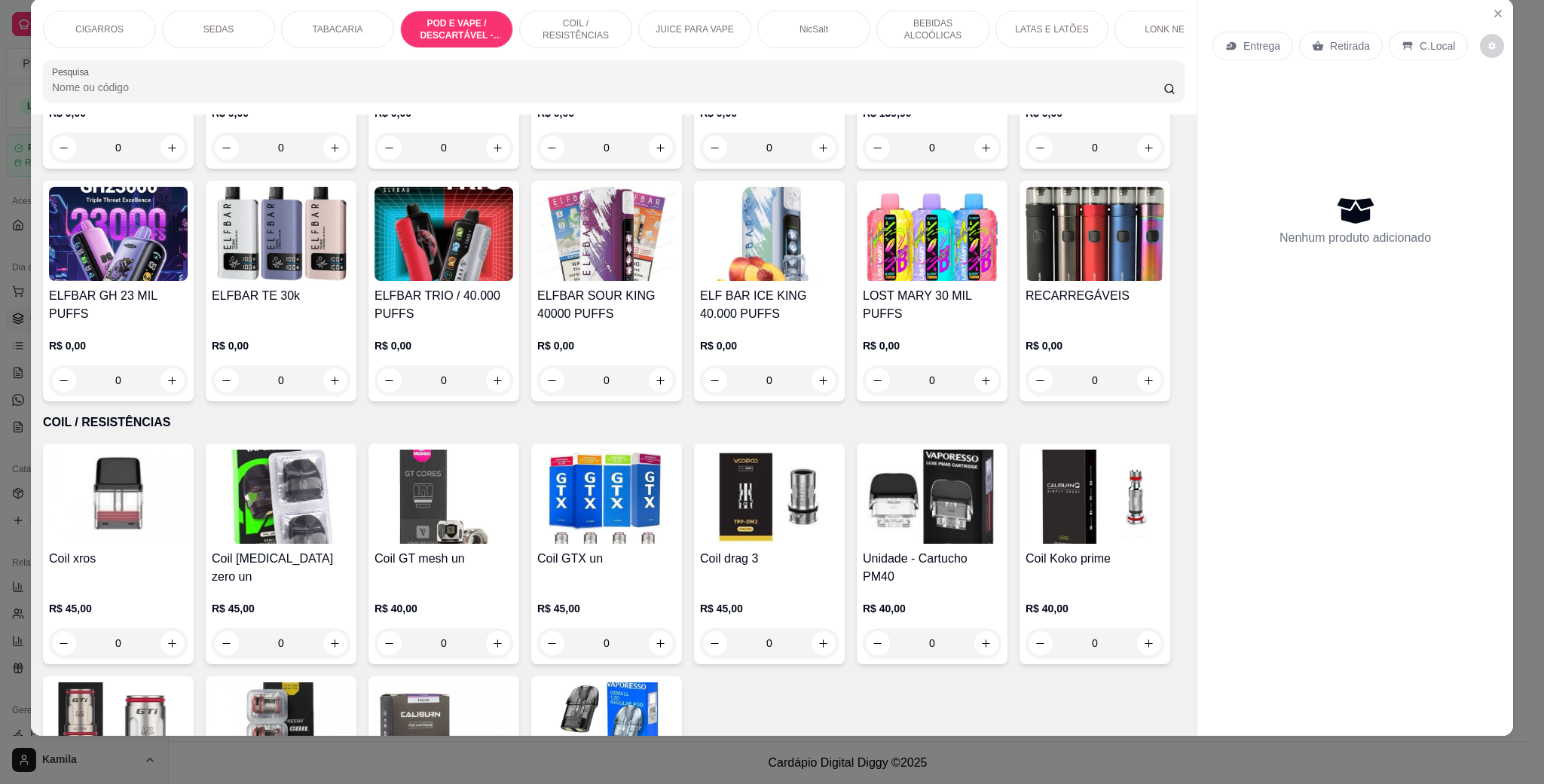
click at [618, 73] on h4 "IGNITE 15000 PUFFS" at bounding box center [606, 62] width 139 height 18
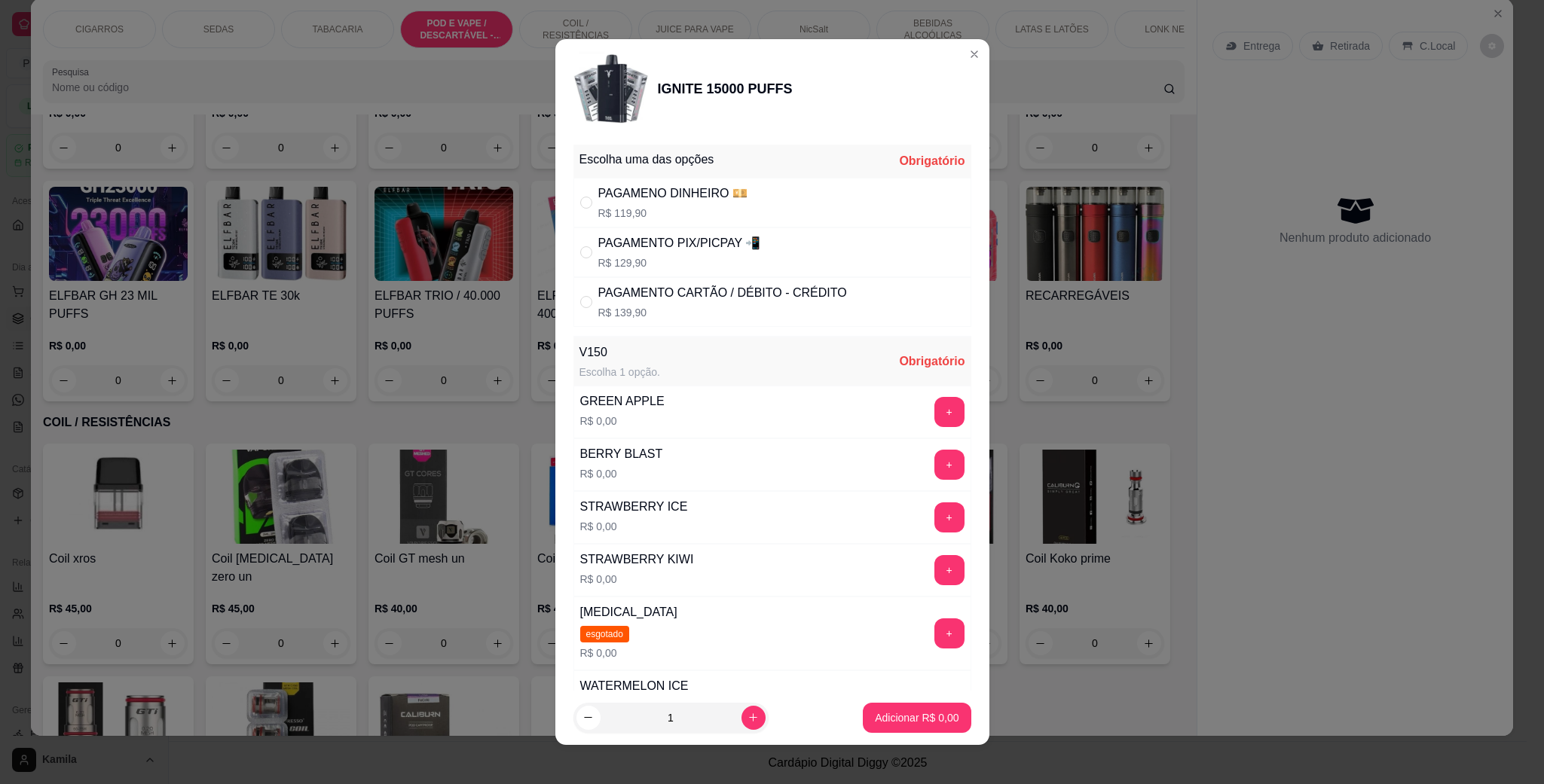
click at [598, 258] on p "R$ 129,90" at bounding box center [680, 263] width 162 height 15
radio input "true"
click at [934, 578] on button "+" at bounding box center [949, 570] width 30 height 30
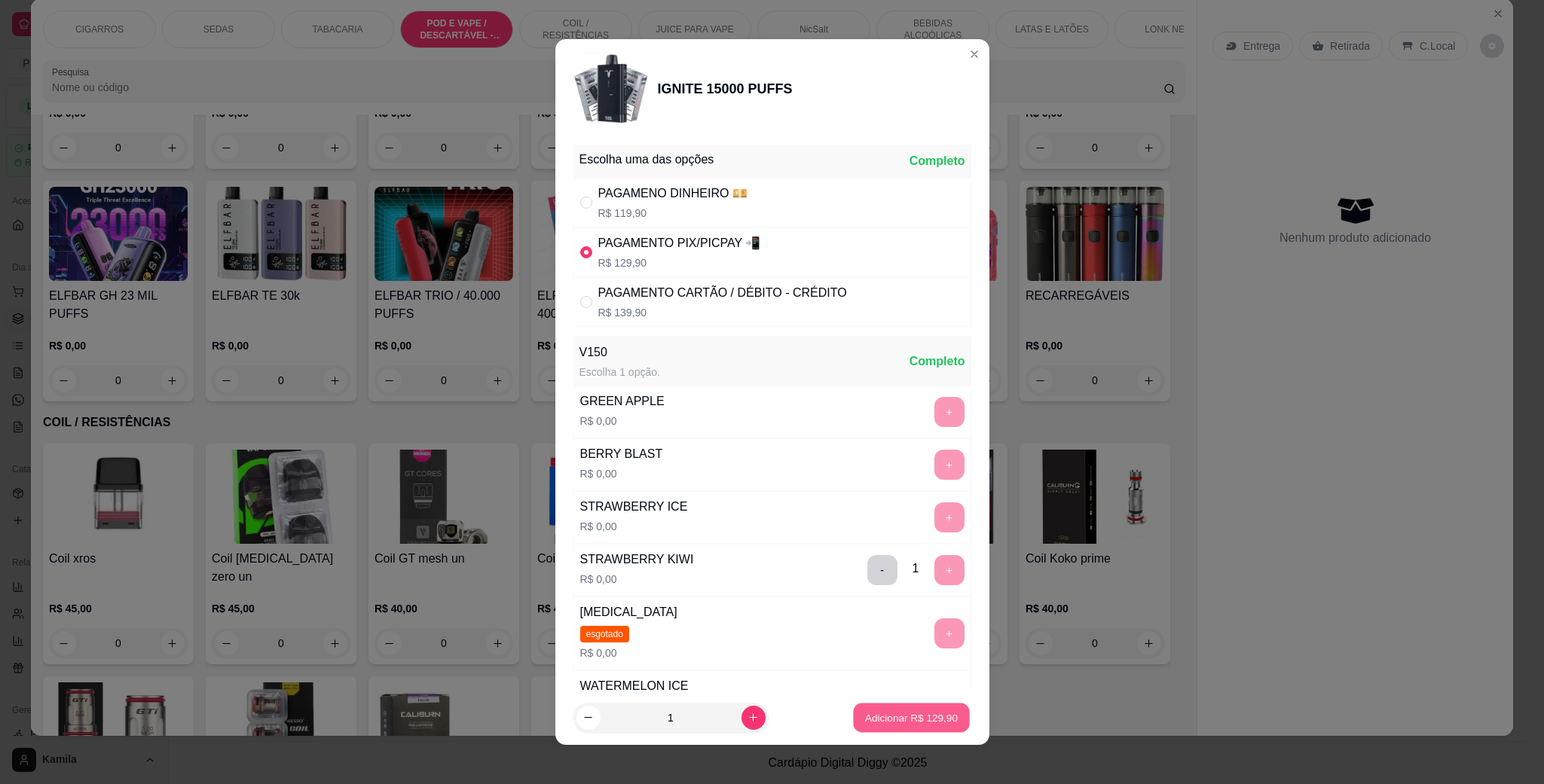
click at [925, 721] on p "Adicionar R$ 129,90" at bounding box center [912, 717] width 92 height 14
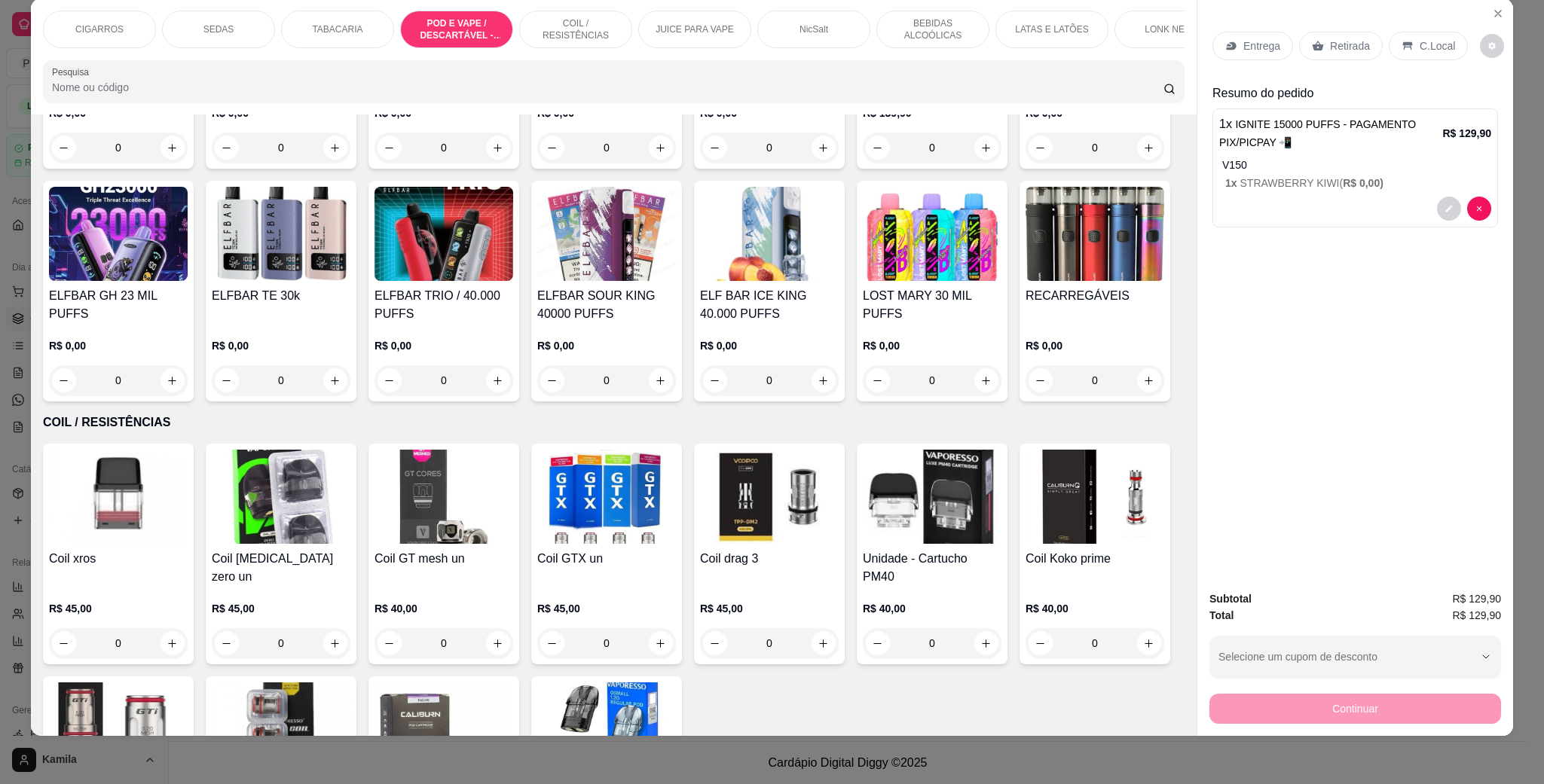
click at [1436, 37] on div "C.Local" at bounding box center [1429, 46] width 79 height 28
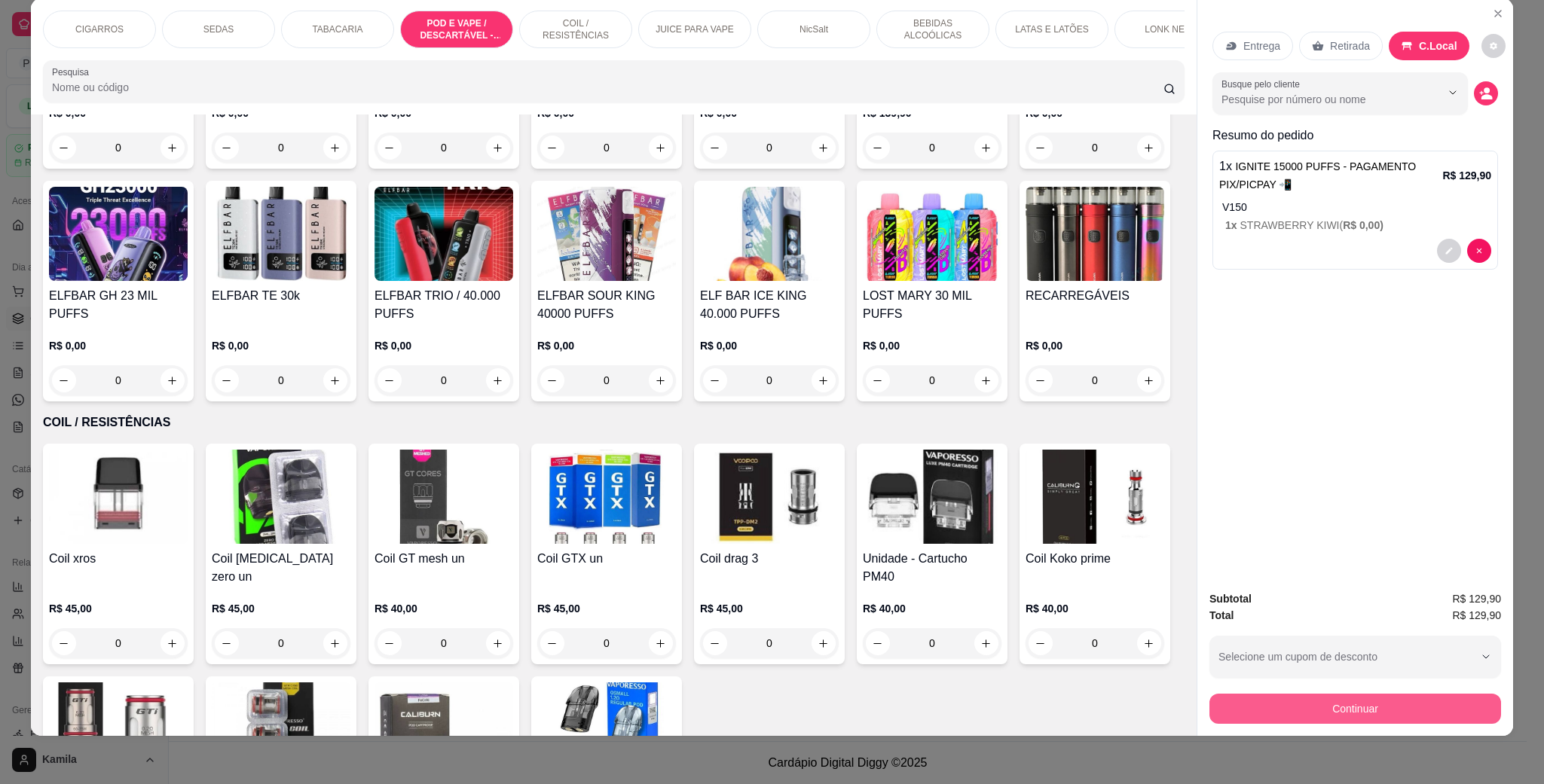
click at [1363, 709] on button "Continuar" at bounding box center [1355, 709] width 292 height 30
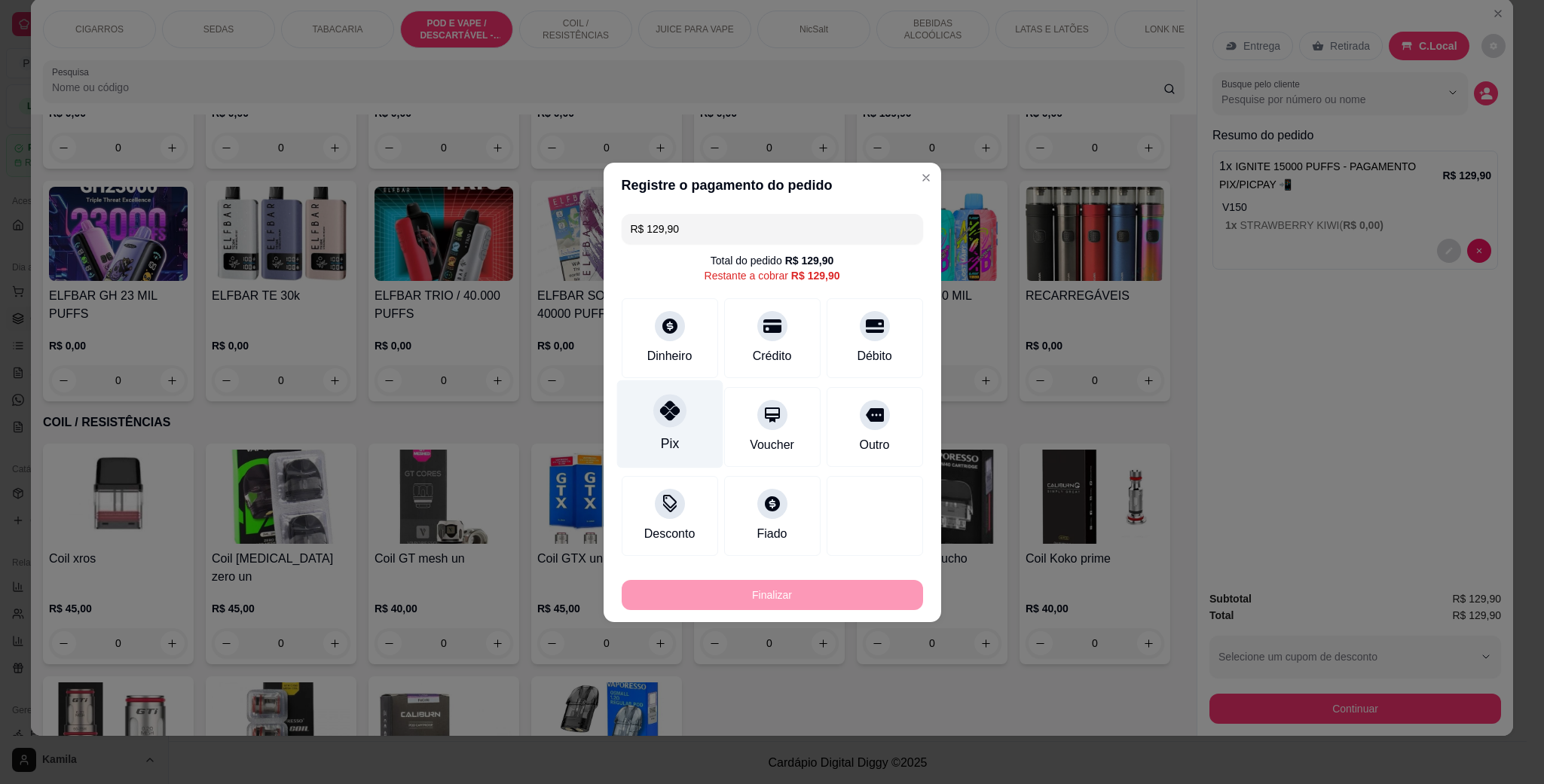
click at [653, 403] on div at bounding box center [669, 410] width 33 height 33
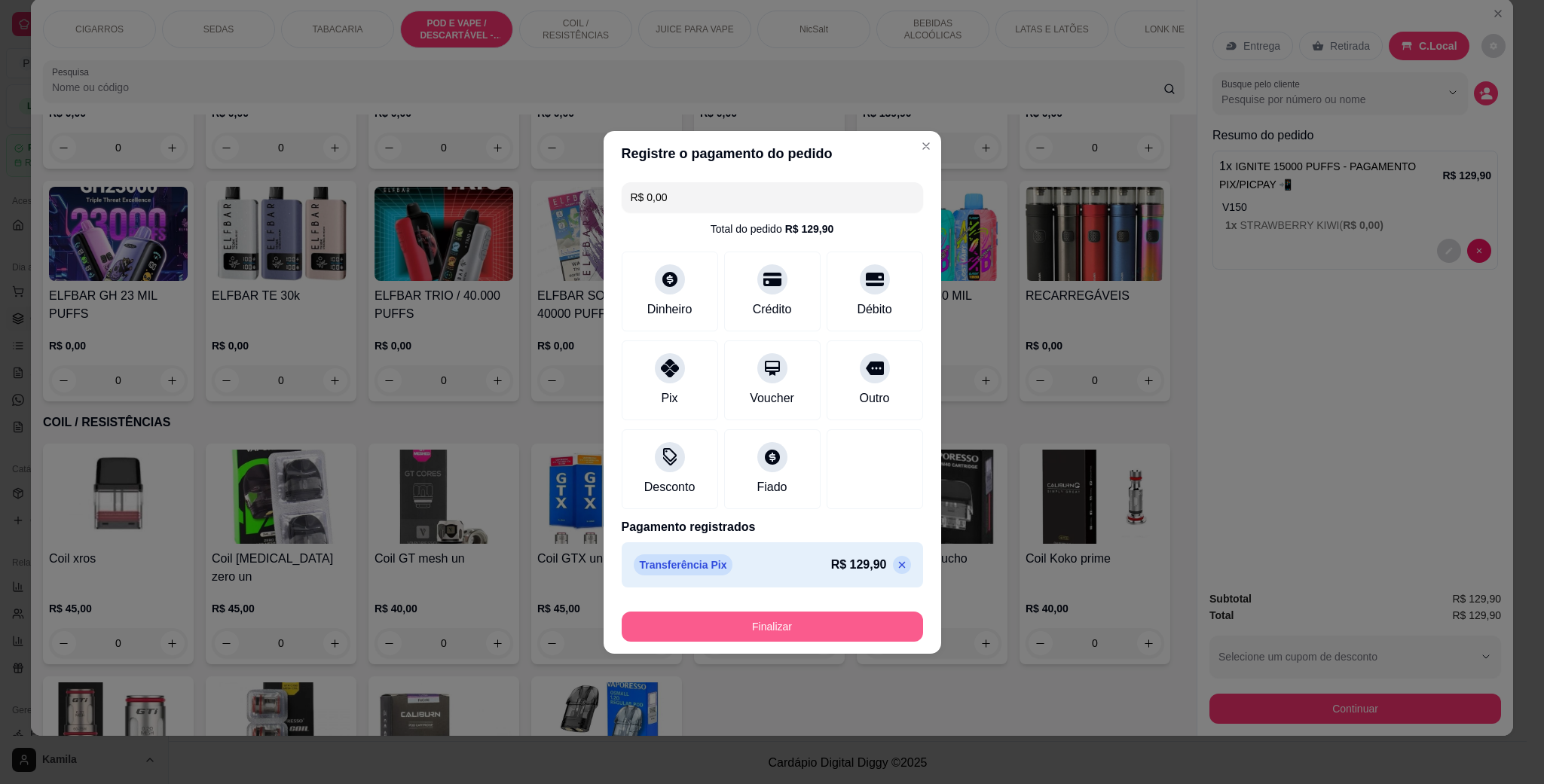
click at [817, 626] on button "Finalizar" at bounding box center [772, 626] width 301 height 30
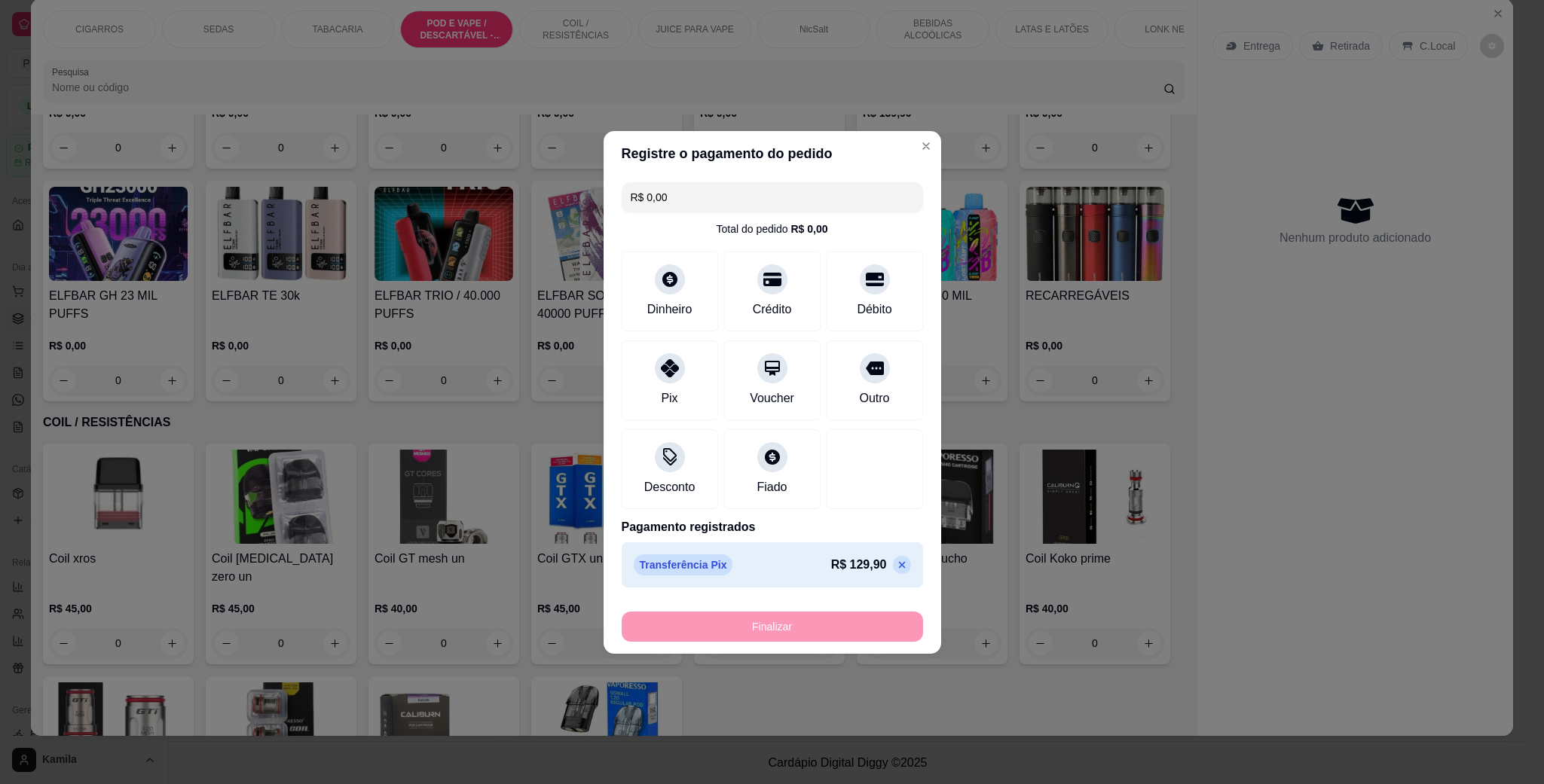
type input "-R$ 129,90"
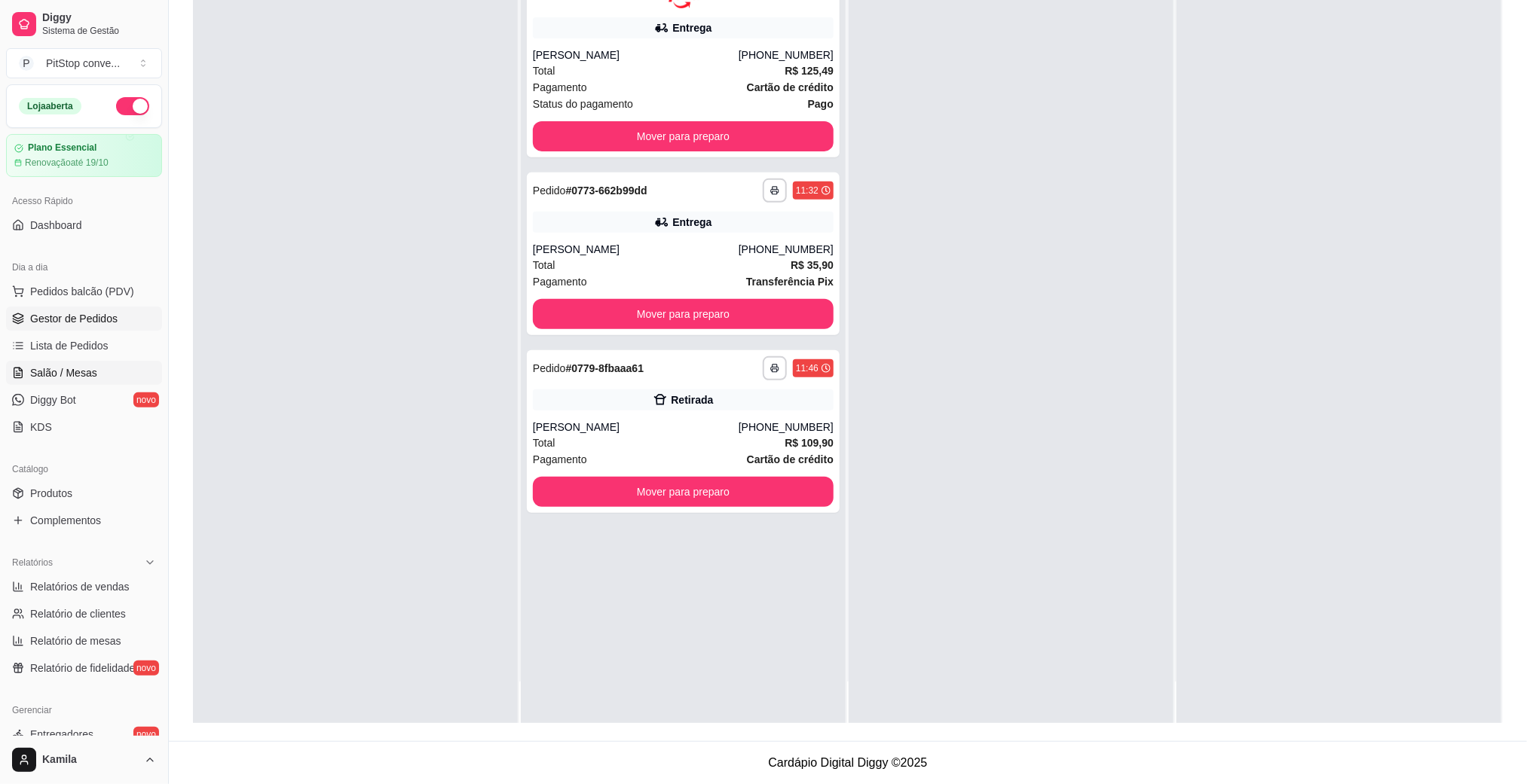
click at [58, 362] on link "Salão / Mesas" at bounding box center [83, 373] width 156 height 25
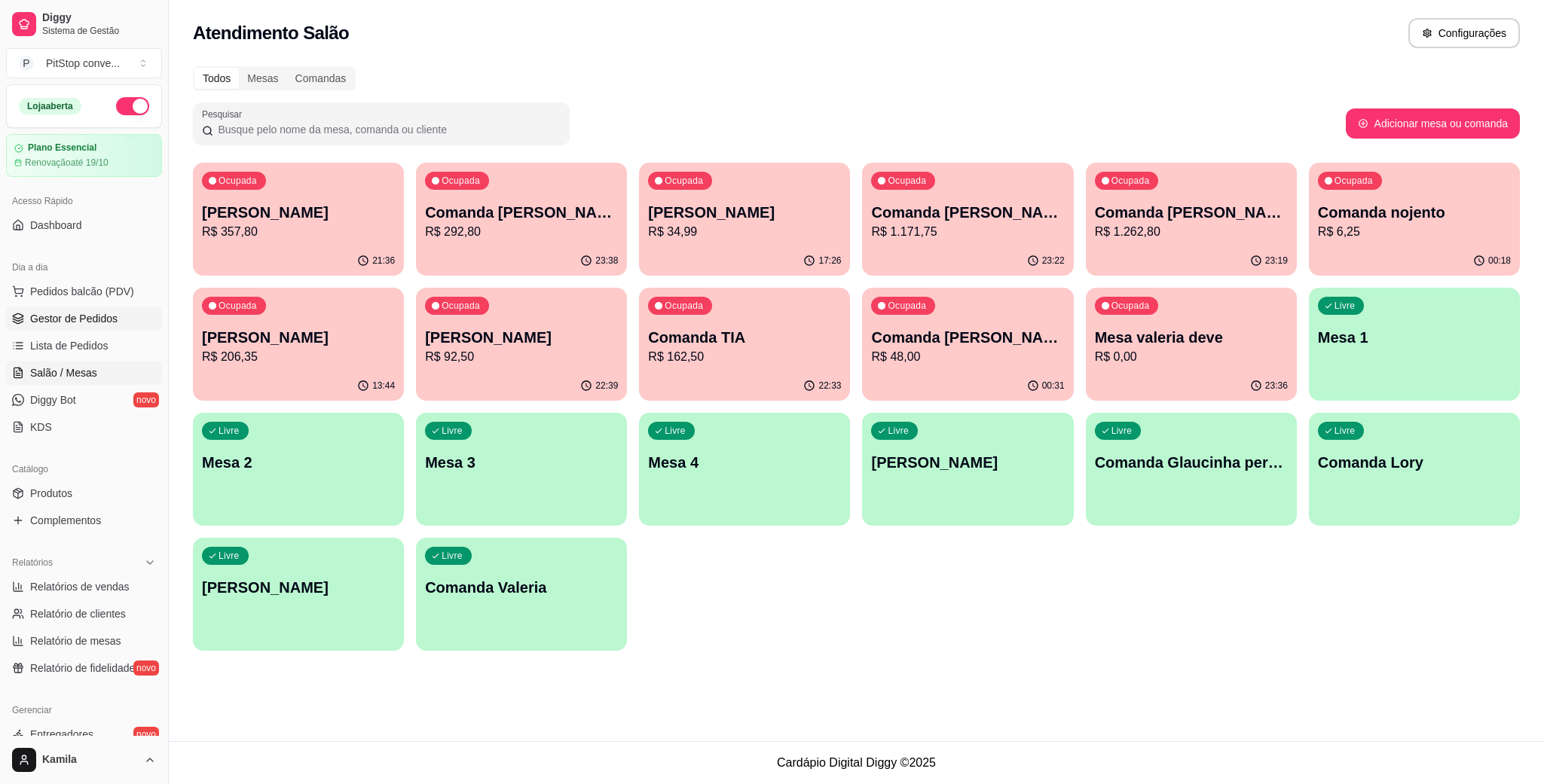
click at [76, 320] on span "Gestor de Pedidos" at bounding box center [74, 319] width 88 height 15
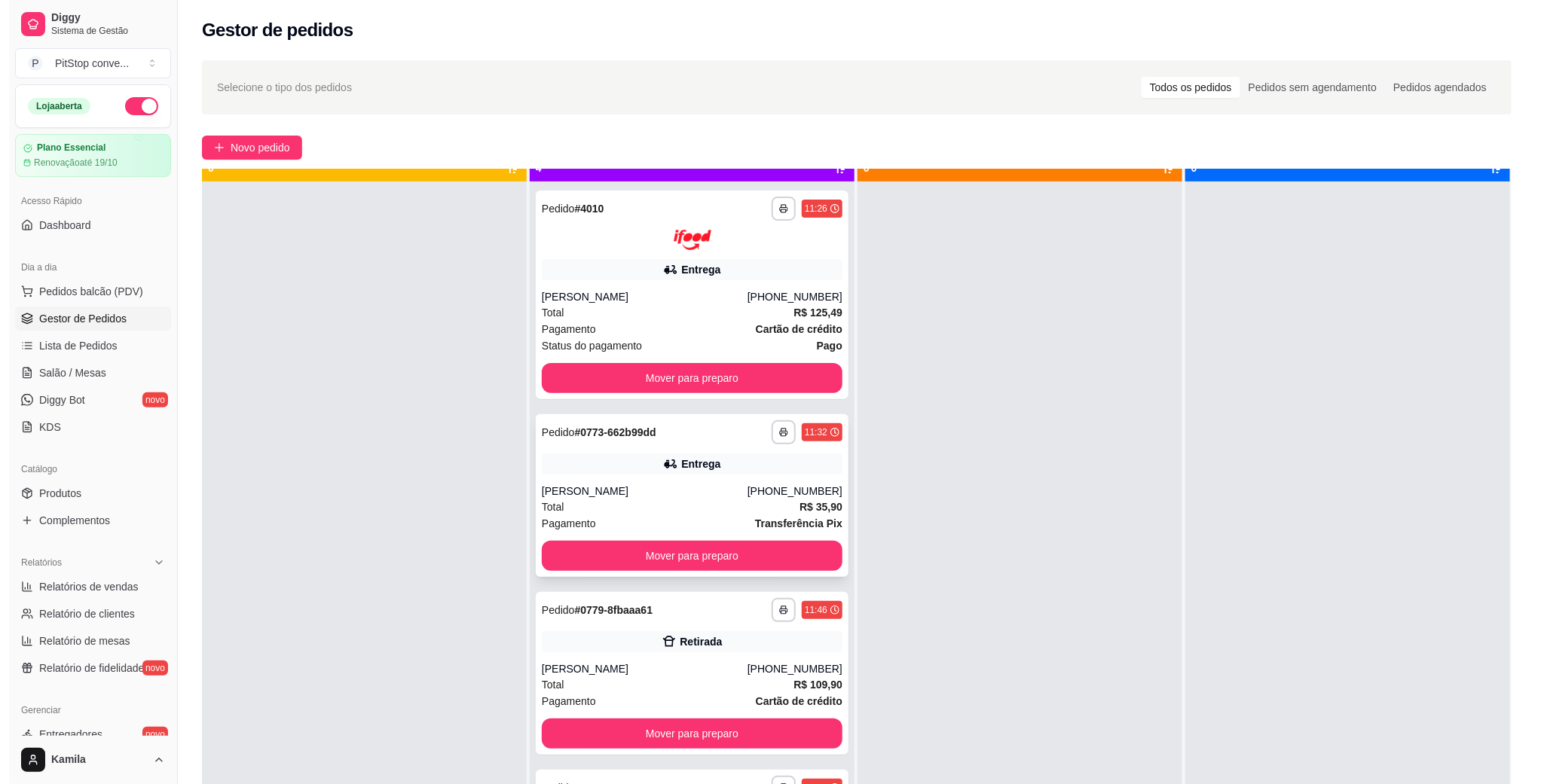
scroll to position [42, 0]
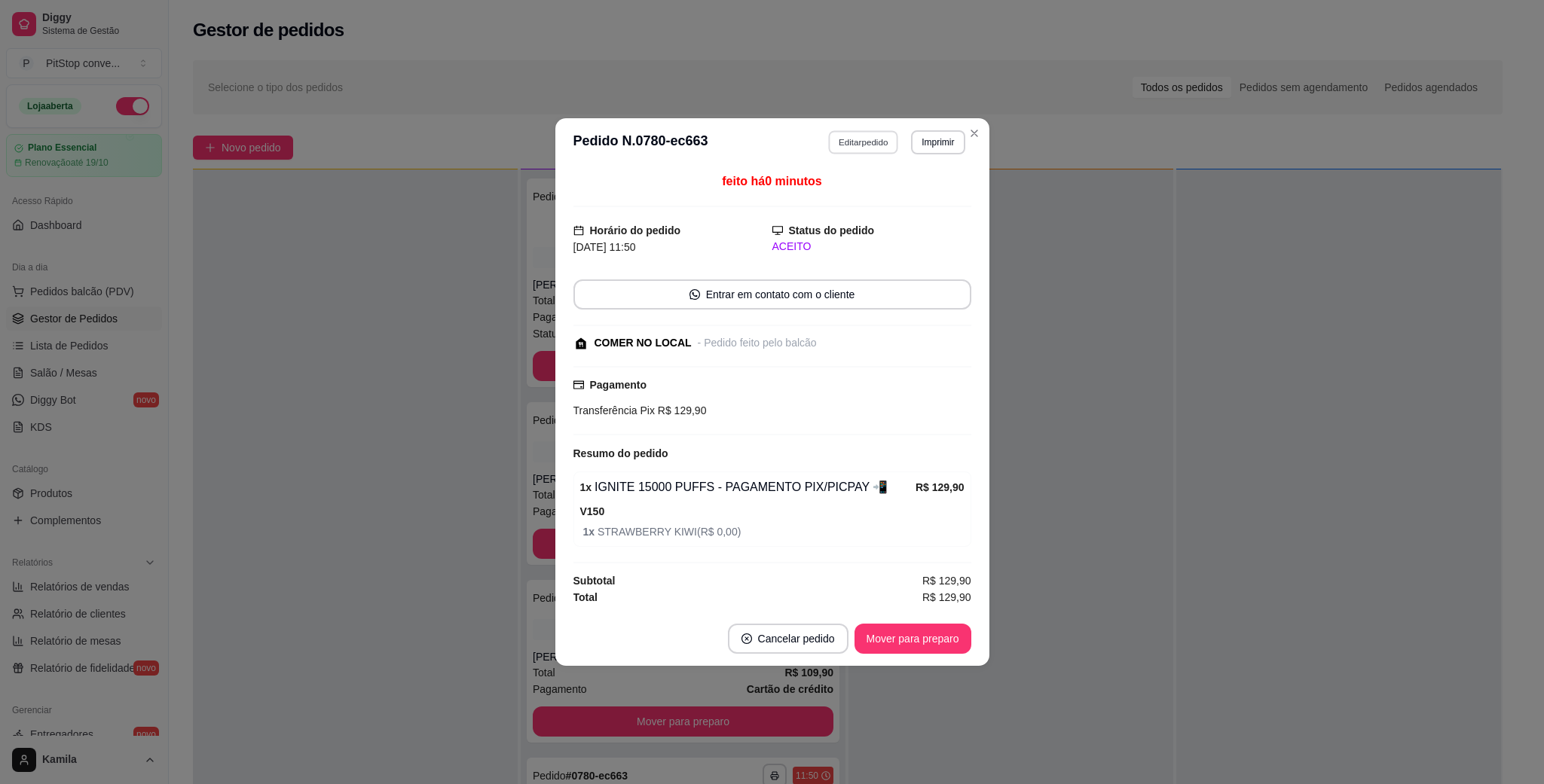
click at [873, 134] on button "Editar pedido" at bounding box center [863, 142] width 70 height 24
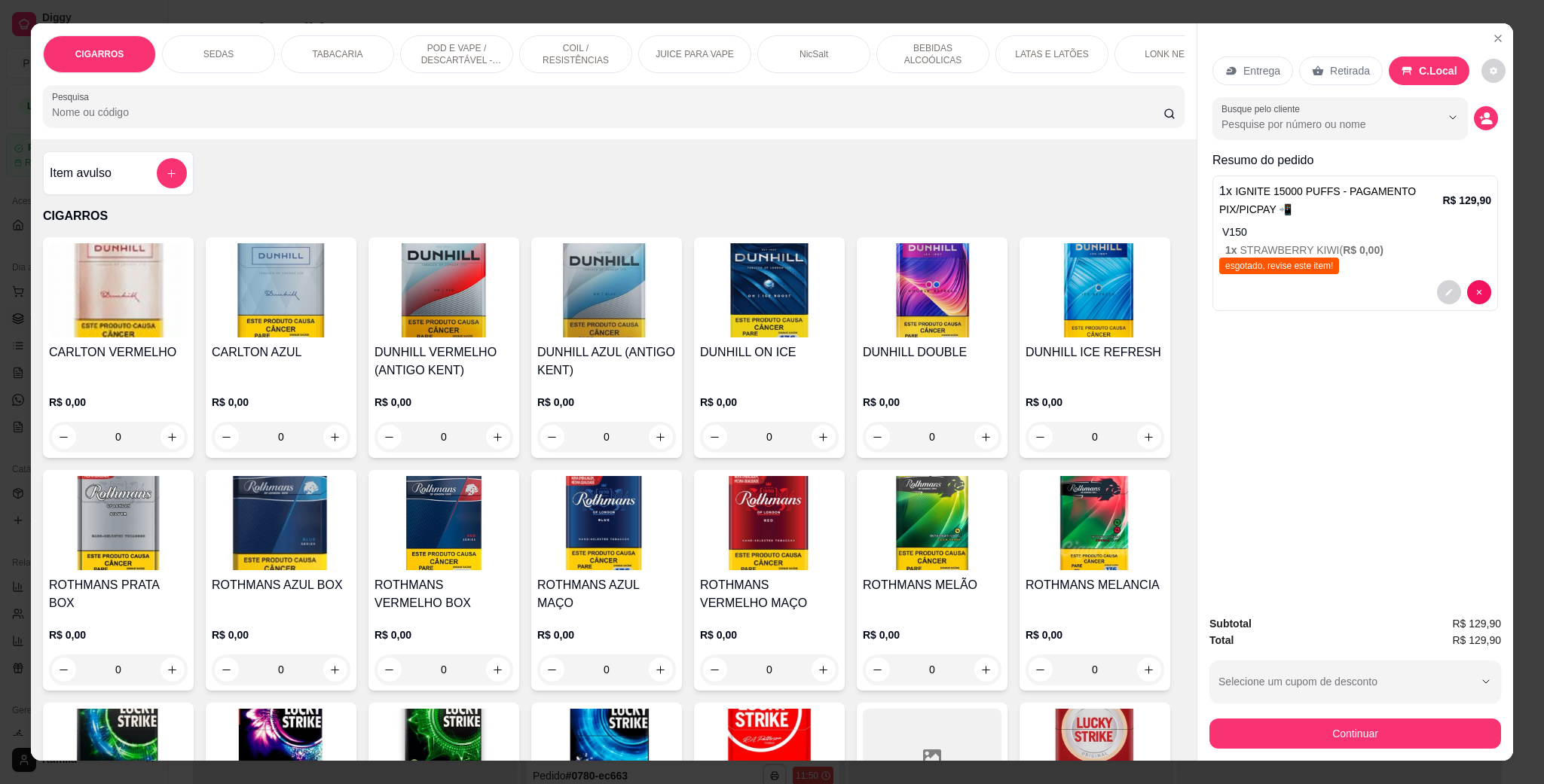
click at [1318, 242] on p "1 x STRAWBERRY KIWI ( R$ 0,00 )" at bounding box center [1358, 250] width 266 height 15
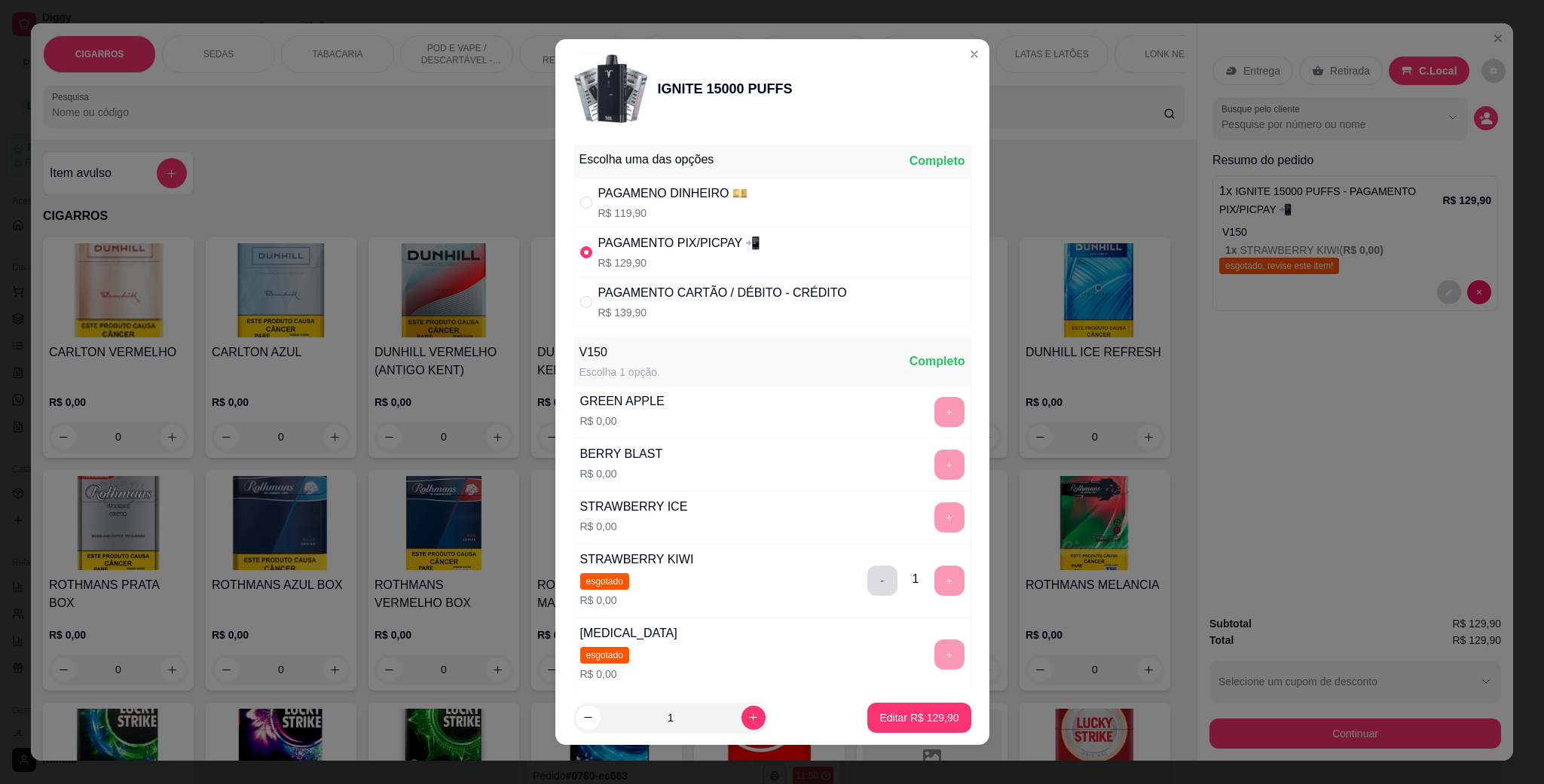
click at [867, 591] on button "-" at bounding box center [882, 581] width 30 height 30
click at [934, 529] on button "+" at bounding box center [949, 518] width 30 height 30
click at [909, 720] on p "Editar R$ 129,90" at bounding box center [918, 717] width 76 height 14
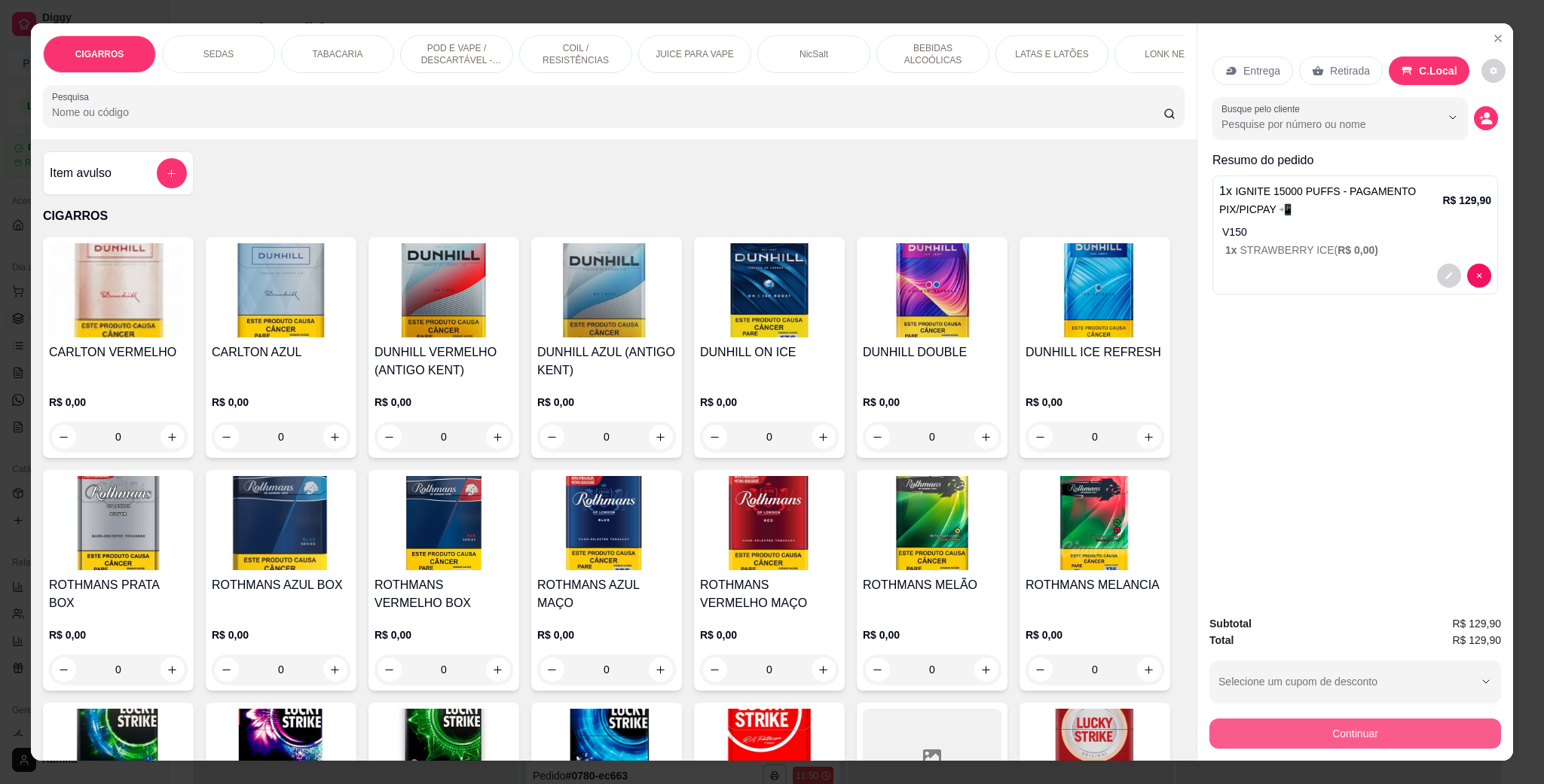
click at [1341, 739] on button "Continuar" at bounding box center [1355, 734] width 292 height 30
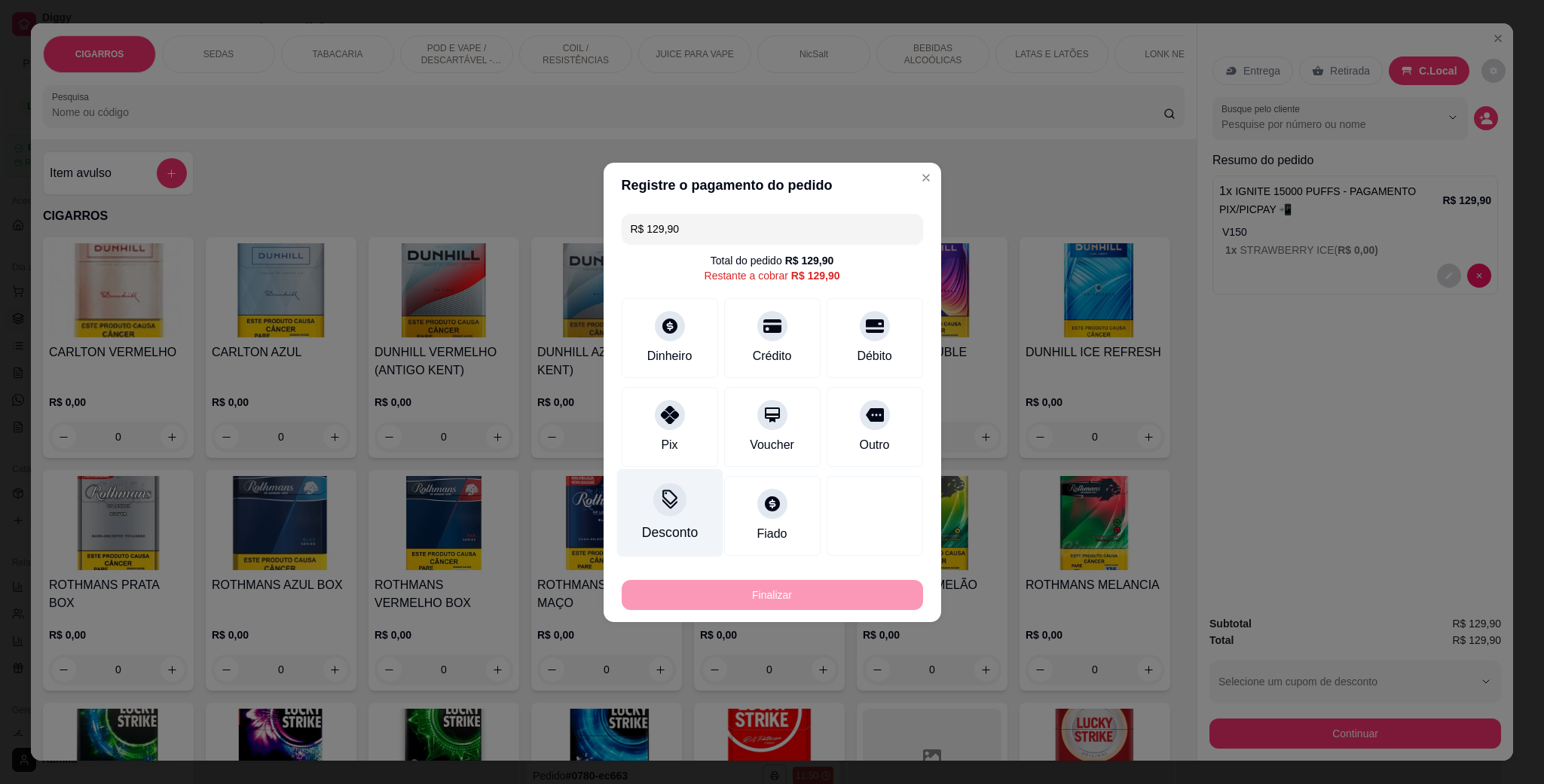
click at [663, 412] on icon at bounding box center [669, 414] width 18 height 18
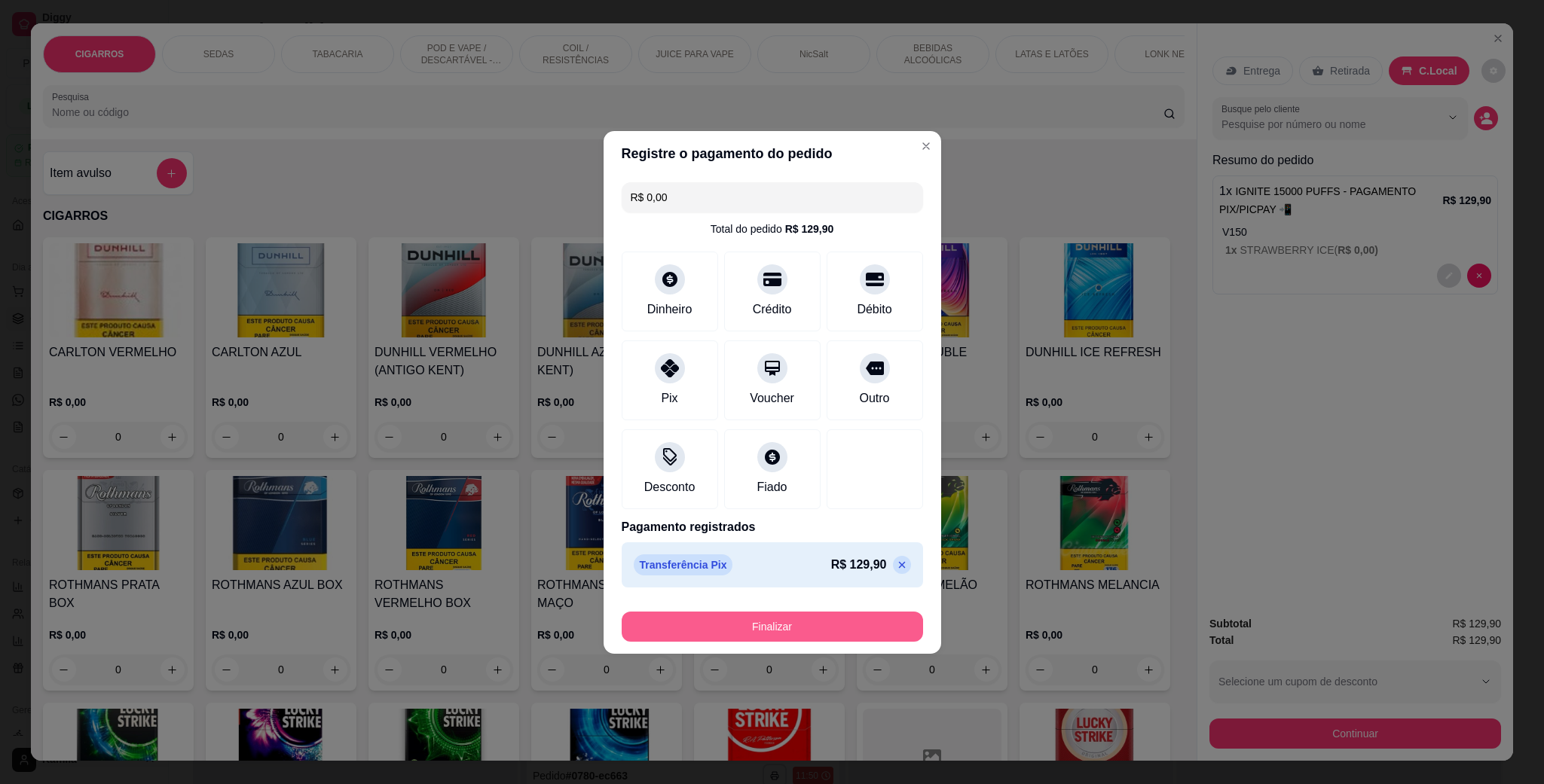
click at [828, 623] on button "Finalizar" at bounding box center [772, 626] width 301 height 30
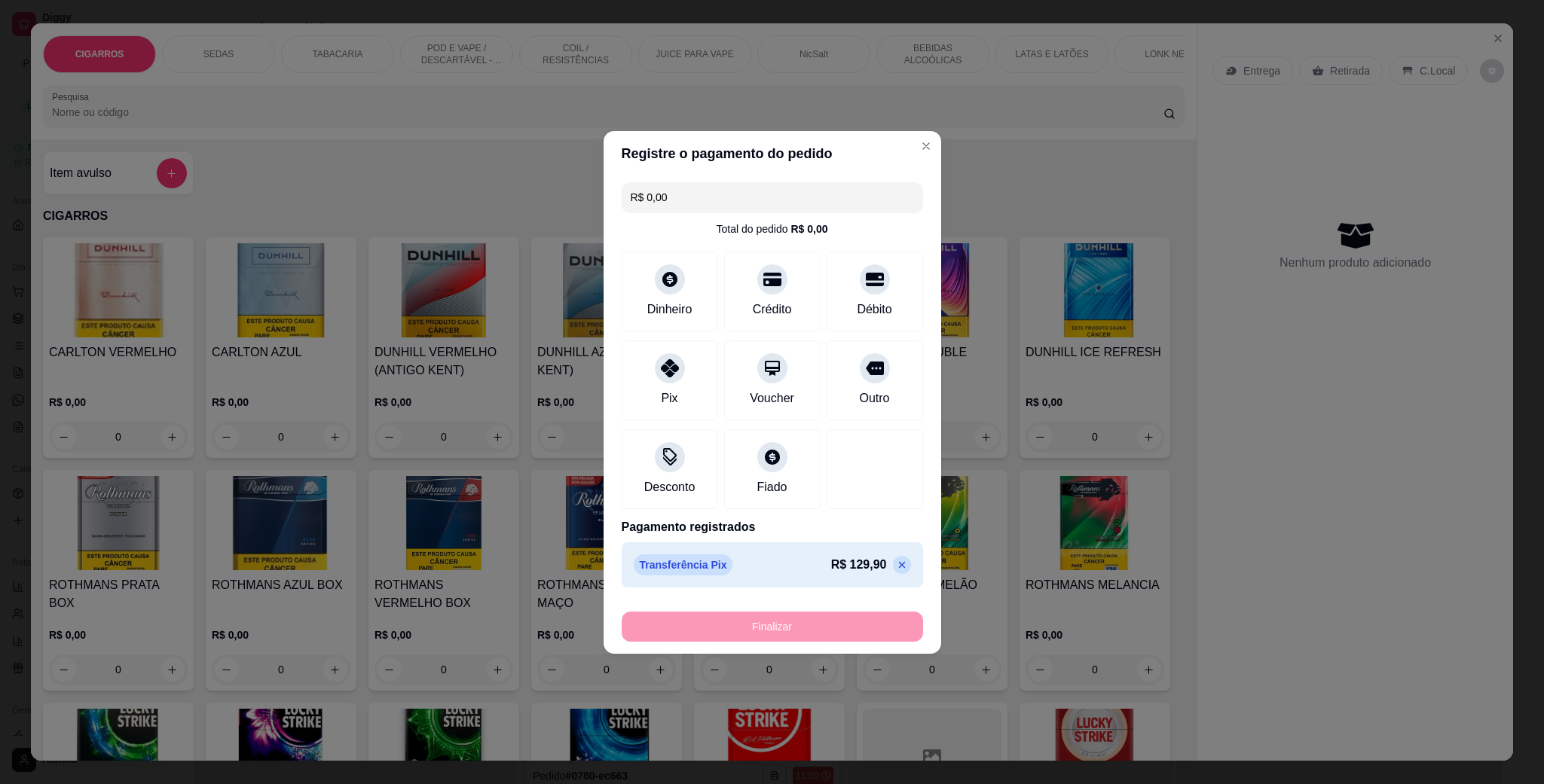
type input "-R$ 129,90"
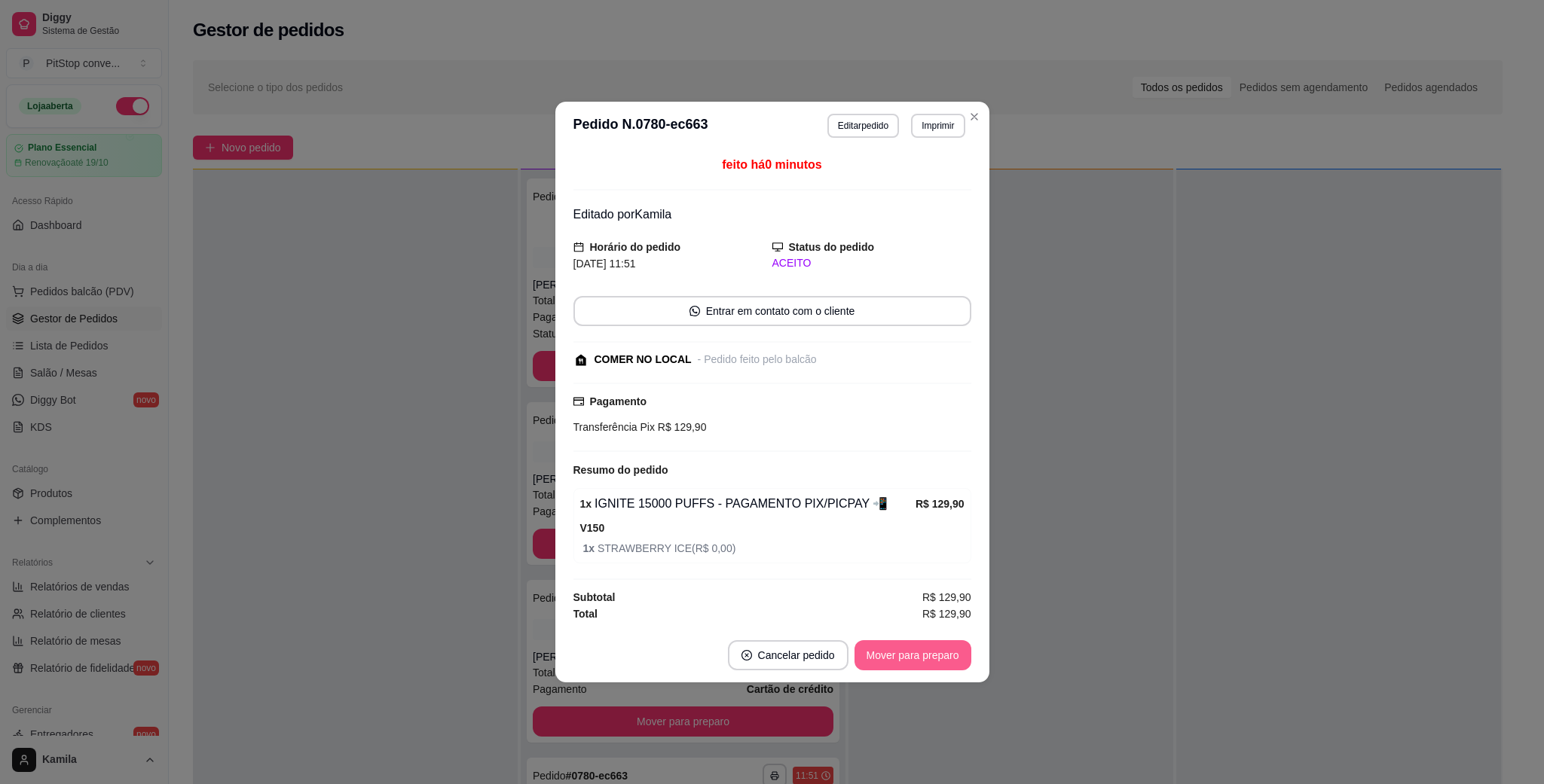
click at [948, 656] on button "Mover para preparo" at bounding box center [913, 656] width 117 height 30
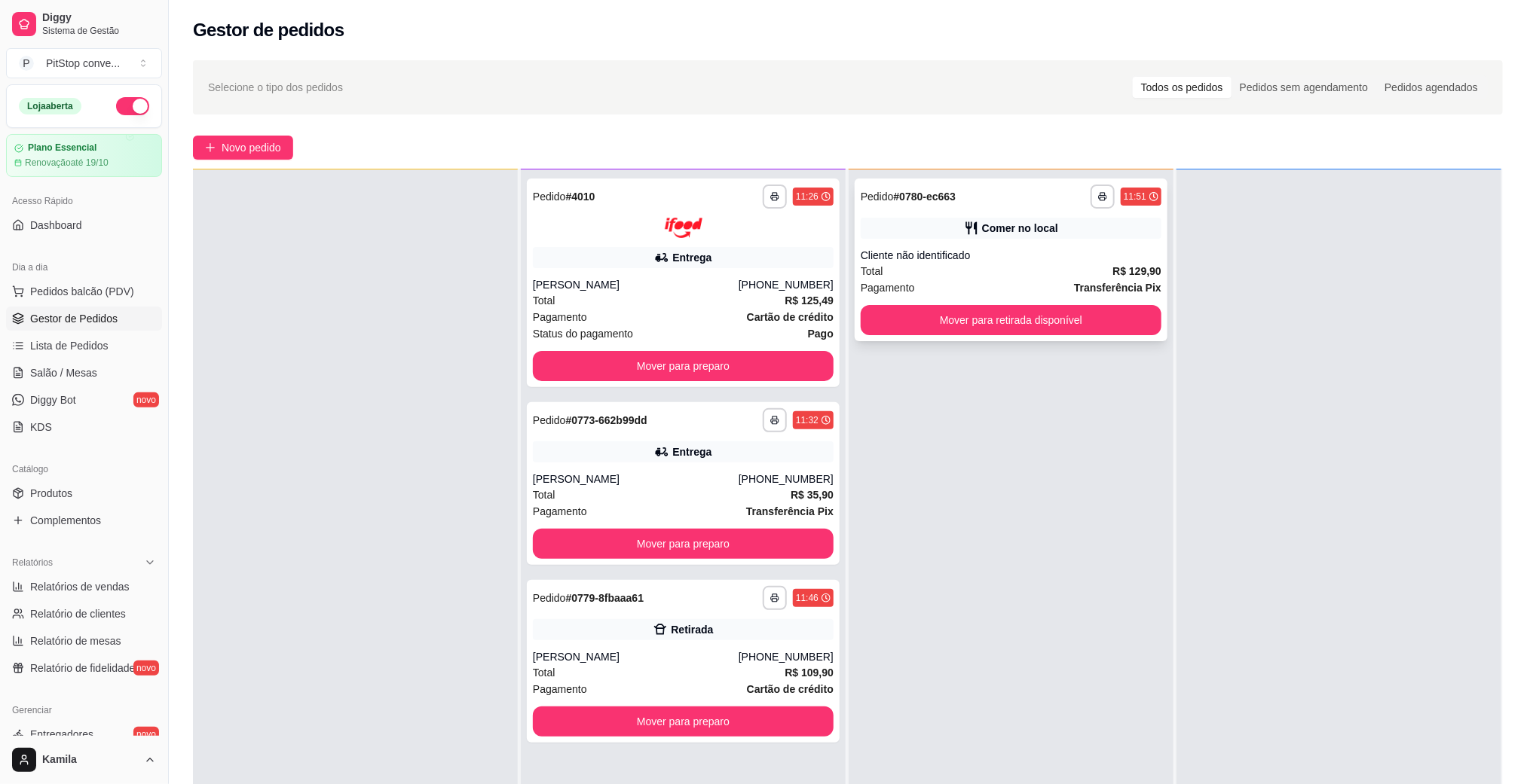
click at [1115, 337] on div "**********" at bounding box center [1010, 259] width 312 height 162
click at [1158, 325] on div "**********" at bounding box center [1011, 561] width 325 height 784
click at [1116, 325] on button "Mover para retirada disponível" at bounding box center [1011, 320] width 301 height 30
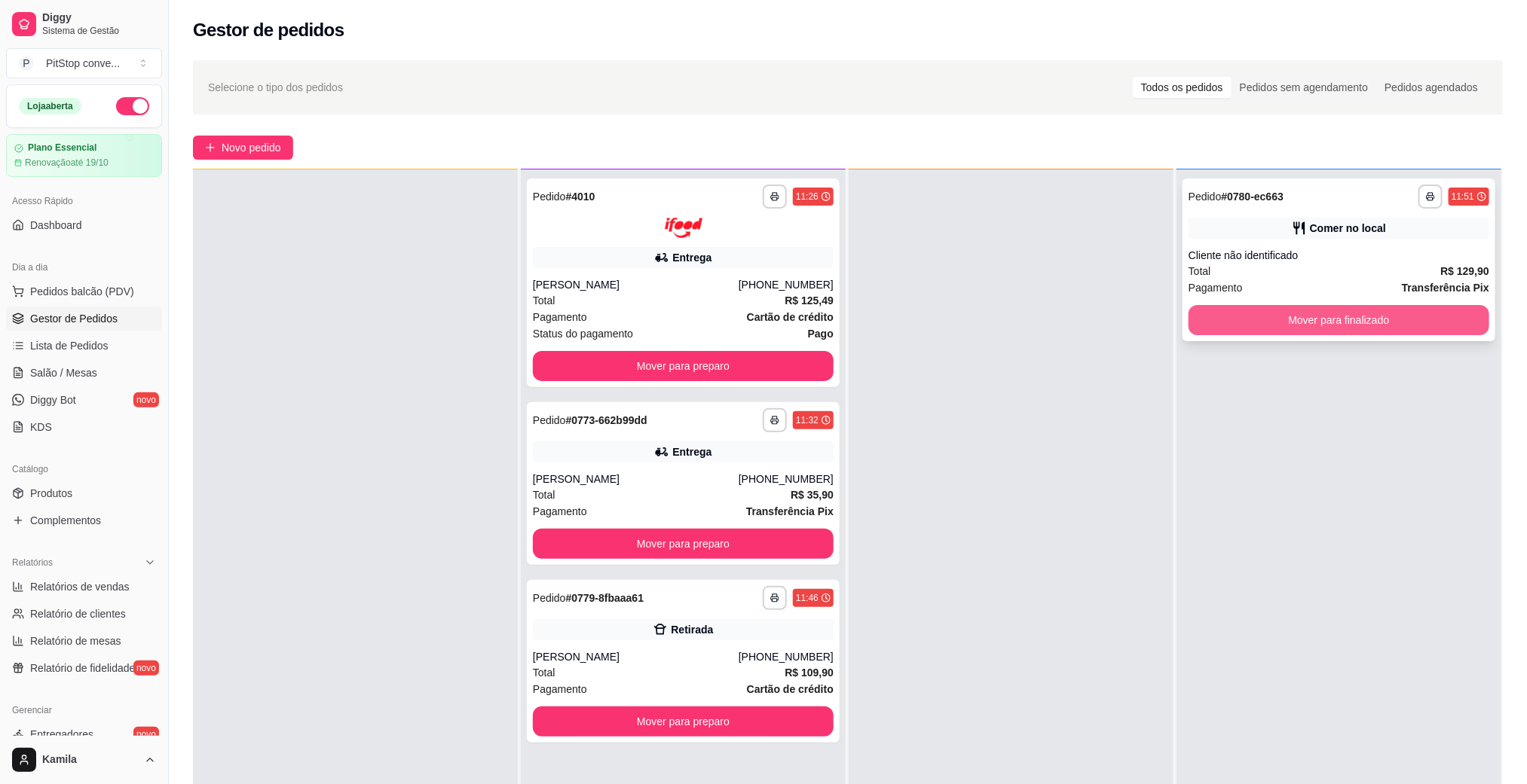
click at [1321, 324] on button "Mover para finalizado" at bounding box center [1338, 320] width 301 height 30
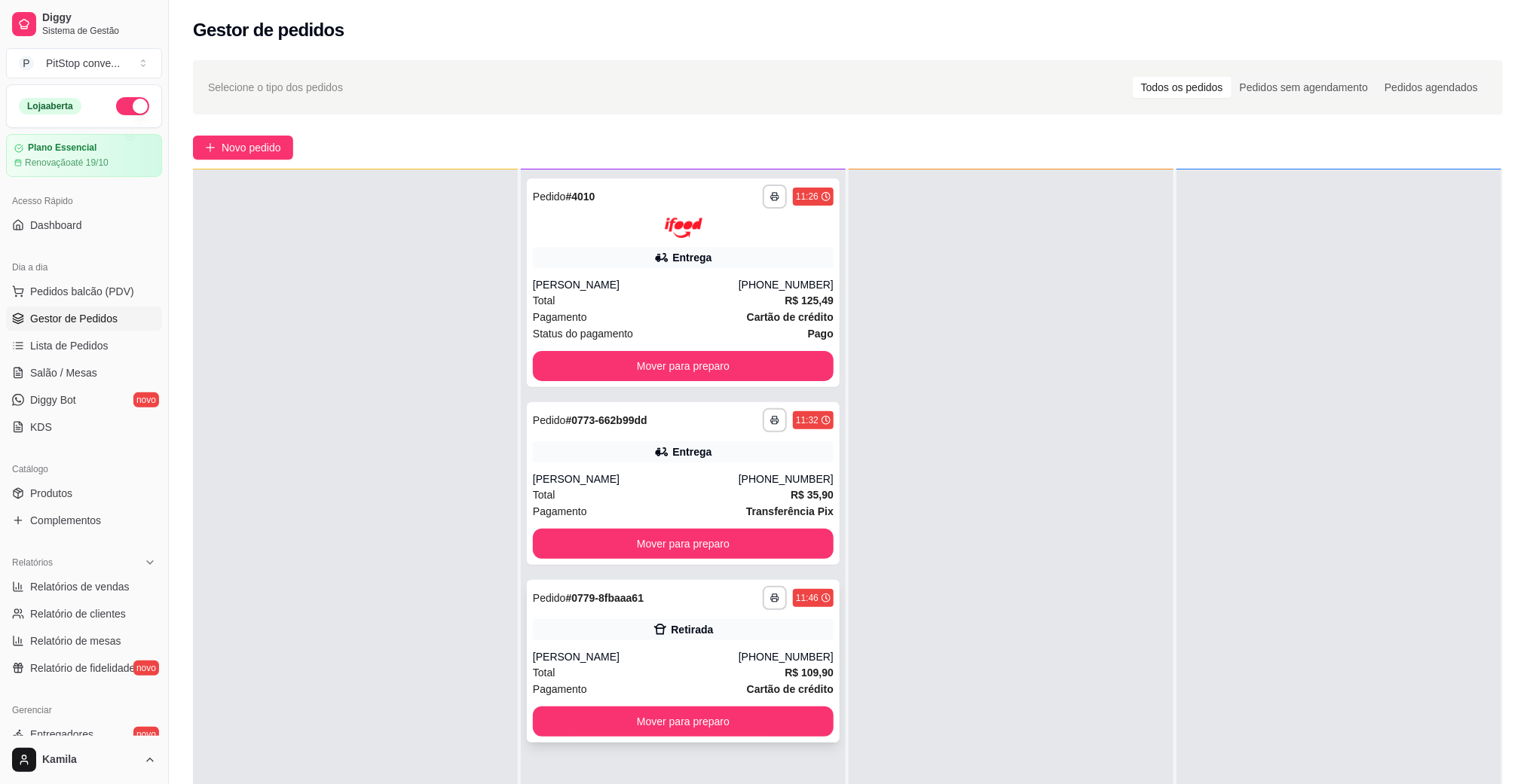
click at [697, 656] on div "[PERSON_NAME]" at bounding box center [636, 657] width 206 height 15
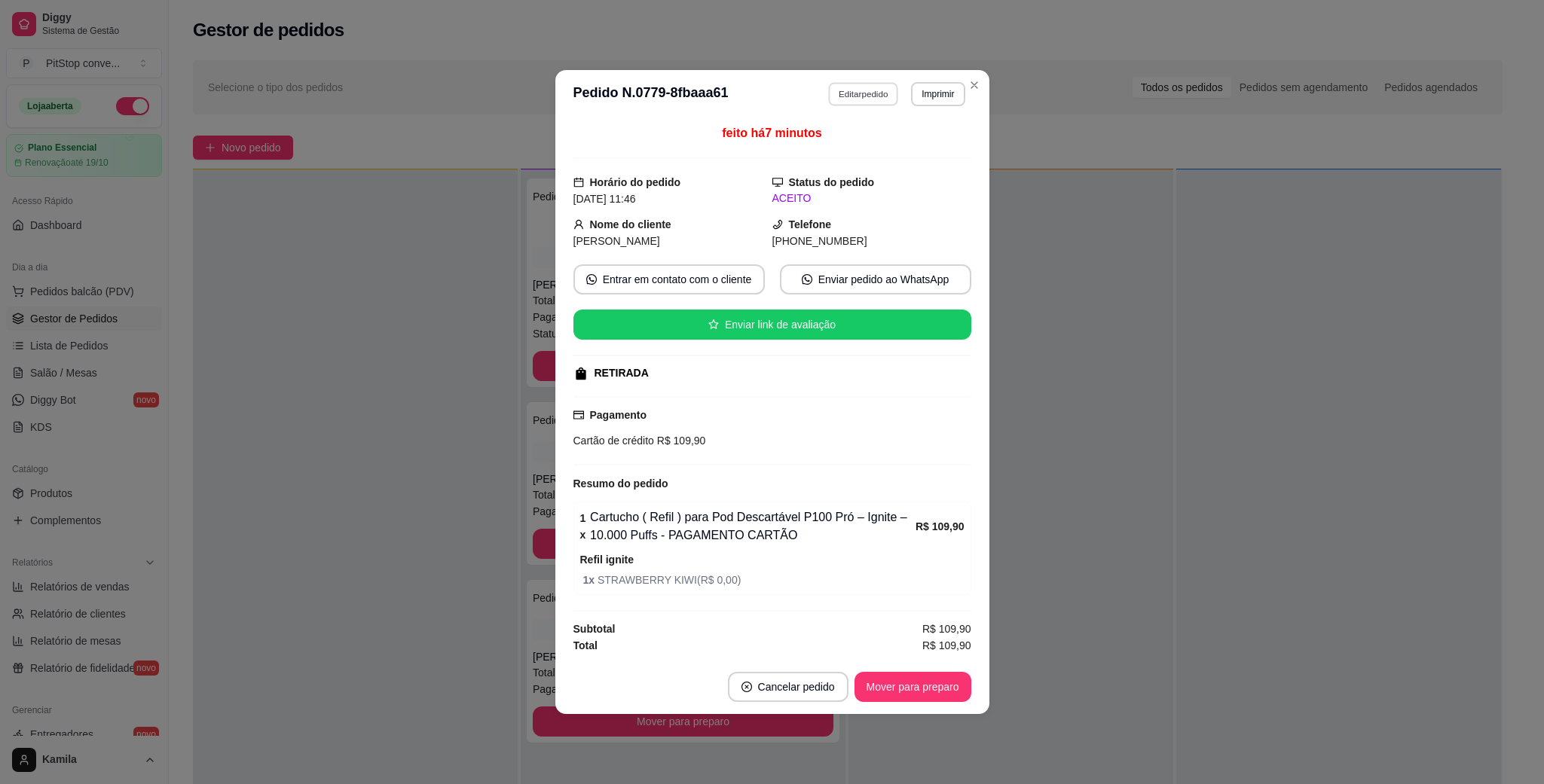
click at [873, 82] on button "Editar pedido" at bounding box center [863, 93] width 70 height 24
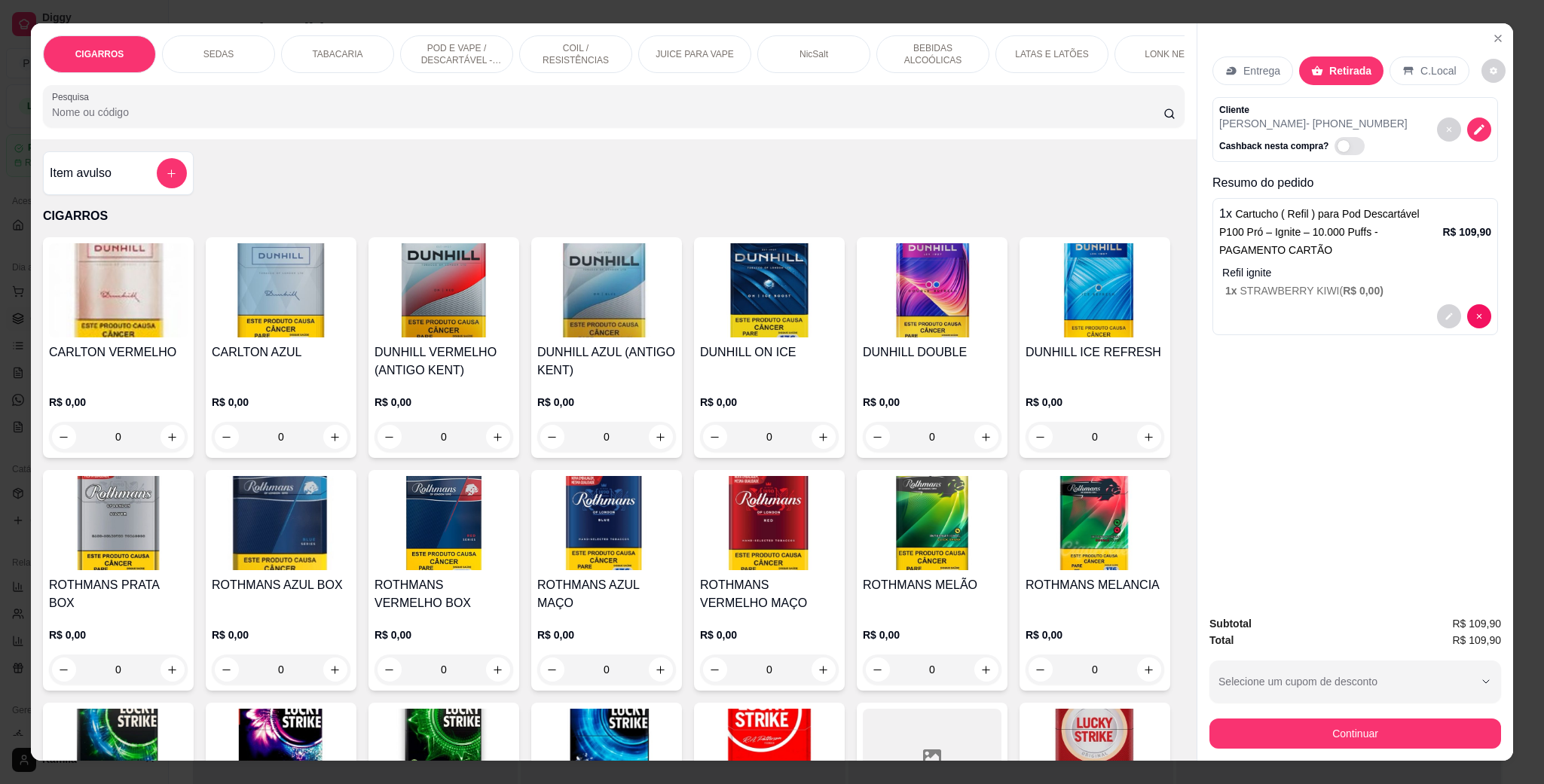
click at [1287, 254] on p "1 x Cartucho ( Refil ) para Pod Descartável P100 Pró – Ignite – 10.000 Puffs - …" at bounding box center [1331, 231] width 223 height 54
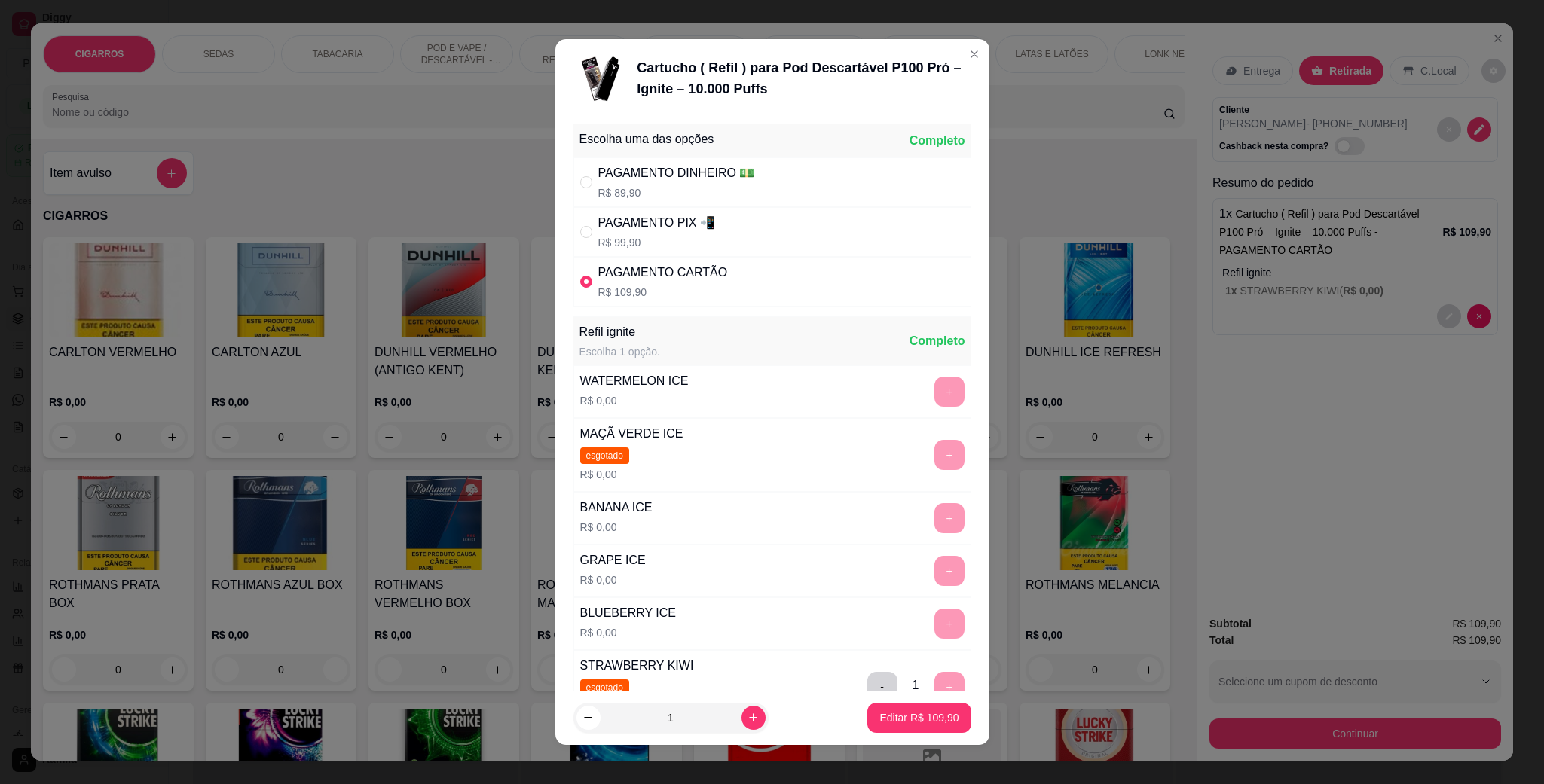
click at [631, 241] on p "R$ 99,90" at bounding box center [657, 242] width 117 height 15
radio input "true"
radio input "false"
click at [943, 706] on button "Editar R$ 99,90" at bounding box center [921, 718] width 97 height 30
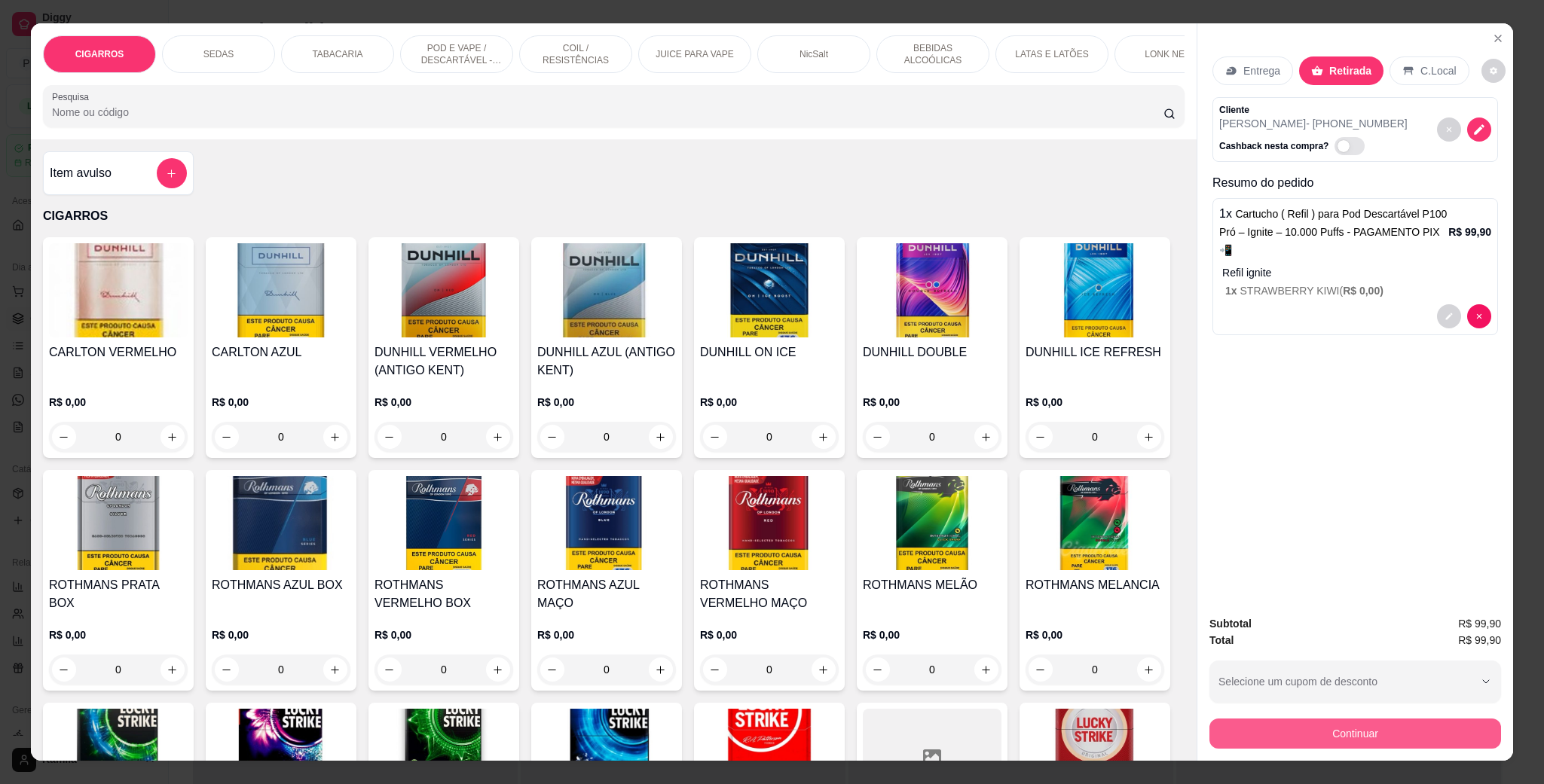
click at [1356, 727] on button "Continuar" at bounding box center [1355, 734] width 292 height 30
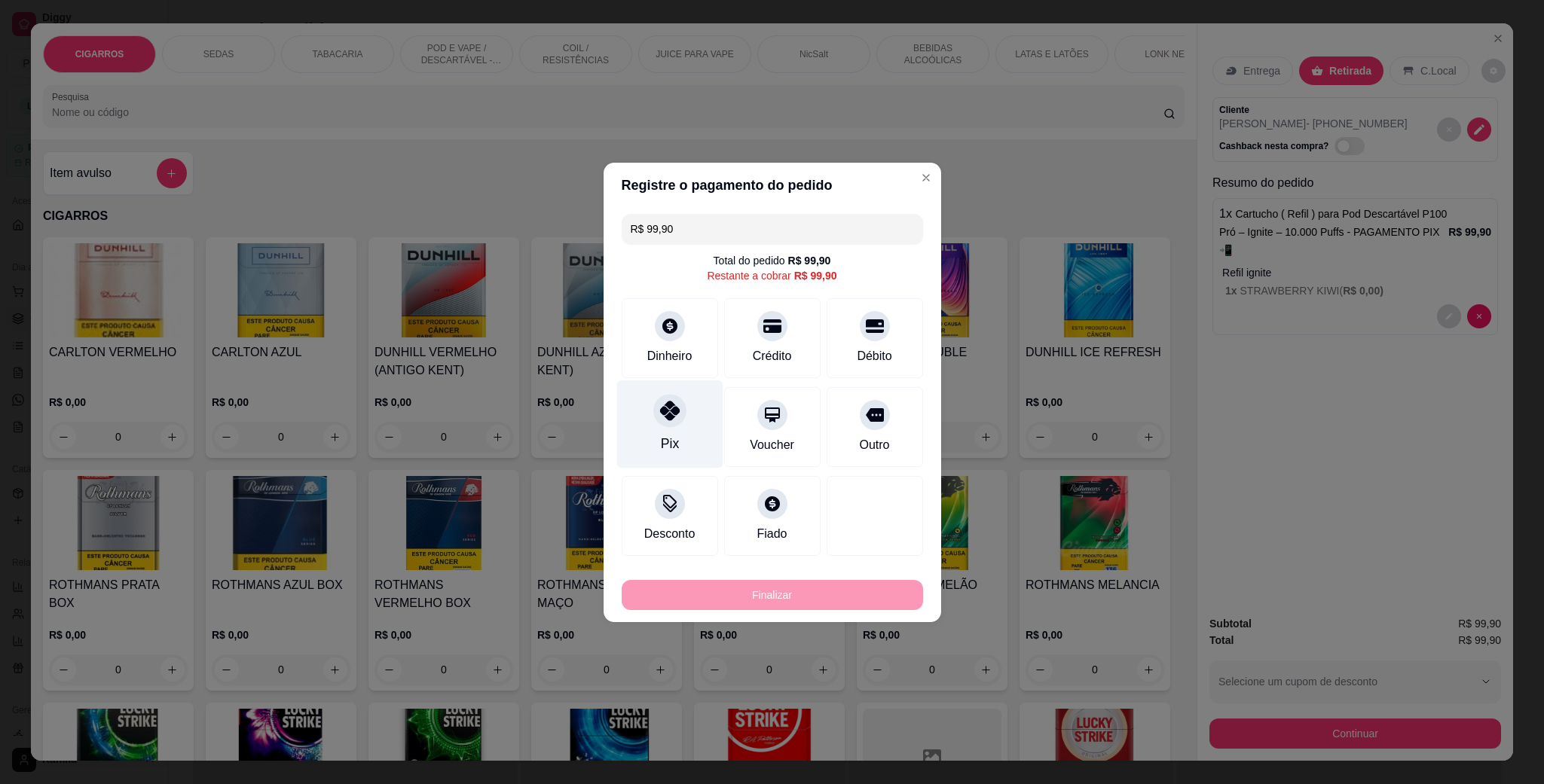
click at [674, 419] on icon at bounding box center [669, 410] width 20 height 20
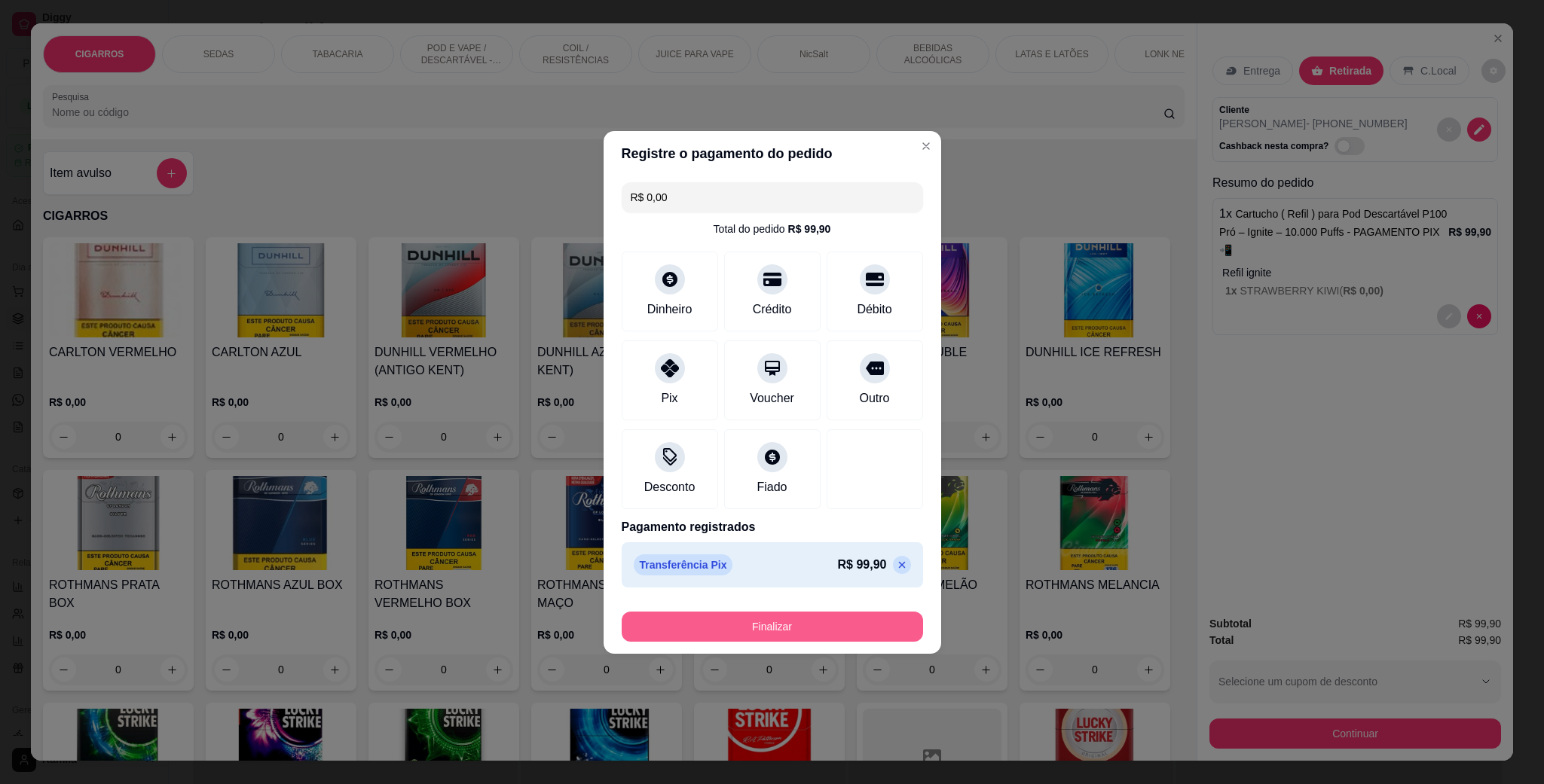
click at [805, 622] on button "Finalizar" at bounding box center [772, 626] width 301 height 30
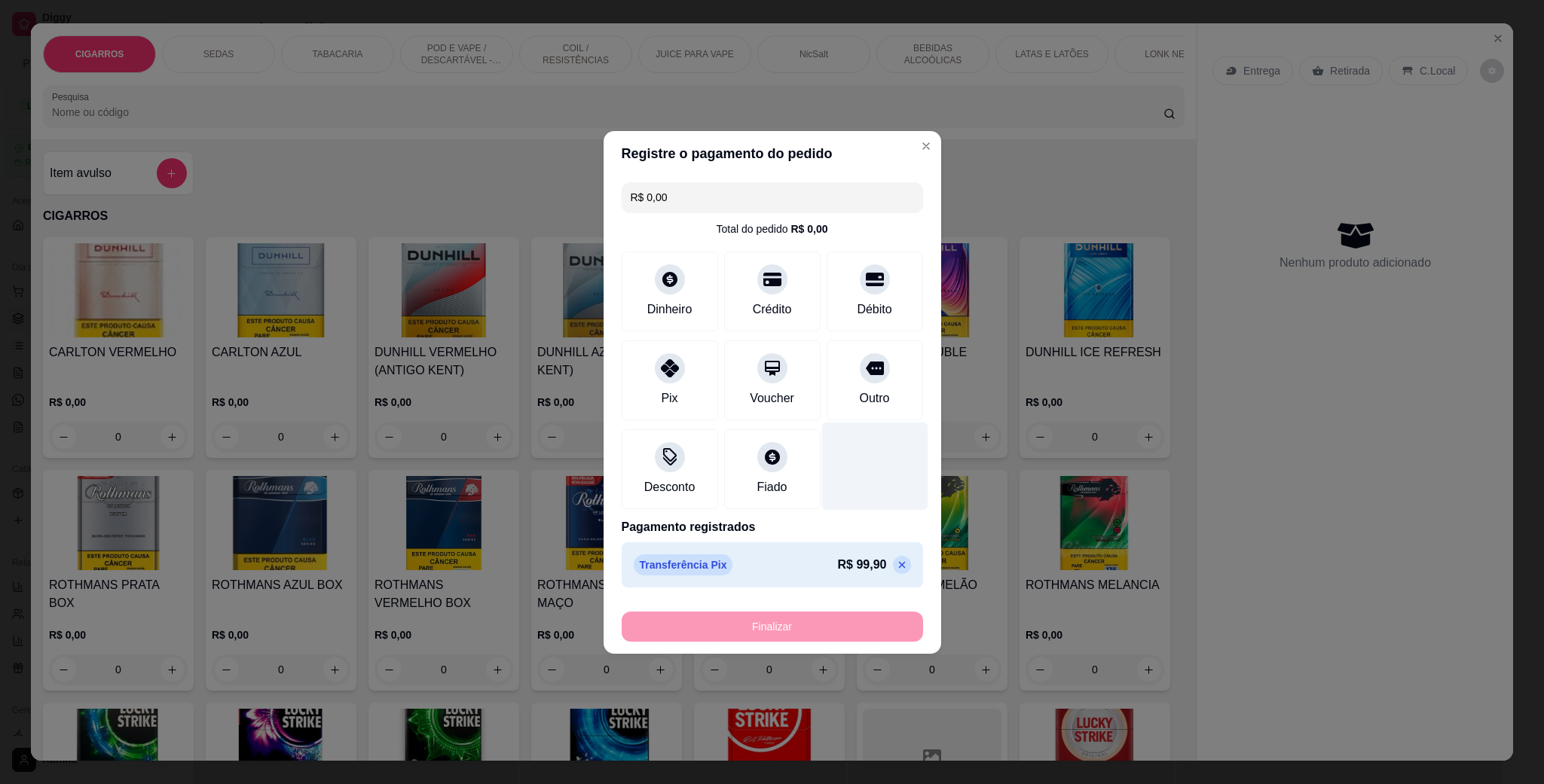
type input "-R$ 99,90"
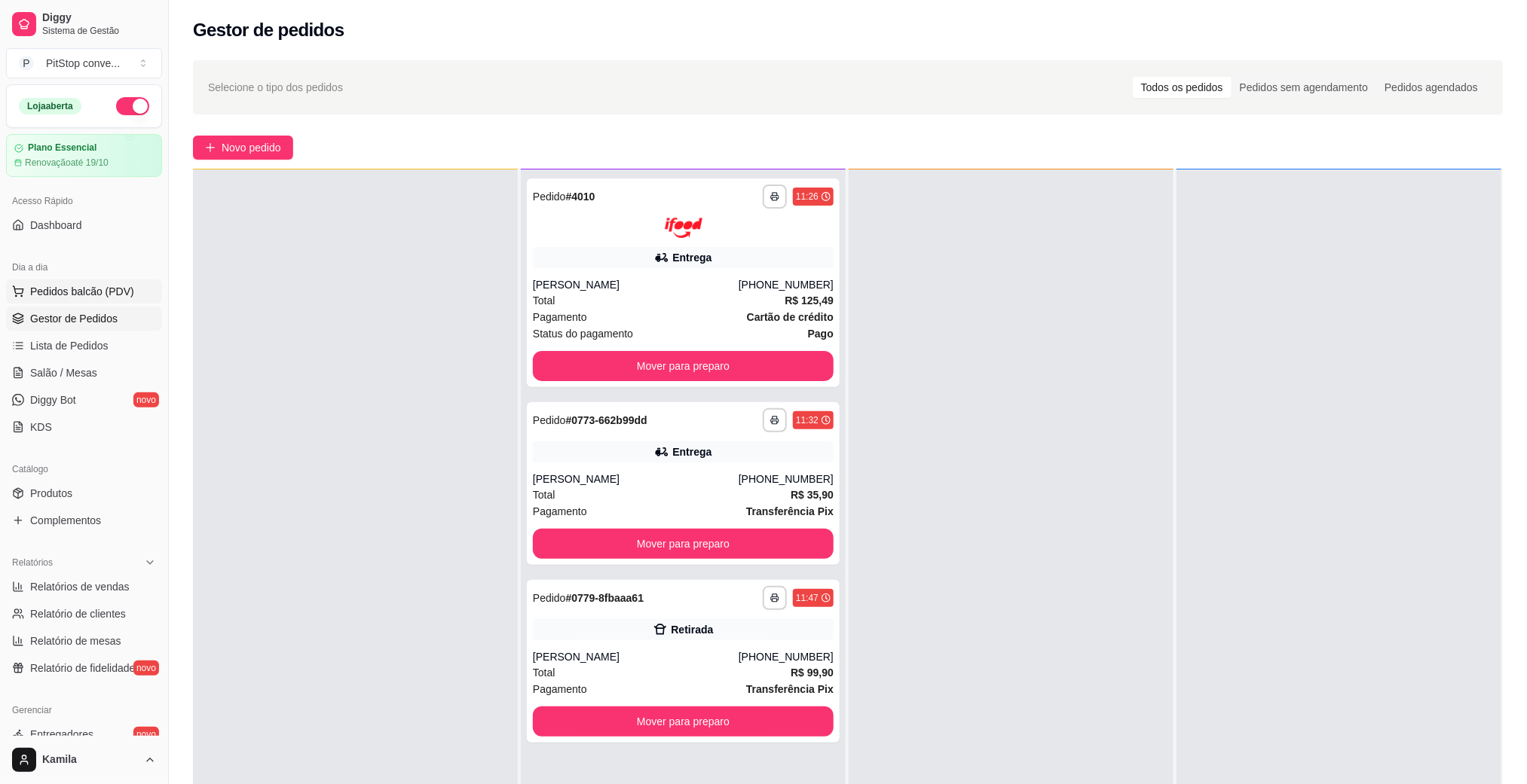
click at [66, 297] on span "Pedidos balcão (PDV)" at bounding box center [82, 292] width 104 height 15
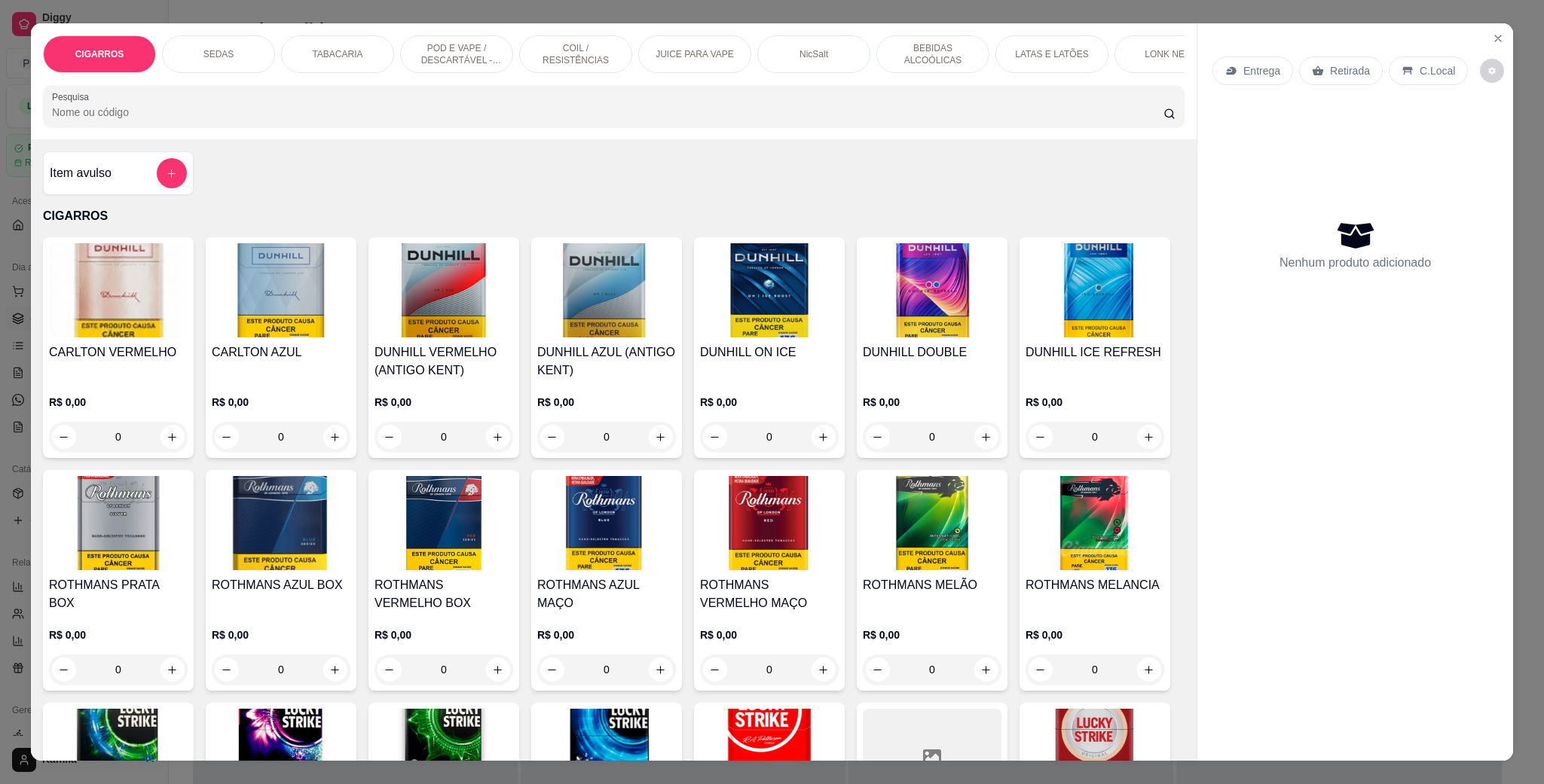
click at [348, 59] on p "TABACARIA" at bounding box center [337, 54] width 50 height 12
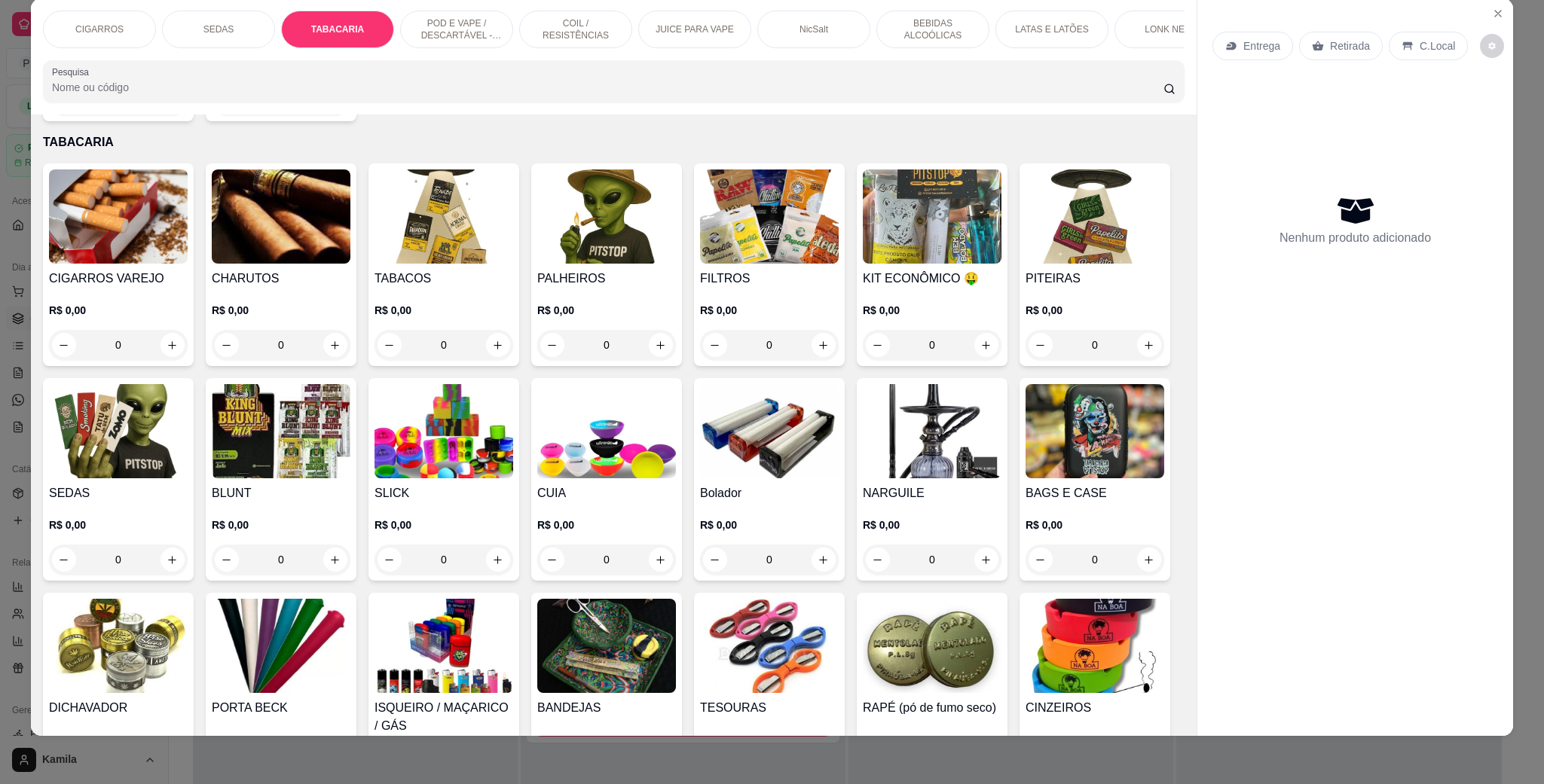
click at [419, 286] on h4 "TABACOS" at bounding box center [444, 278] width 139 height 18
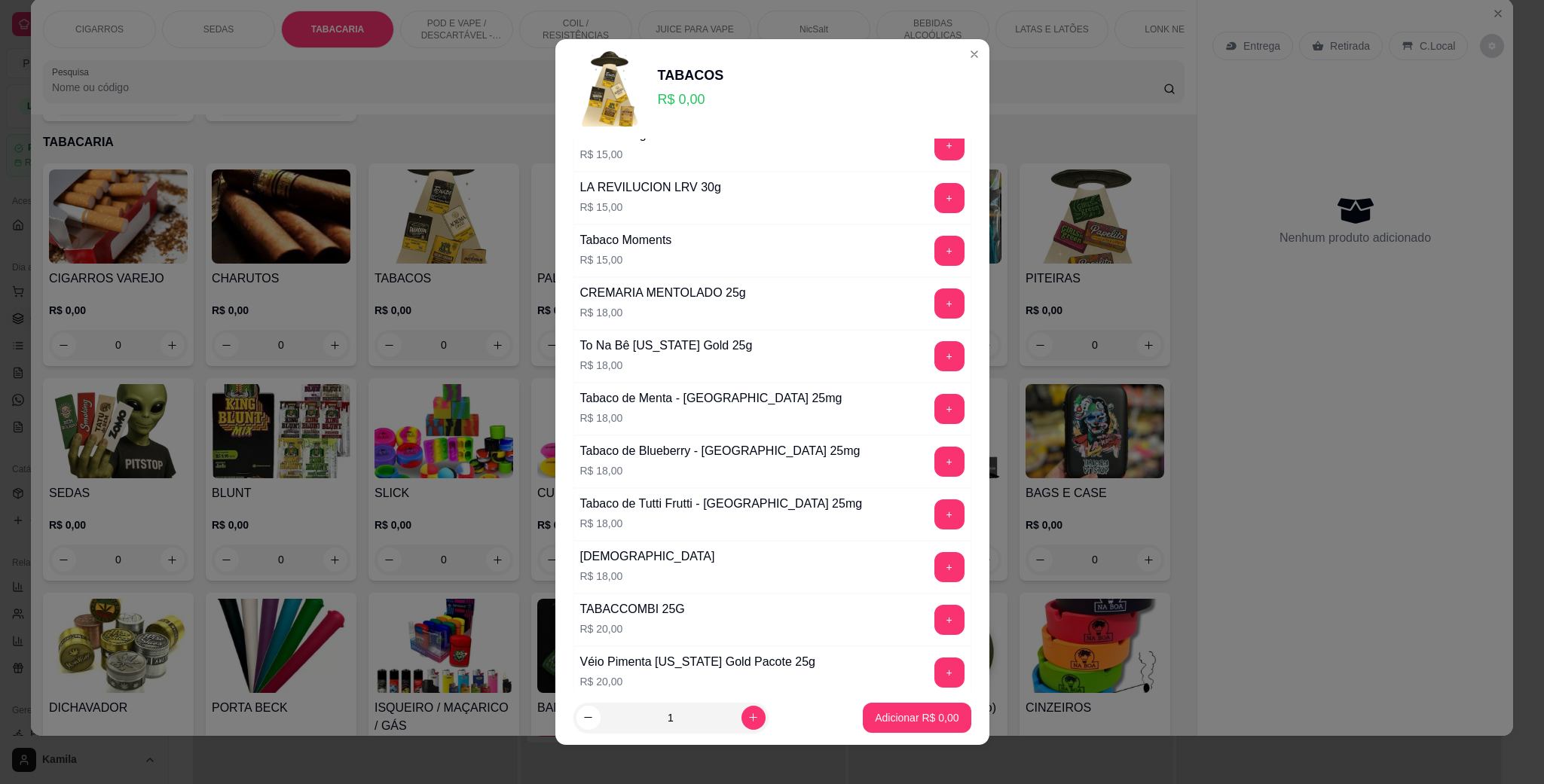
scroll to position [565, 0]
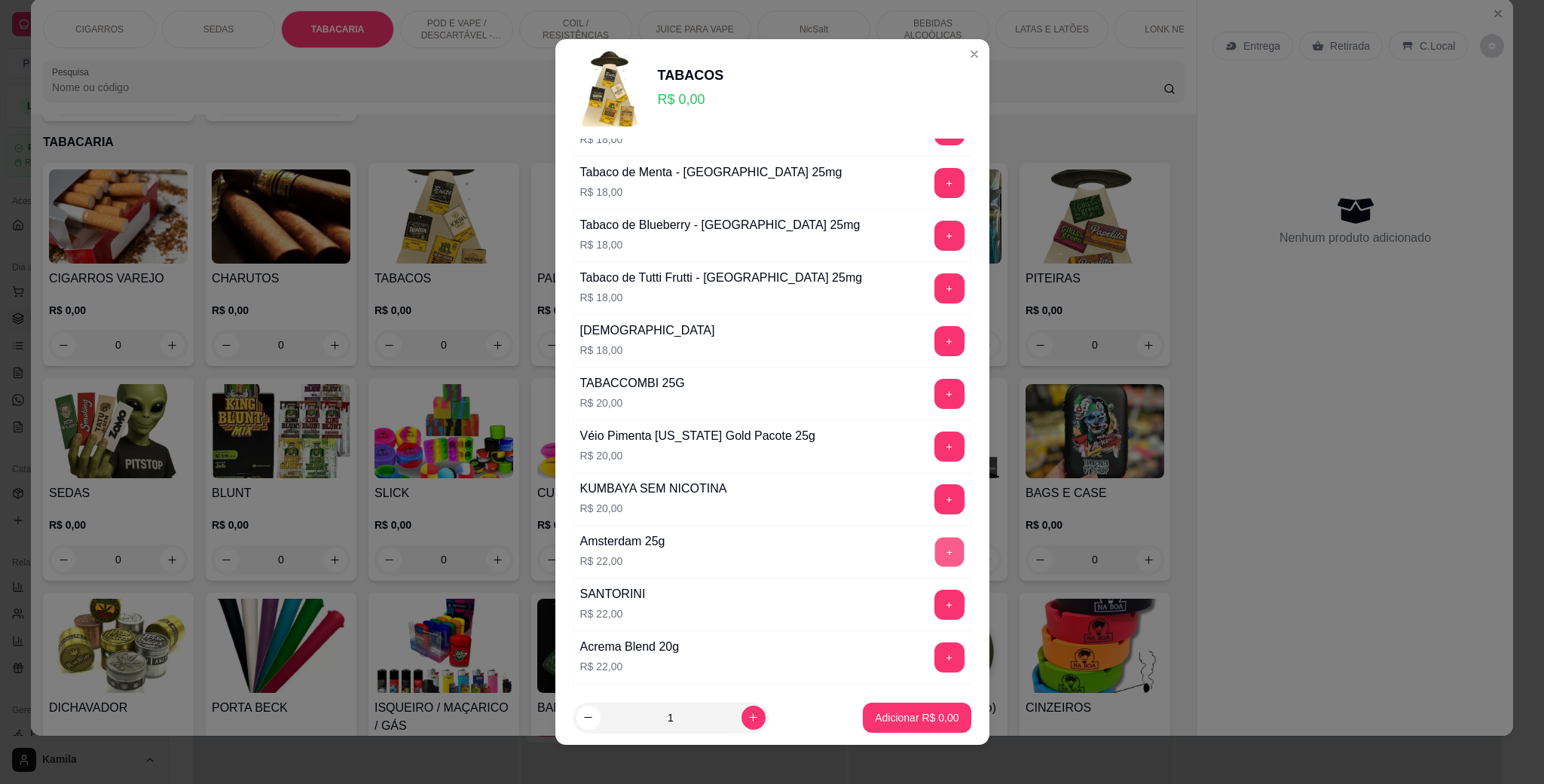
click at [934, 557] on button "+" at bounding box center [948, 552] width 29 height 29
click at [907, 717] on p "Adicionar R$ 22,00" at bounding box center [914, 717] width 88 height 14
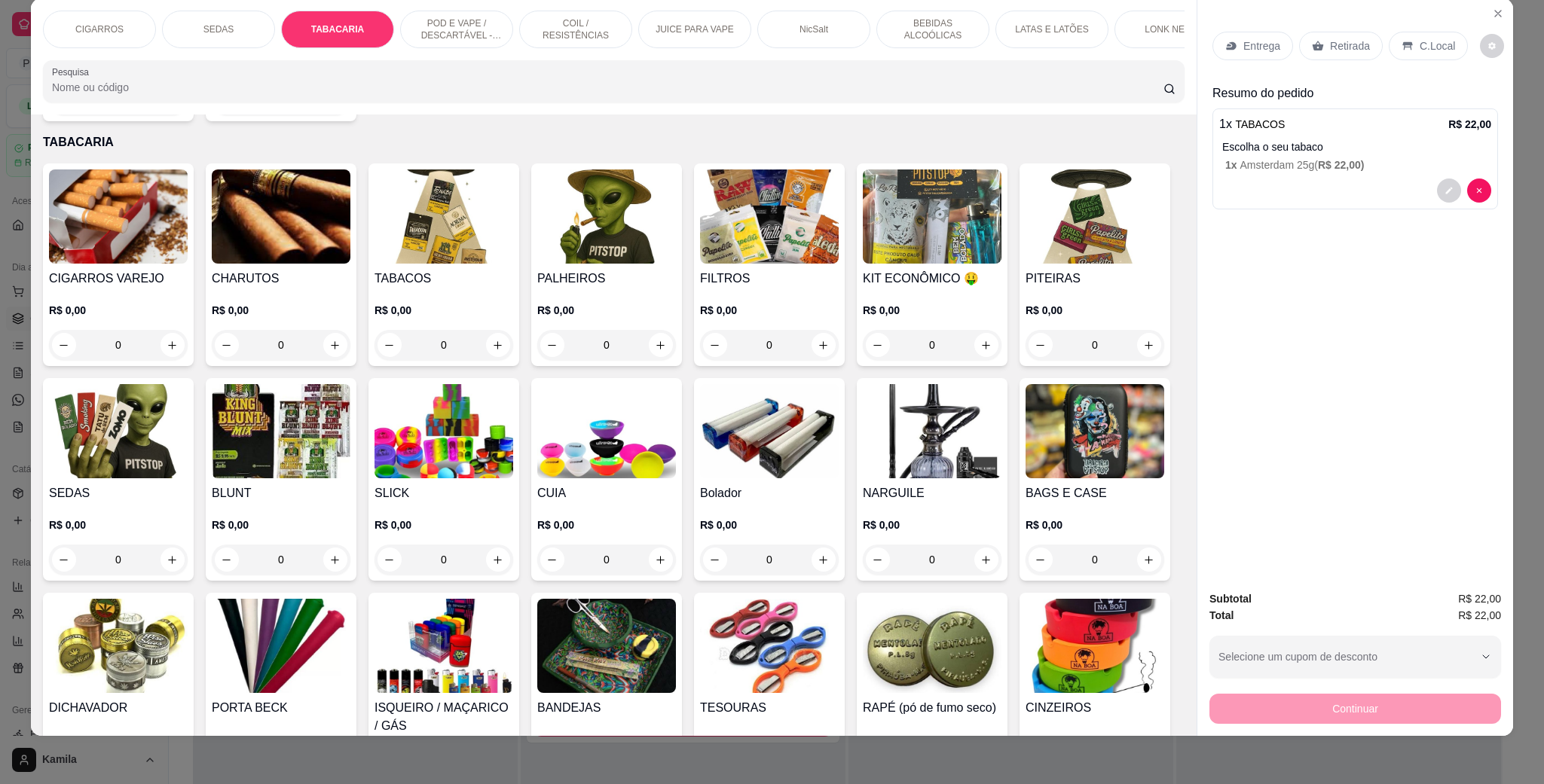
click at [730, 252] on img at bounding box center [769, 217] width 139 height 94
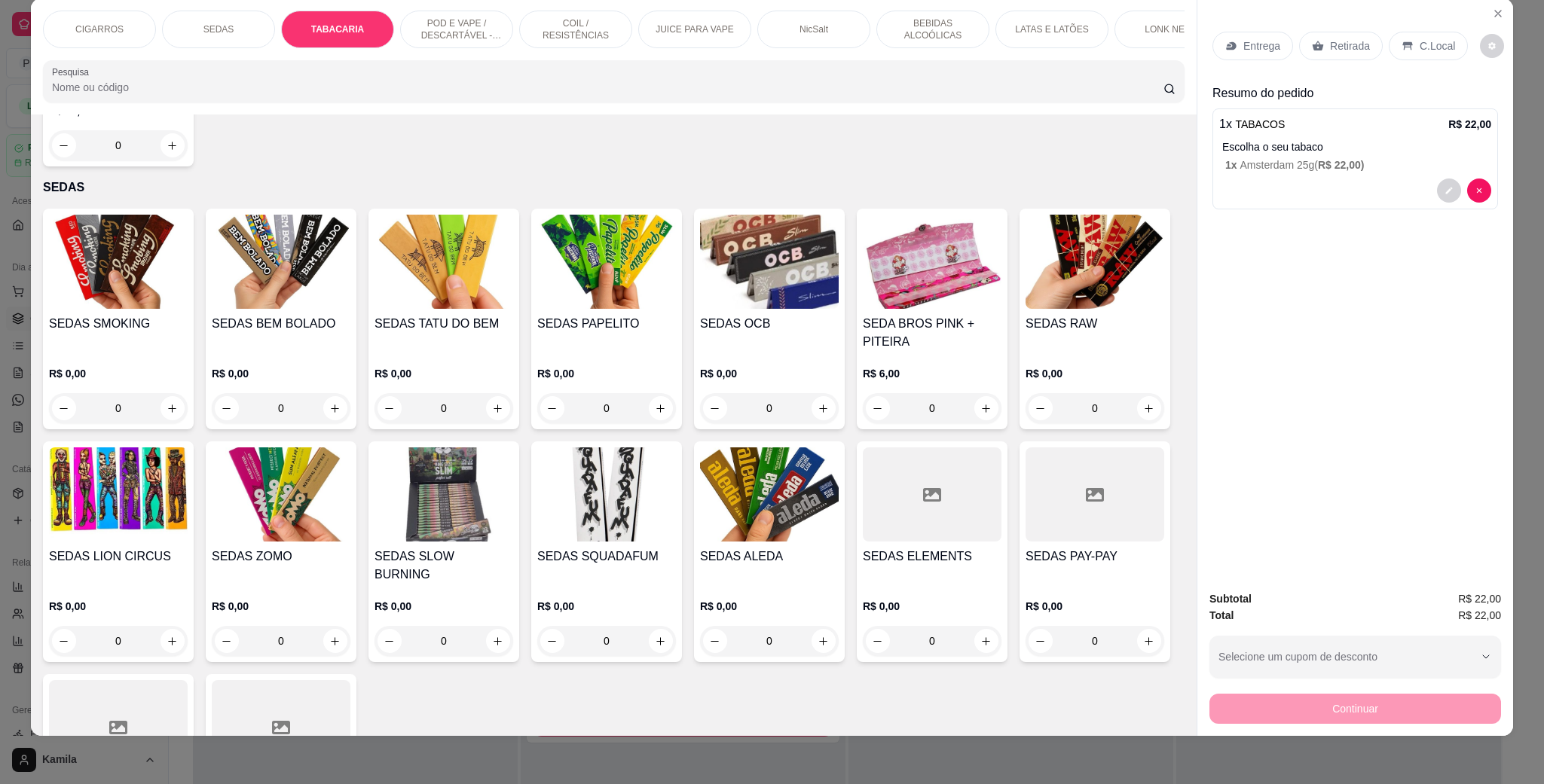
scroll to position [1395, 0]
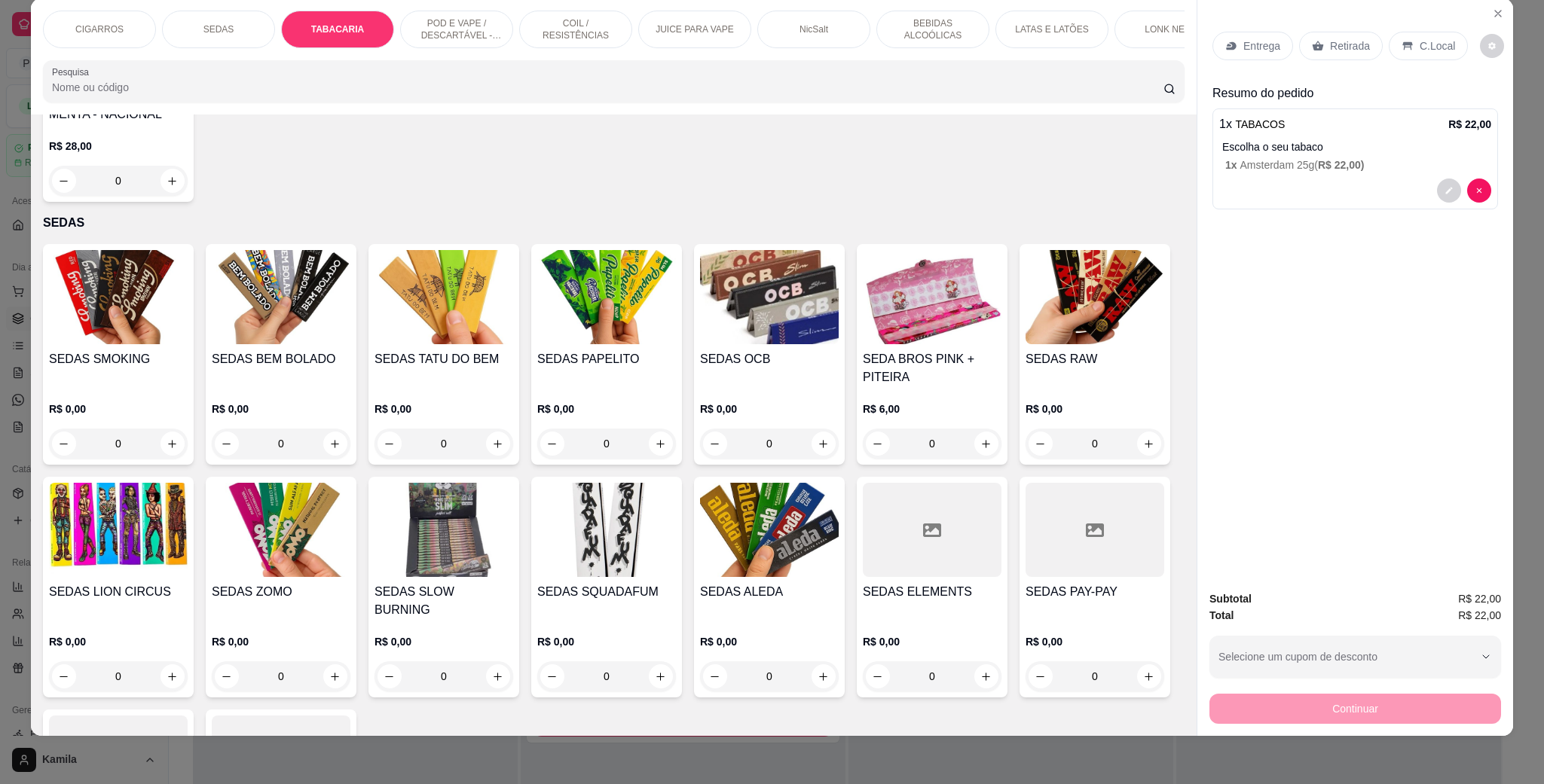
click at [350, 550] on img at bounding box center [280, 530] width 139 height 94
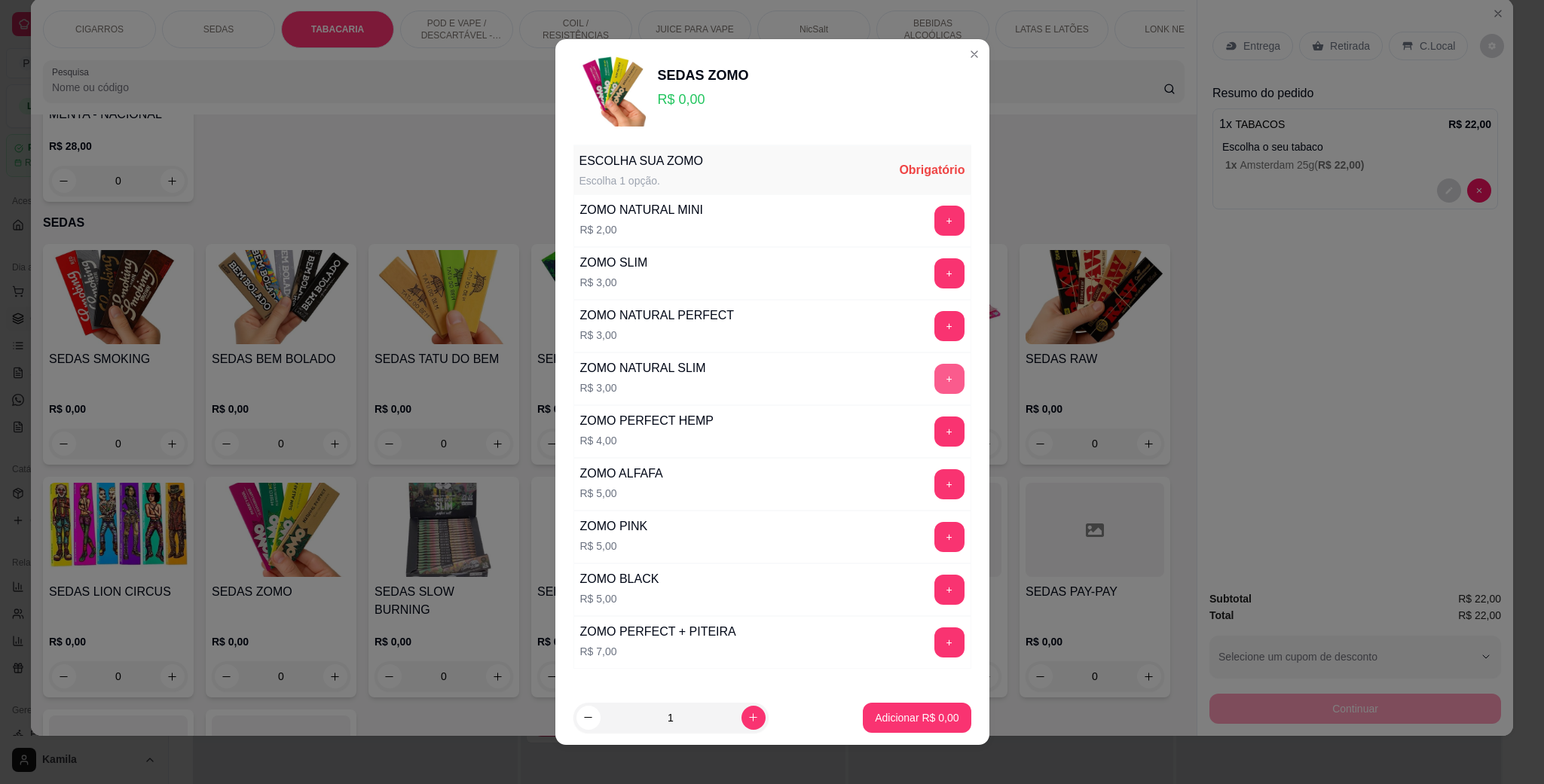
scroll to position [98, 0]
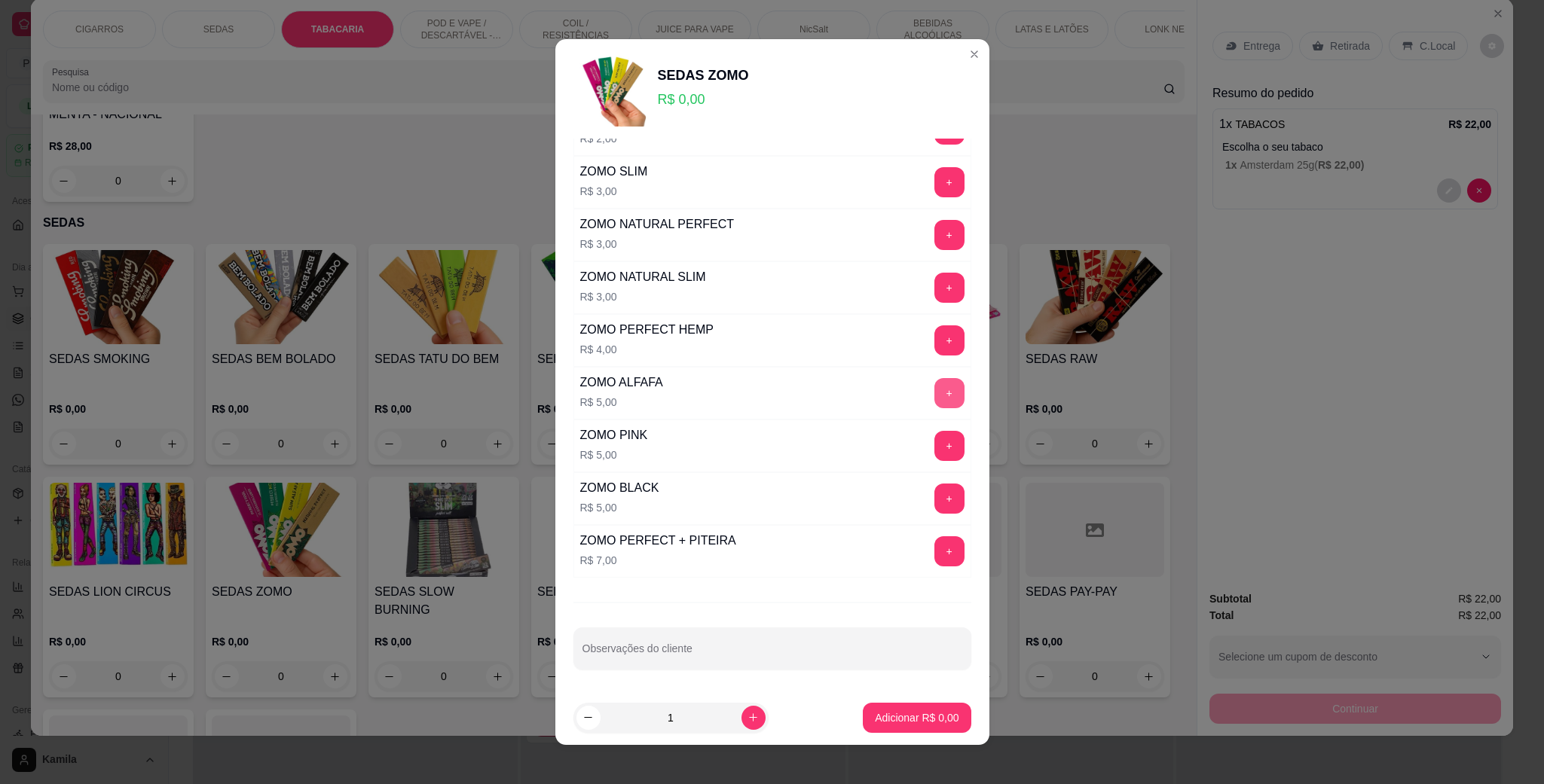
click at [907, 407] on div "ZOMO ALFAFA R$ 5,00 +" at bounding box center [773, 393] width 398 height 53
click at [934, 393] on button "+" at bounding box center [949, 393] width 30 height 30
click at [928, 717] on p "Adicionar R$ 10,00" at bounding box center [914, 717] width 88 height 14
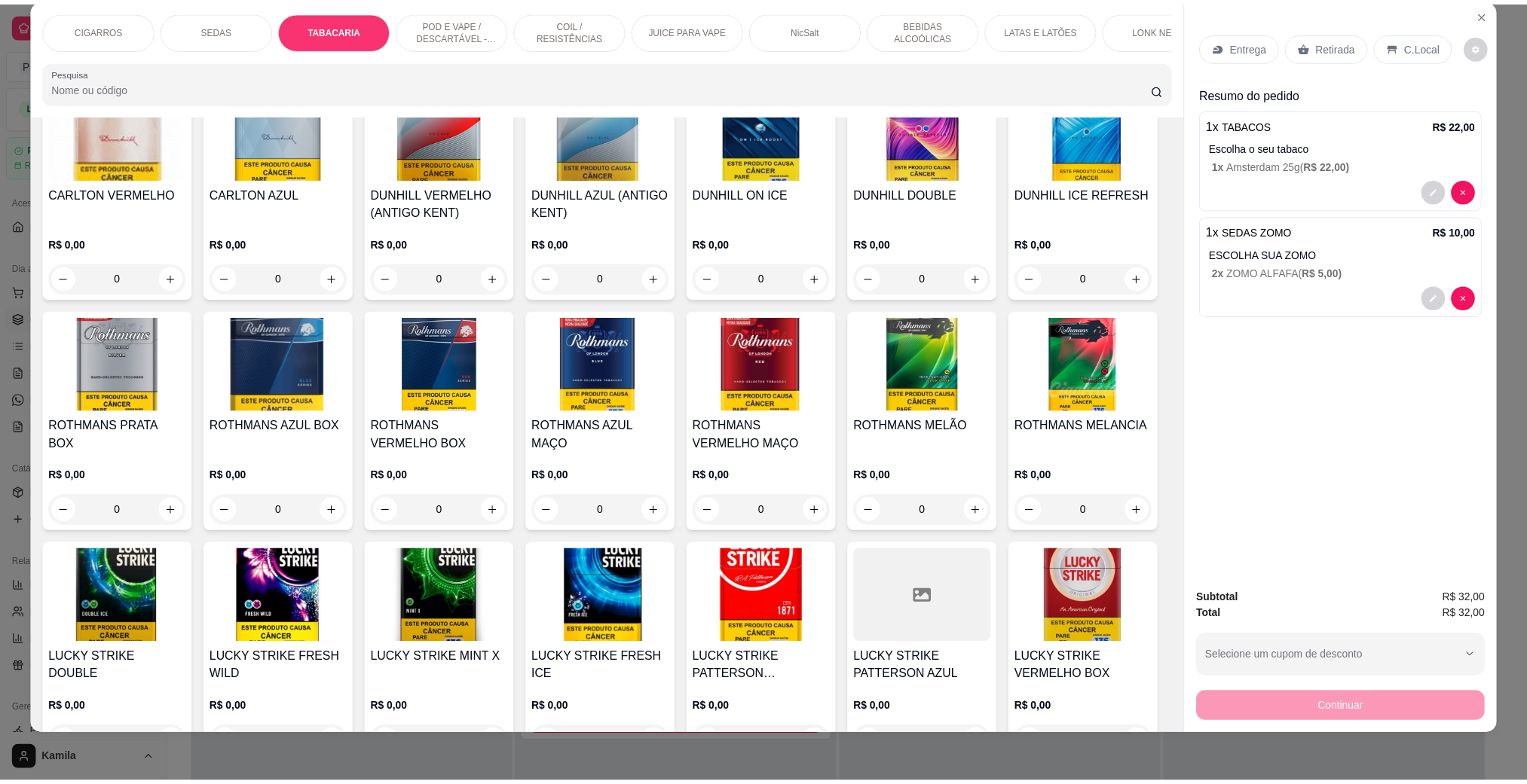
scroll to position [0, 0]
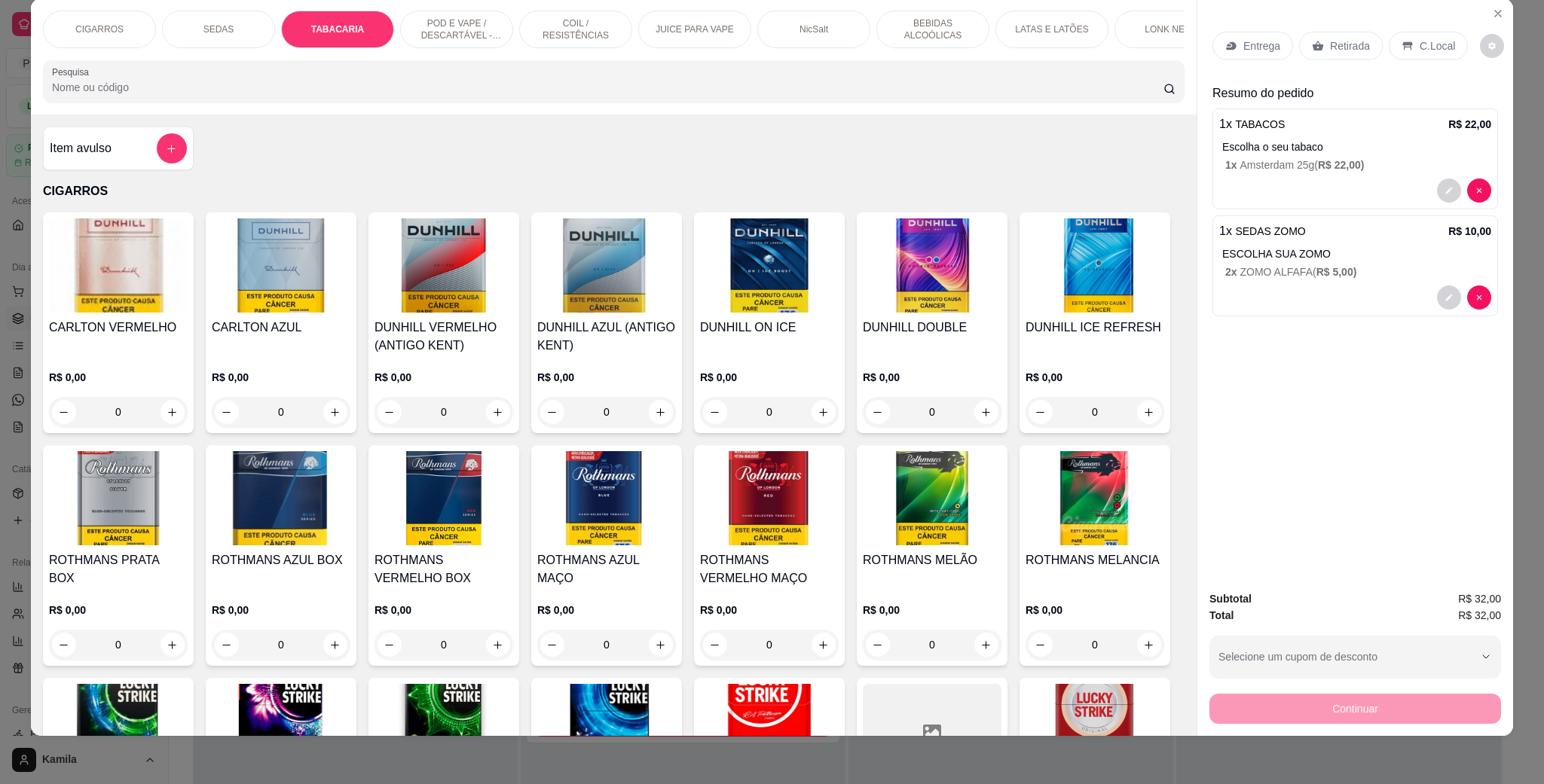
click at [141, 163] on div "Item avulso" at bounding box center [118, 148] width 137 height 30
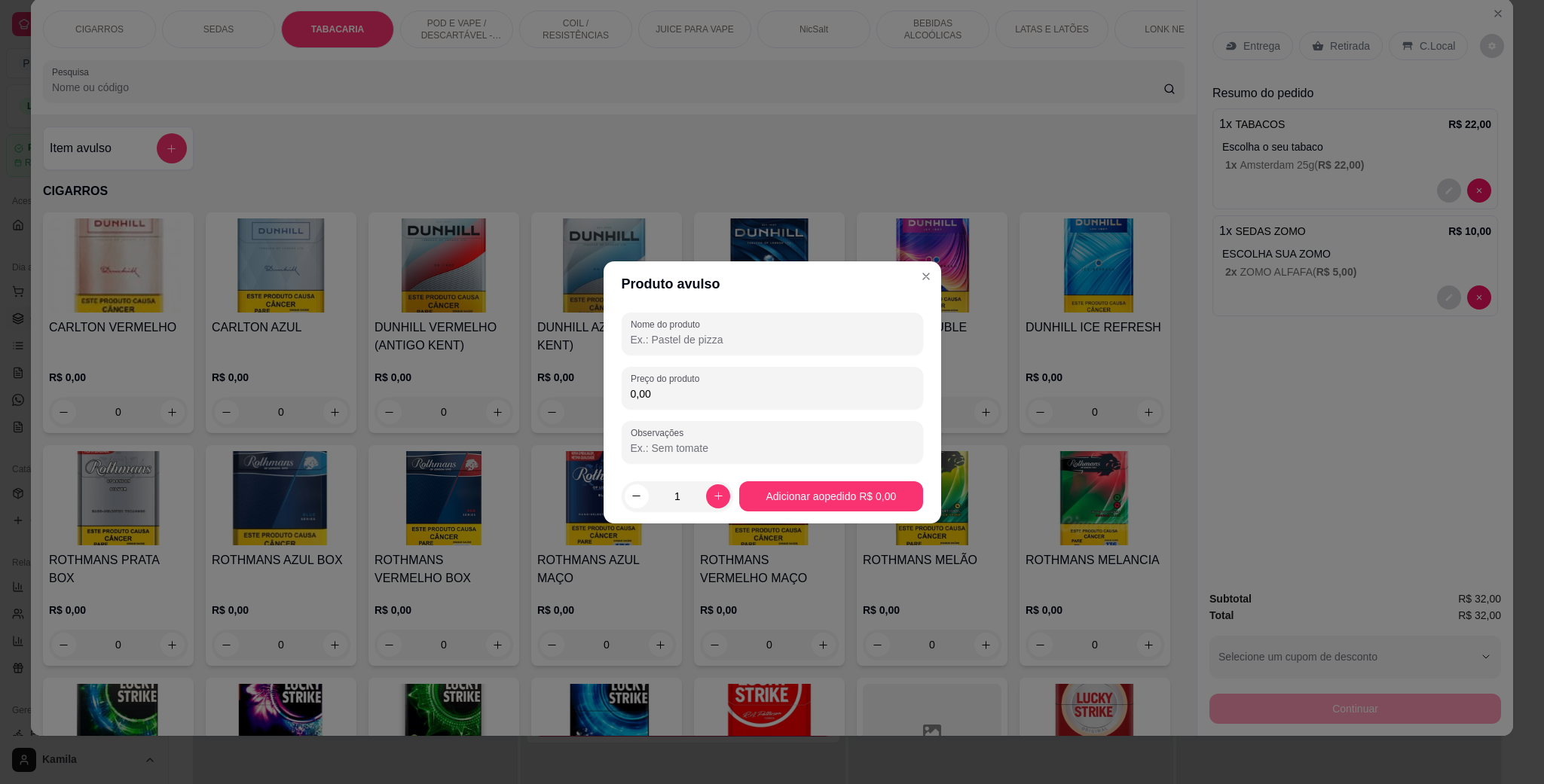
click at [695, 355] on div "Nome do produto Preço do produto 0,00 Observações" at bounding box center [772, 388] width 301 height 151
click at [695, 345] on input "Nome do produto" at bounding box center [772, 340] width 283 height 15
type input "fiiltro hi tabaco"
click at [704, 390] on input "0,00" at bounding box center [772, 394] width 283 height 15
type input "10,00"
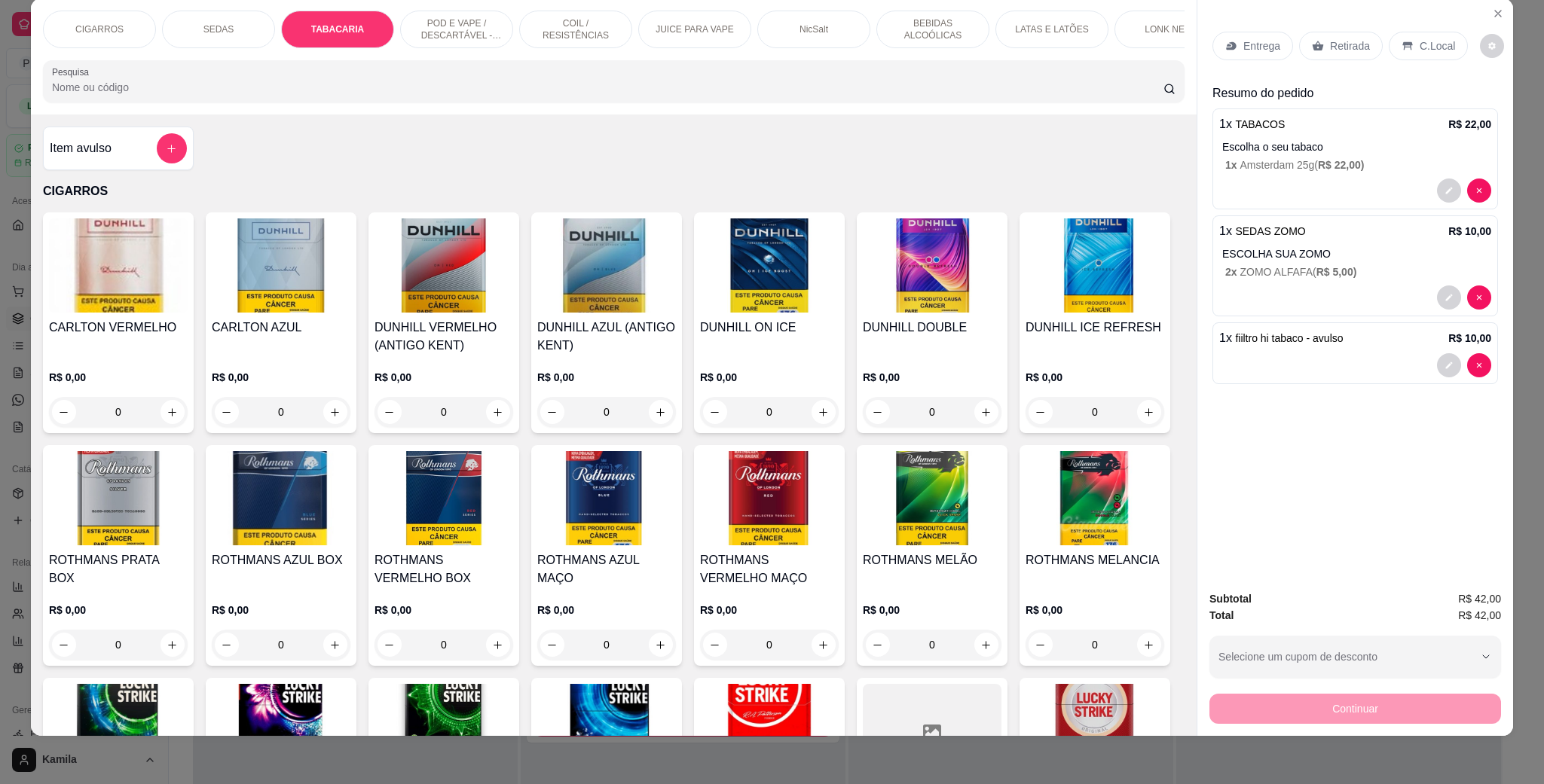
click at [1429, 47] on p "C.Local" at bounding box center [1437, 46] width 36 height 15
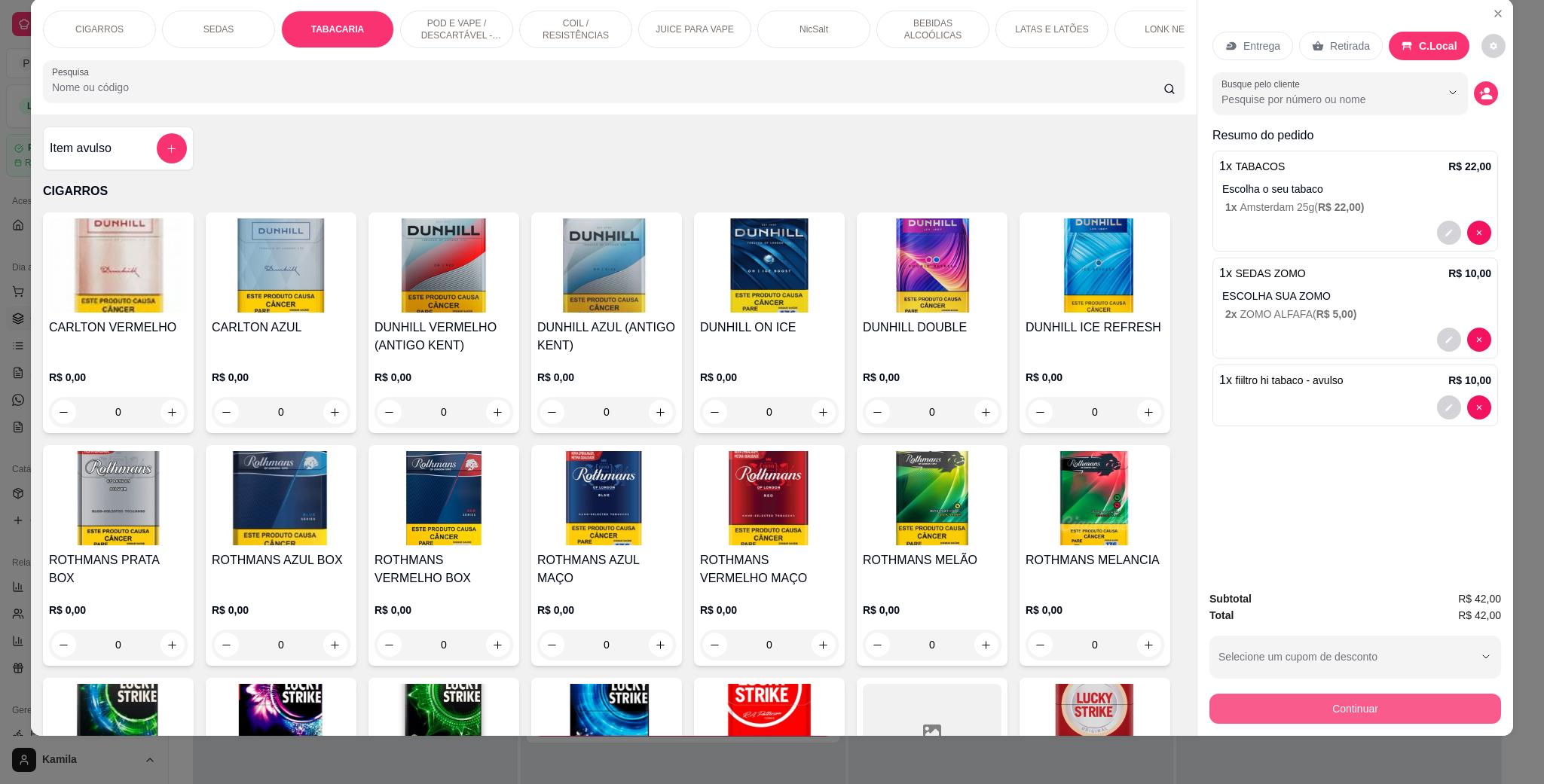
click at [1385, 706] on button "Continuar" at bounding box center [1355, 709] width 292 height 30
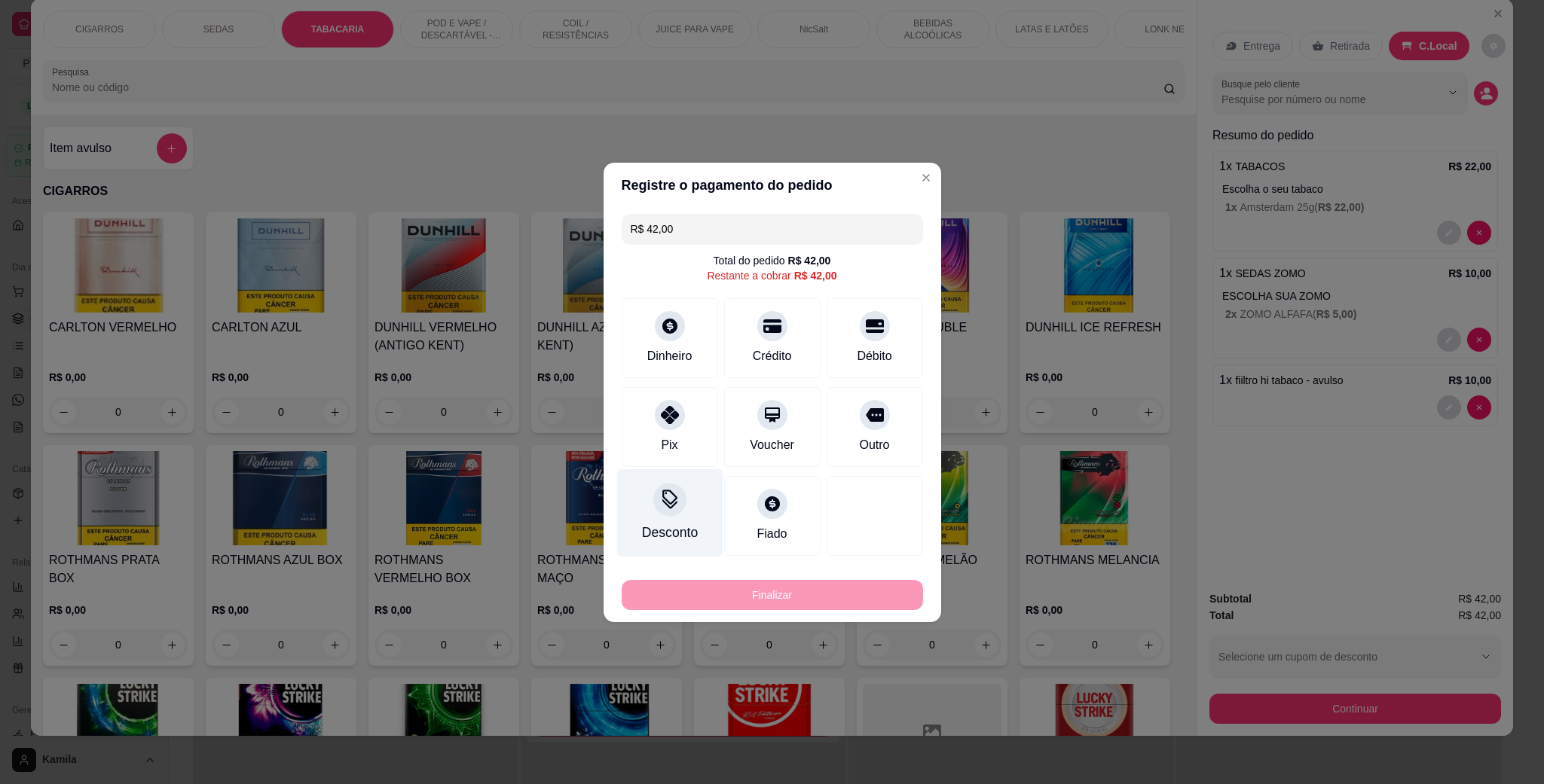
click at [661, 521] on div "Desconto" at bounding box center [669, 512] width 107 height 88
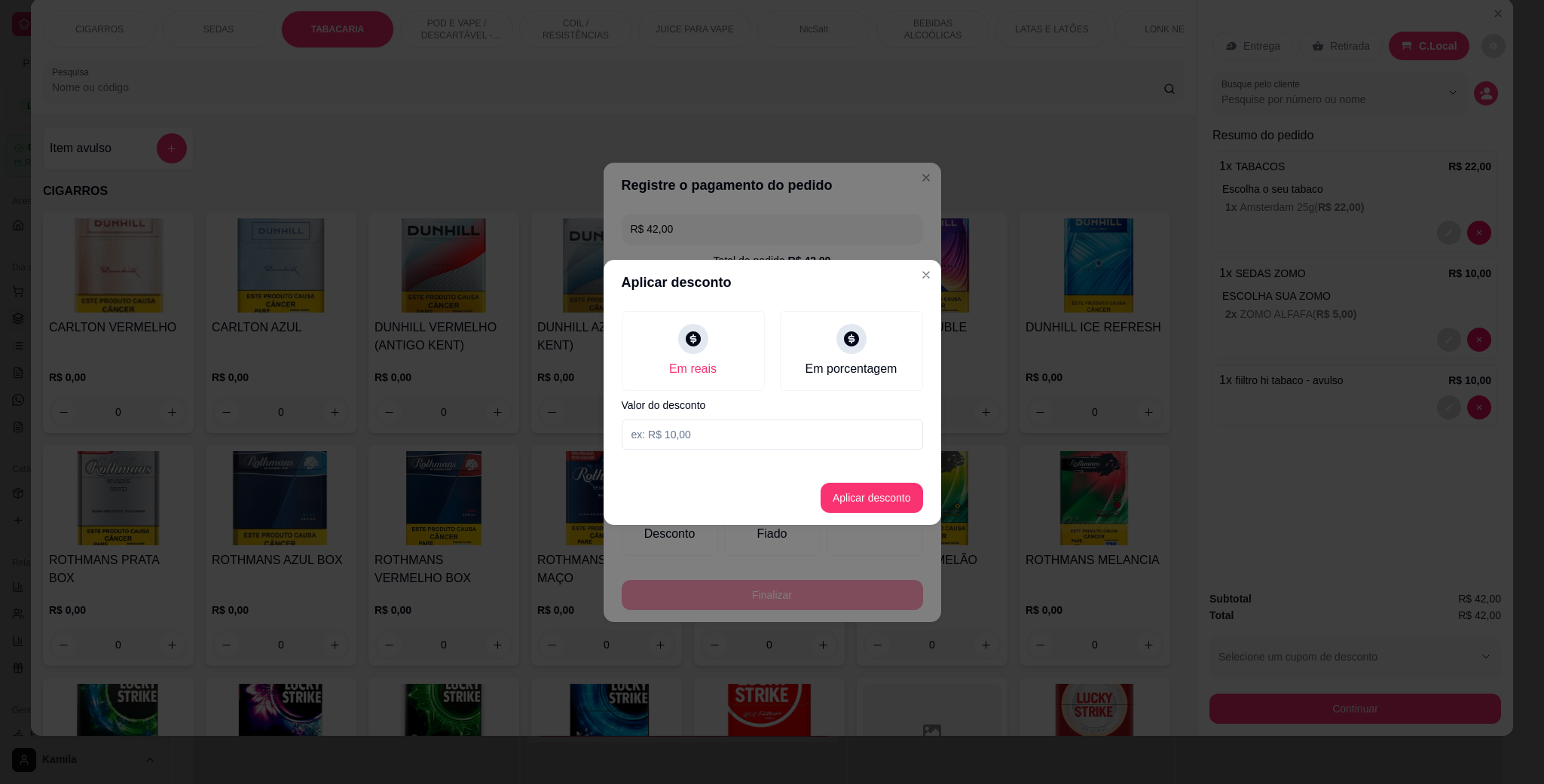
click at [695, 443] on input at bounding box center [772, 435] width 301 height 30
type input "2,00"
click at [841, 487] on button "Aplicar desconto" at bounding box center [872, 498] width 103 height 30
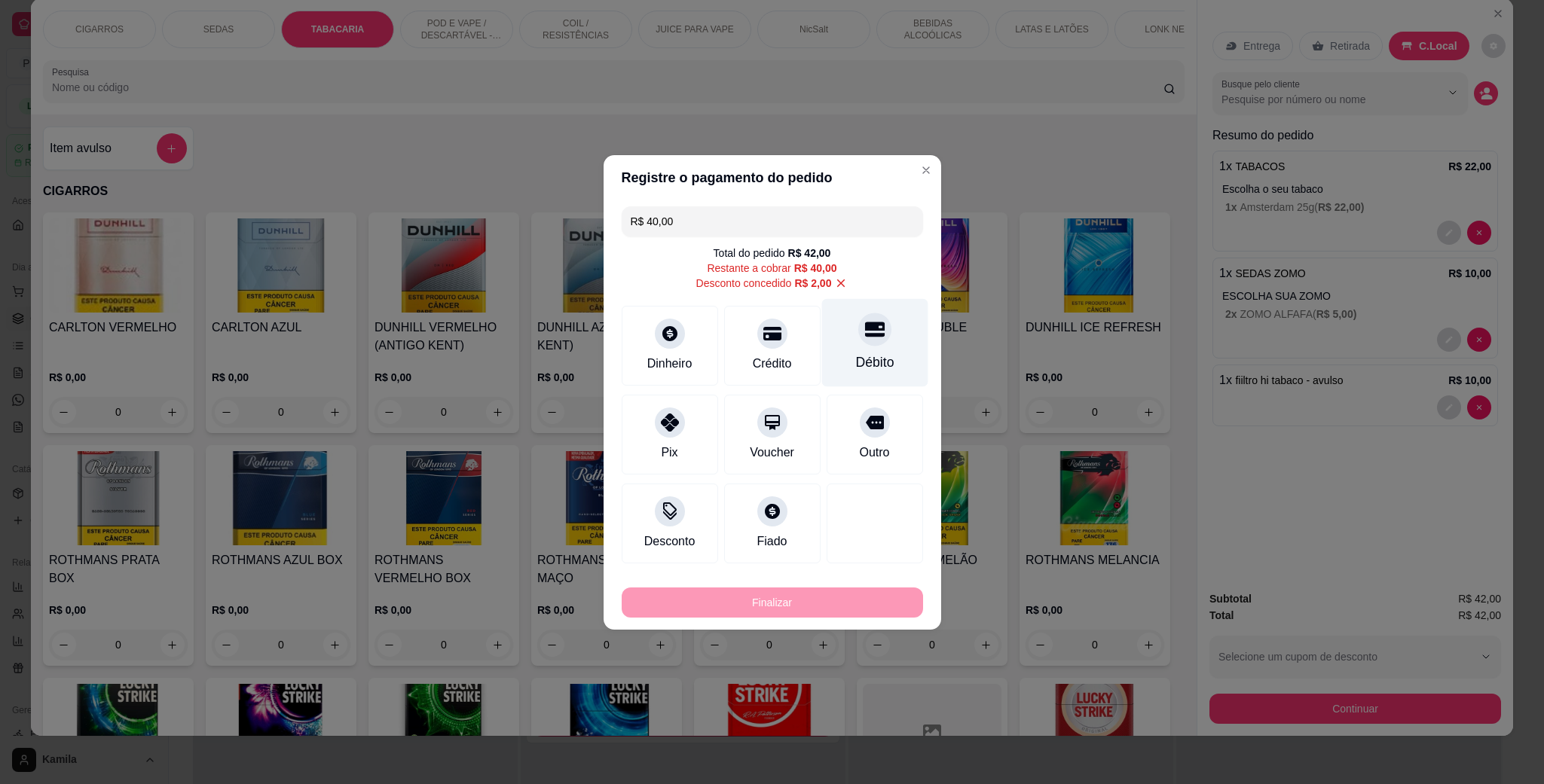
click at [864, 326] on icon at bounding box center [874, 329] width 20 height 20
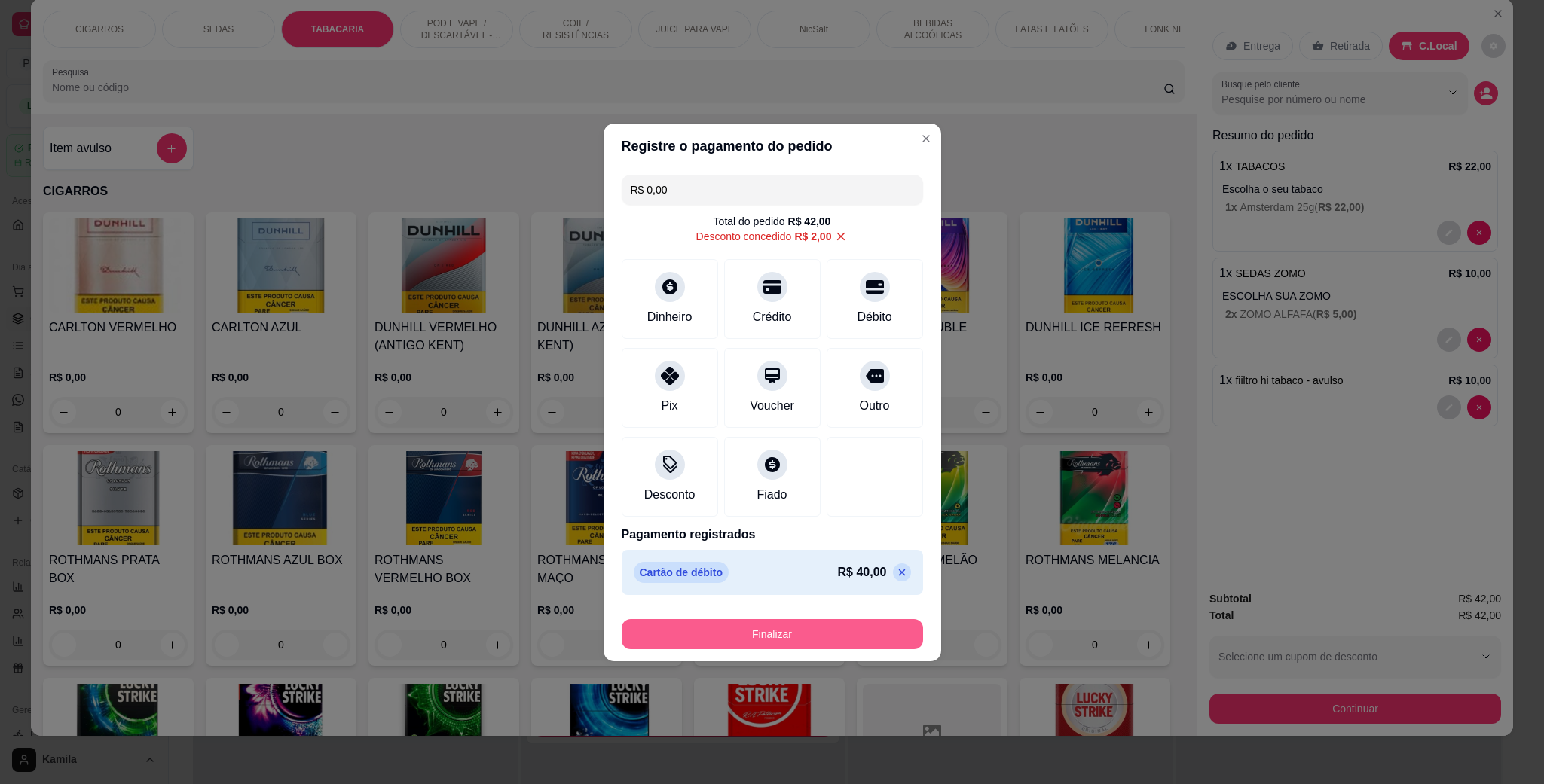
click at [839, 626] on button "Finalizar" at bounding box center [772, 634] width 301 height 30
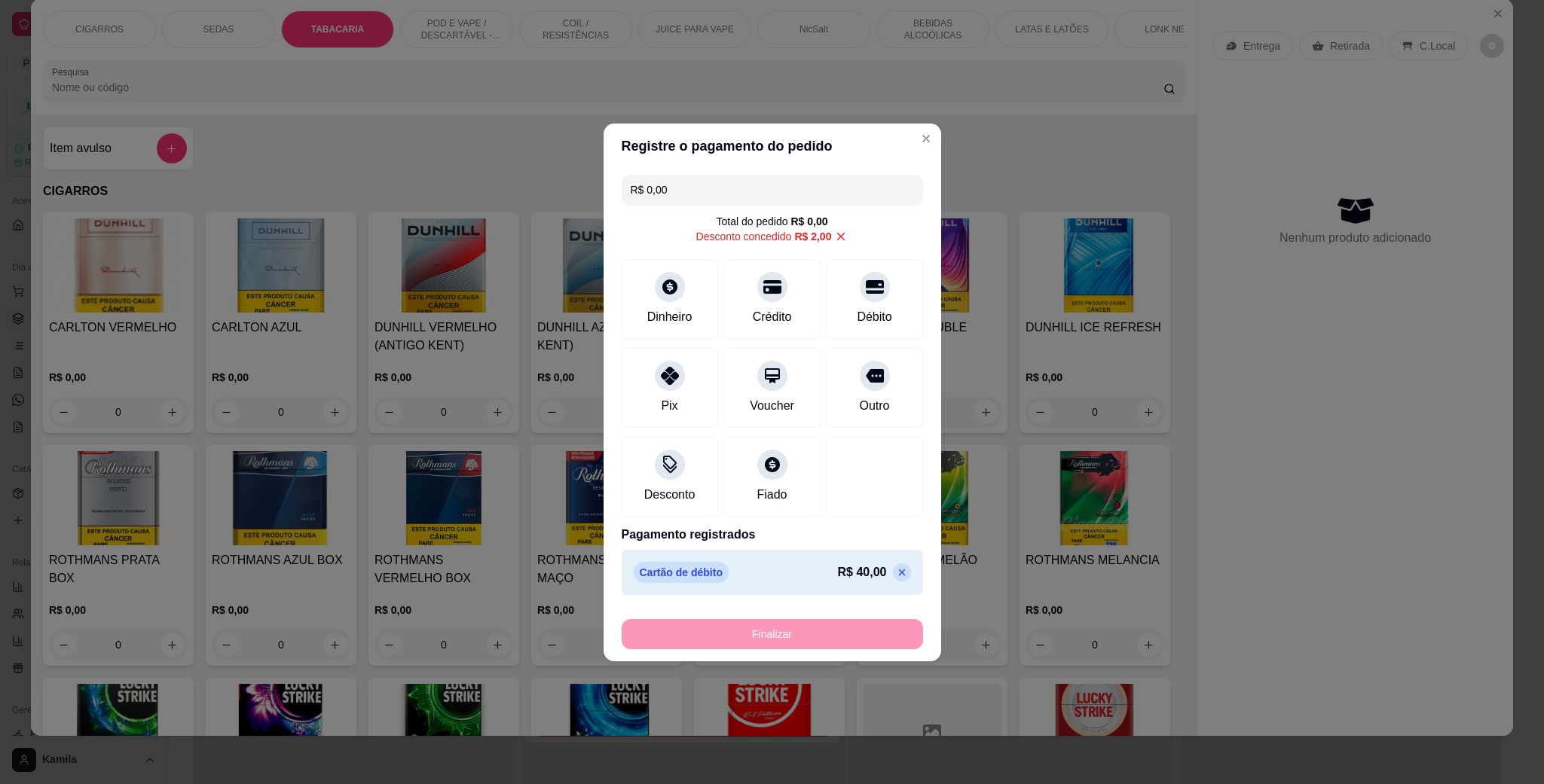
type input "-R$ 42,00"
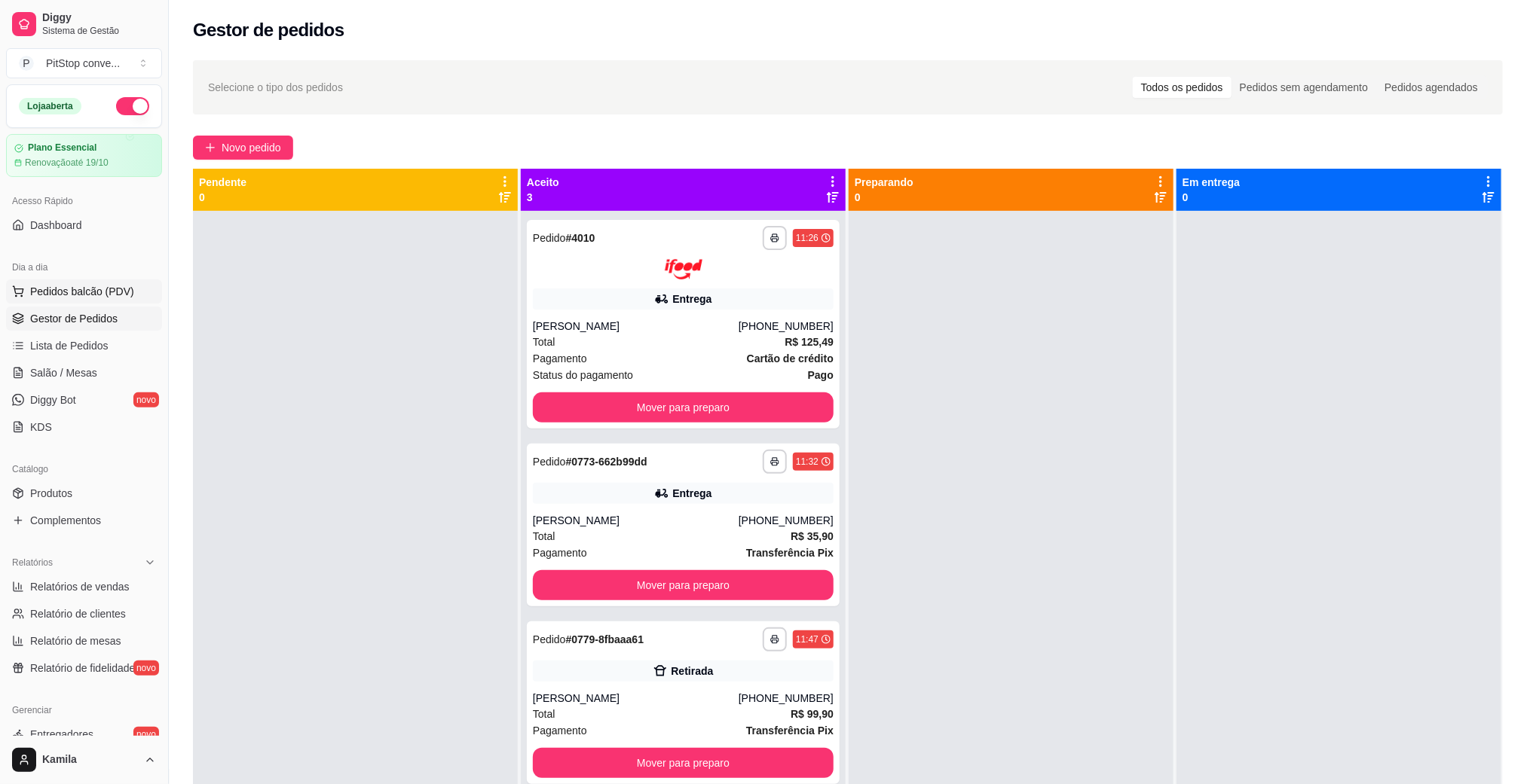
click at [73, 285] on span "Pedidos balcão (PDV)" at bounding box center [82, 292] width 104 height 15
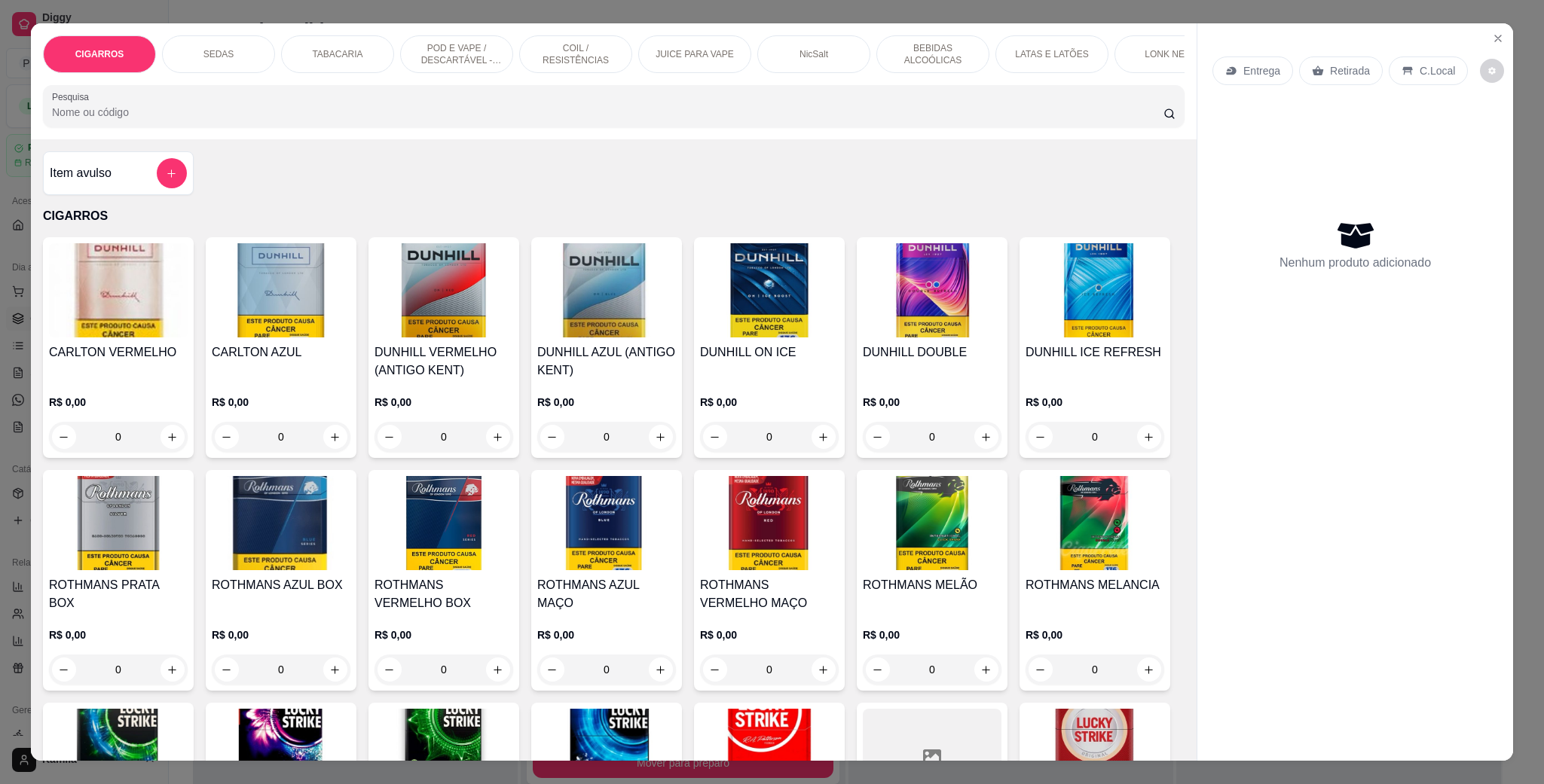
click at [416, 50] on p "POD E VAPE / DESCARTÁVEL - RECARREGAVEL" at bounding box center [457, 55] width 88 height 25
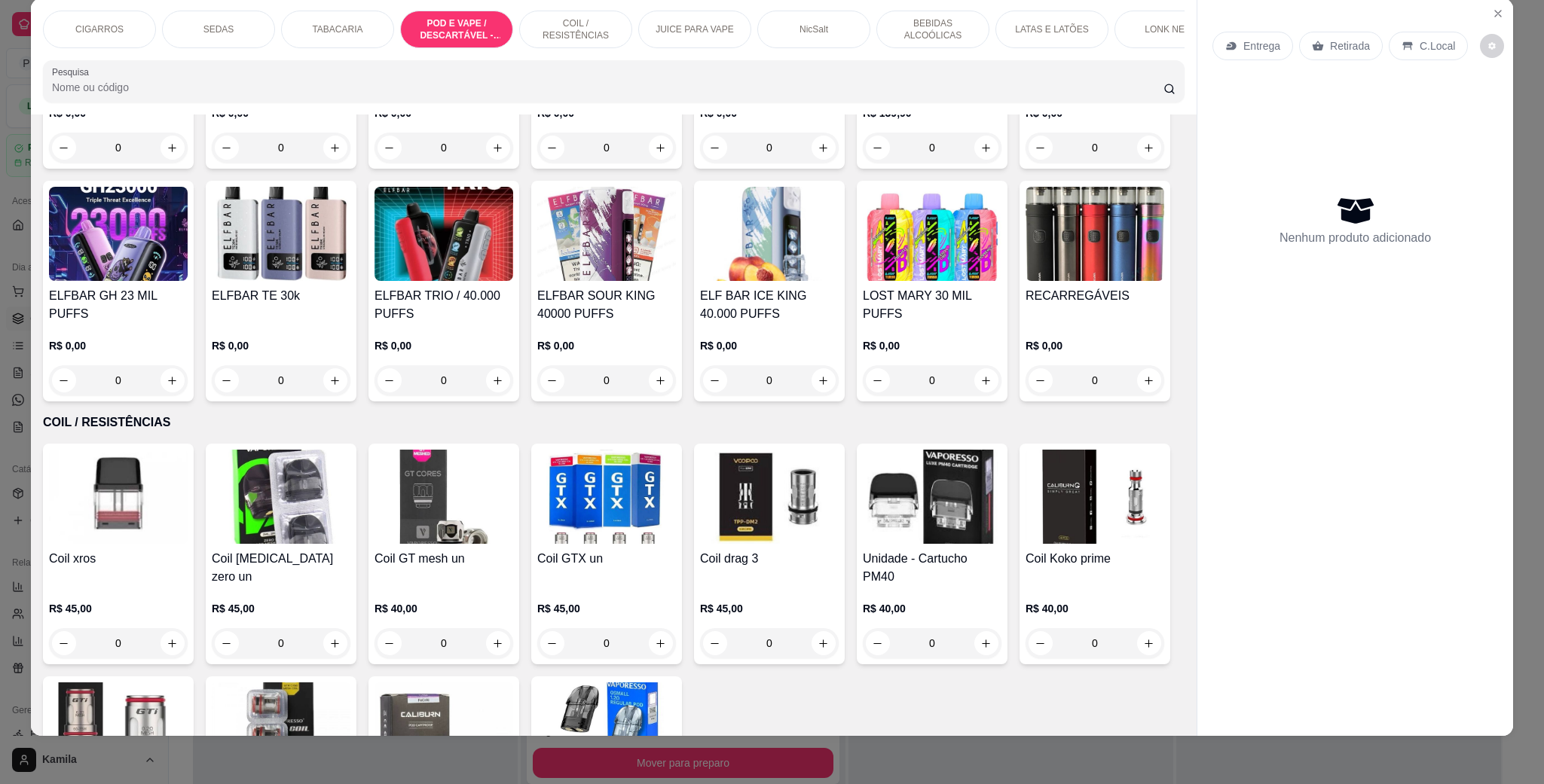
click at [1026, 48] on img at bounding box center [1095, 1] width 139 height 94
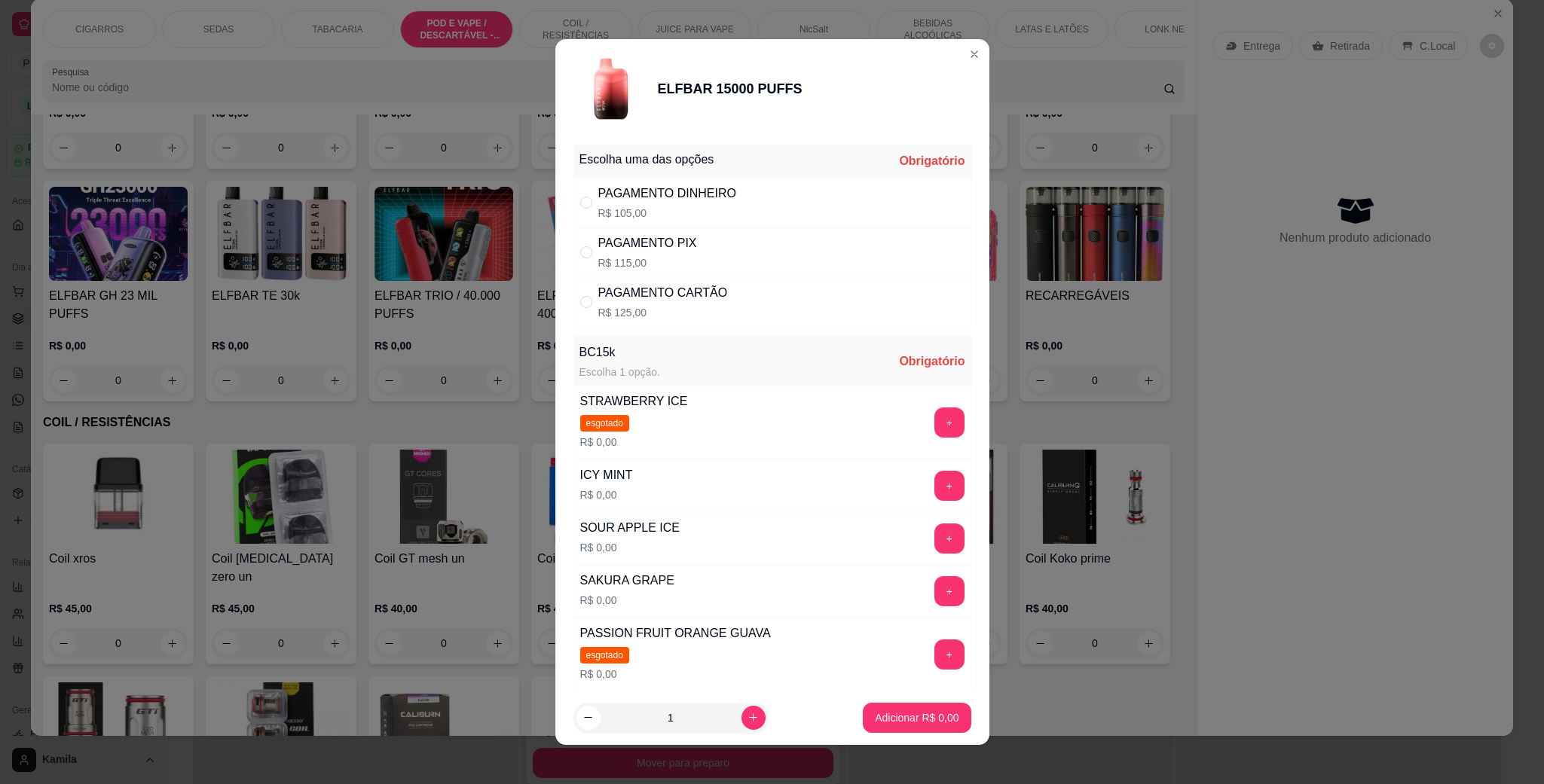
click at [694, 242] on div "PAGAMENTO PIX R$ 115,00" at bounding box center [773, 252] width 398 height 50
radio input "true"
click at [934, 492] on button "+" at bounding box center [949, 486] width 30 height 30
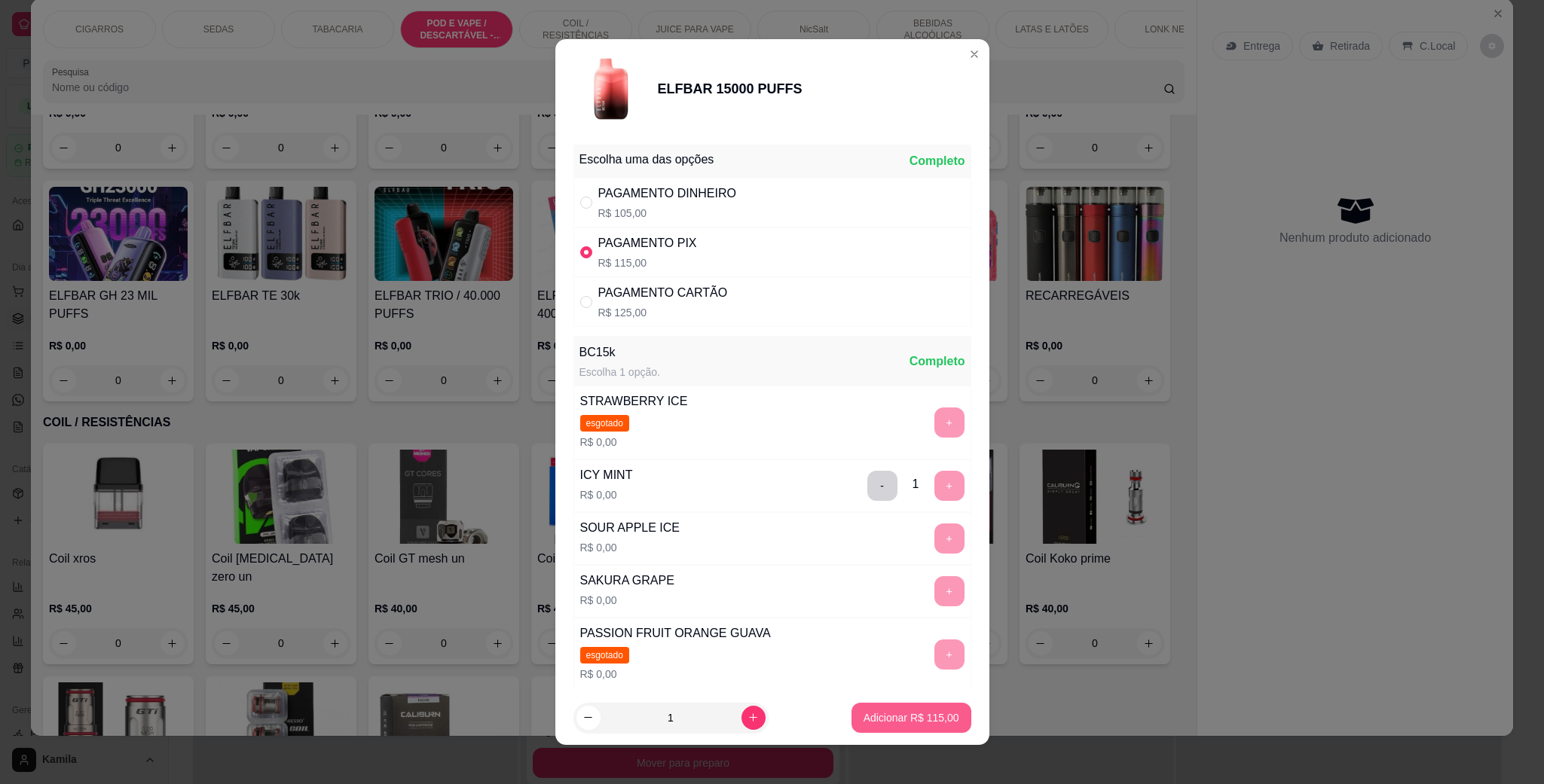
click at [914, 721] on p "Adicionar R$ 115,00" at bounding box center [911, 718] width 95 height 15
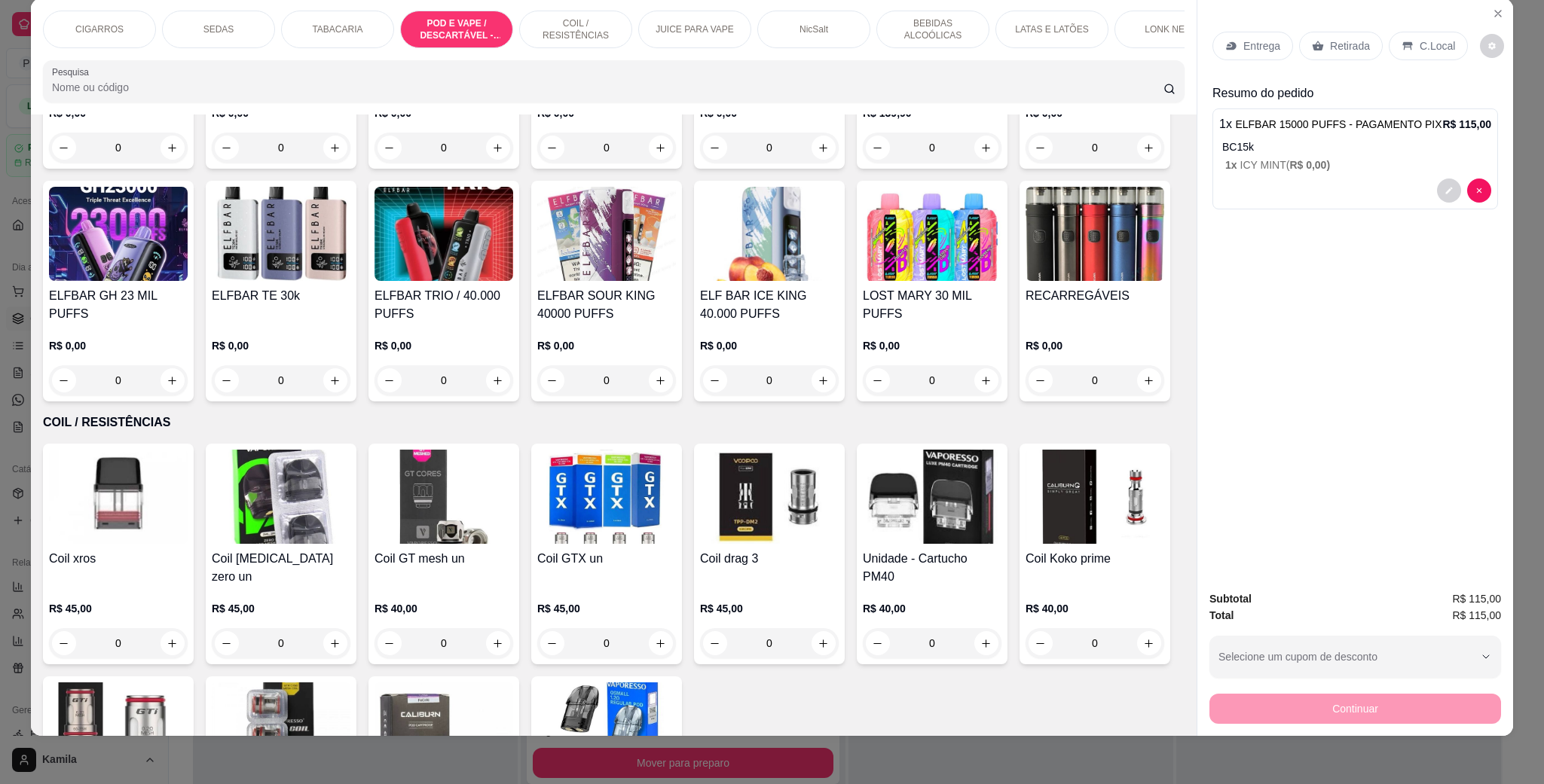
click at [1408, 41] on div "C.Local" at bounding box center [1429, 46] width 79 height 28
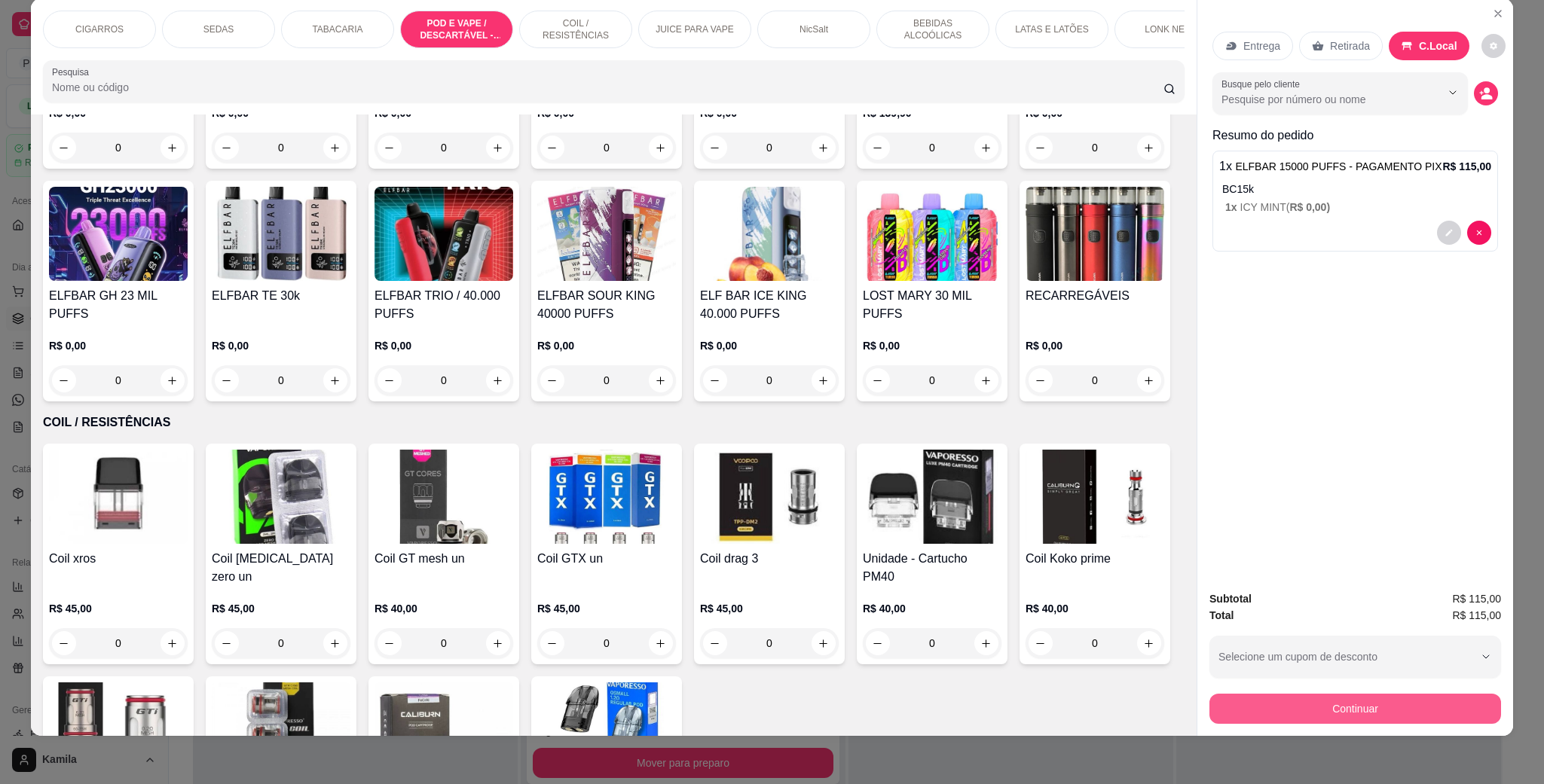
click at [1359, 717] on button "Continuar" at bounding box center [1355, 709] width 292 height 30
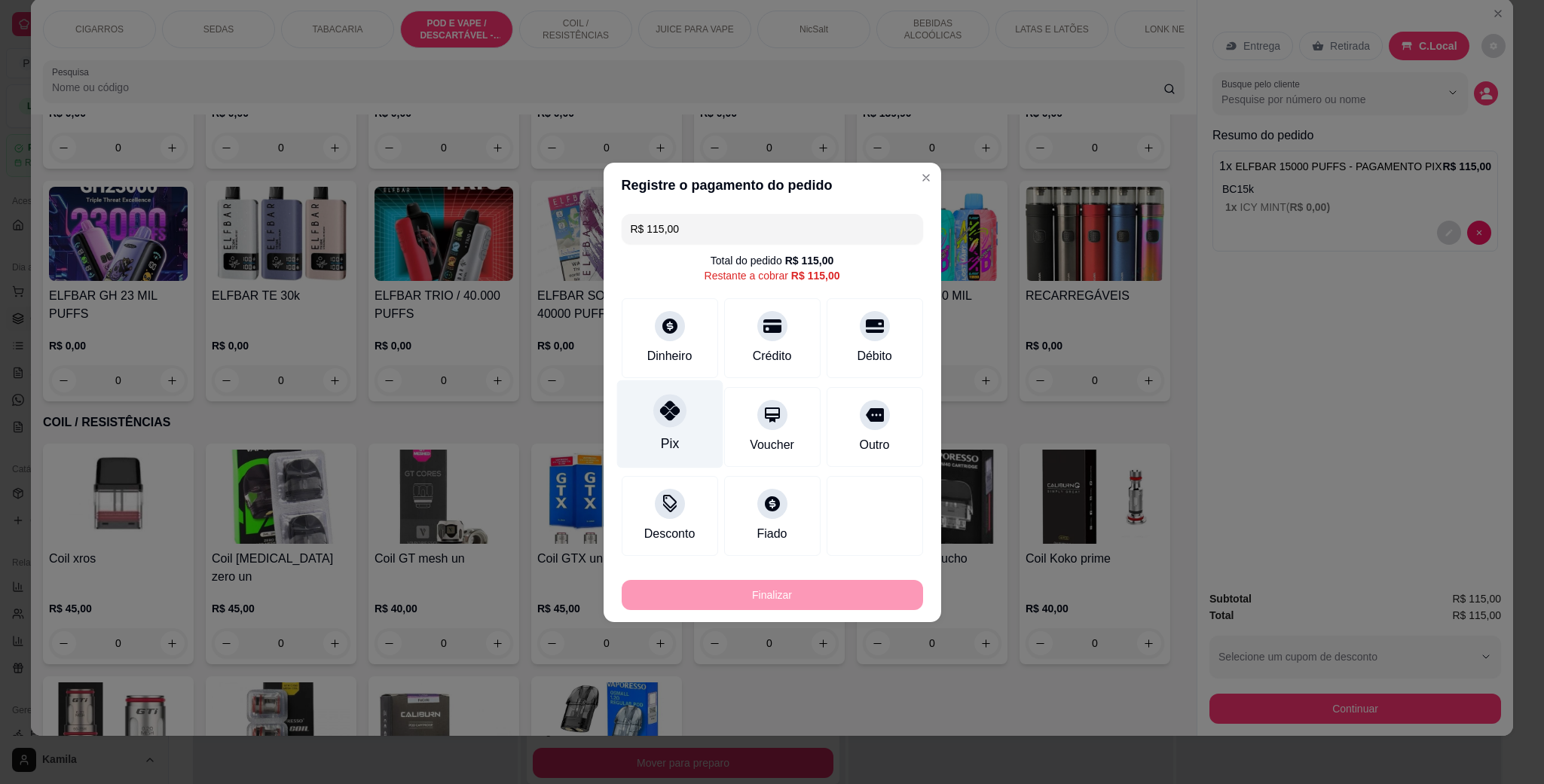
click at [679, 413] on div at bounding box center [669, 410] width 33 height 33
type input "R$ 0,00"
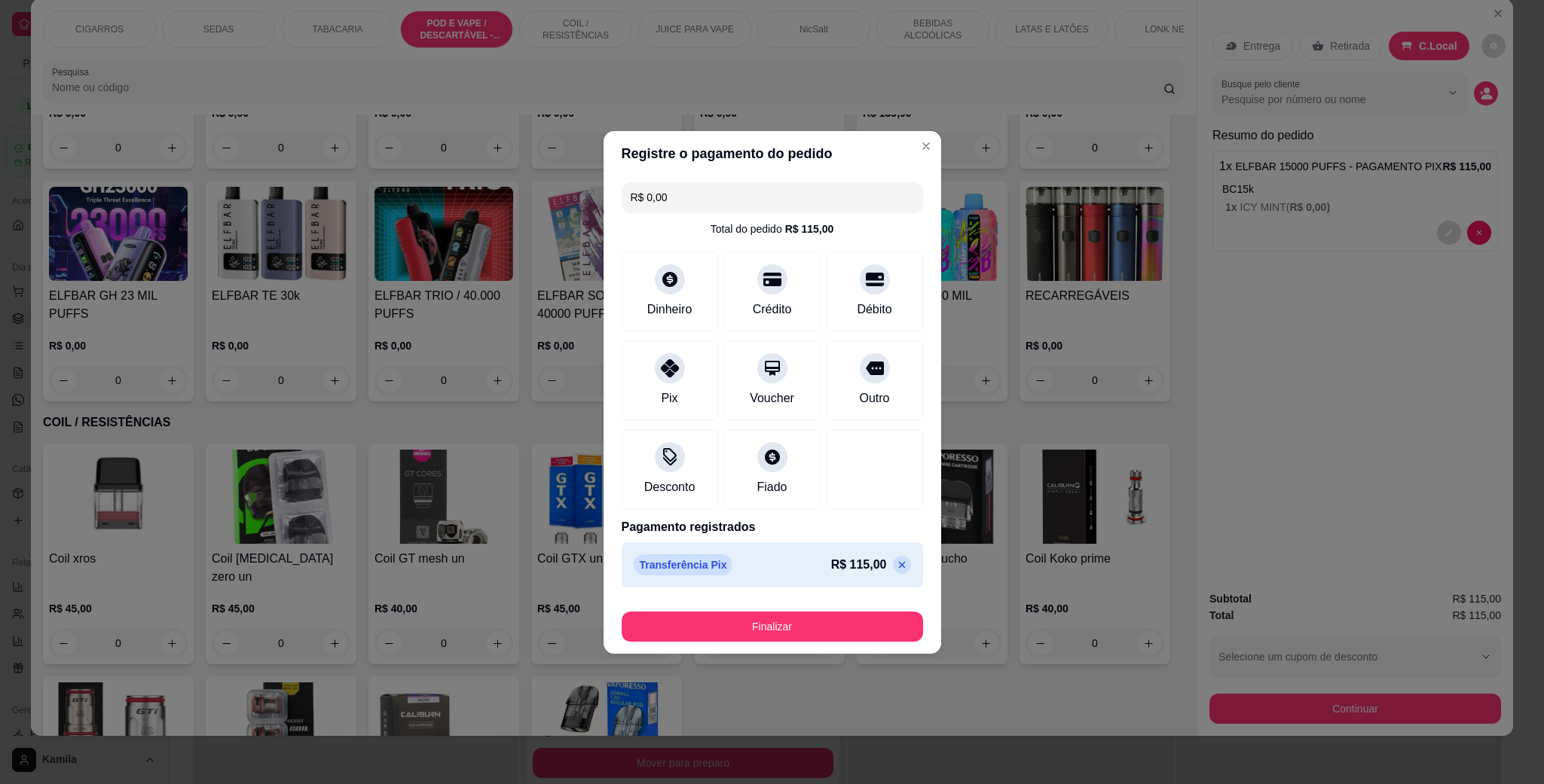
click at [816, 644] on footer "Finalizar" at bounding box center [773, 624] width 338 height 60
click at [824, 628] on button "Finalizar" at bounding box center [772, 626] width 301 height 30
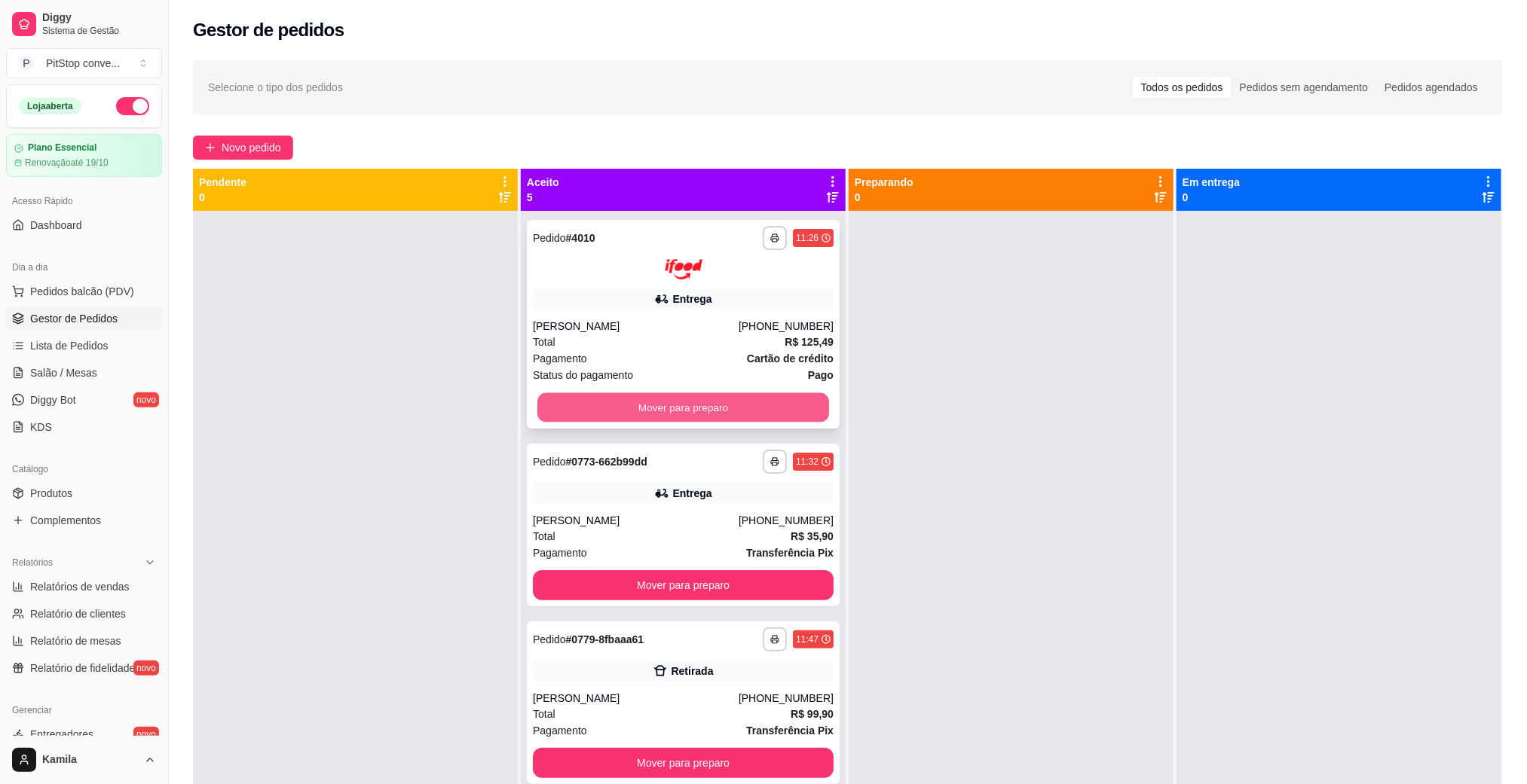
click at [675, 403] on button "Mover para preparo" at bounding box center [682, 407] width 292 height 29
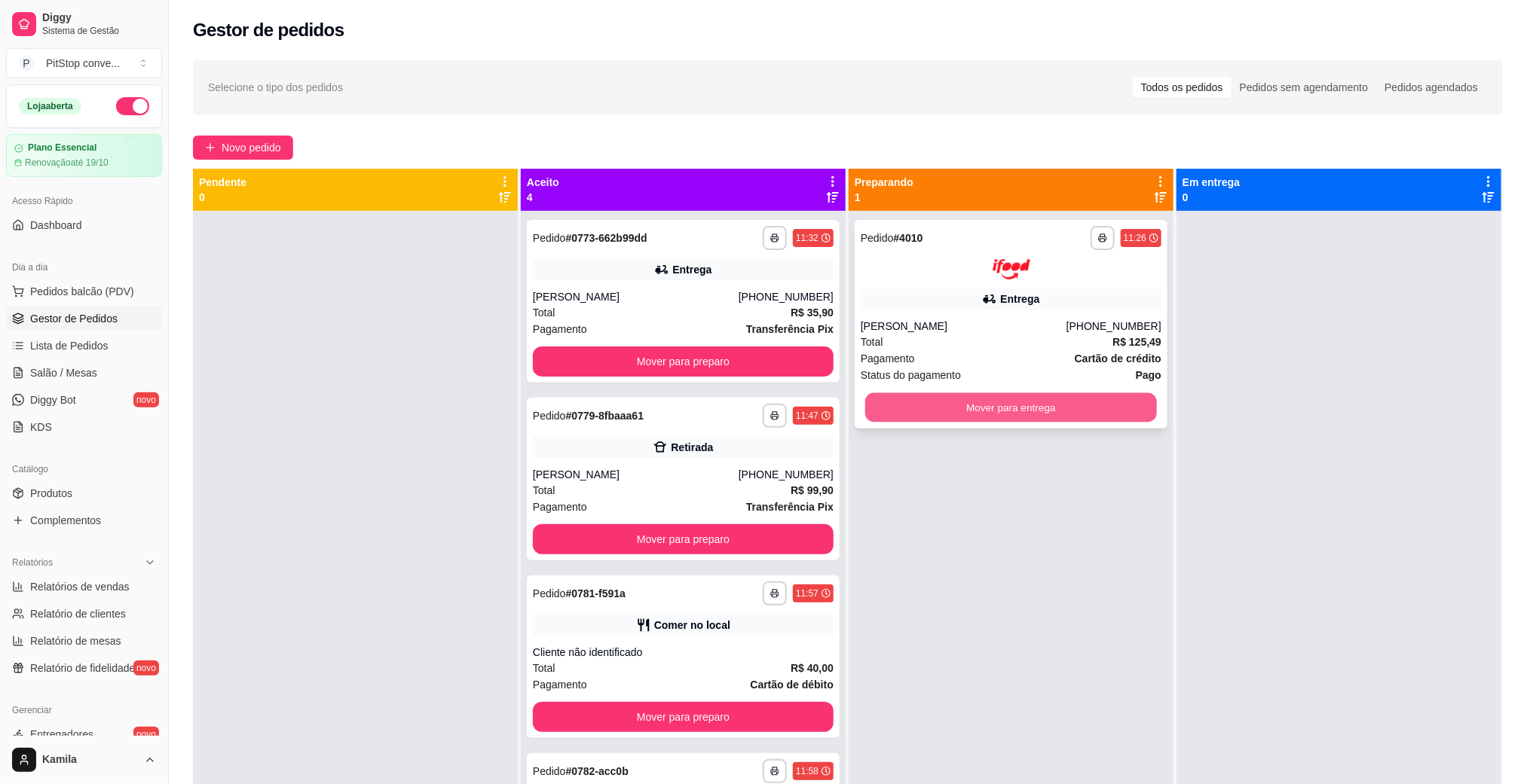
click at [1038, 406] on button "Mover para entrega" at bounding box center [1011, 407] width 292 height 29
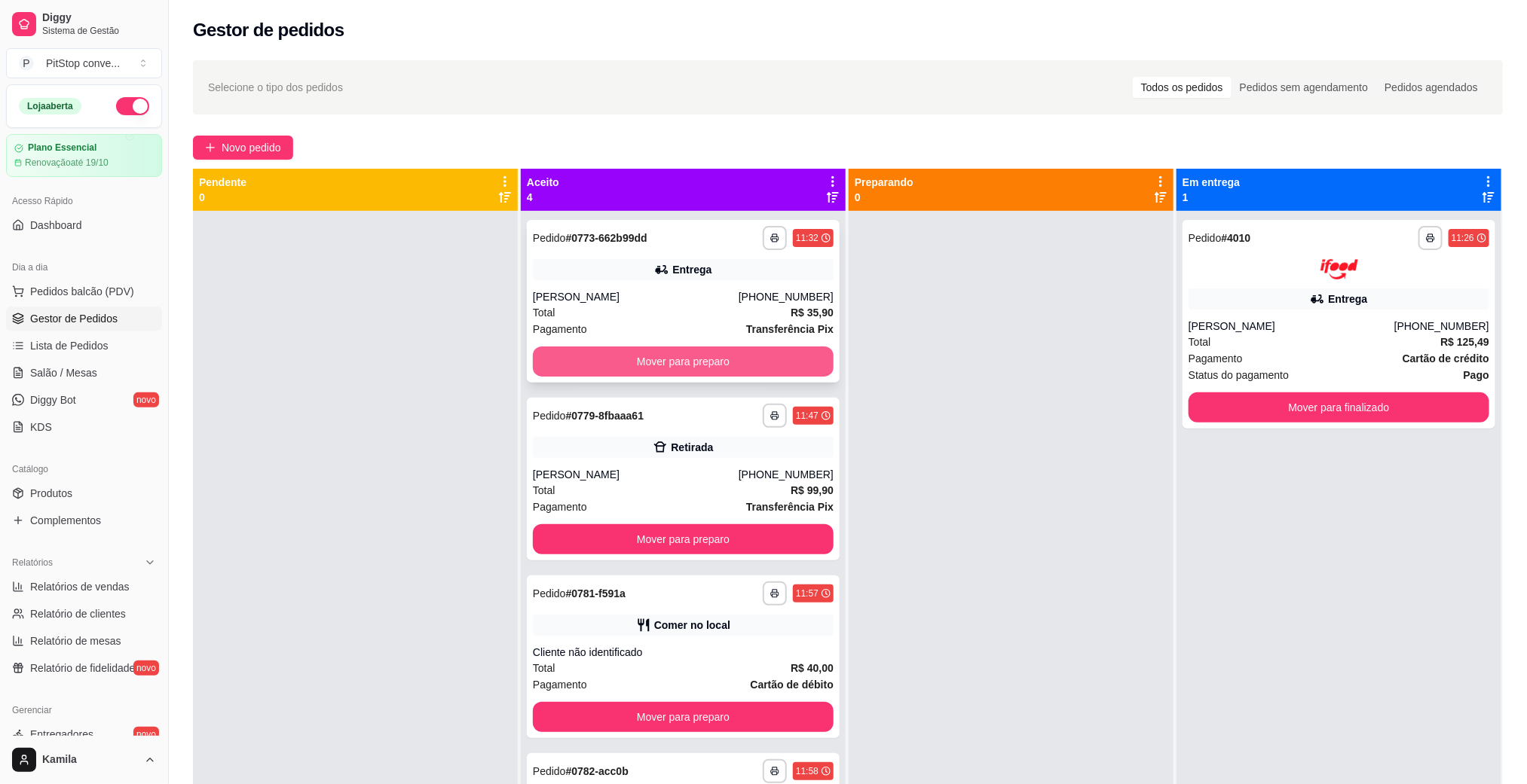
click at [735, 367] on button "Mover para preparo" at bounding box center [683, 361] width 301 height 30
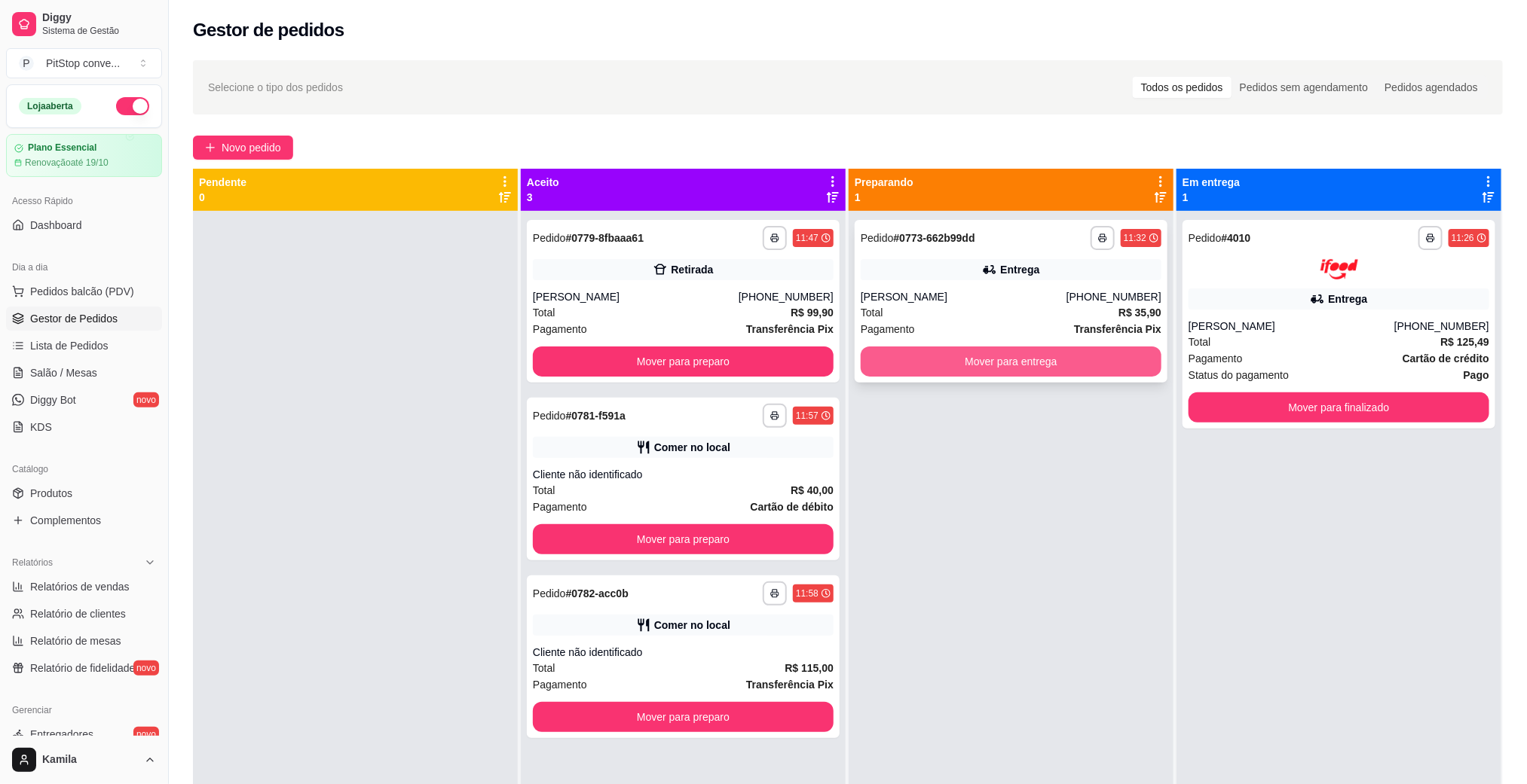
click at [982, 366] on button "Mover para entrega" at bounding box center [1011, 361] width 301 height 30
click at [959, 357] on button "Mover para entrega" at bounding box center [1011, 361] width 301 height 30
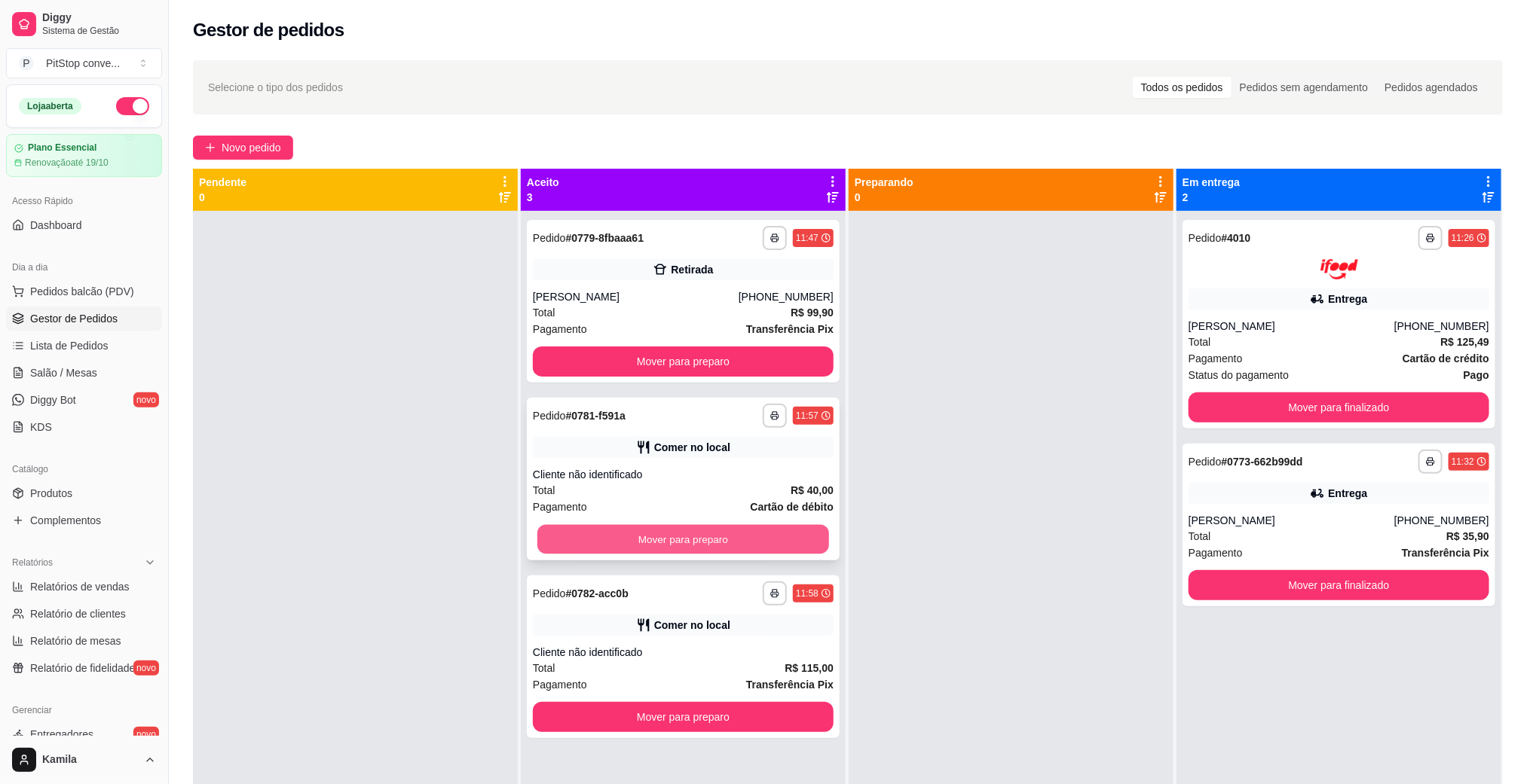
click at [739, 539] on button "Mover para preparo" at bounding box center [682, 540] width 292 height 29
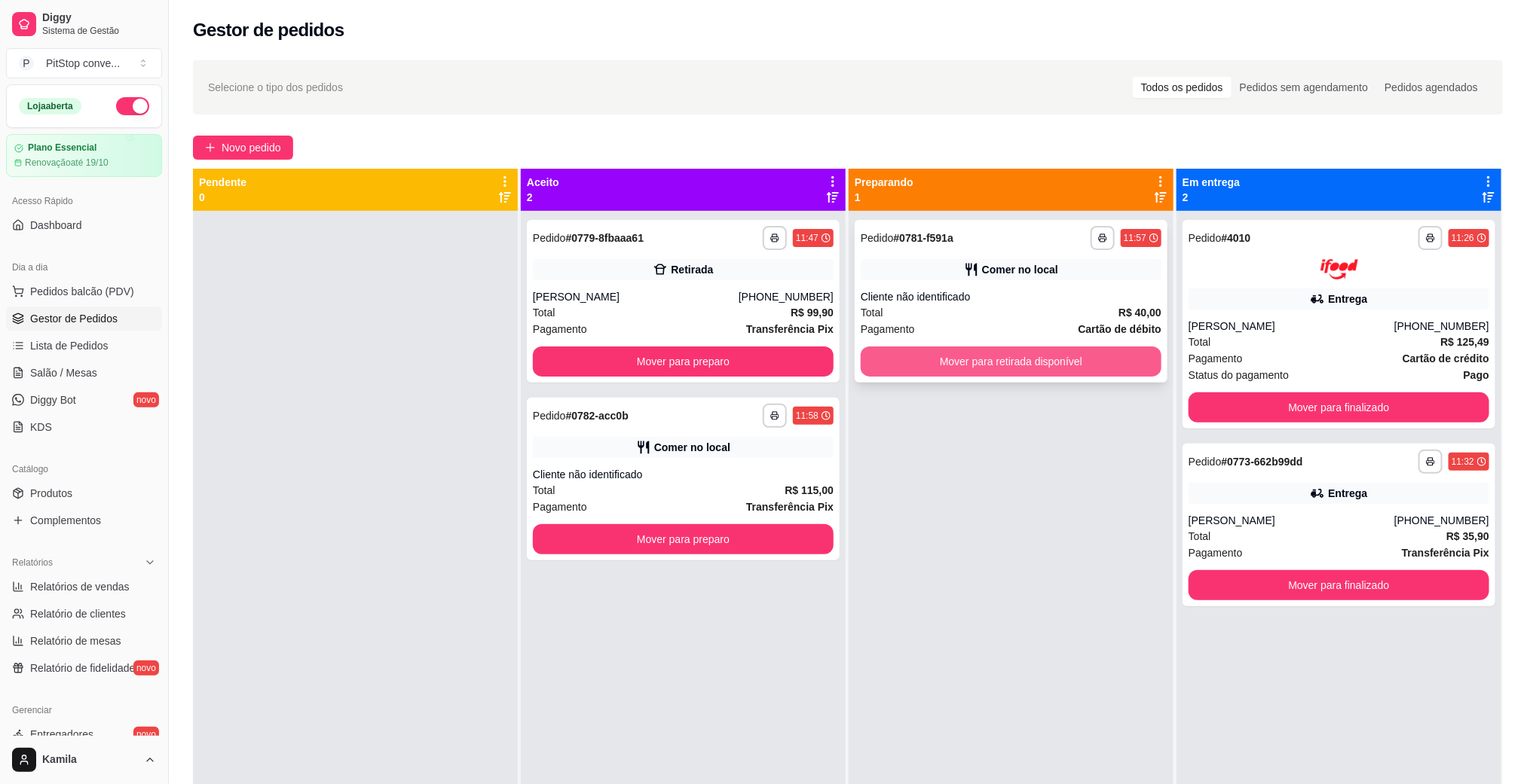
click at [1051, 364] on button "Mover para retirada disponível" at bounding box center [1011, 361] width 301 height 30
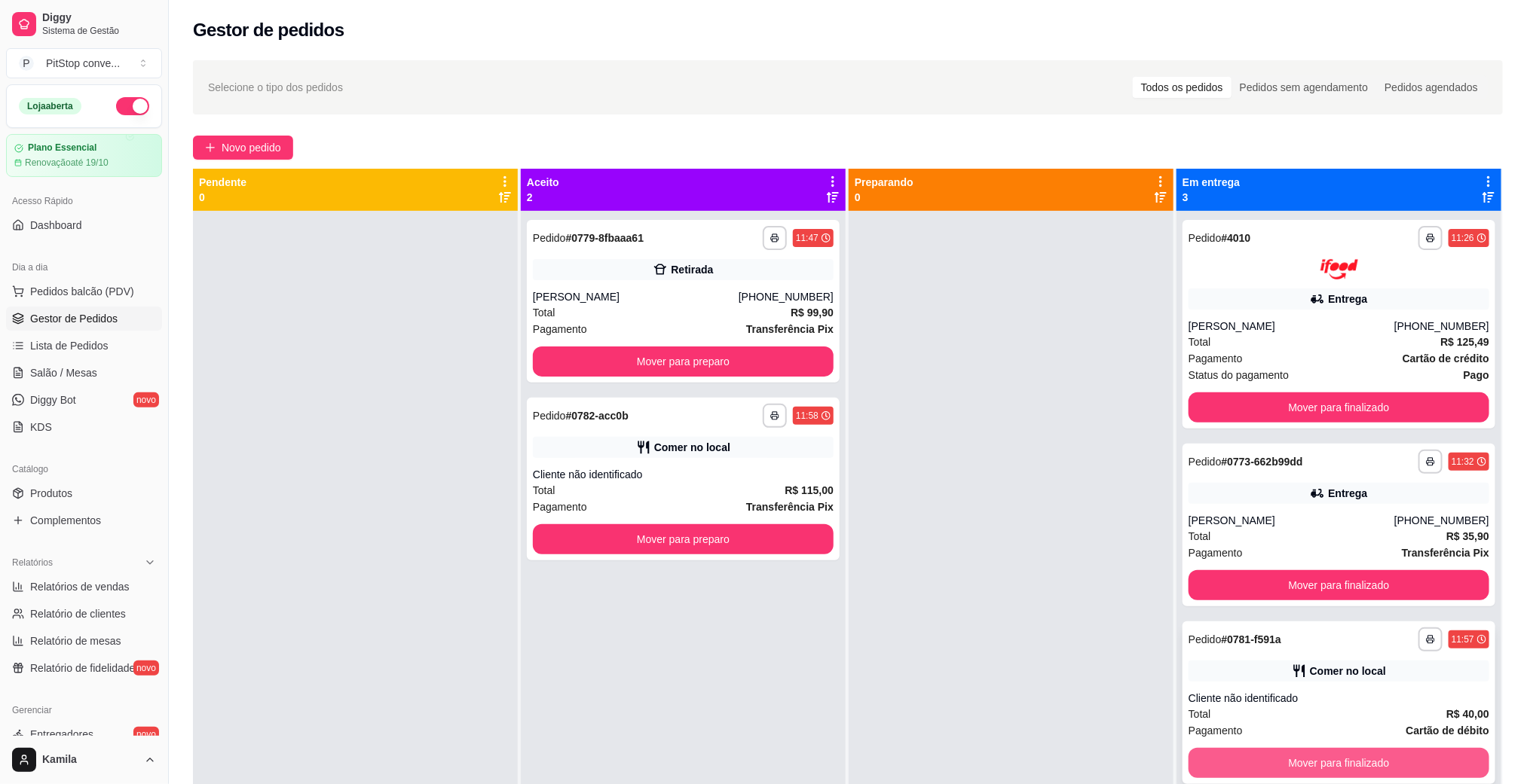
click at [1309, 762] on button "Mover para finalizado" at bounding box center [1338, 763] width 301 height 30
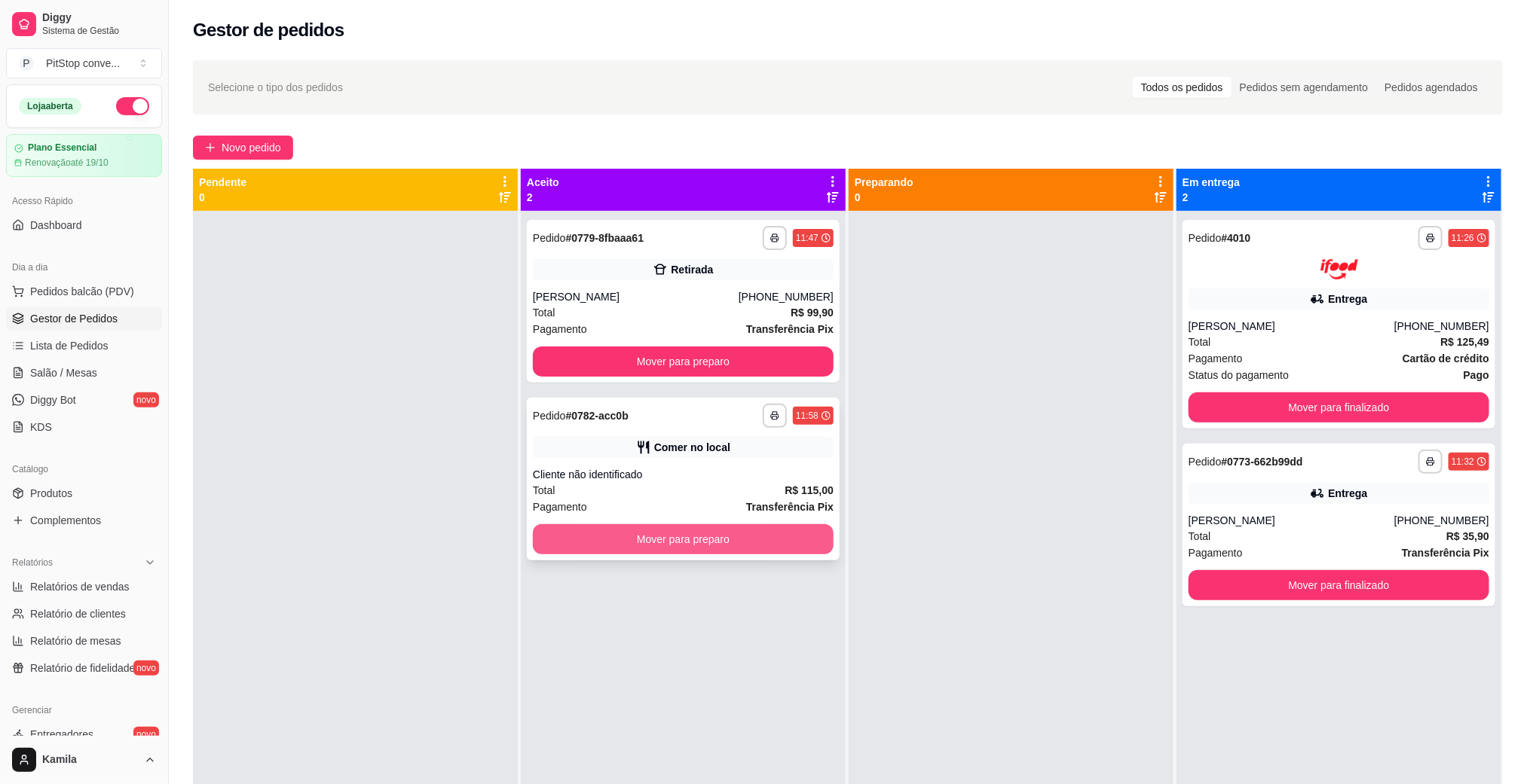
click at [784, 539] on button "Mover para preparo" at bounding box center [683, 540] width 301 height 30
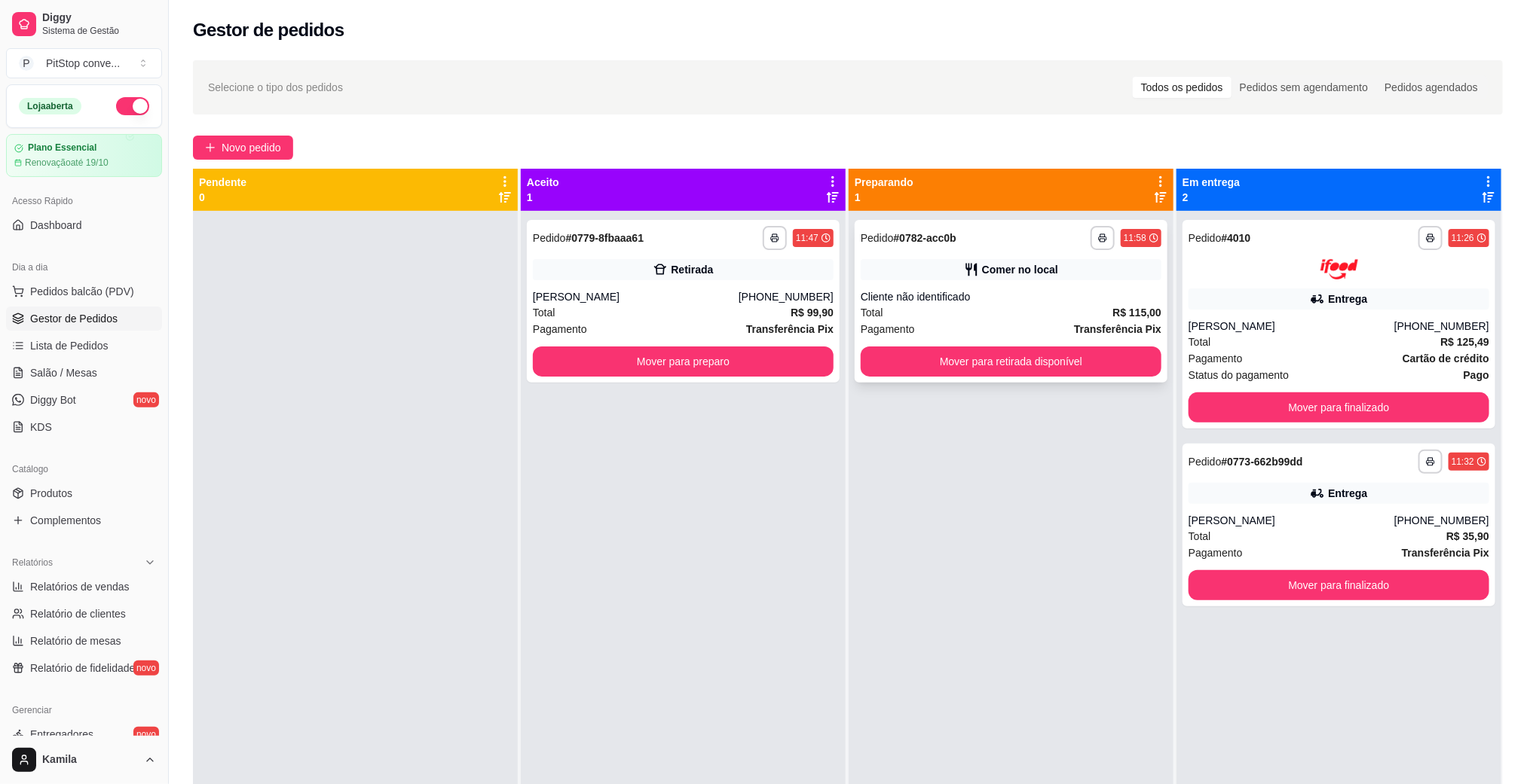
click at [1018, 377] on div "**********" at bounding box center [1010, 301] width 312 height 162
click at [1081, 356] on button "Mover para retirada disponível" at bounding box center [1011, 361] width 301 height 30
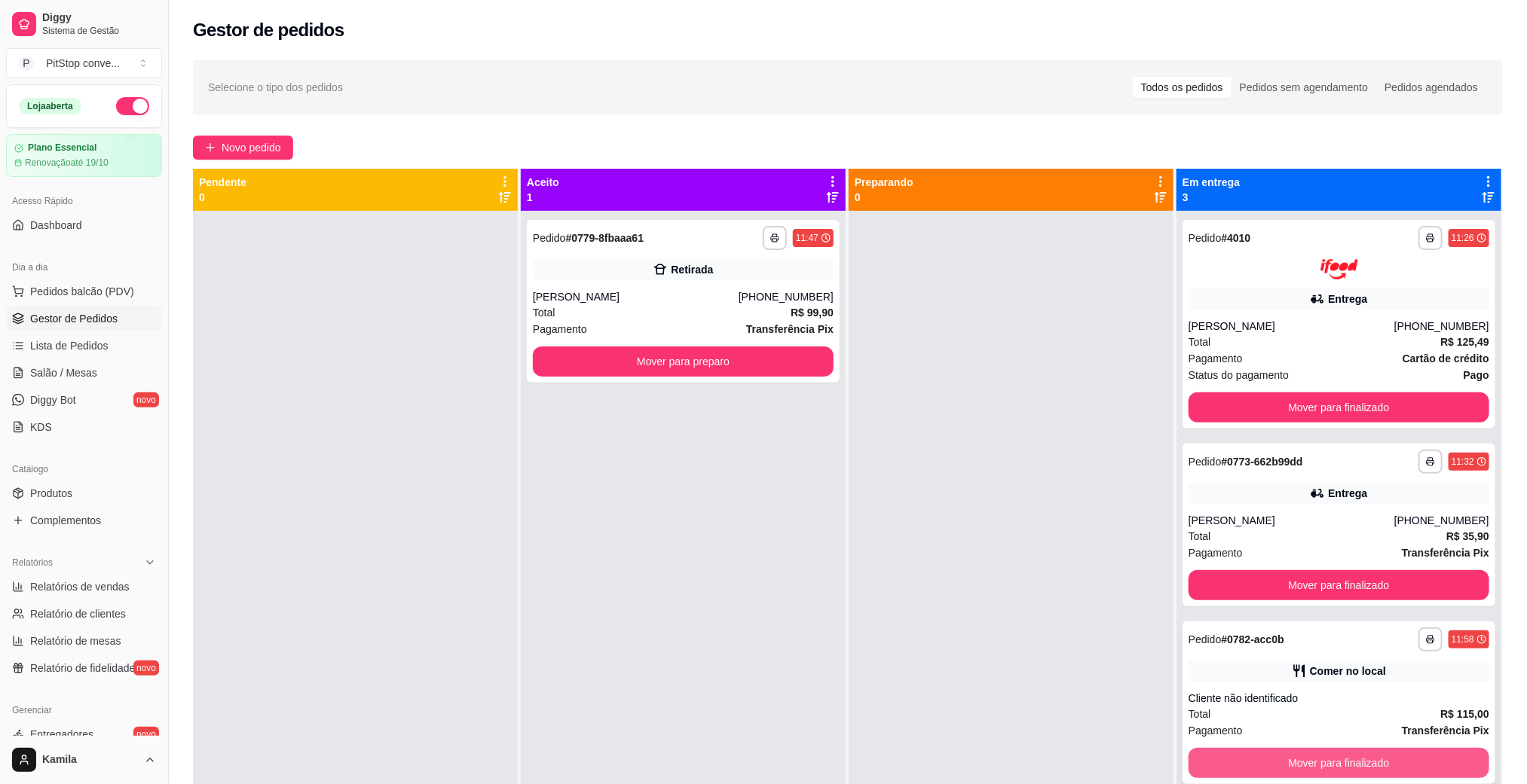
click at [1314, 758] on button "Mover para finalizado" at bounding box center [1338, 763] width 301 height 30
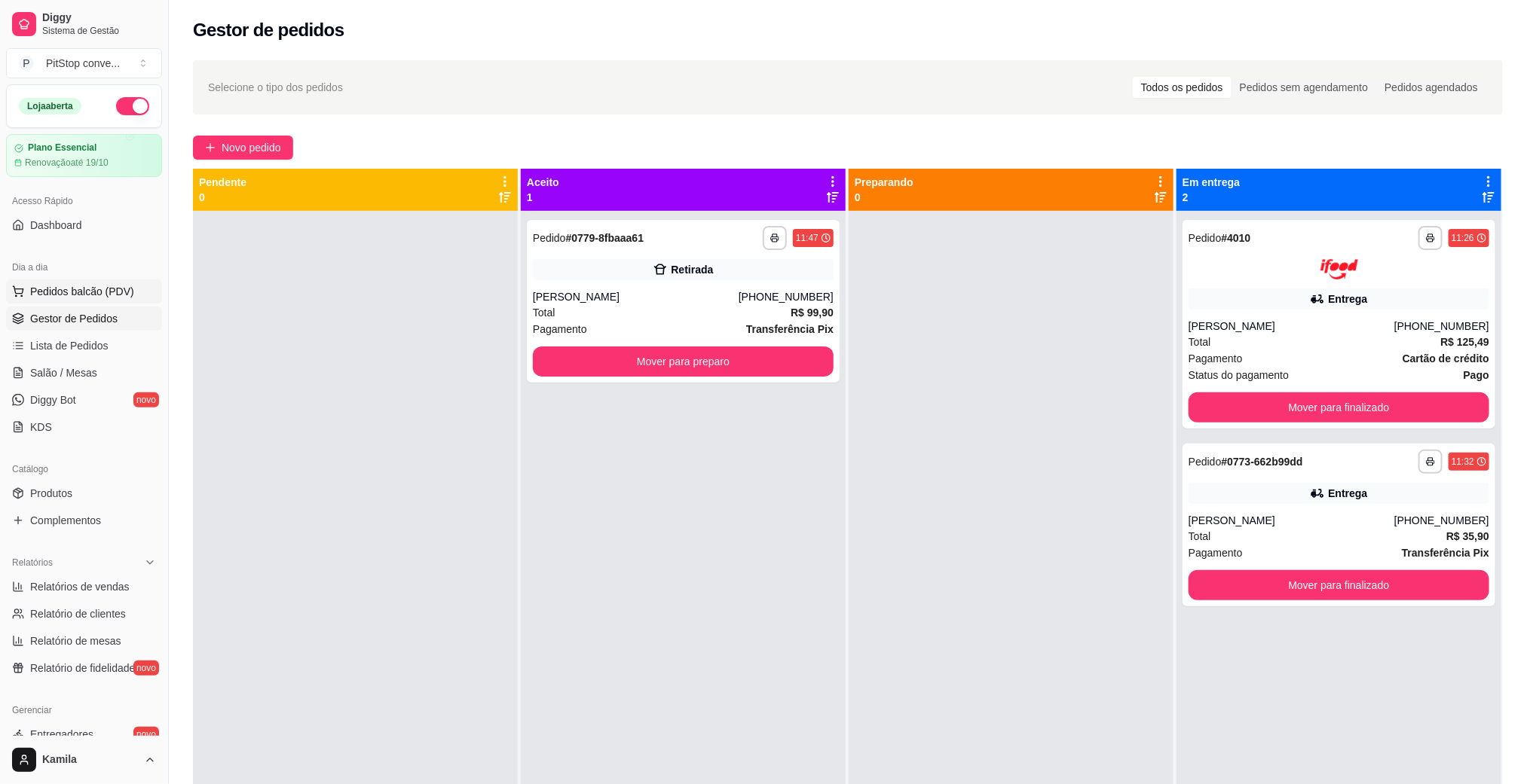
click at [43, 288] on span "Pedidos balcão (PDV)" at bounding box center [82, 292] width 104 height 15
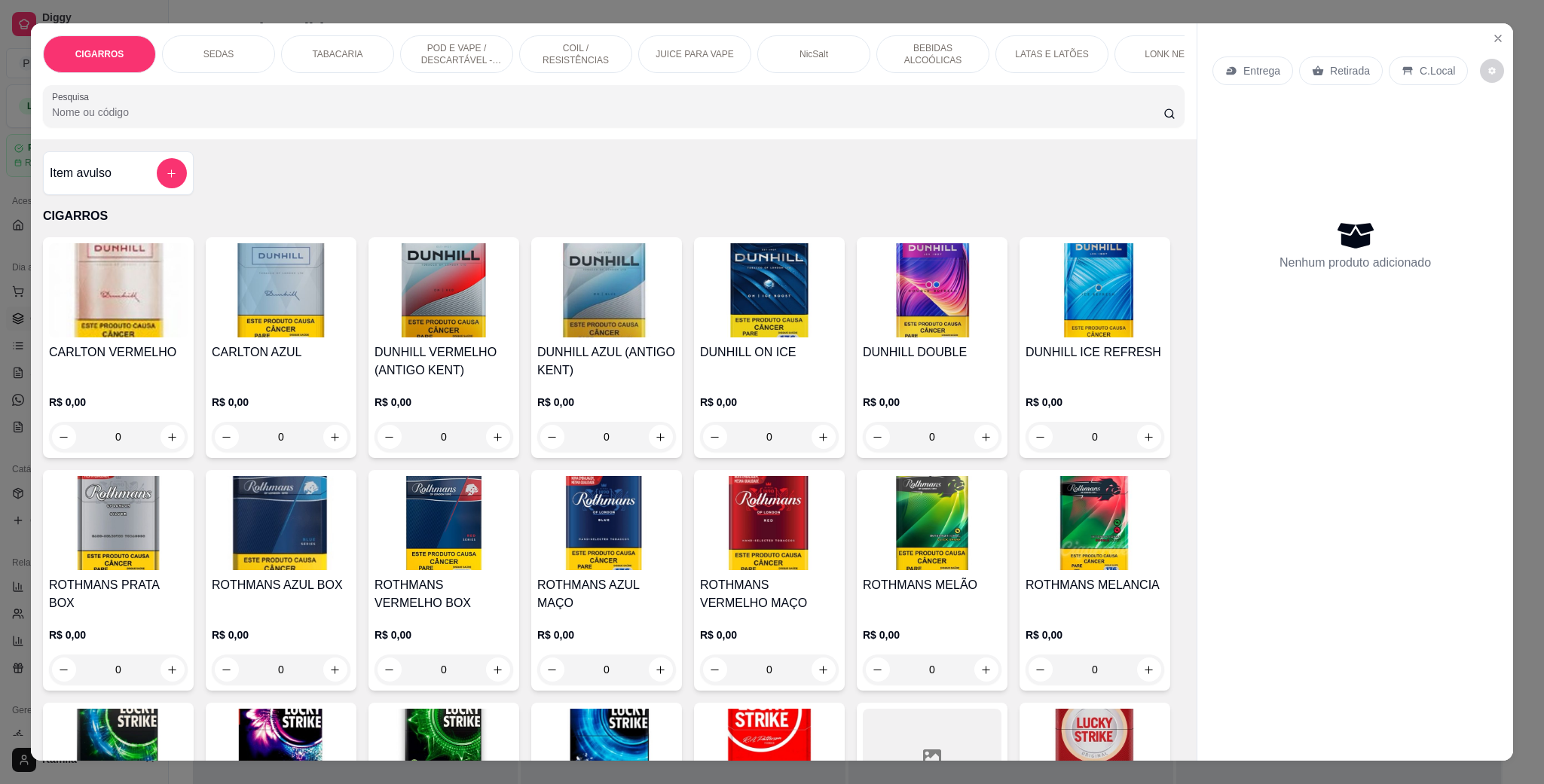
click at [235, 57] on div "SEDAS" at bounding box center [219, 55] width 113 height 38
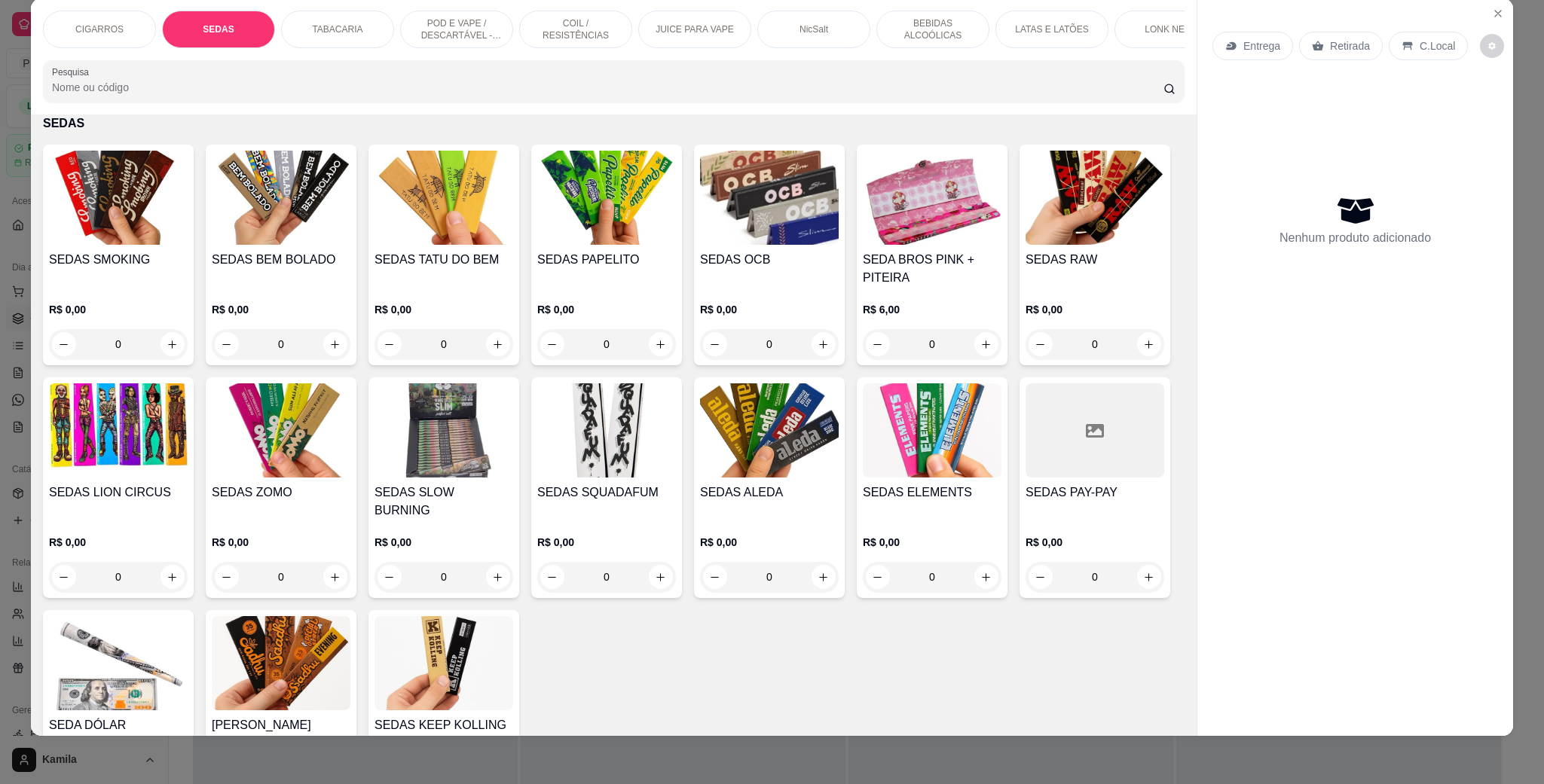
click at [294, 269] on h4 "SEDAS BEM BOLADO" at bounding box center [280, 259] width 139 height 18
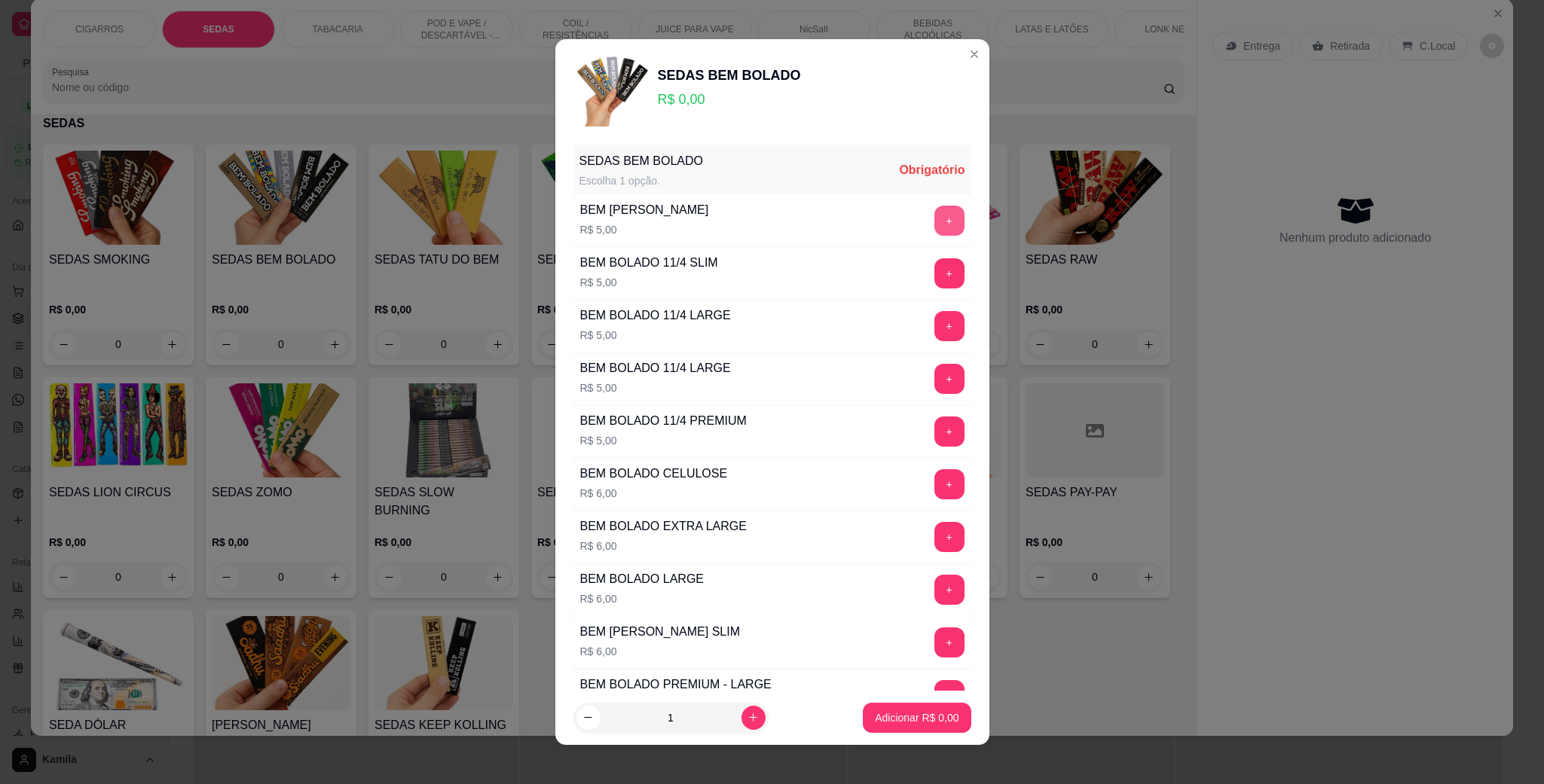
click at [934, 228] on button "+" at bounding box center [949, 221] width 30 height 30
click at [904, 719] on p "Adicionar R$ 5,00" at bounding box center [916, 718] width 84 height 15
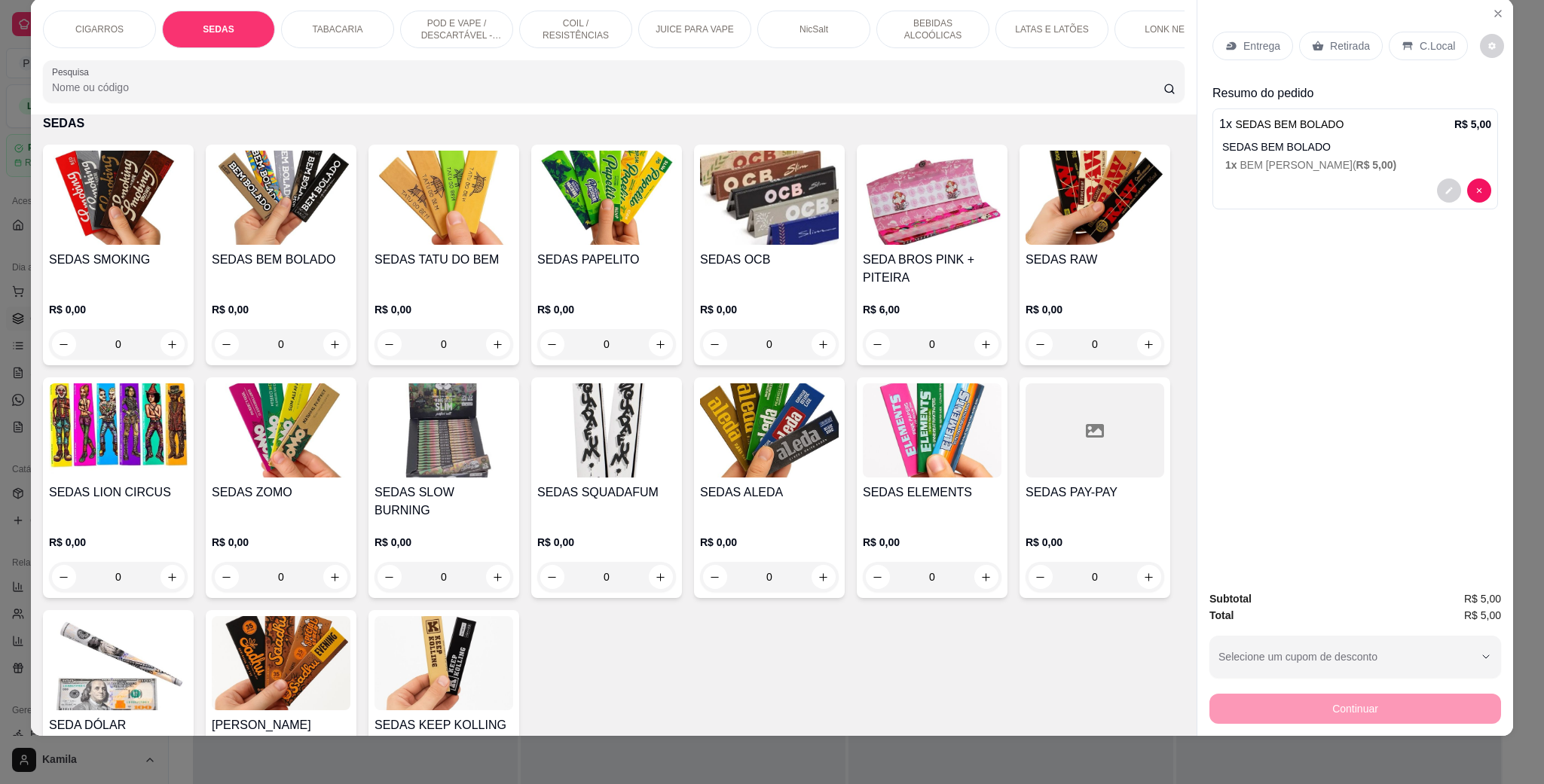
click at [1406, 35] on div "C.Local" at bounding box center [1429, 46] width 79 height 28
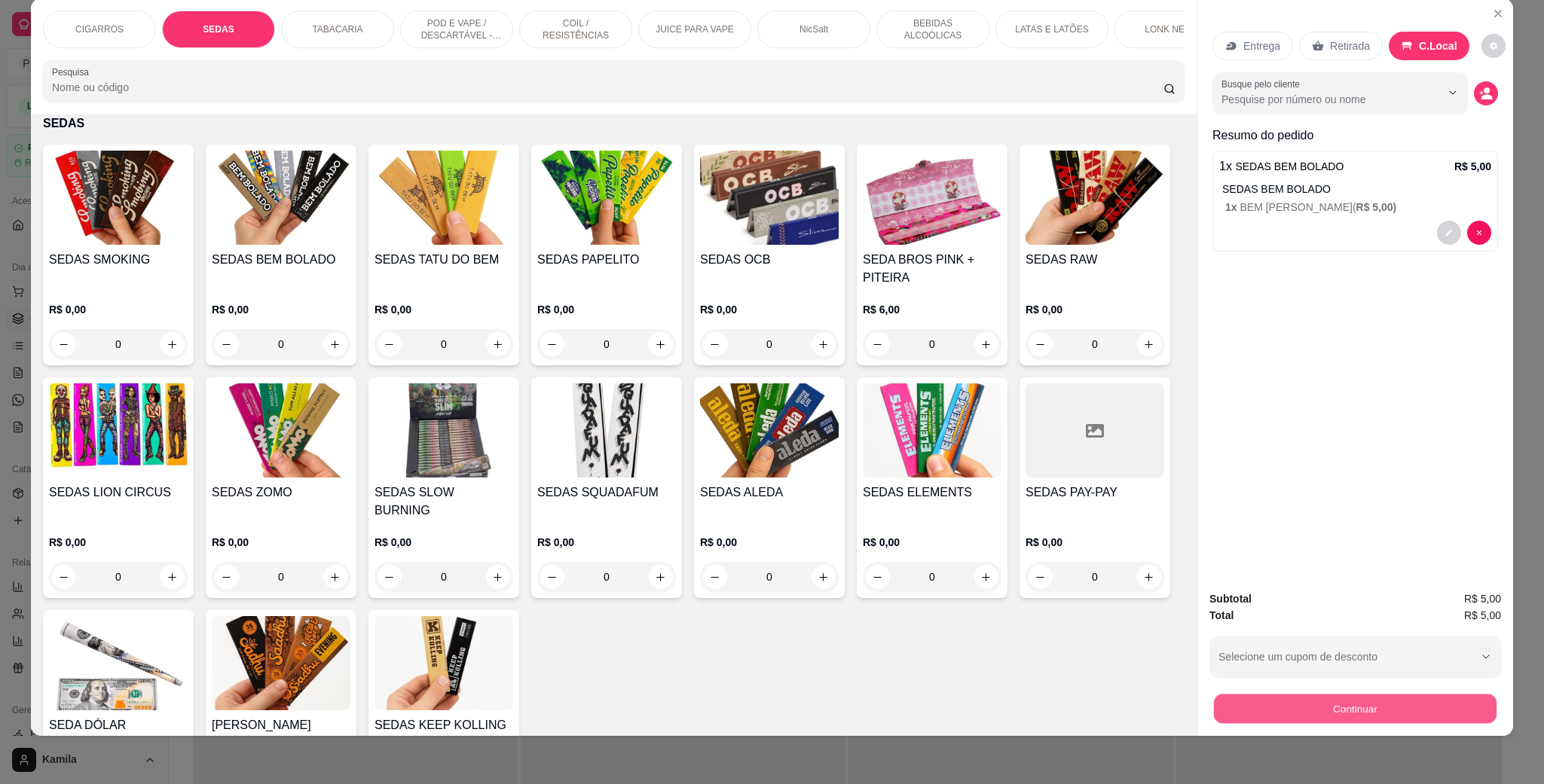
click at [1359, 712] on button "Continuar" at bounding box center [1354, 708] width 282 height 29
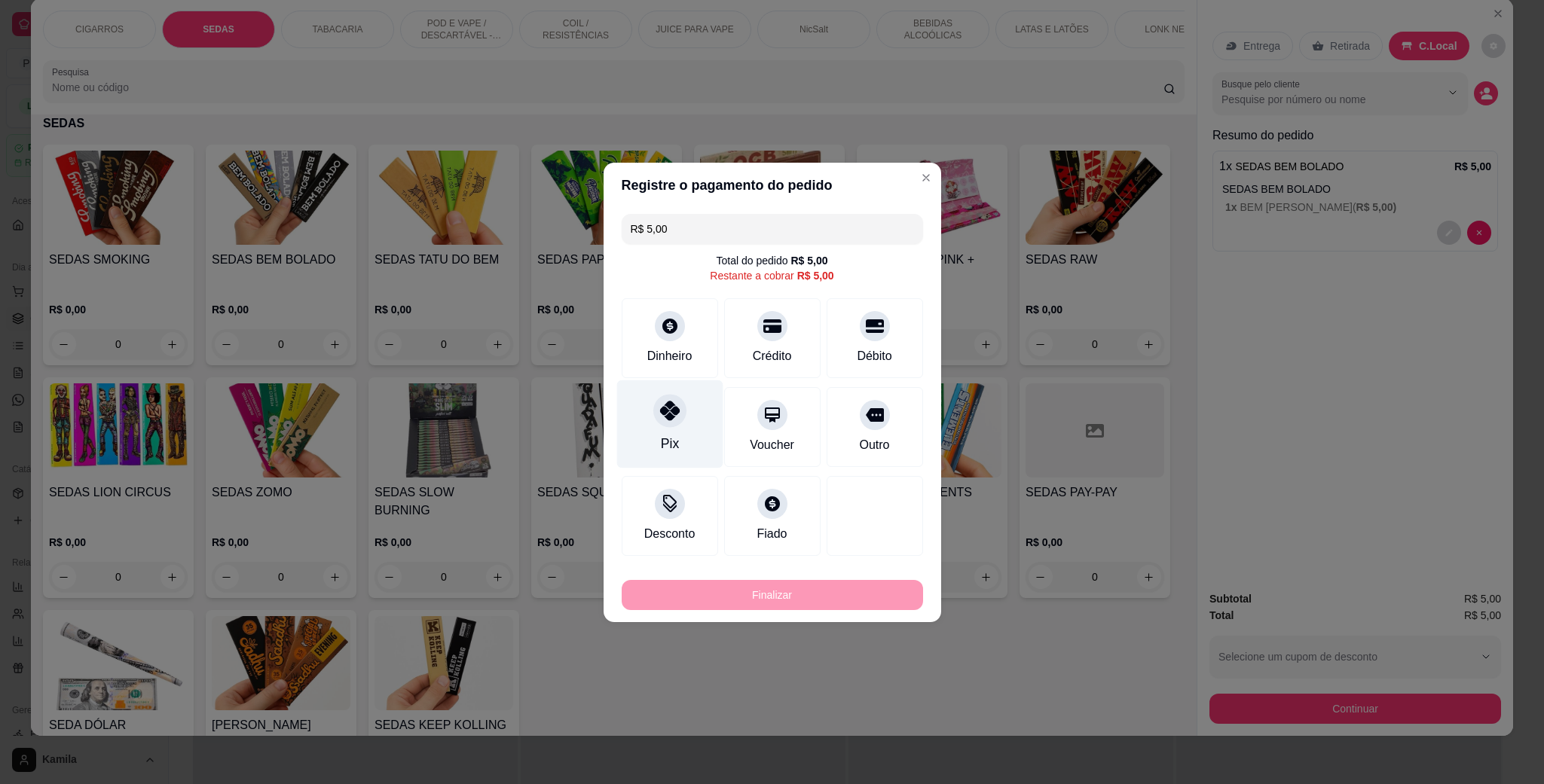
click at [690, 421] on div "Pix" at bounding box center [669, 423] width 107 height 88
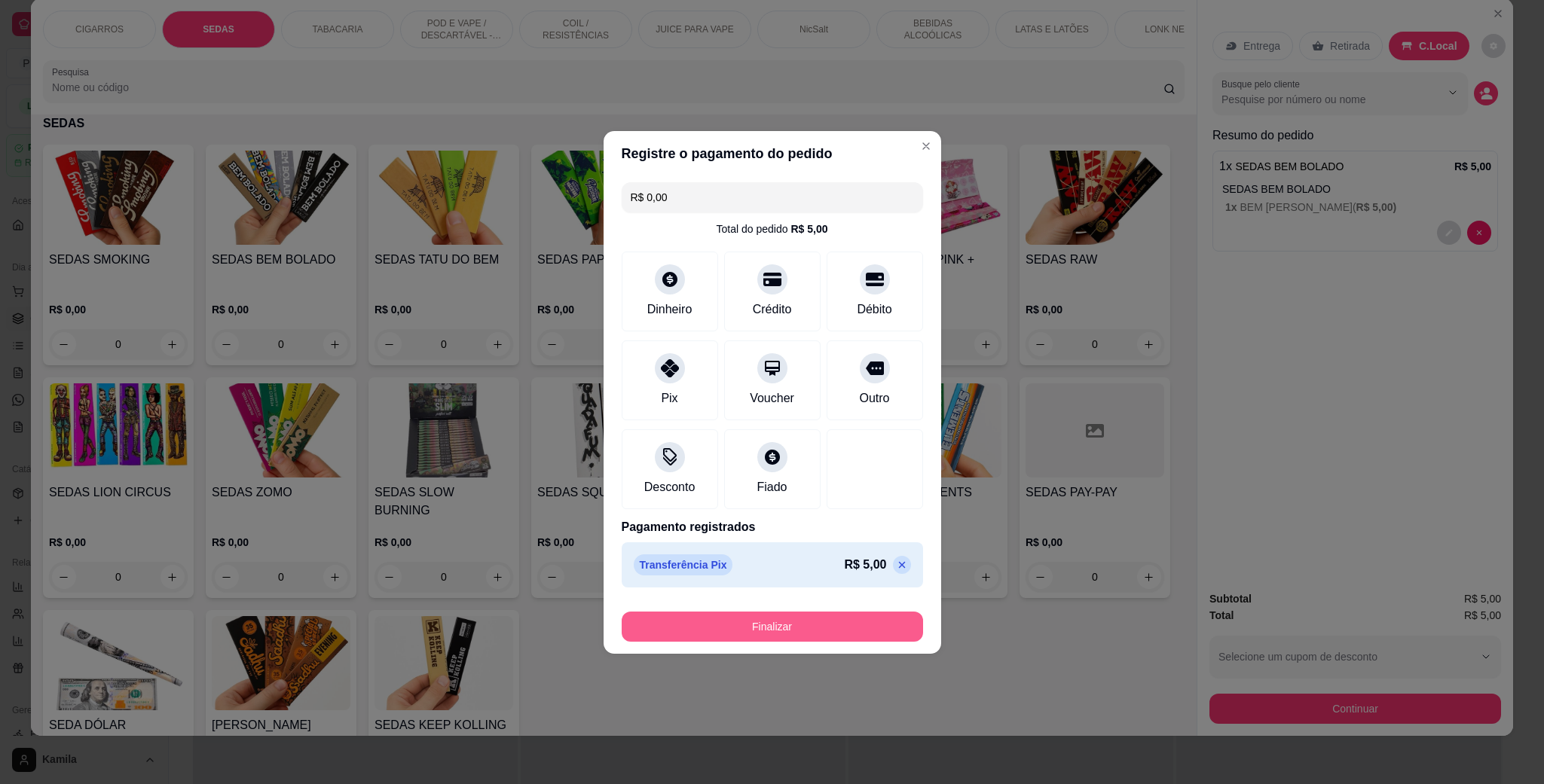
click at [792, 636] on button "Finalizar" at bounding box center [772, 626] width 301 height 30
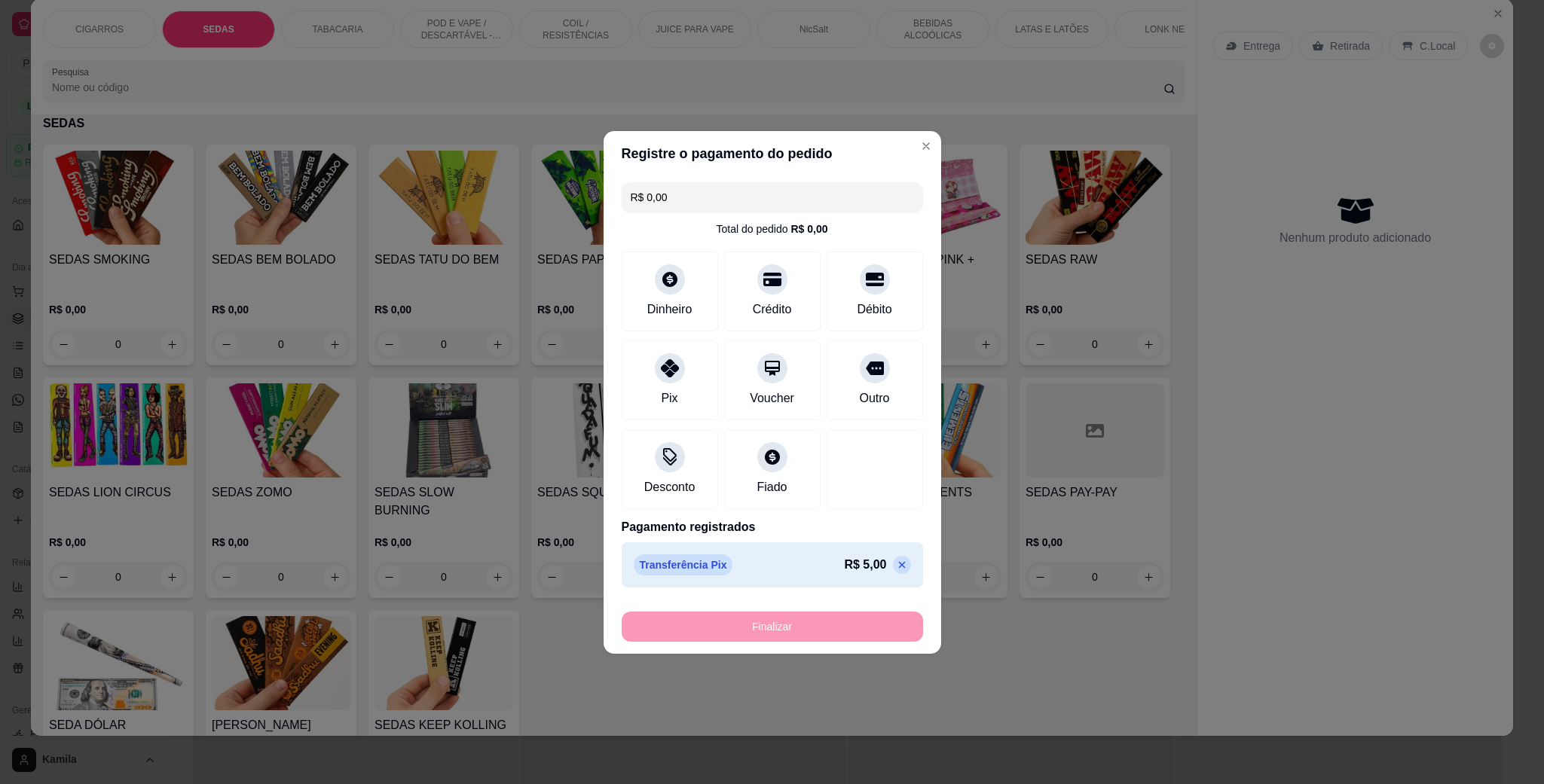
type input "-R$ 5,00"
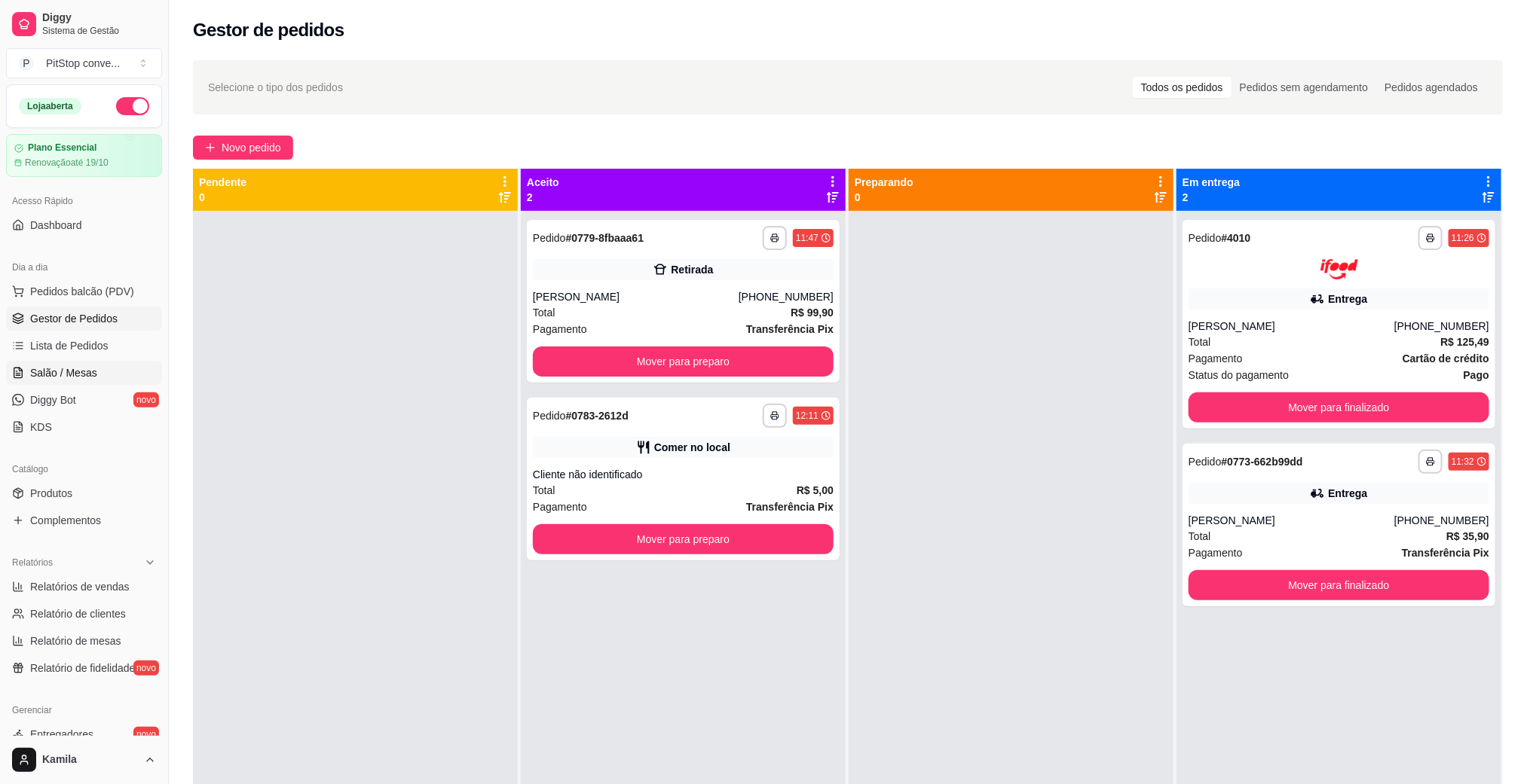
click at [75, 375] on span "Salão / Mesas" at bounding box center [63, 373] width 67 height 15
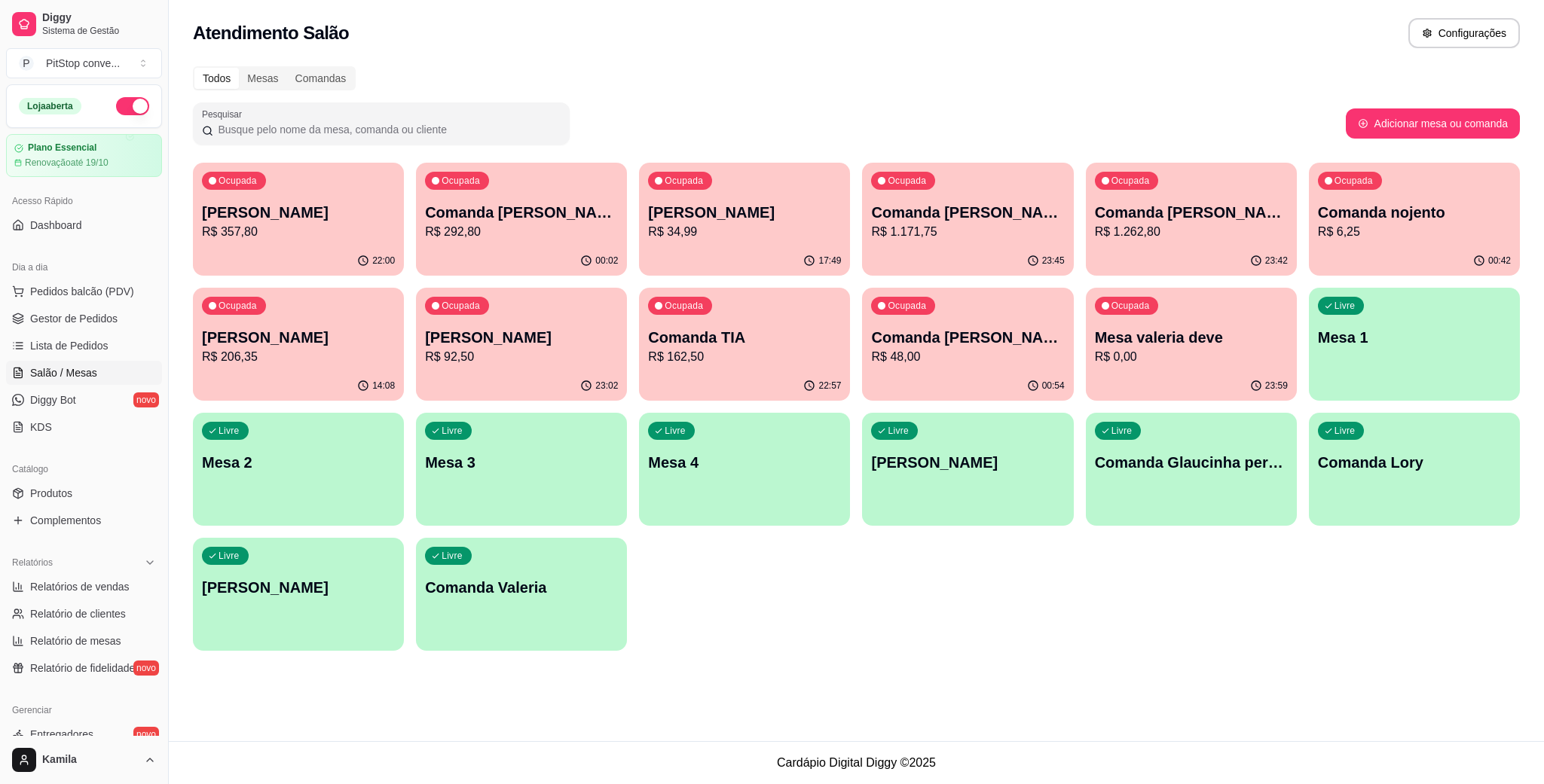
click at [1350, 325] on div "Livre Mesa 1" at bounding box center [1415, 335] width 211 height 95
click at [1397, 213] on p "Comanda nojento" at bounding box center [1414, 212] width 193 height 21
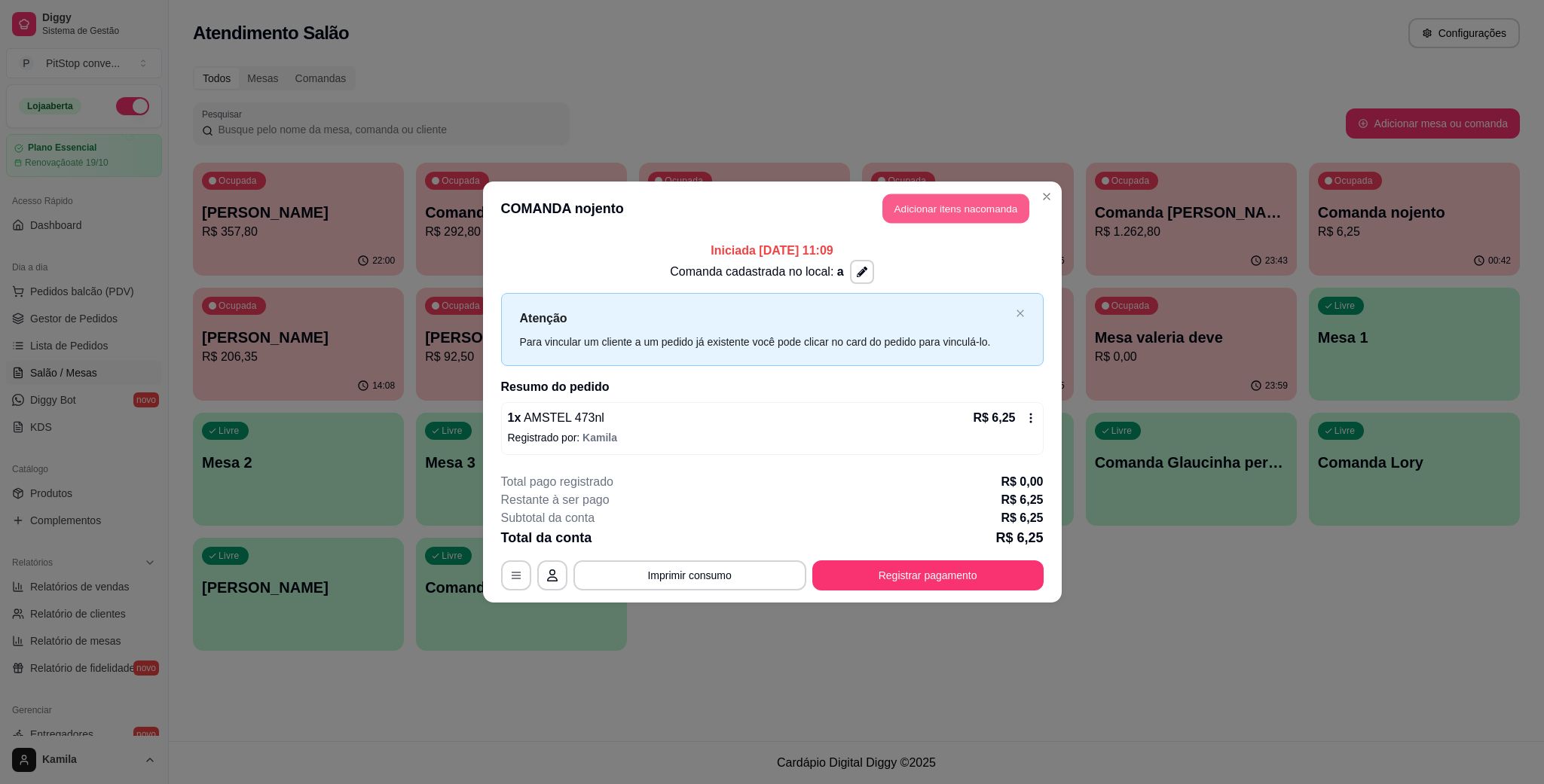
click at [968, 196] on button "Adicionar itens na comanda" at bounding box center [956, 209] width 147 height 29
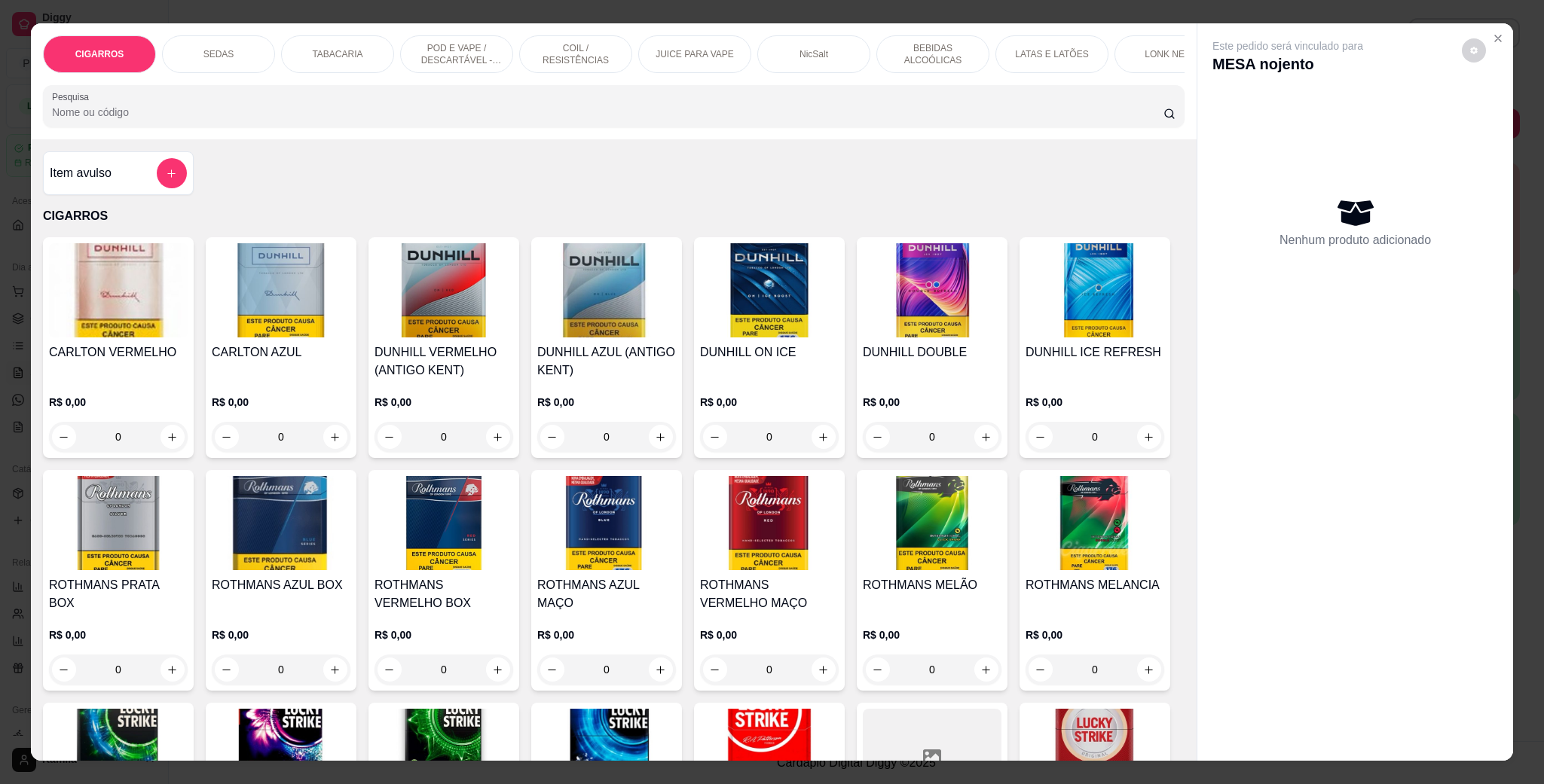
click at [430, 46] on p "POD E VAPE / DESCARTÁVEL - RECARREGAVEL" at bounding box center [457, 55] width 88 height 25
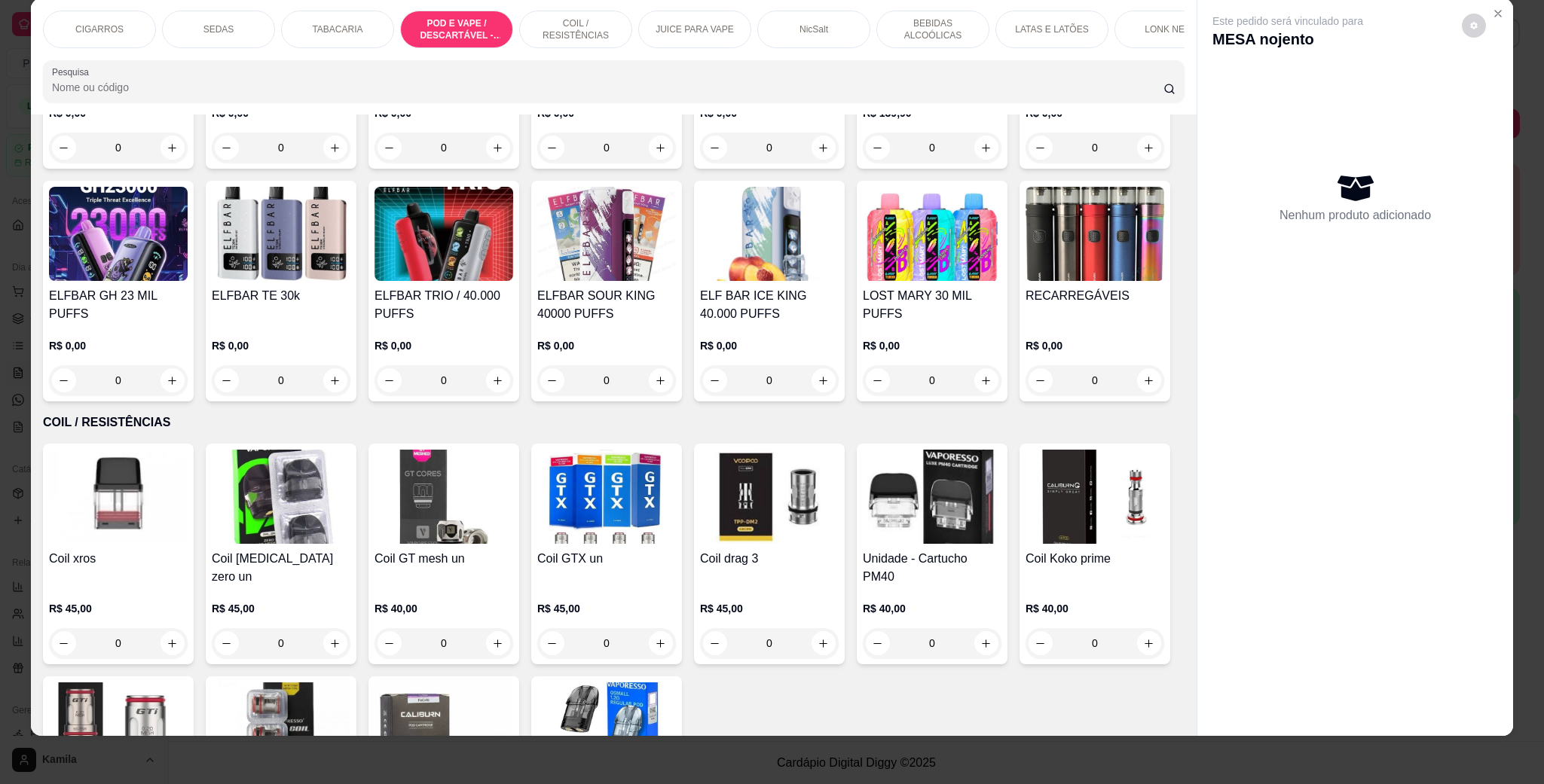
drag, startPoint x: 1061, startPoint y: 24, endPoint x: 997, endPoint y: 75, distance: 81.8
click at [1063, 24] on p "LATAS E LATÕES" at bounding box center [1051, 29] width 73 height 12
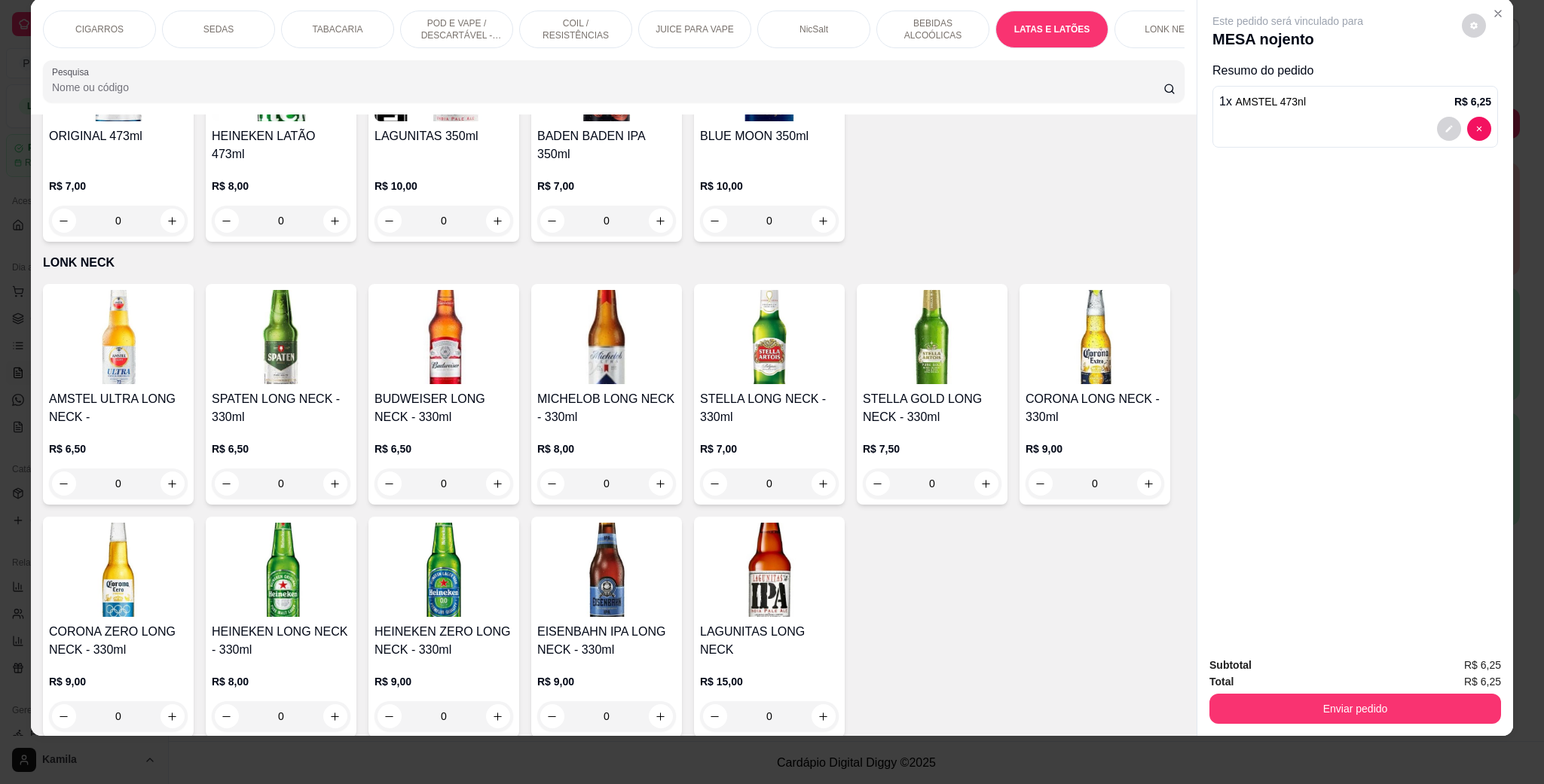
type input "3"
click at [1350, 697] on button "Enviar pedido" at bounding box center [1355, 709] width 292 height 30
click at [1475, 674] on button "Enviar pedido" at bounding box center [1459, 672] width 85 height 28
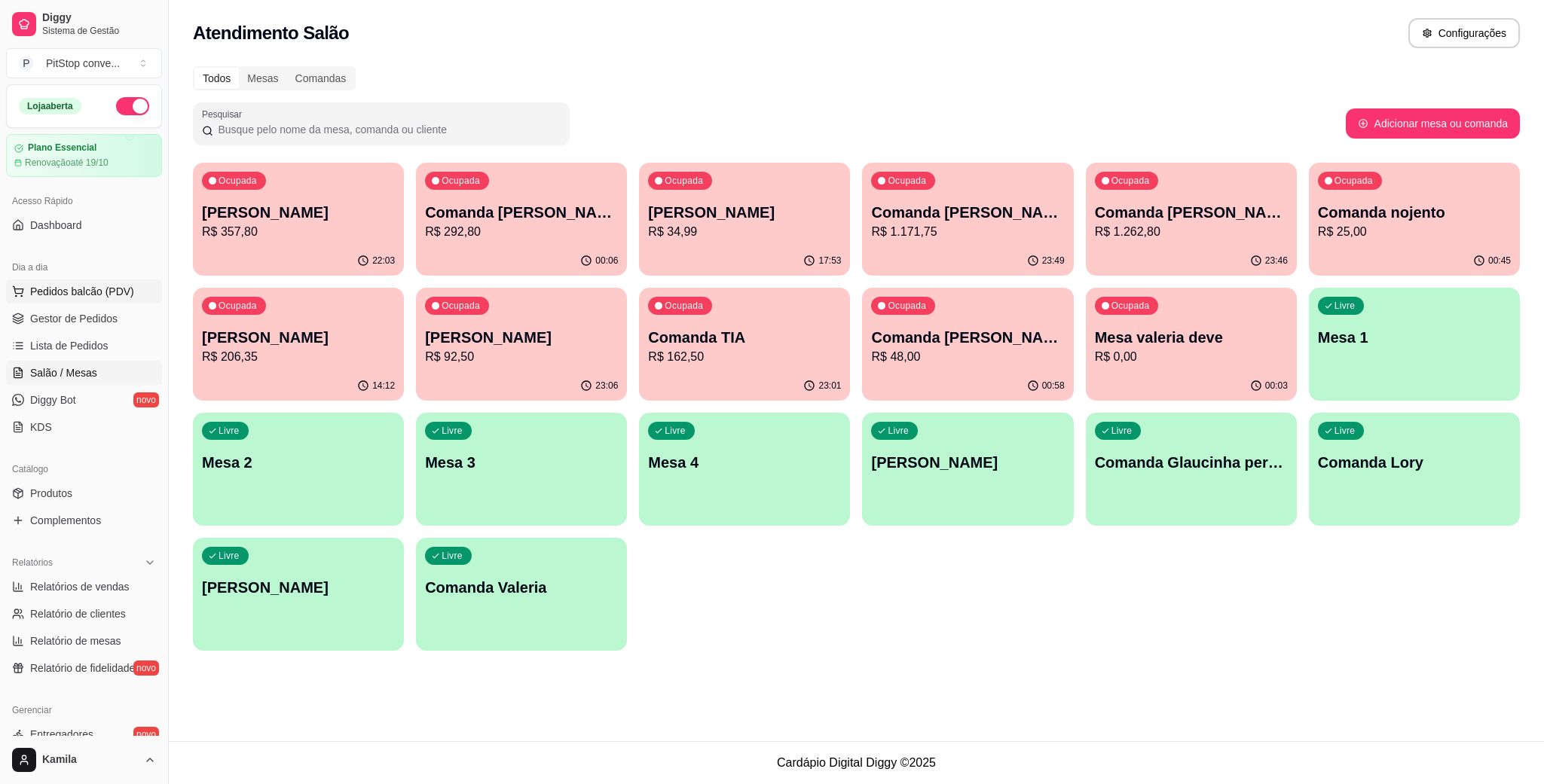
click at [82, 290] on span "Pedidos balcão (PDV)" at bounding box center [82, 292] width 104 height 15
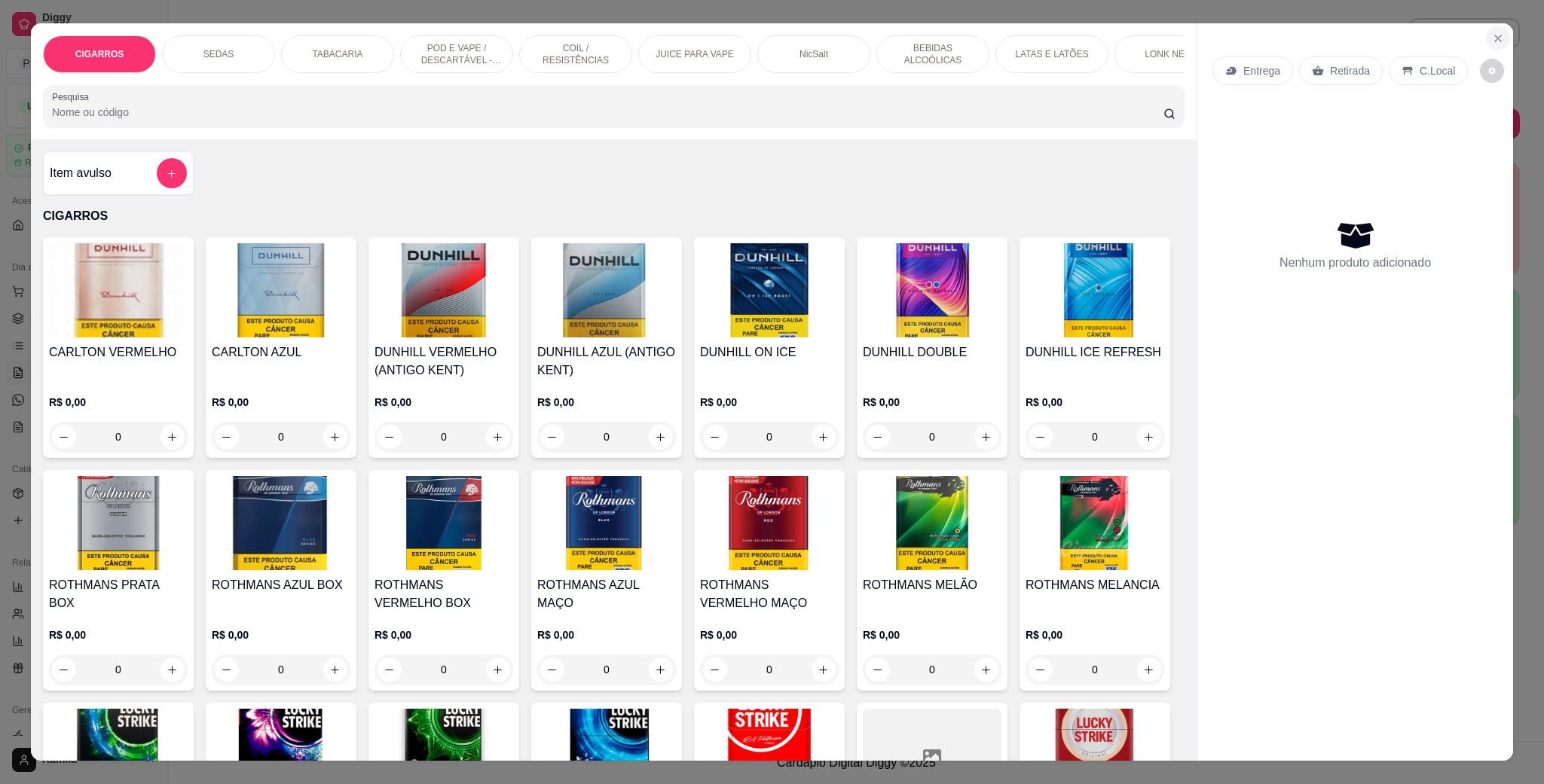
click at [1492, 42] on icon "Close" at bounding box center [1498, 38] width 12 height 12
